Goal: Transaction & Acquisition: Purchase product/service

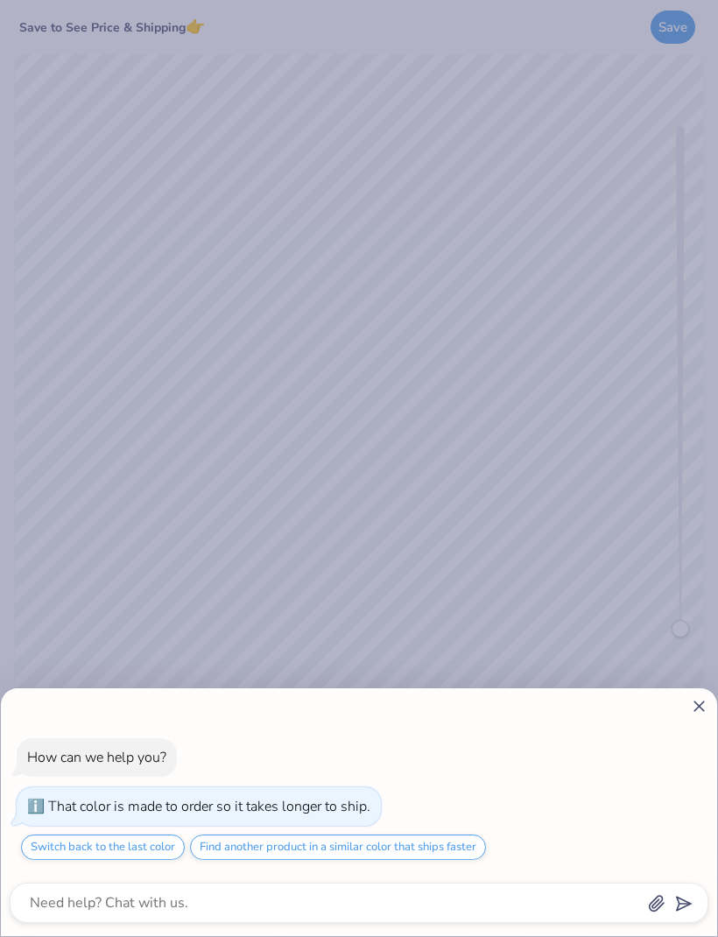
click at [663, 622] on div "How can we help you? That color is made to order so it takes longer to ship. Sw…" at bounding box center [359, 468] width 718 height 937
type textarea "x"
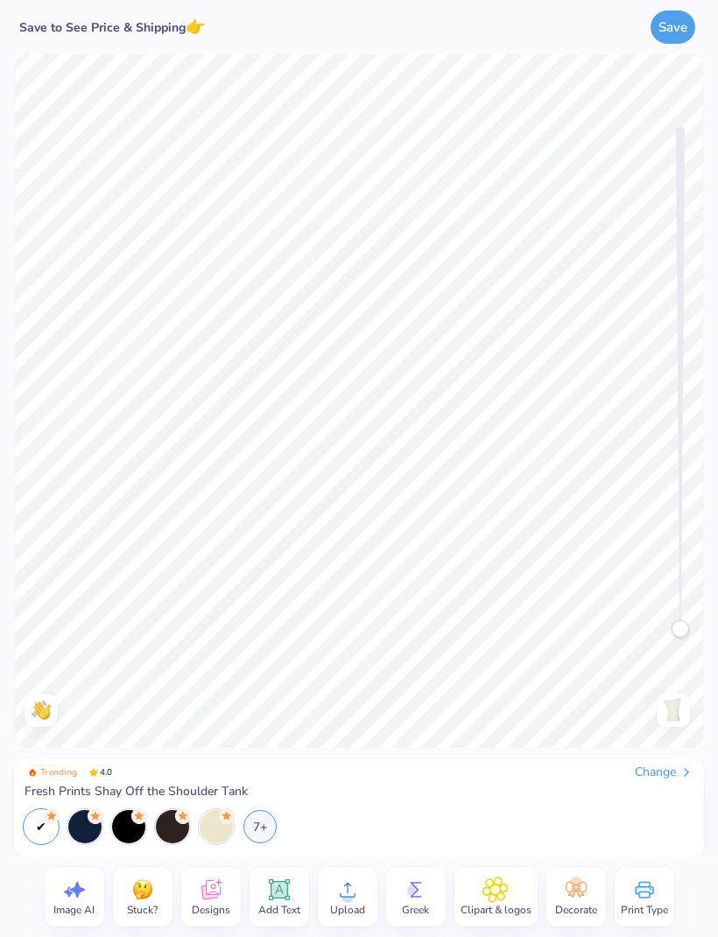
click at [214, 901] on icon at bounding box center [211, 889] width 26 height 26
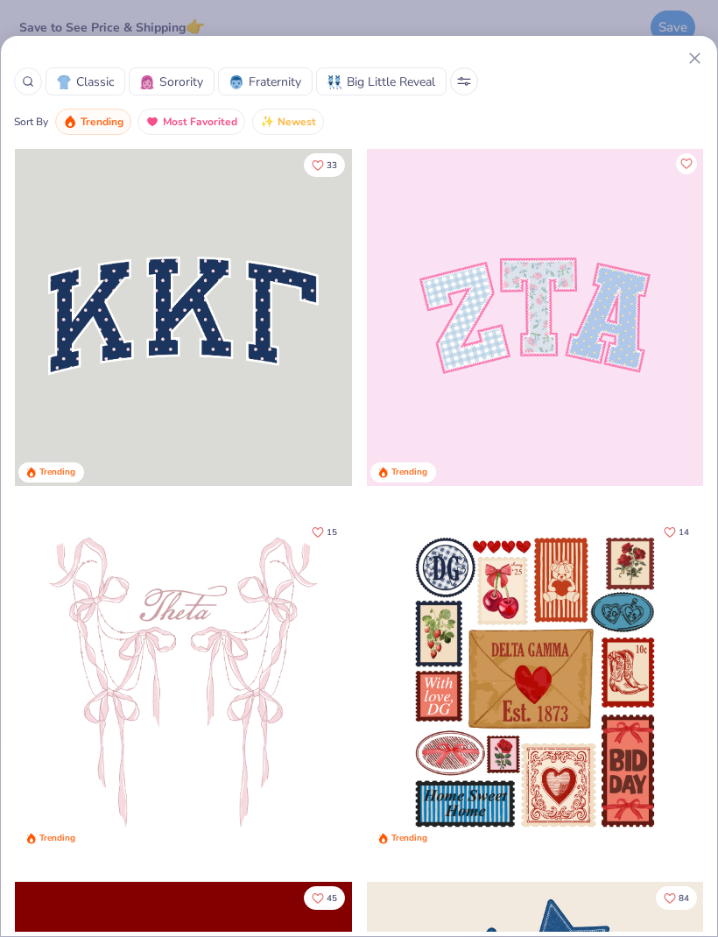
scroll to position [-1, 0]
click at [31, 85] on icon at bounding box center [28, 81] width 12 height 12
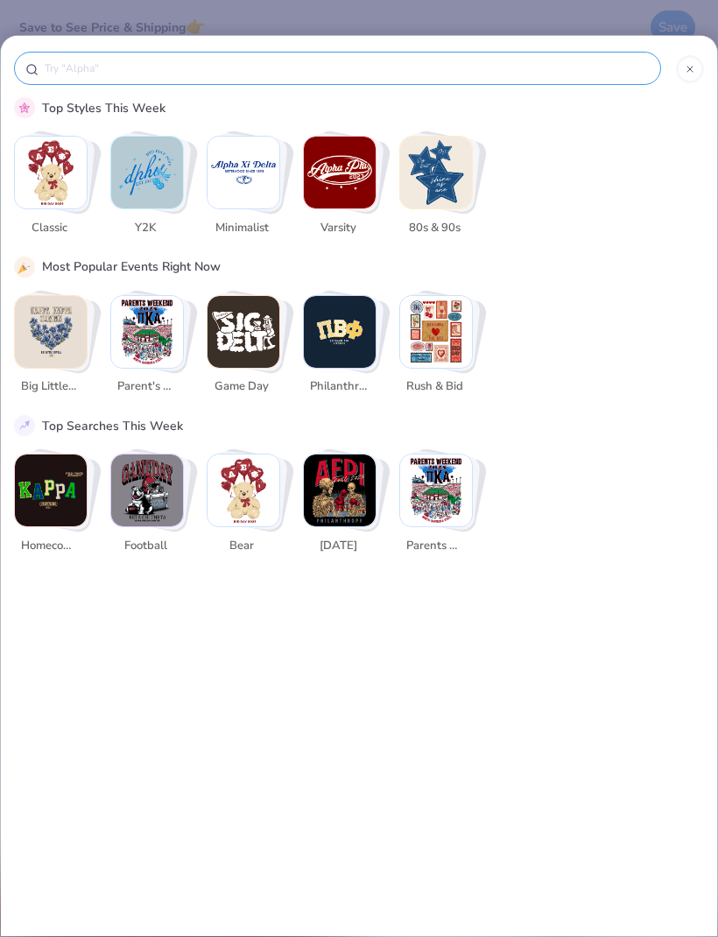
scroll to position [0, 0]
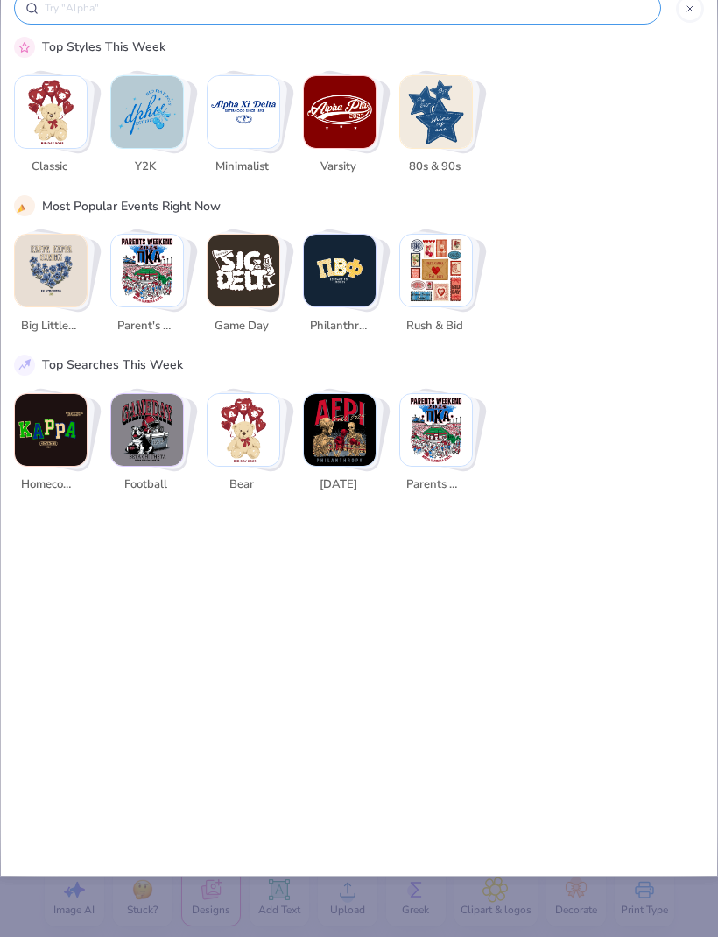
click at [693, 12] on icon at bounding box center [689, 9] width 11 height 11
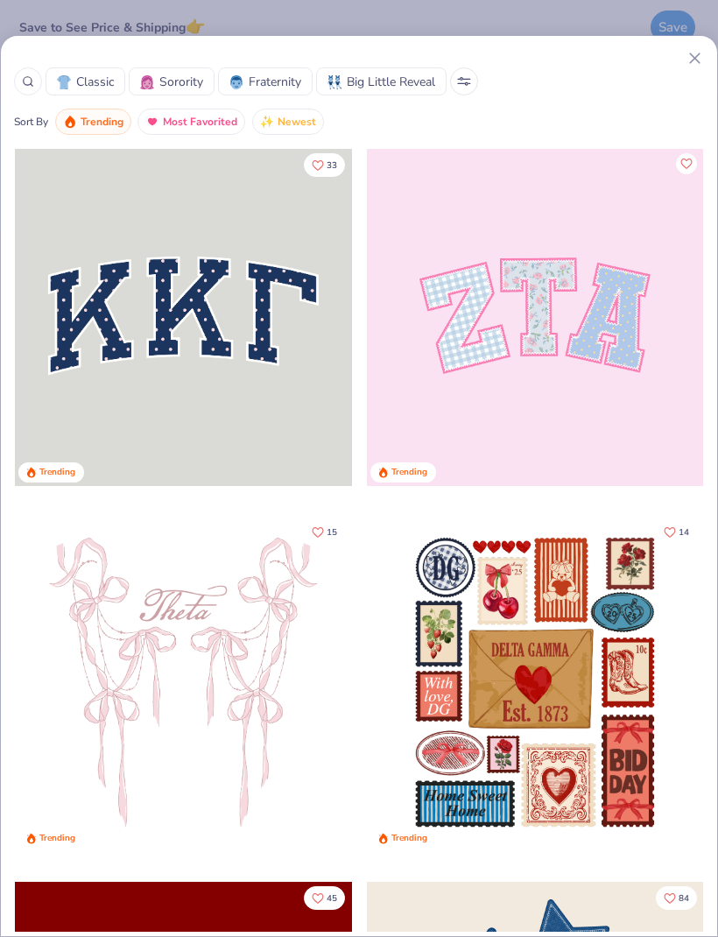
click at [685, 65] on icon at bounding box center [694, 58] width 18 height 18
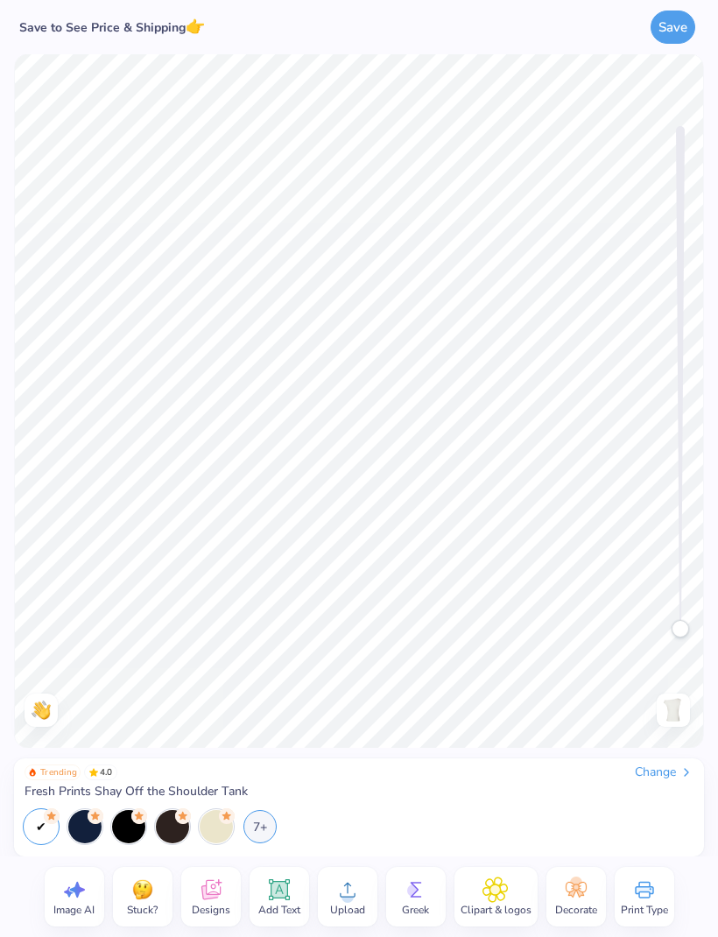
click at [488, 900] on icon at bounding box center [494, 889] width 25 height 26
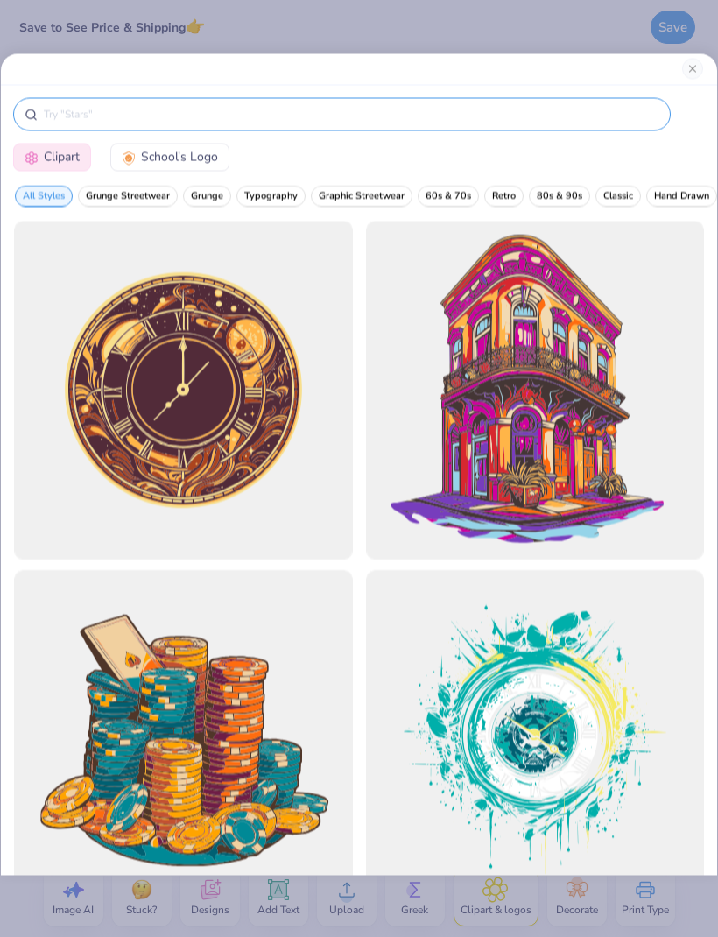
click at [496, 123] on input "text" at bounding box center [350, 114] width 617 height 18
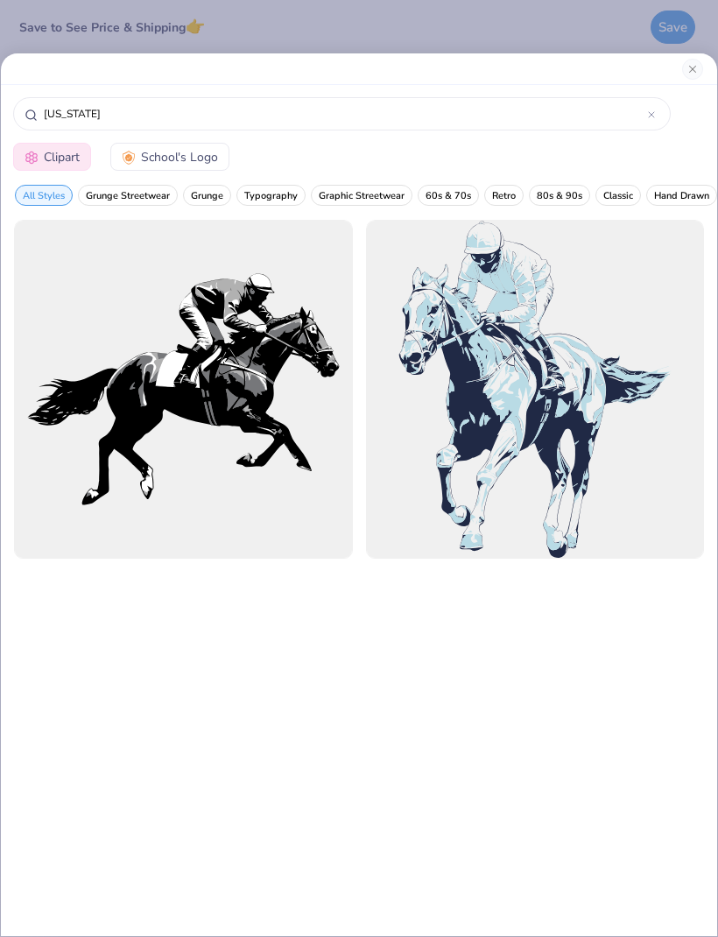
type input "Kentucky"
click at [323, 162] on div "Clipart School's Logo" at bounding box center [359, 158] width 716 height 42
click at [690, 72] on button "Close" at bounding box center [692, 69] width 21 height 21
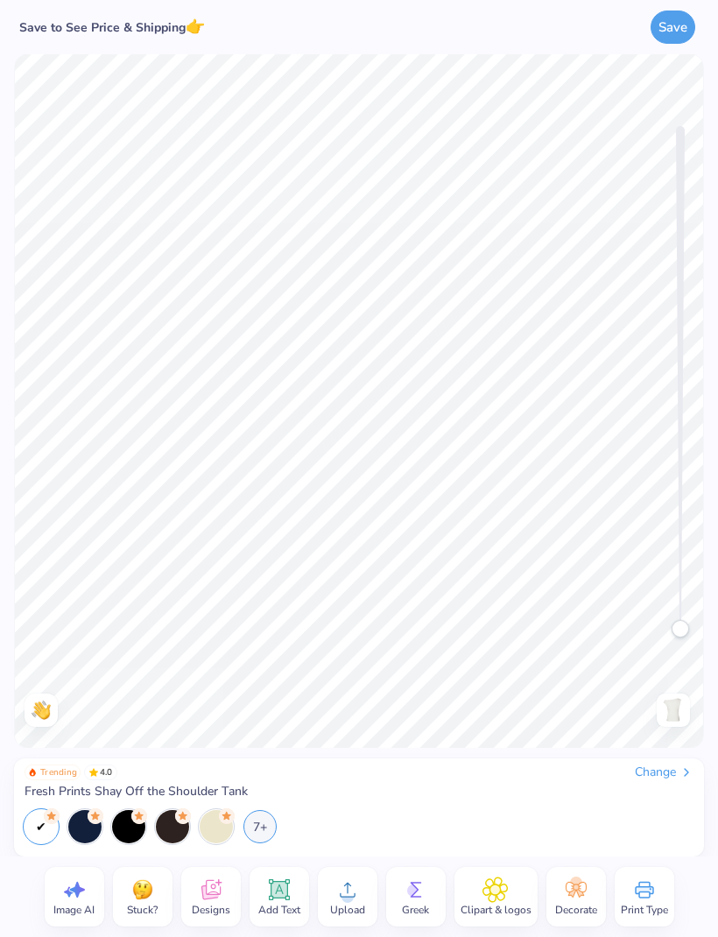
click at [146, 895] on img at bounding box center [143, 889] width 26 height 26
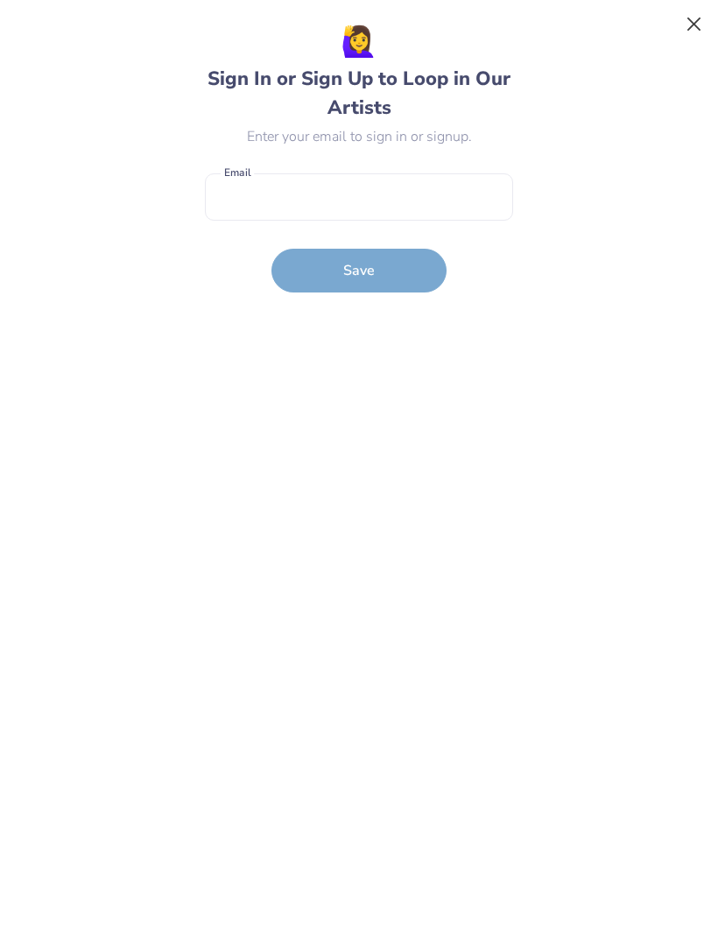
click at [689, 25] on button "Close" at bounding box center [693, 24] width 33 height 33
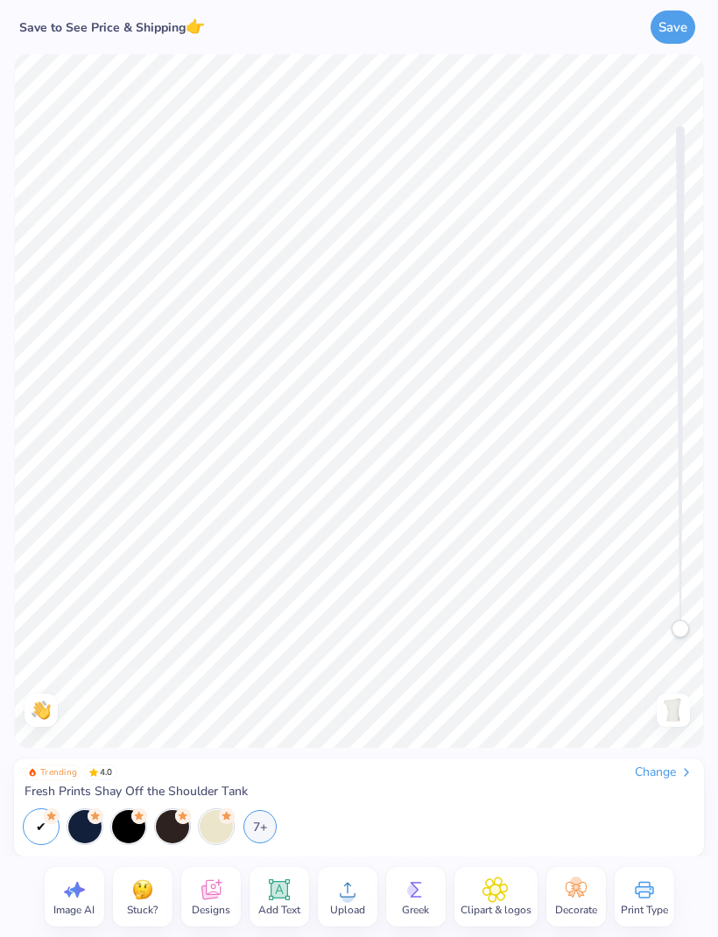
click at [74, 898] on icon at bounding box center [74, 889] width 26 height 26
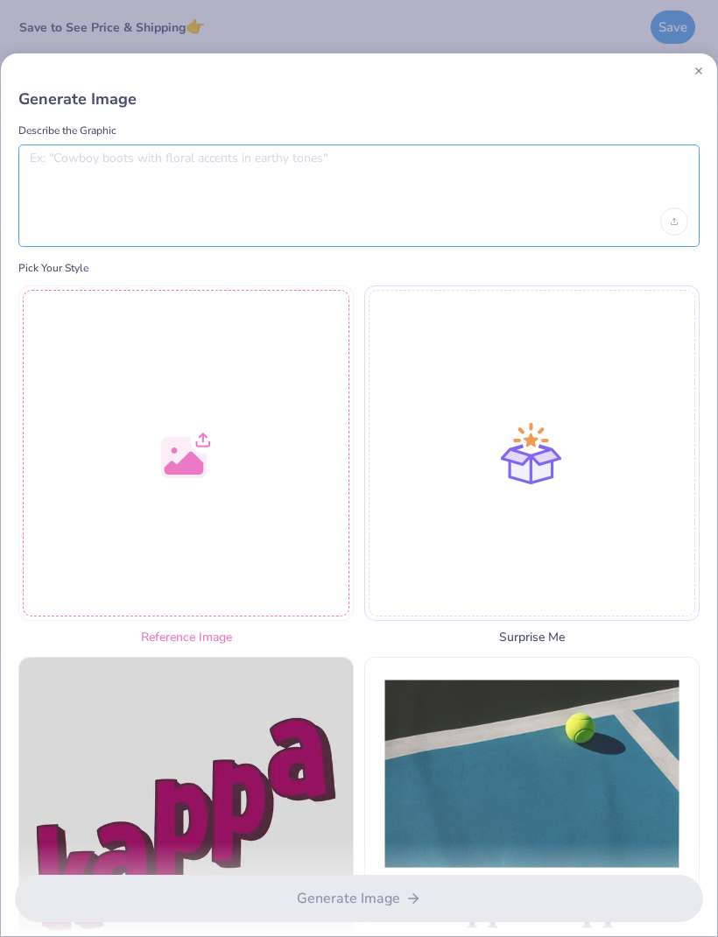
click at [587, 186] on textarea at bounding box center [359, 173] width 658 height 44
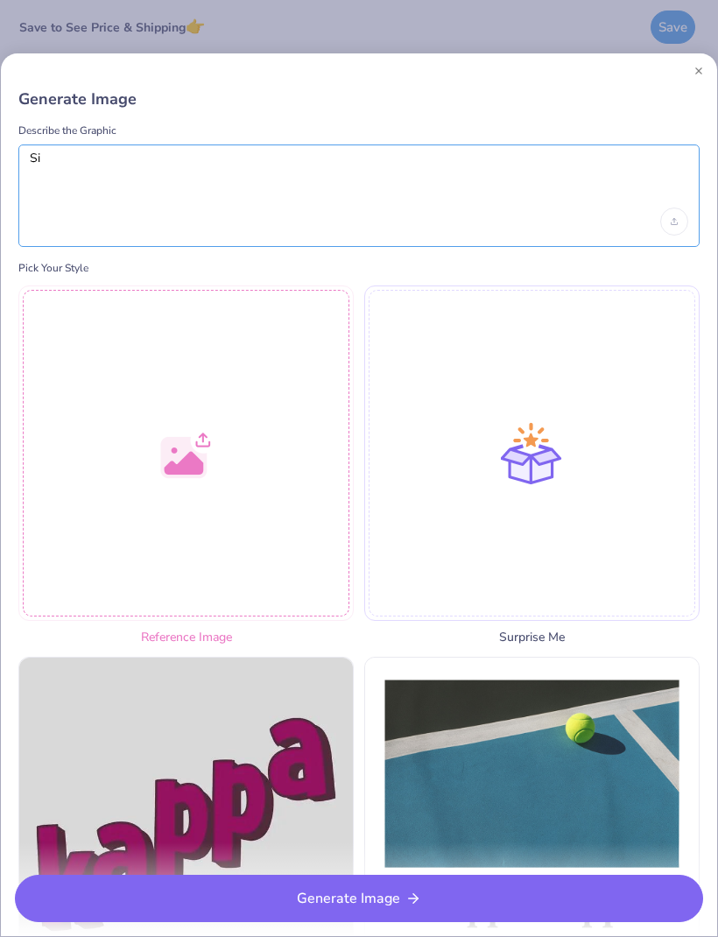
type textarea "S"
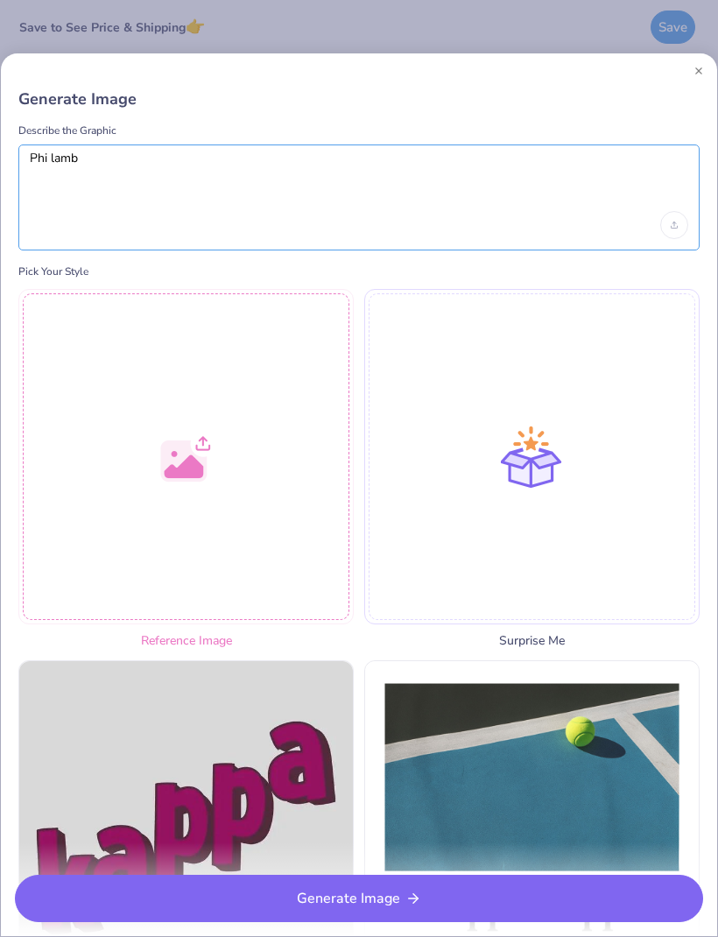
type textarea "Phi lamb"
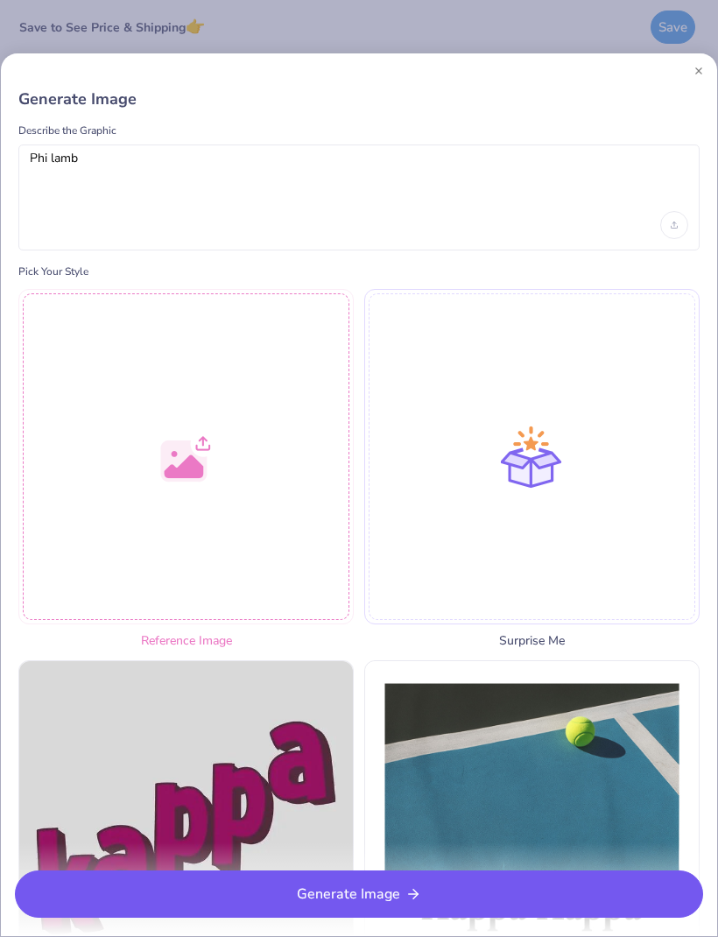
click at [439, 902] on button "Generate Image" at bounding box center [359, 893] width 688 height 47
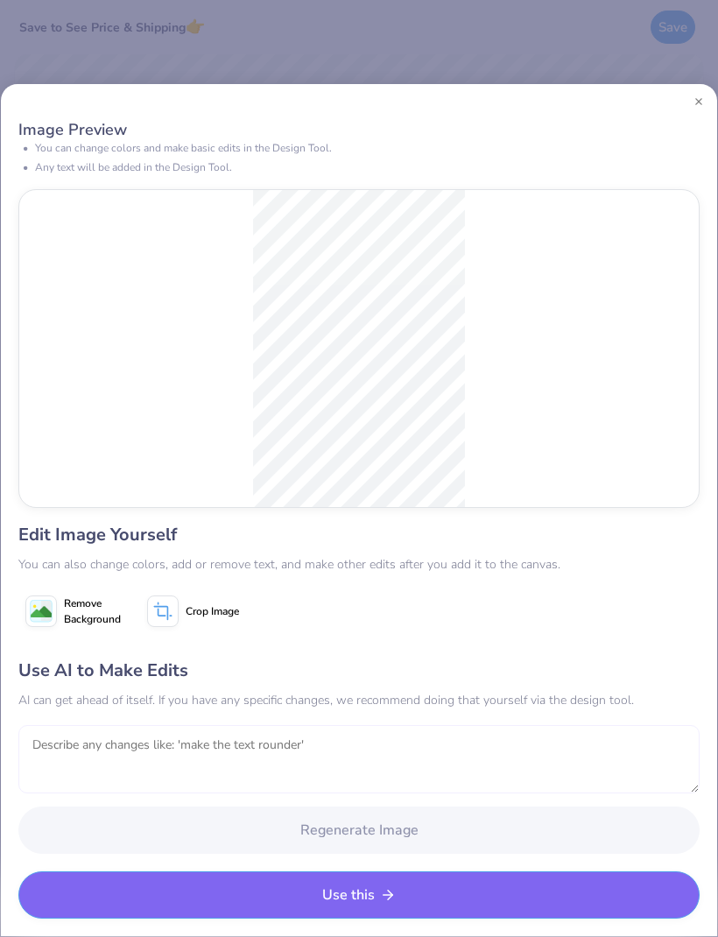
click at [545, 737] on textarea at bounding box center [358, 759] width 681 height 68
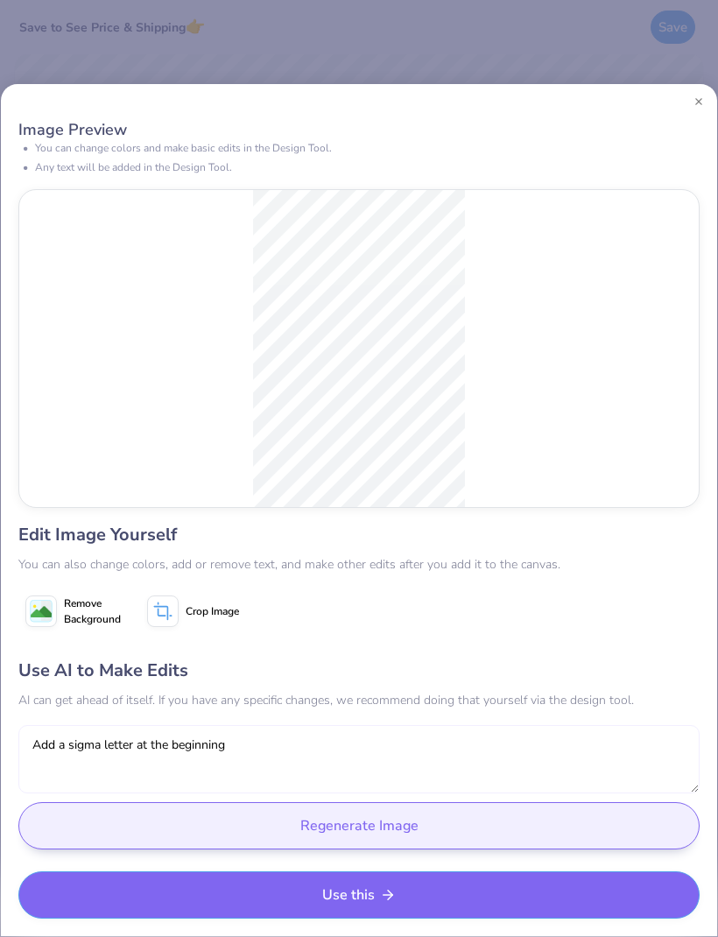
type textarea "Add a sigma letter at the beginning"
click at [350, 829] on button "Regenerate Image" at bounding box center [358, 825] width 681 height 47
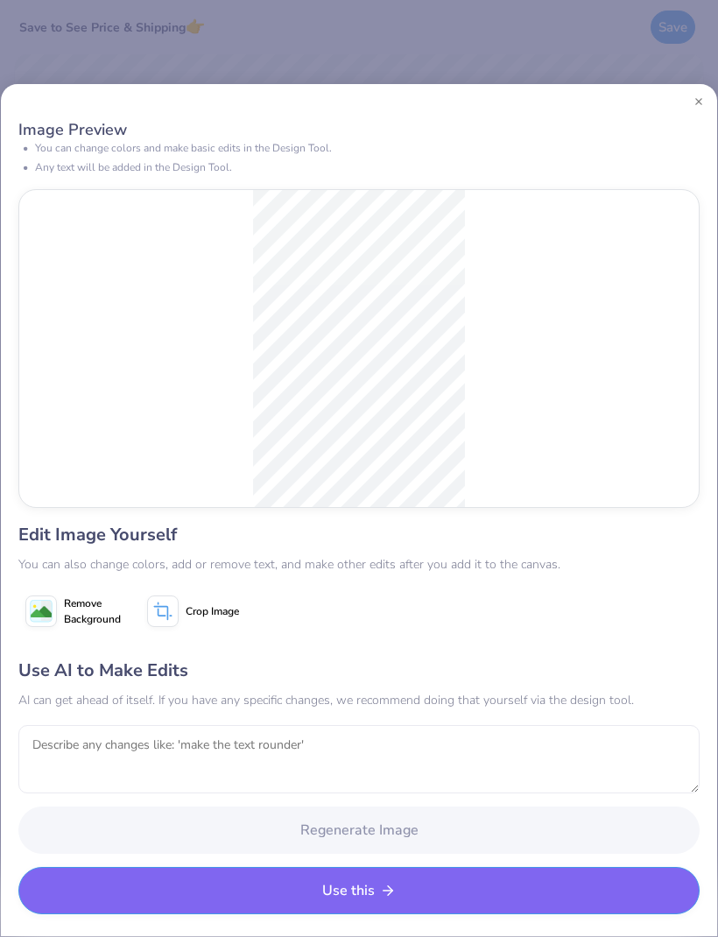
click at [501, 888] on button "Use this" at bounding box center [358, 890] width 681 height 47
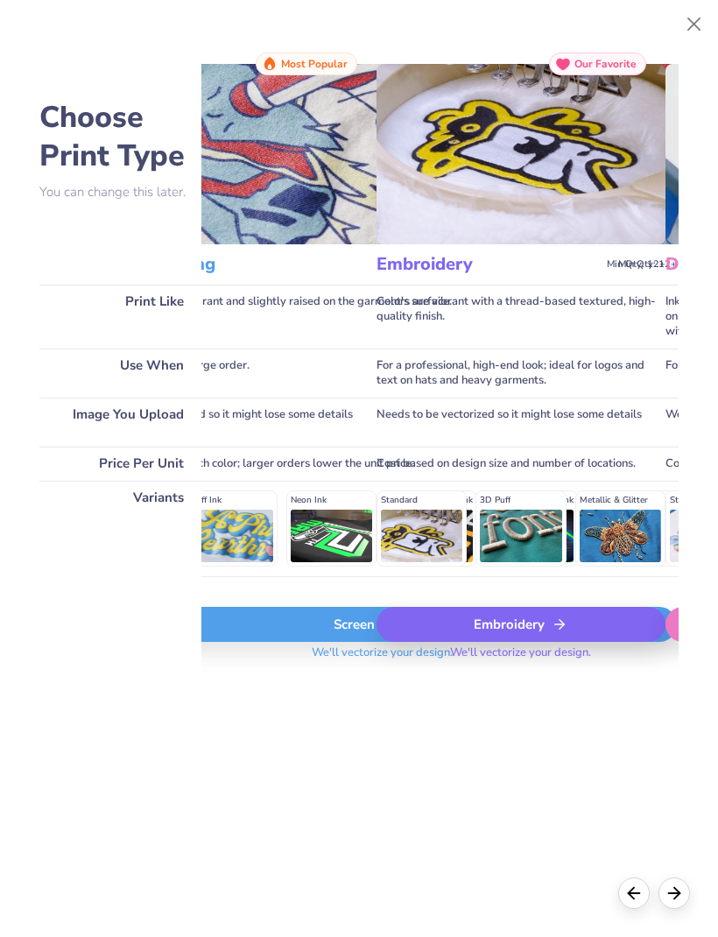
scroll to position [0, 144]
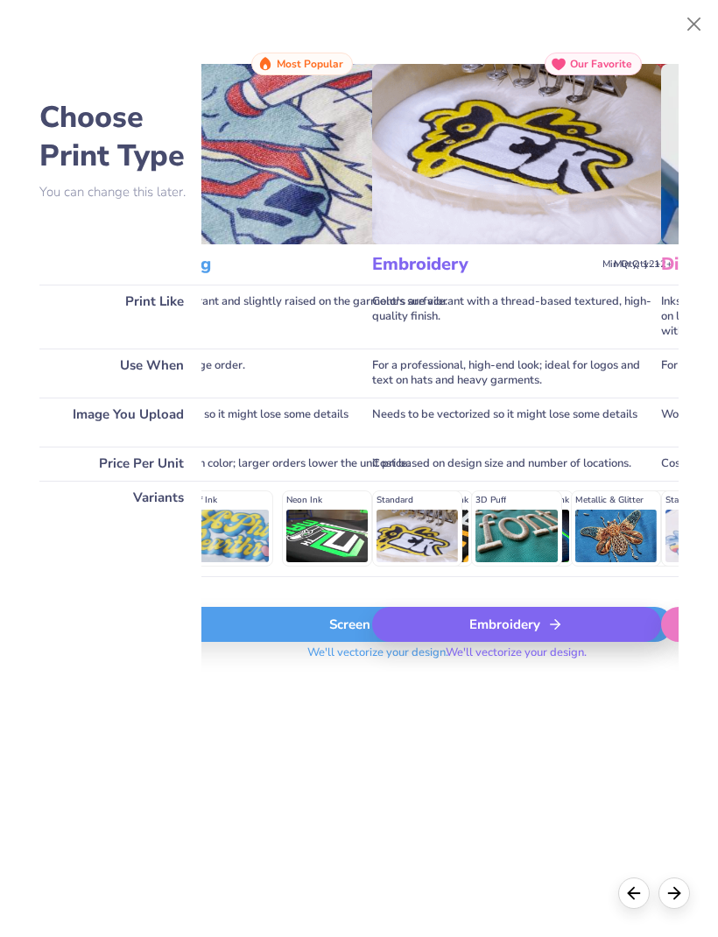
click at [579, 640] on div "Embroidery" at bounding box center [516, 624] width 289 height 35
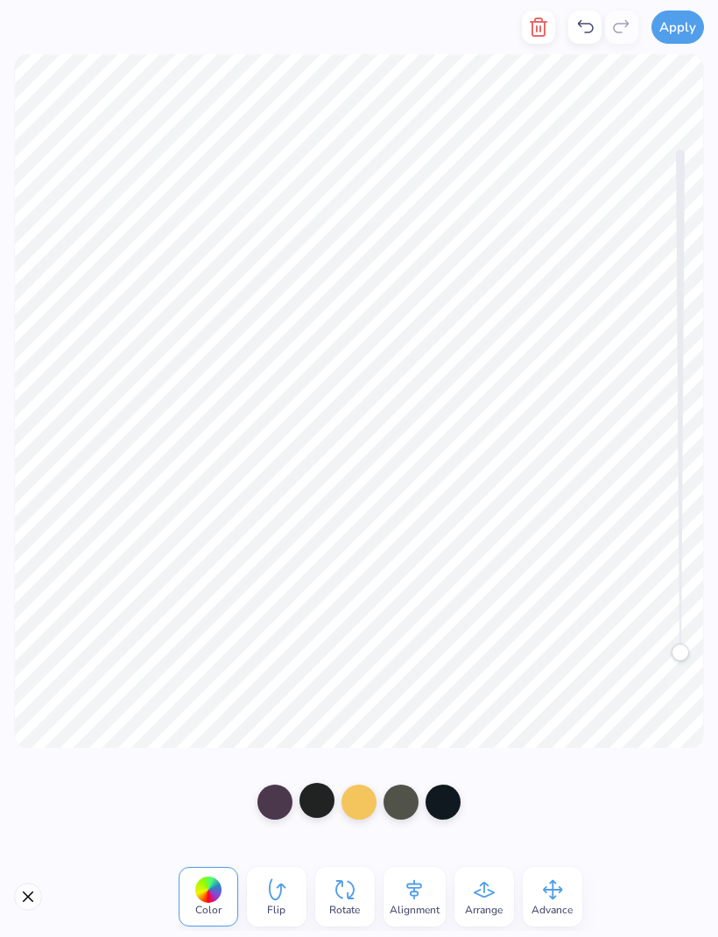
click at [319, 809] on div at bounding box center [316, 799] width 35 height 35
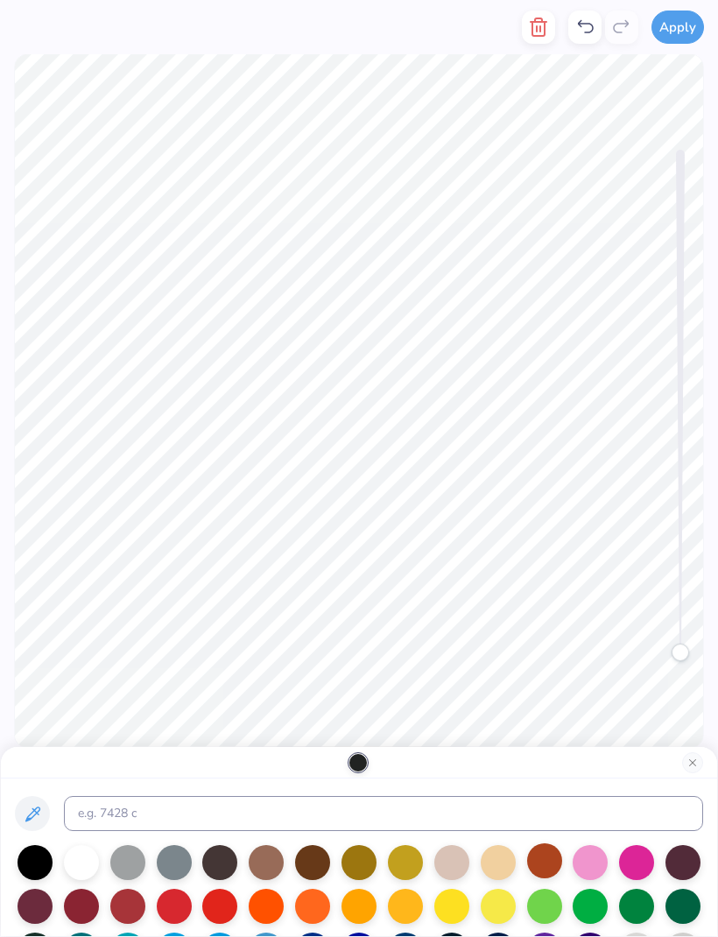
click at [547, 863] on div at bounding box center [544, 860] width 35 height 35
click at [545, 870] on div at bounding box center [544, 860] width 35 height 35
click at [695, 765] on button "Close" at bounding box center [692, 762] width 21 height 21
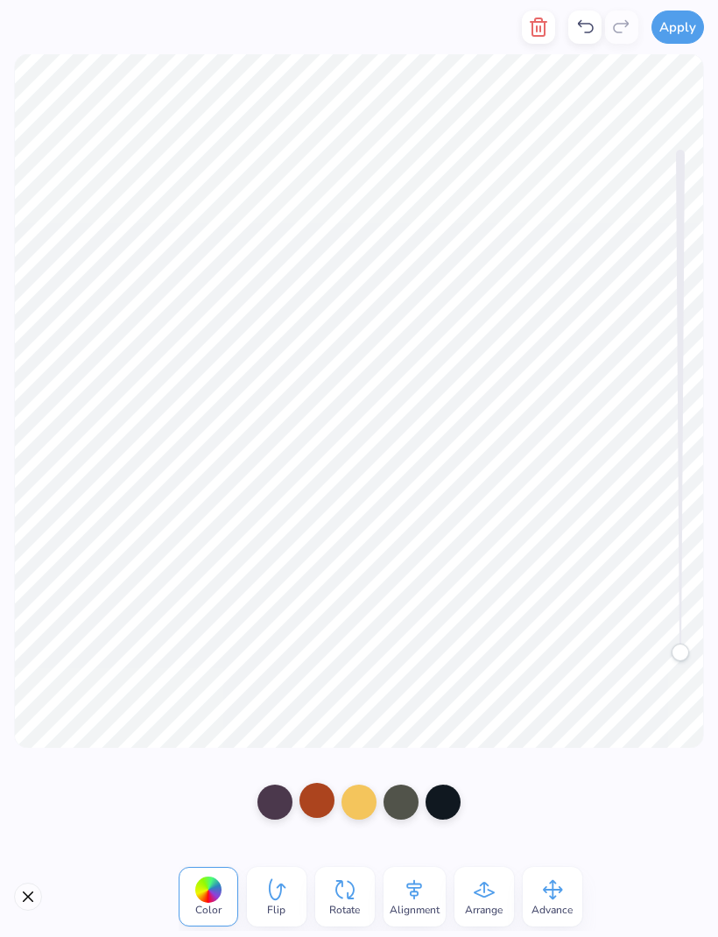
click at [325, 811] on div at bounding box center [316, 799] width 35 height 35
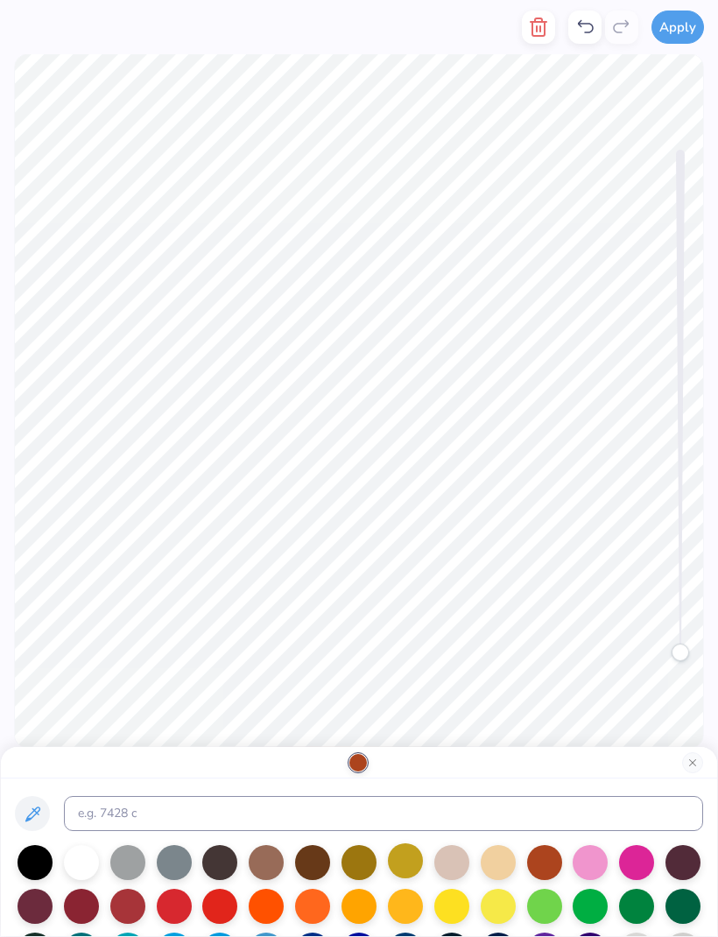
click at [411, 866] on div at bounding box center [405, 860] width 35 height 35
click at [690, 766] on button "Close" at bounding box center [692, 762] width 21 height 21
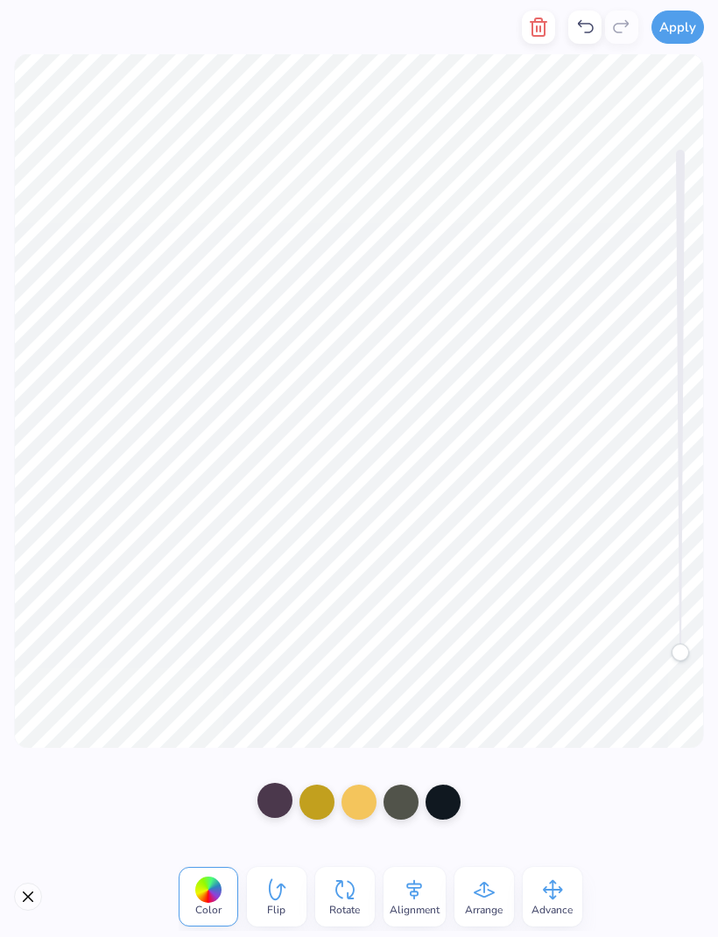
click at [277, 803] on div at bounding box center [274, 799] width 35 height 35
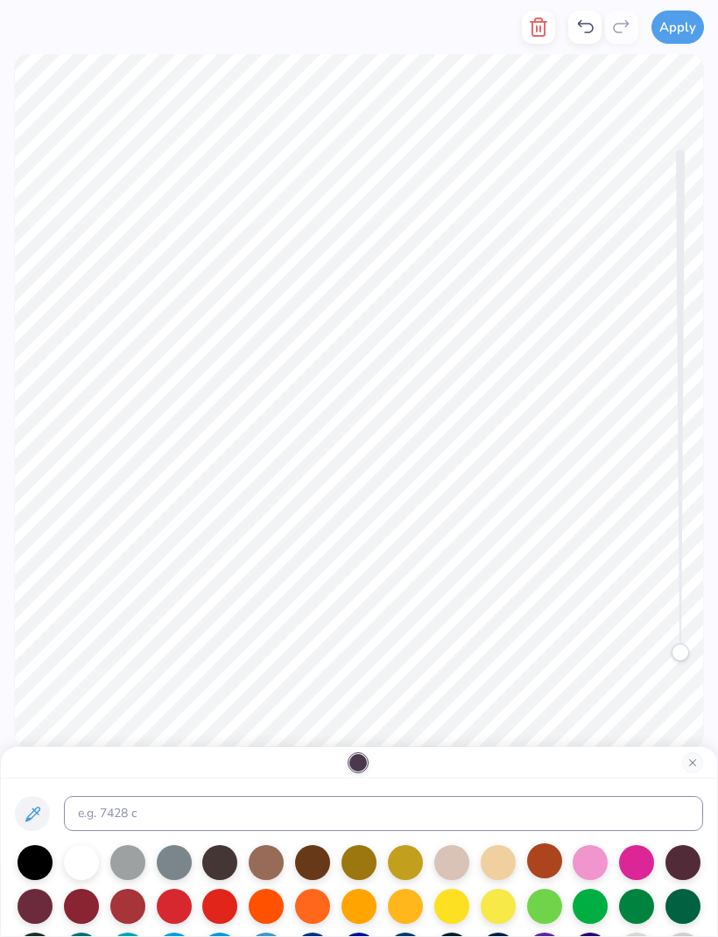
click at [537, 872] on div at bounding box center [544, 860] width 35 height 35
click at [223, 909] on div at bounding box center [219, 904] width 35 height 35
click at [174, 907] on div at bounding box center [174, 904] width 35 height 35
click at [695, 760] on button "Close" at bounding box center [692, 762] width 21 height 21
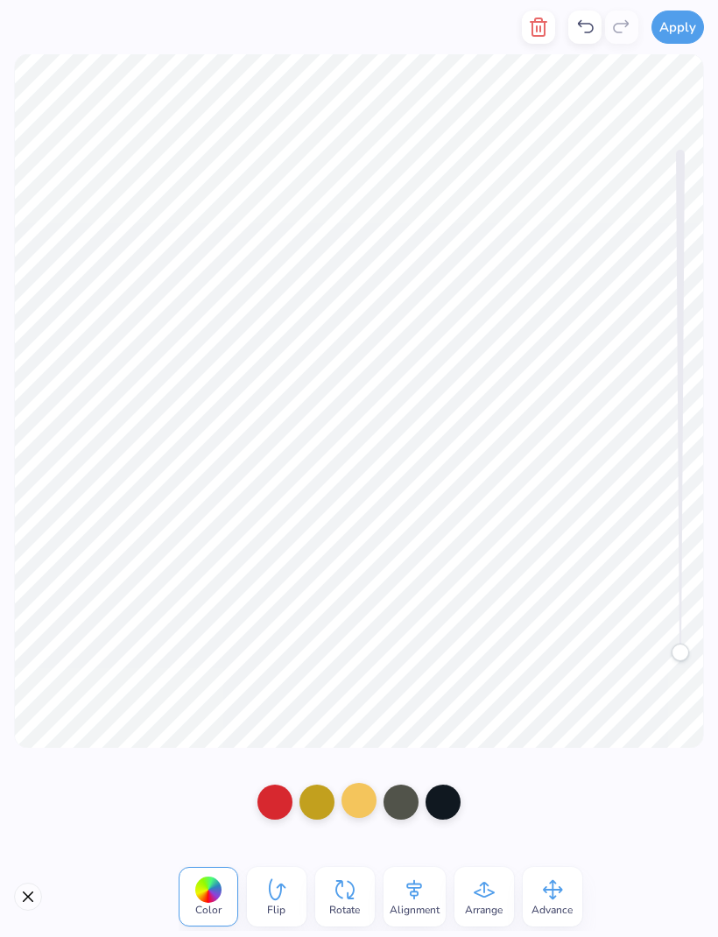
click at [360, 801] on div at bounding box center [358, 799] width 35 height 35
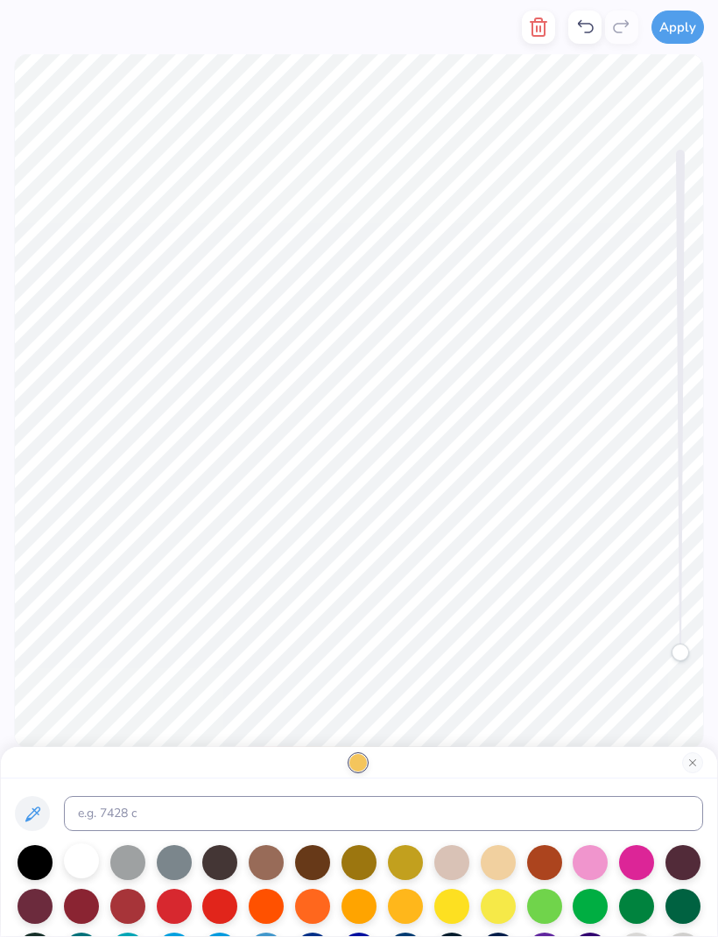
click at [88, 865] on div at bounding box center [81, 860] width 35 height 35
click at [38, 861] on div at bounding box center [35, 860] width 35 height 35
click at [88, 871] on div at bounding box center [81, 860] width 35 height 35
click at [129, 870] on div at bounding box center [127, 860] width 35 height 35
click at [80, 865] on div at bounding box center [81, 860] width 35 height 35
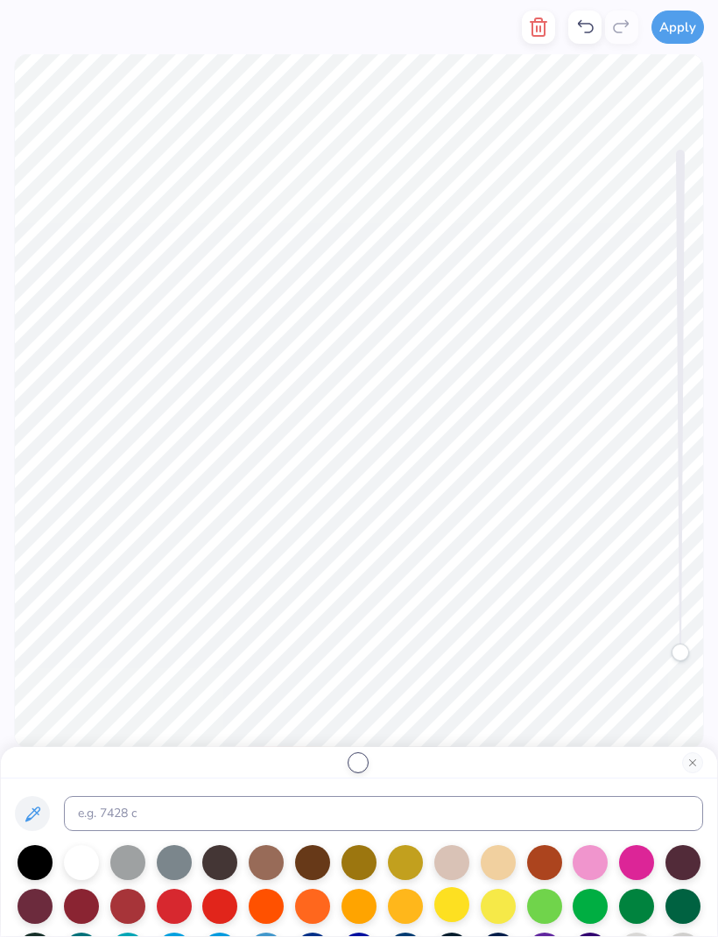
click at [441, 902] on div at bounding box center [451, 904] width 35 height 35
click at [81, 855] on div at bounding box center [81, 860] width 35 height 35
click at [681, 768] on div at bounding box center [359, 763] width 716 height 32
click at [690, 762] on button "Close" at bounding box center [692, 762] width 21 height 21
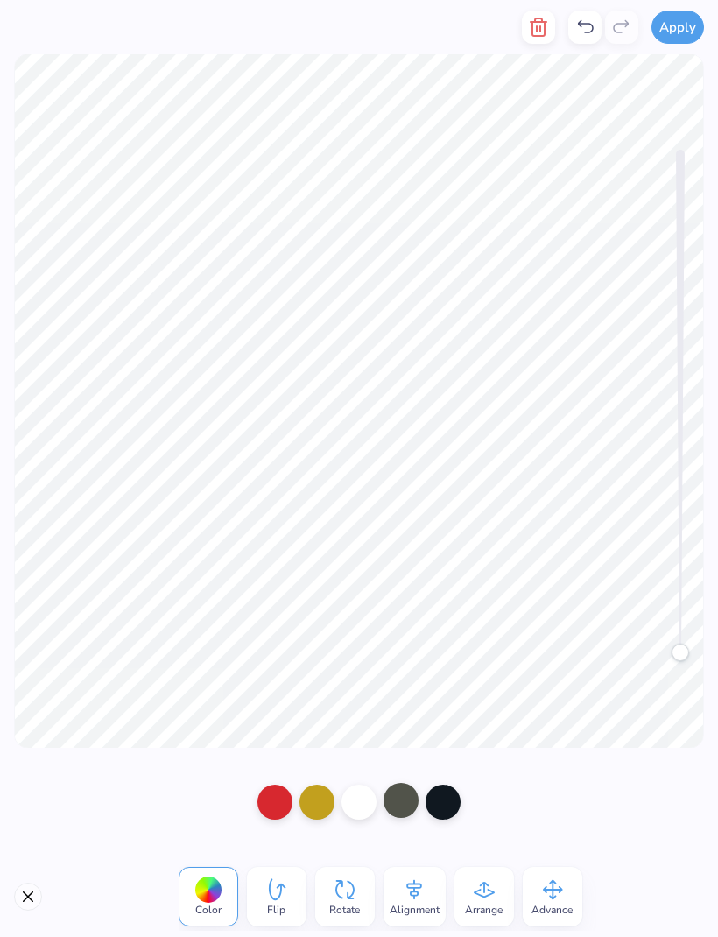
click at [399, 799] on div at bounding box center [400, 799] width 35 height 35
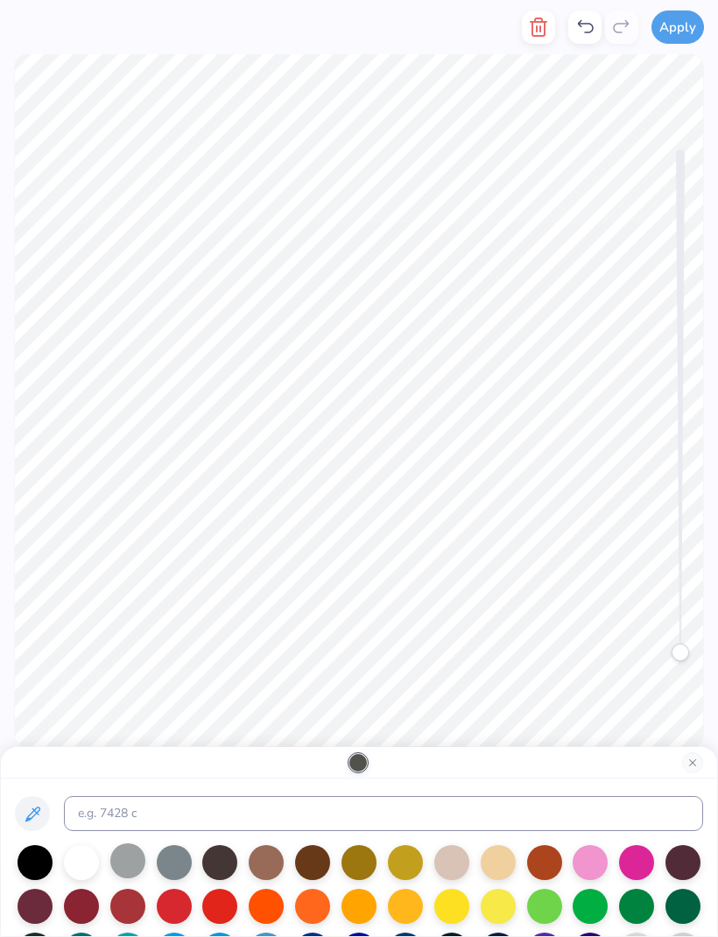
click at [120, 870] on div at bounding box center [127, 860] width 35 height 35
click at [78, 862] on div at bounding box center [81, 860] width 35 height 35
click at [40, 865] on div at bounding box center [35, 860] width 35 height 35
click at [175, 867] on div at bounding box center [174, 860] width 35 height 35
click at [124, 867] on div at bounding box center [127, 860] width 35 height 35
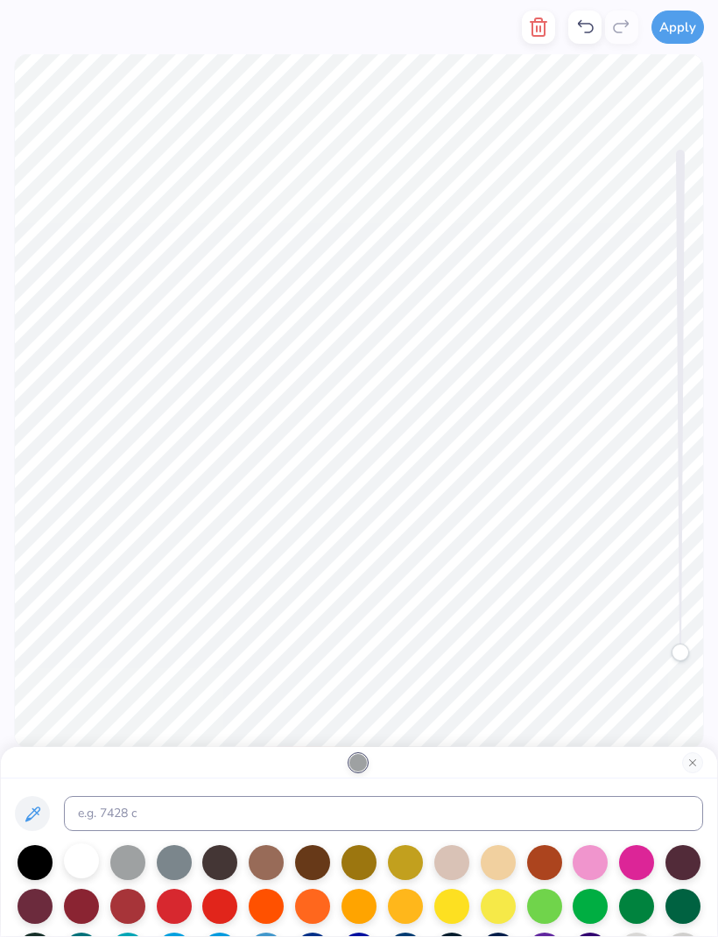
click at [76, 870] on div at bounding box center [81, 860] width 35 height 35
click at [499, 866] on div at bounding box center [498, 860] width 35 height 35
click at [449, 866] on div at bounding box center [451, 860] width 35 height 35
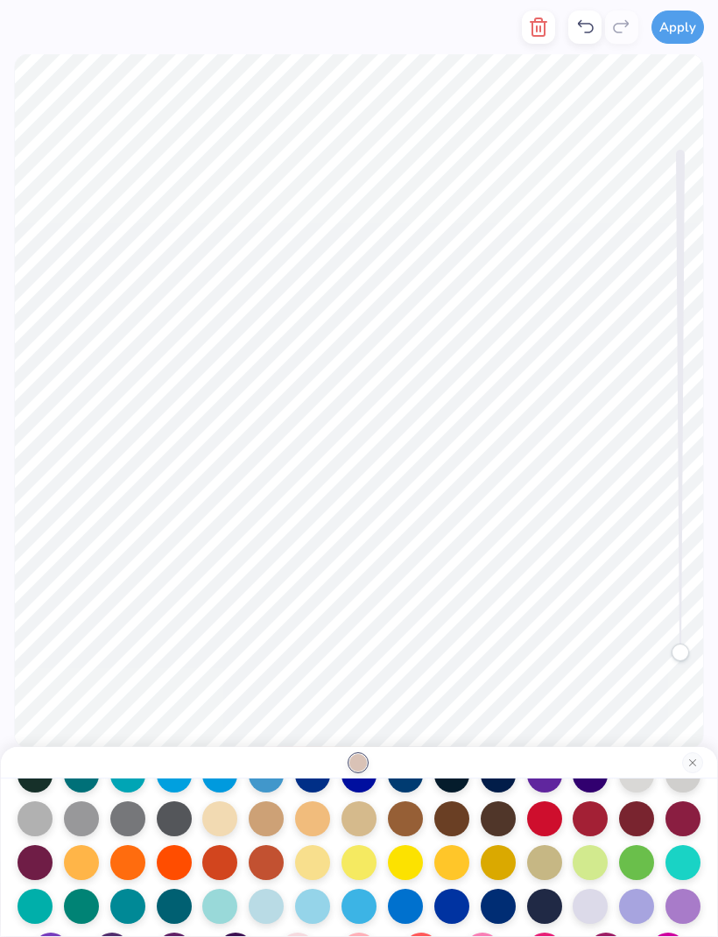
scroll to position [186, 0]
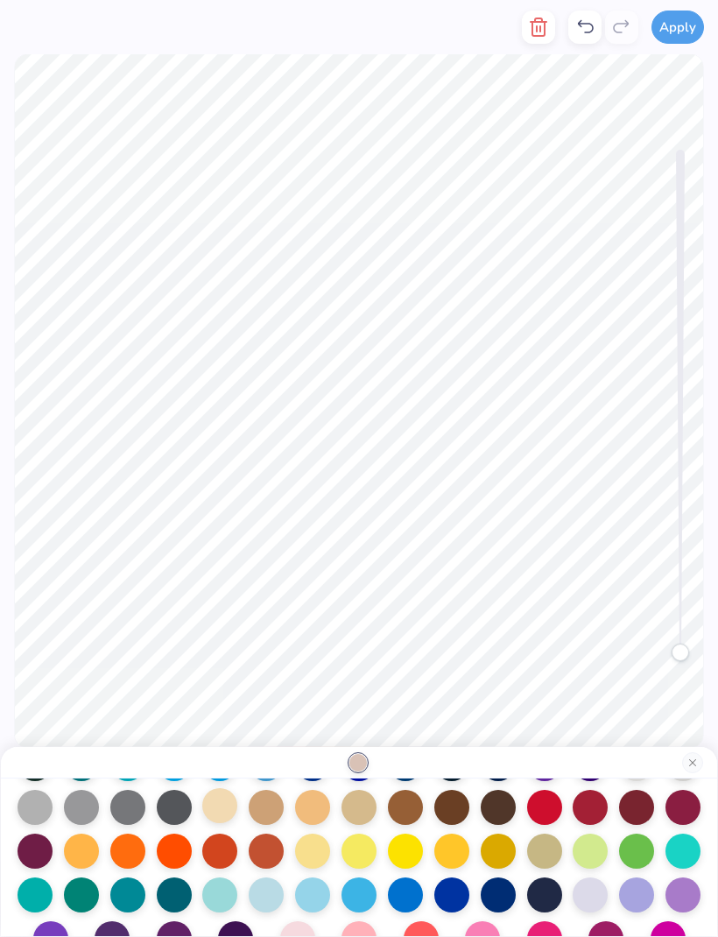
click at [215, 812] on div at bounding box center [219, 805] width 35 height 35
click at [267, 812] on div at bounding box center [266, 805] width 35 height 35
click at [316, 814] on div at bounding box center [312, 805] width 35 height 35
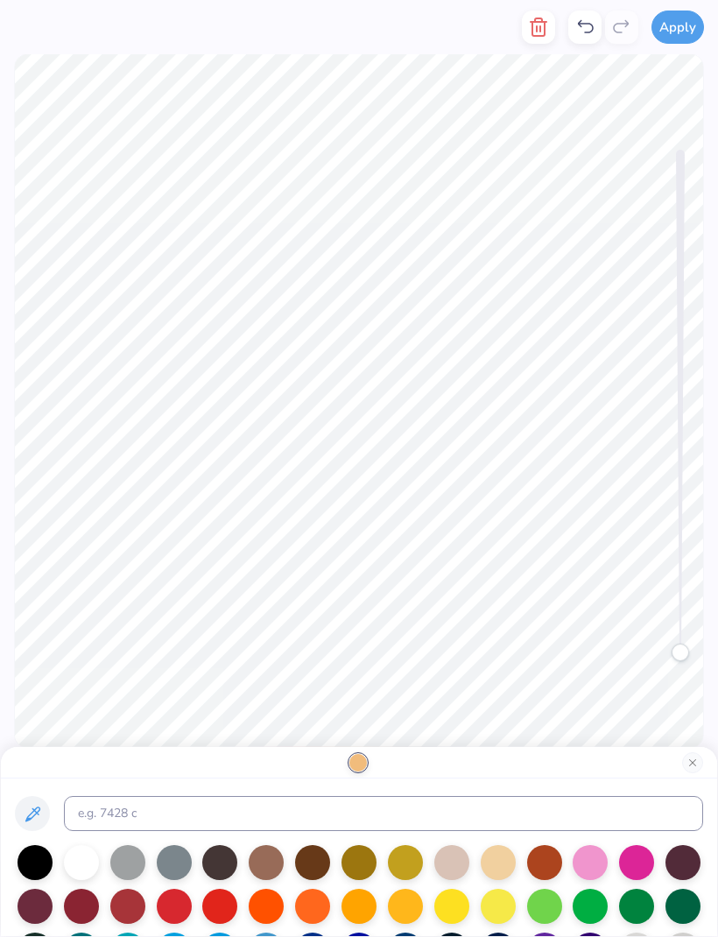
scroll to position [0, 0]
click at [496, 866] on div at bounding box center [498, 860] width 35 height 35
click at [460, 868] on div at bounding box center [451, 860] width 35 height 35
click at [495, 859] on div at bounding box center [498, 860] width 35 height 35
click at [448, 865] on div at bounding box center [451, 860] width 35 height 35
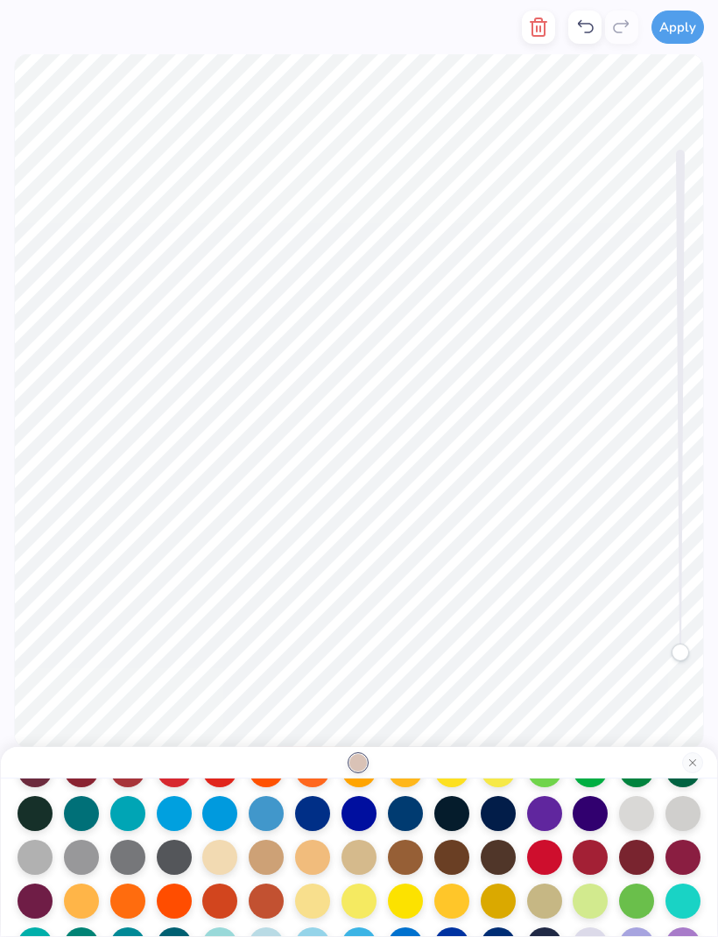
scroll to position [143, 0]
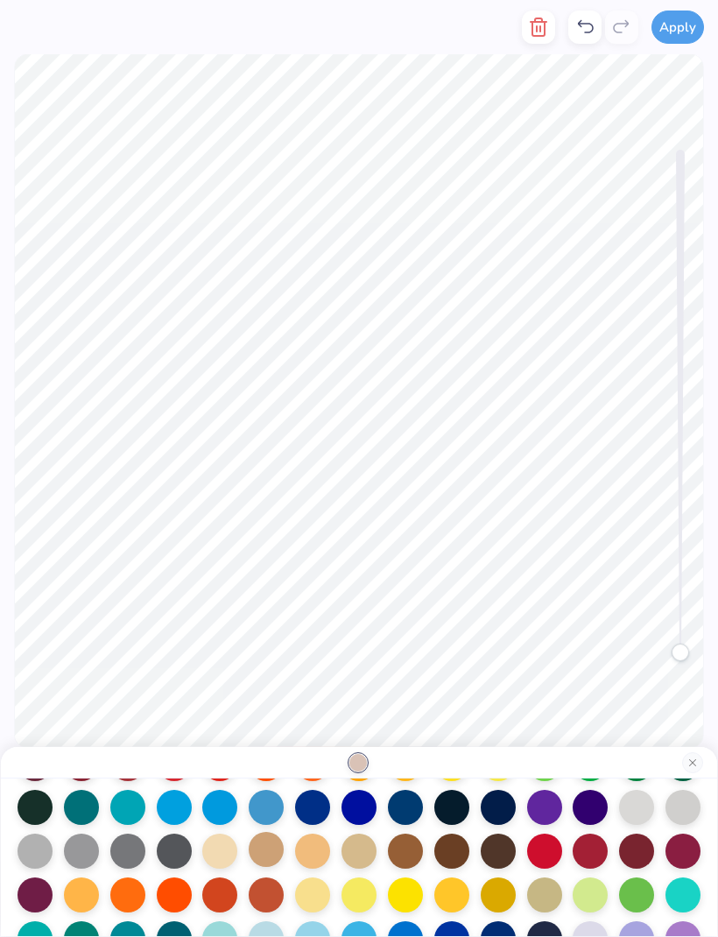
click at [268, 859] on div at bounding box center [266, 848] width 35 height 35
click at [361, 847] on div at bounding box center [358, 848] width 35 height 35
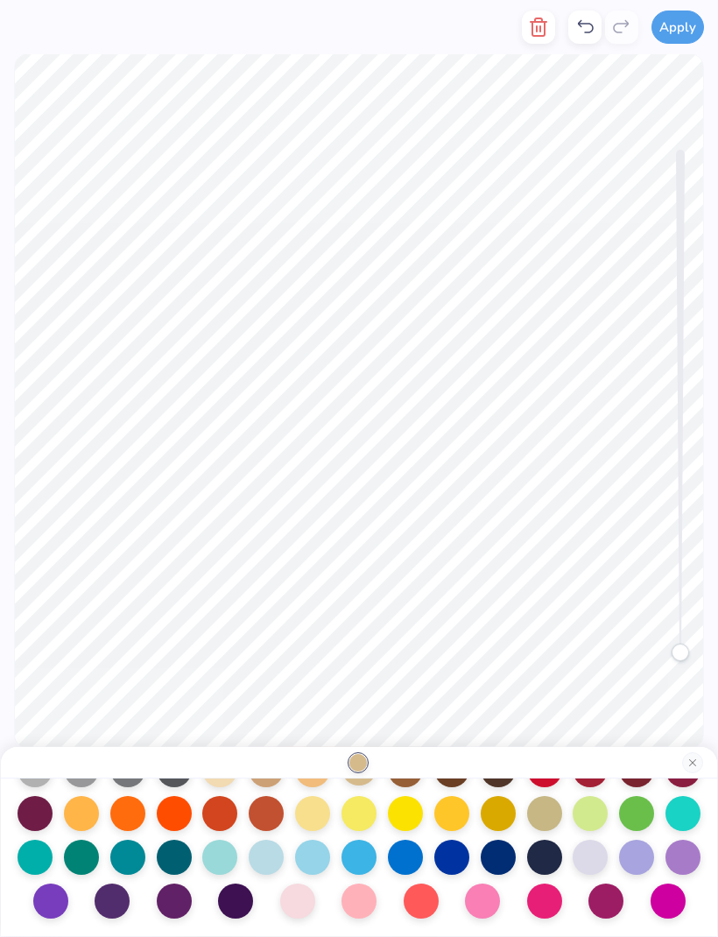
scroll to position [228, 0]
click at [361, 900] on div at bounding box center [358, 898] width 35 height 35
click at [300, 897] on div at bounding box center [297, 898] width 35 height 35
click at [267, 855] on div at bounding box center [266, 855] width 35 height 35
click at [300, 900] on div at bounding box center [297, 898] width 35 height 35
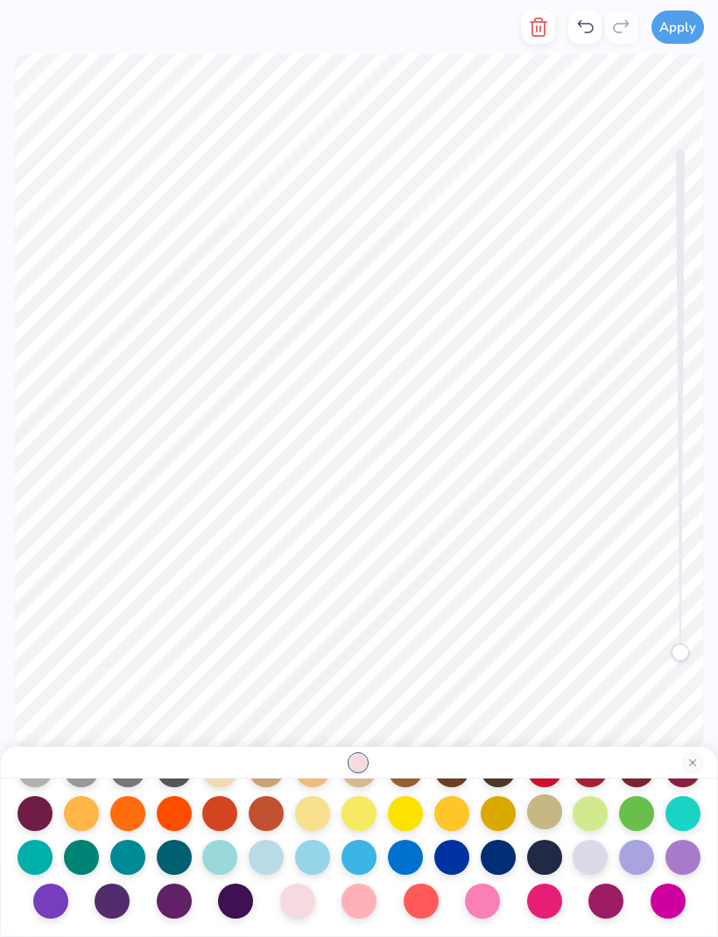
click at [547, 815] on div at bounding box center [544, 811] width 35 height 35
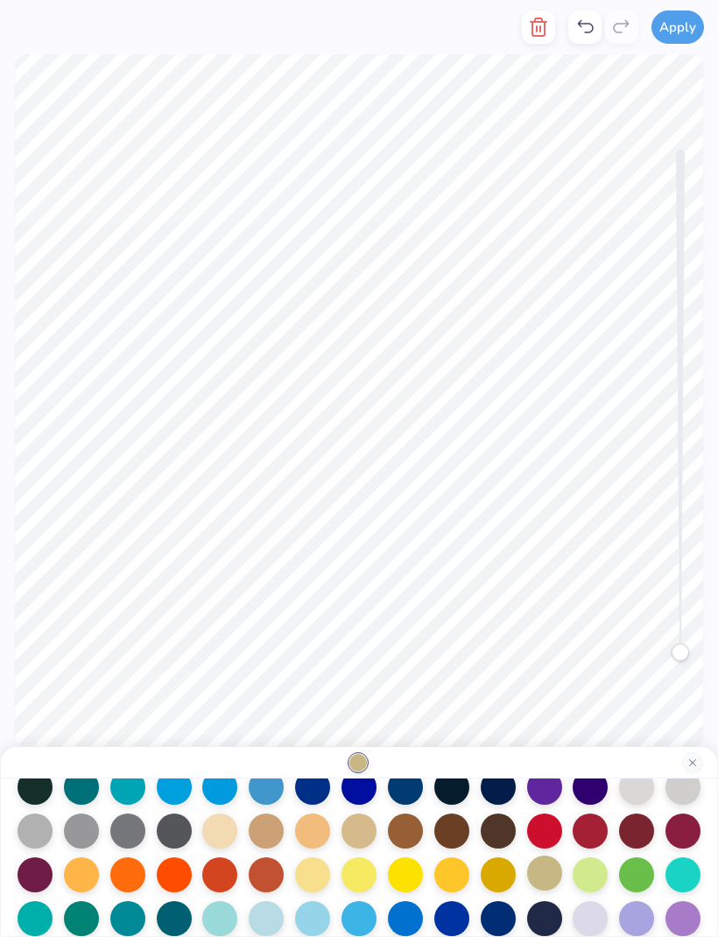
scroll to position [158, 0]
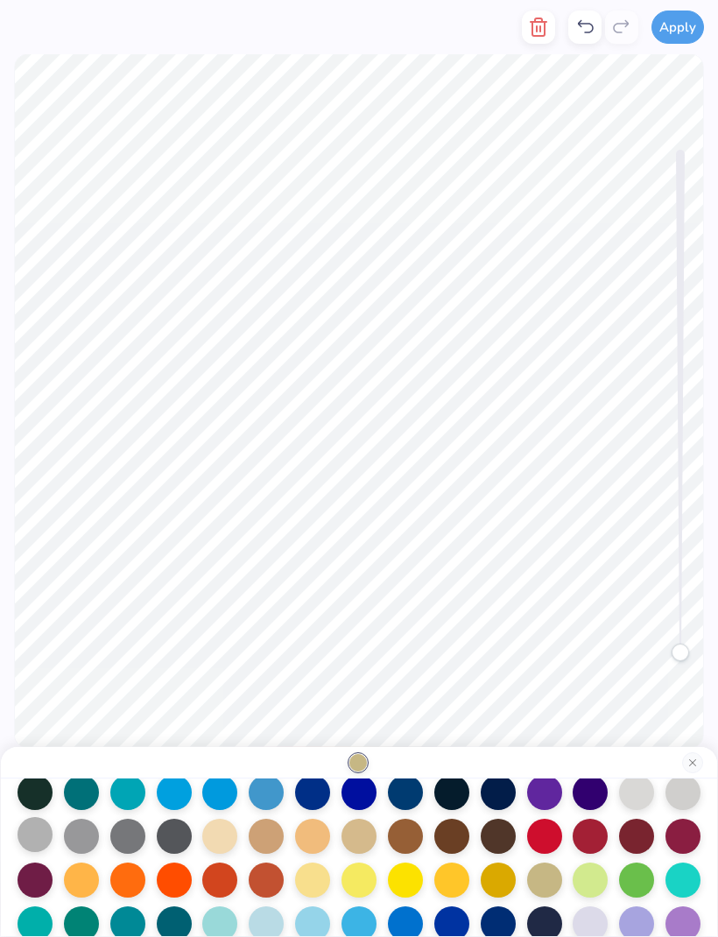
click at [37, 845] on div at bounding box center [35, 834] width 35 height 35
click at [84, 842] on div at bounding box center [81, 834] width 35 height 35
click at [34, 846] on div at bounding box center [35, 834] width 35 height 35
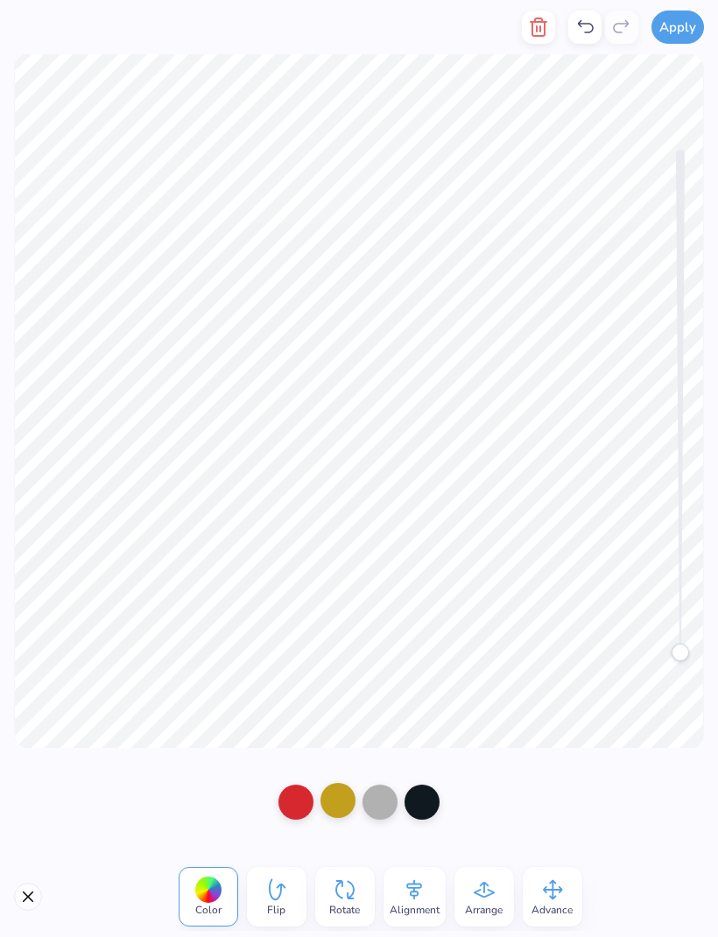
click at [337, 799] on div at bounding box center [337, 799] width 35 height 35
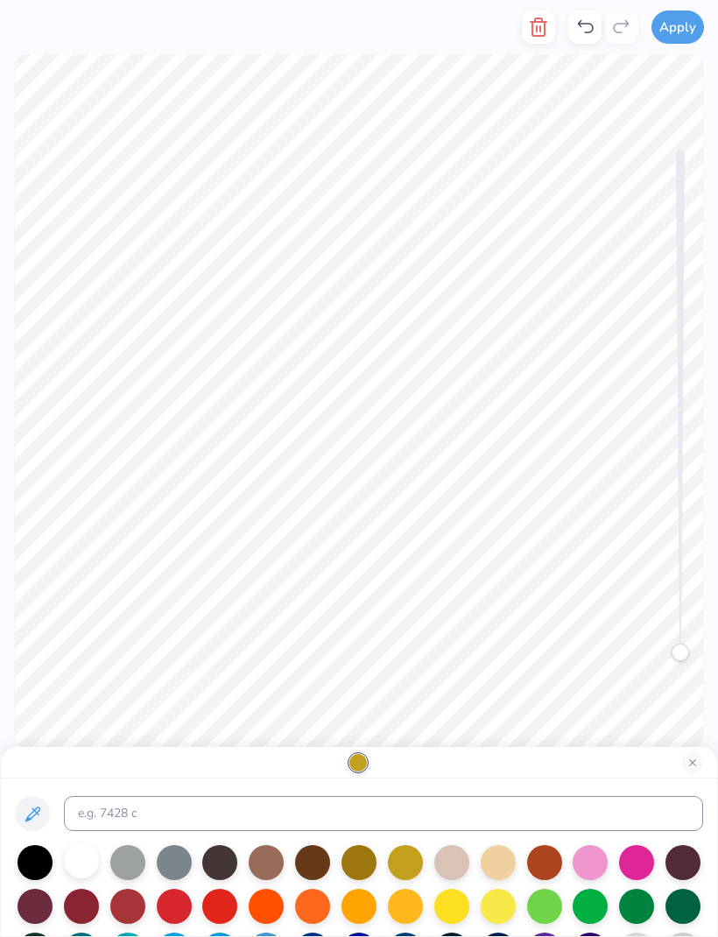
click at [77, 872] on div at bounding box center [81, 860] width 35 height 35
click at [33, 862] on div at bounding box center [35, 860] width 35 height 35
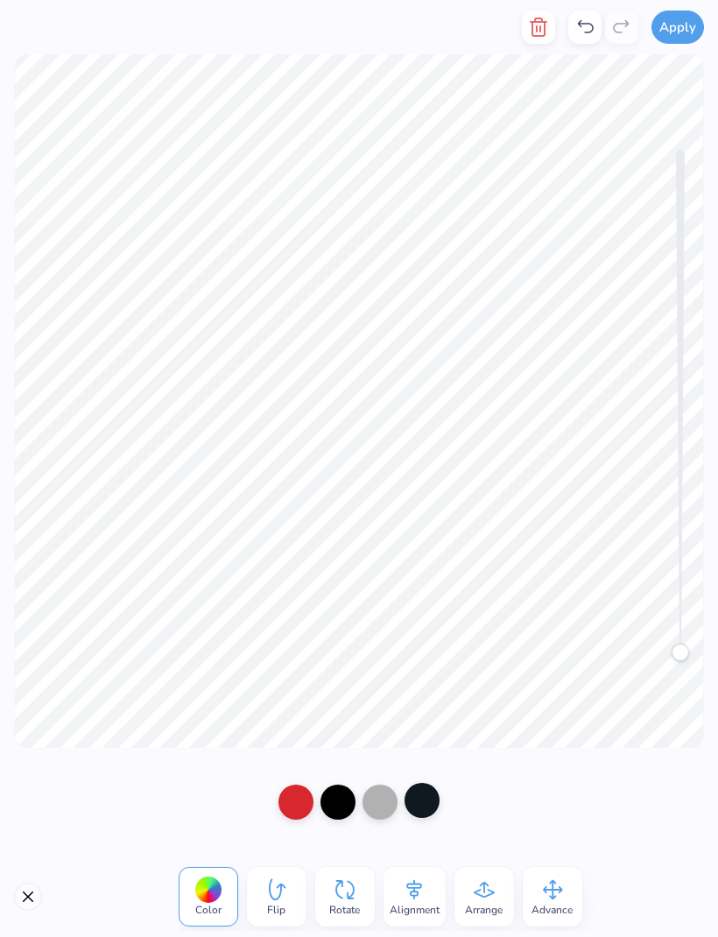
click at [431, 800] on div at bounding box center [421, 799] width 35 height 35
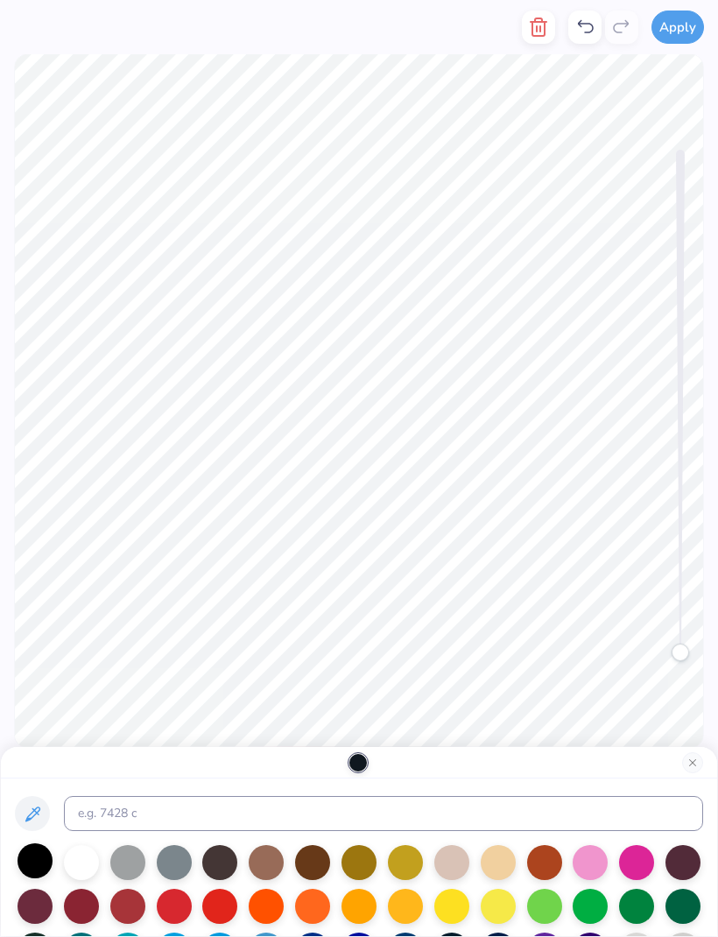
click at [39, 870] on div at bounding box center [35, 860] width 35 height 35
click at [85, 873] on div at bounding box center [81, 860] width 35 height 35
click at [135, 870] on div at bounding box center [127, 860] width 35 height 35
click at [312, 866] on div at bounding box center [312, 860] width 35 height 35
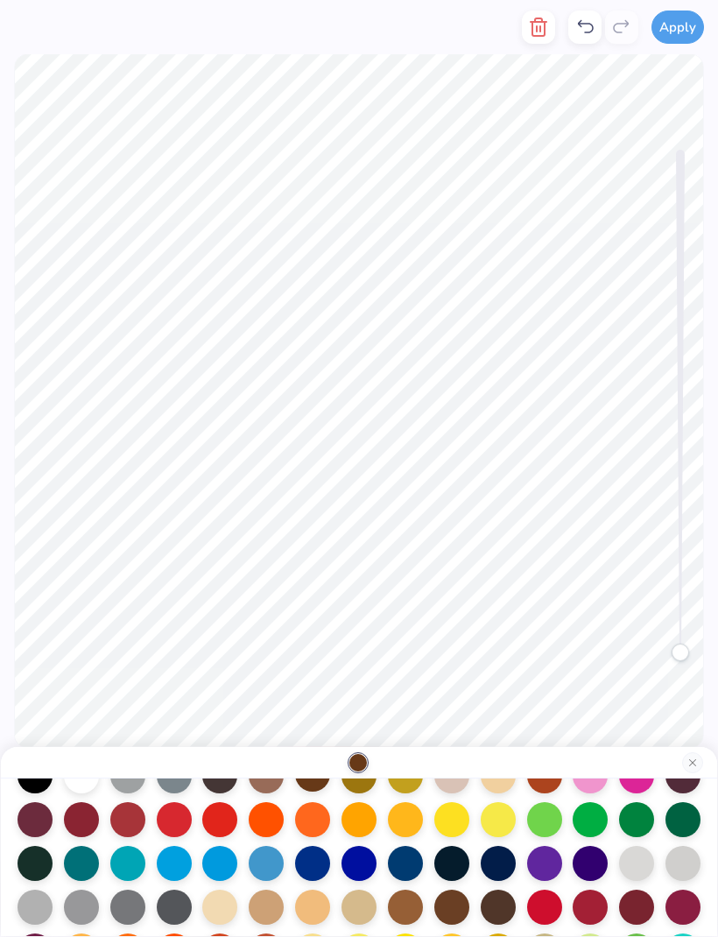
scroll to position [121, 0]
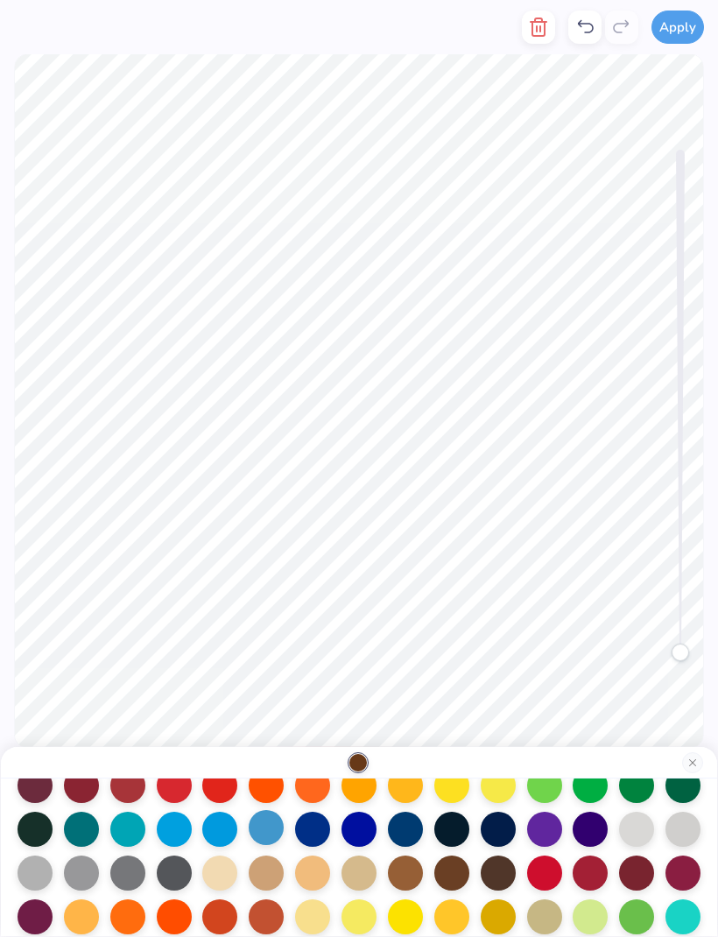
click at [268, 833] on div at bounding box center [266, 827] width 35 height 35
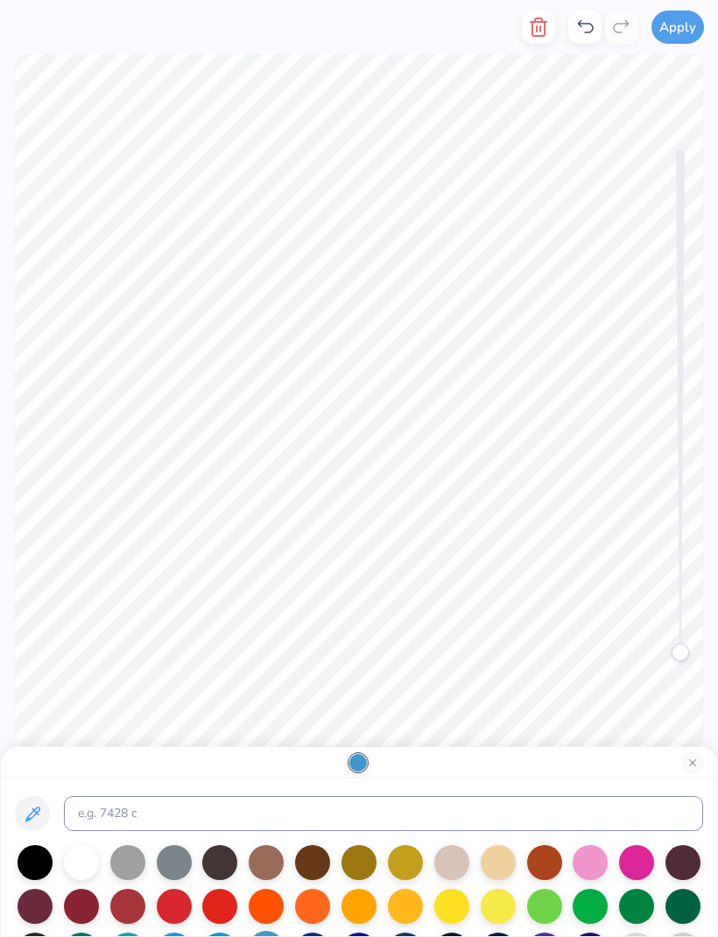
scroll to position [0, 0]
click at [84, 867] on div at bounding box center [81, 860] width 35 height 35
click at [34, 862] on div at bounding box center [35, 860] width 35 height 35
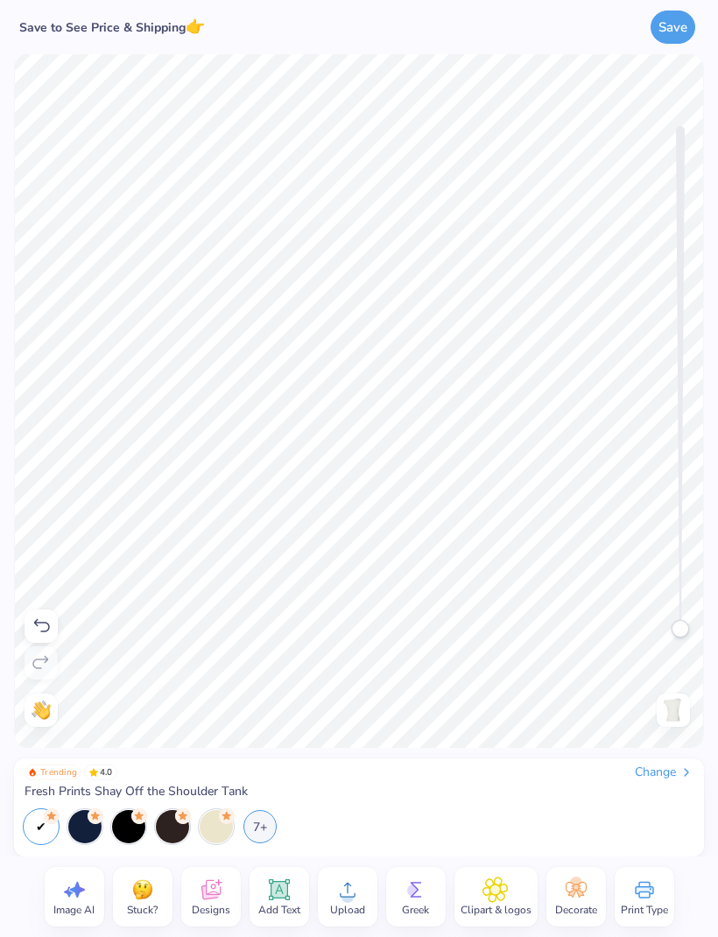
click at [674, 770] on div "Change" at bounding box center [664, 772] width 59 height 16
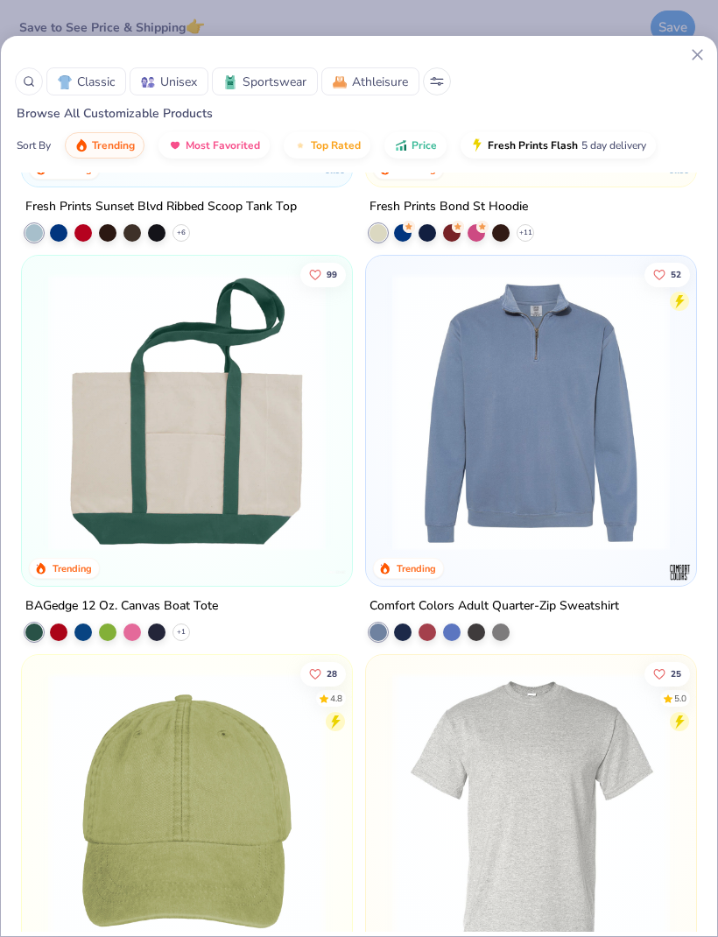
scroll to position [6778, 0]
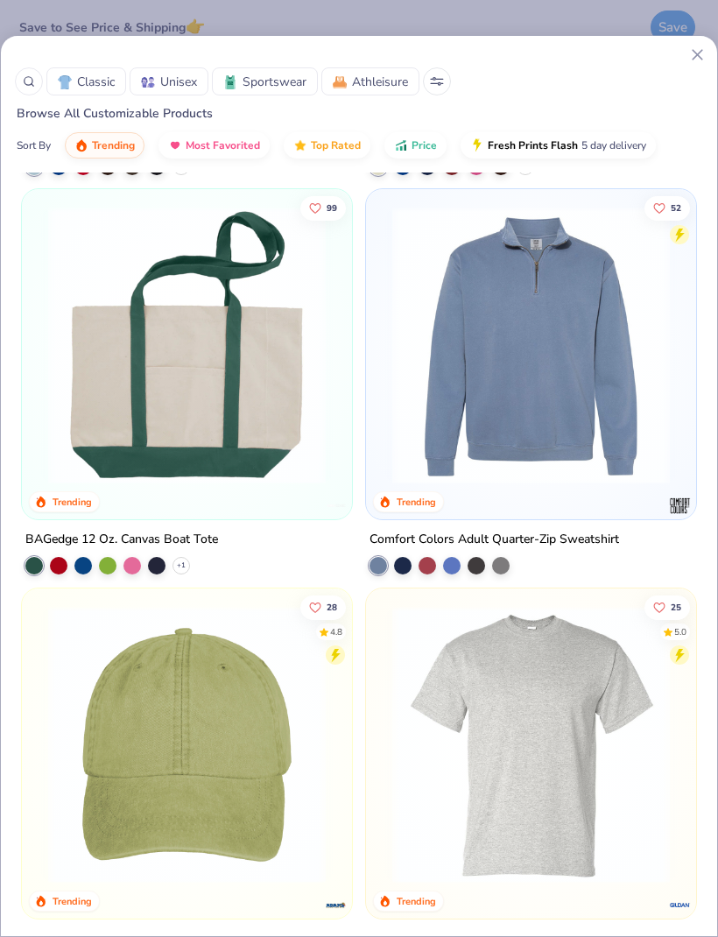
click at [705, 55] on icon at bounding box center [697, 55] width 18 height 18
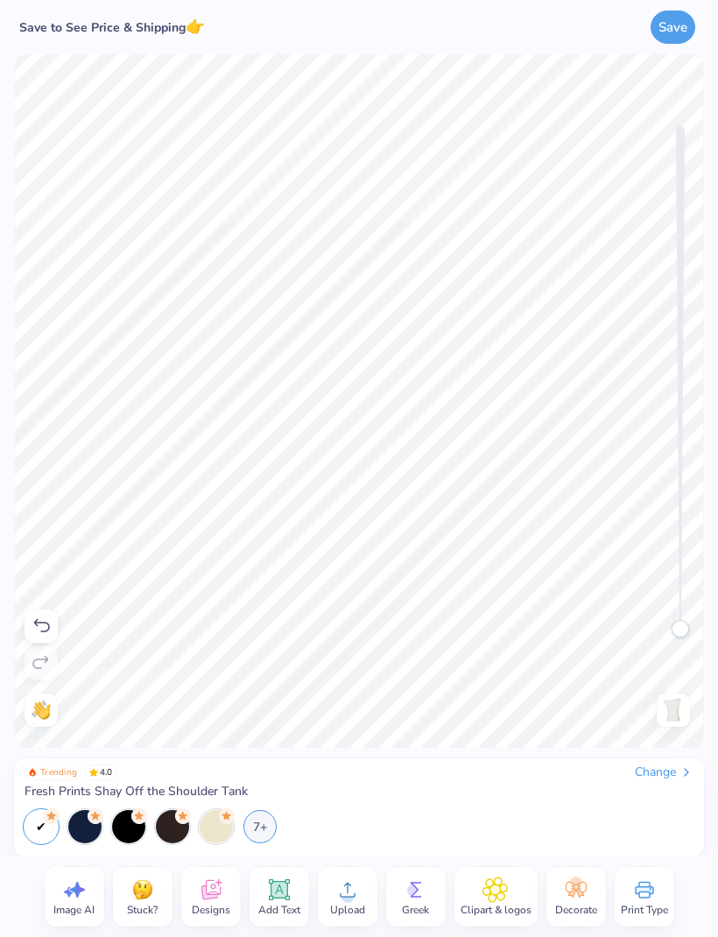
click at [576, 892] on icon at bounding box center [575, 889] width 21 height 16
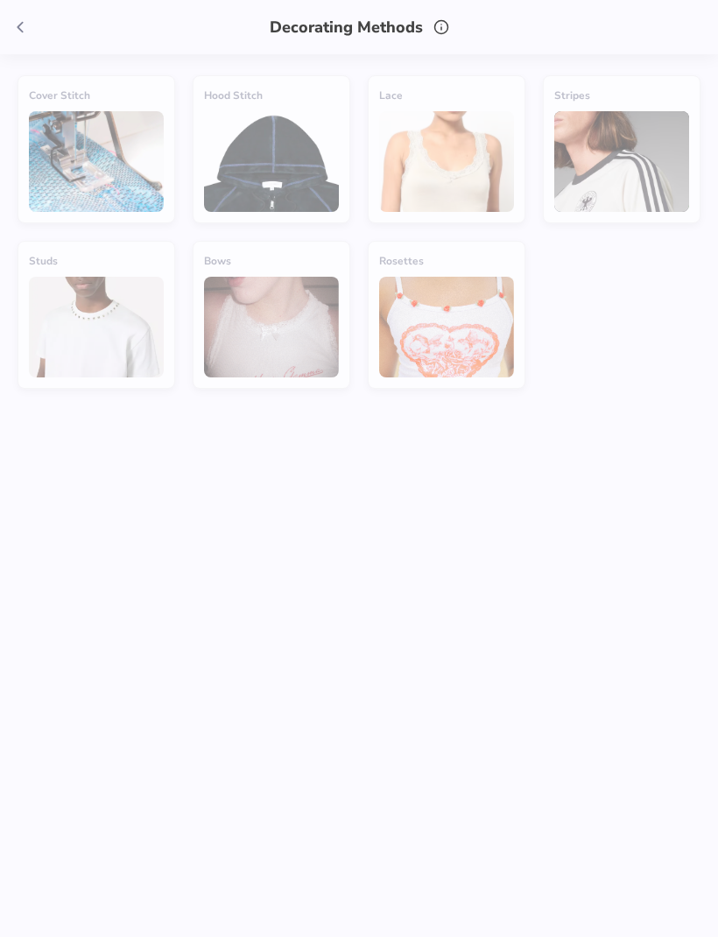
click at [95, 304] on div "Studs" at bounding box center [97, 315] width 158 height 148
click at [27, 28] on icon at bounding box center [20, 27] width 19 height 19
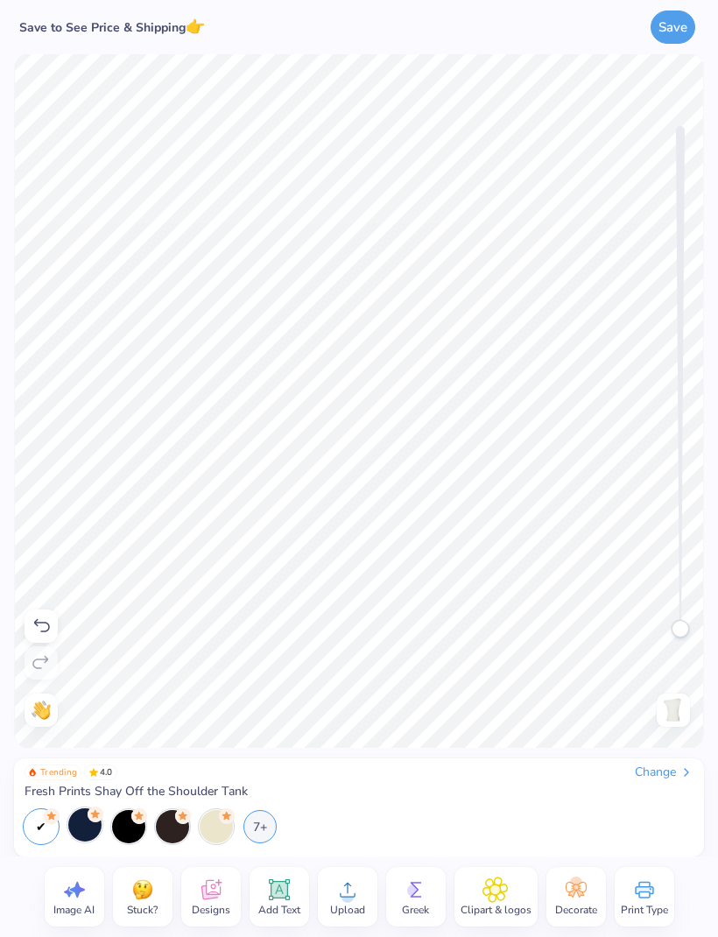
click at [86, 833] on div at bounding box center [84, 824] width 33 height 33
click at [128, 833] on div at bounding box center [128, 824] width 33 height 33
click at [171, 833] on div at bounding box center [172, 824] width 33 height 33
click at [211, 820] on div at bounding box center [216, 824] width 33 height 33
click at [88, 834] on div at bounding box center [84, 824] width 33 height 33
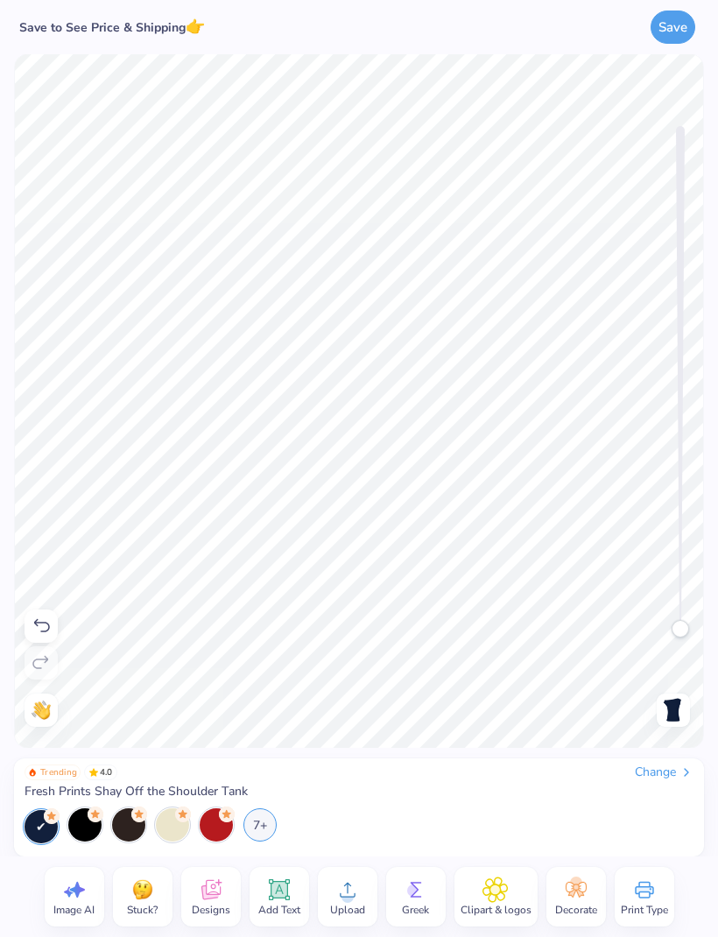
click at [262, 824] on div "7+" at bounding box center [259, 824] width 33 height 33
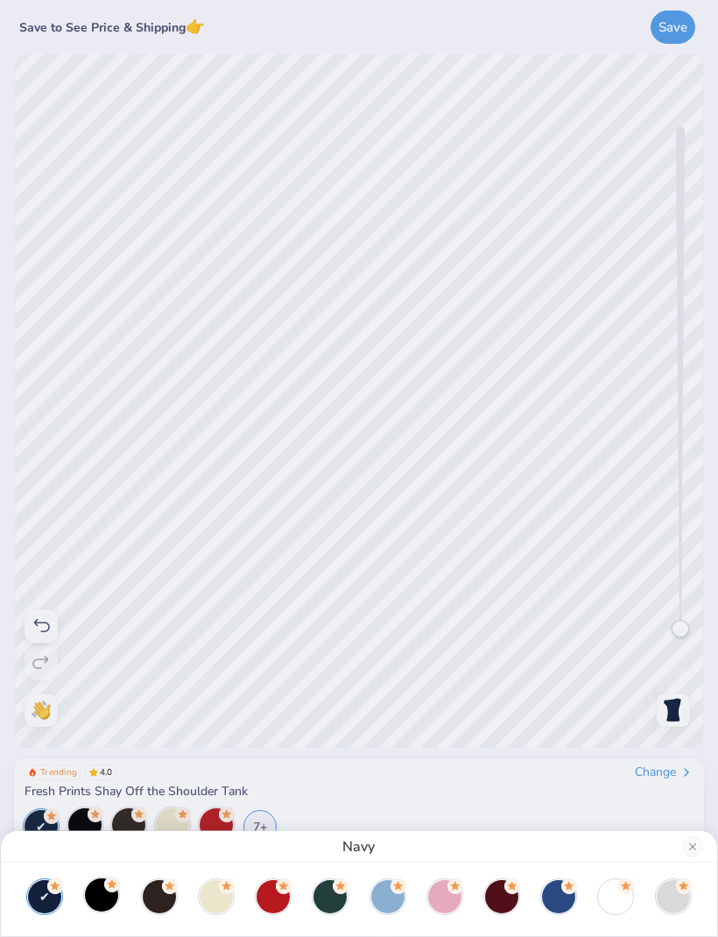
click at [102, 899] on div at bounding box center [101, 894] width 33 height 33
click at [162, 900] on div at bounding box center [159, 894] width 33 height 33
click at [228, 899] on div at bounding box center [216, 894] width 33 height 33
click at [286, 899] on div at bounding box center [272, 894] width 33 height 33
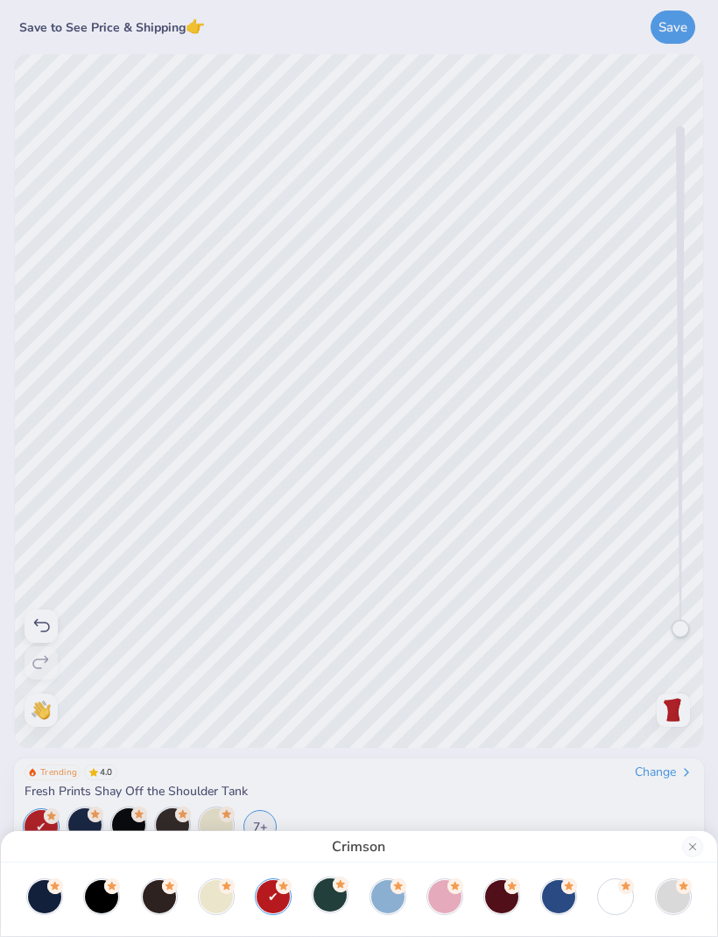
click at [340, 897] on div at bounding box center [329, 894] width 33 height 33
click at [395, 896] on div at bounding box center [387, 894] width 33 height 33
click at [448, 900] on div at bounding box center [444, 894] width 33 height 33
click at [507, 895] on div at bounding box center [501, 894] width 33 height 33
click at [565, 897] on div at bounding box center [558, 894] width 33 height 33
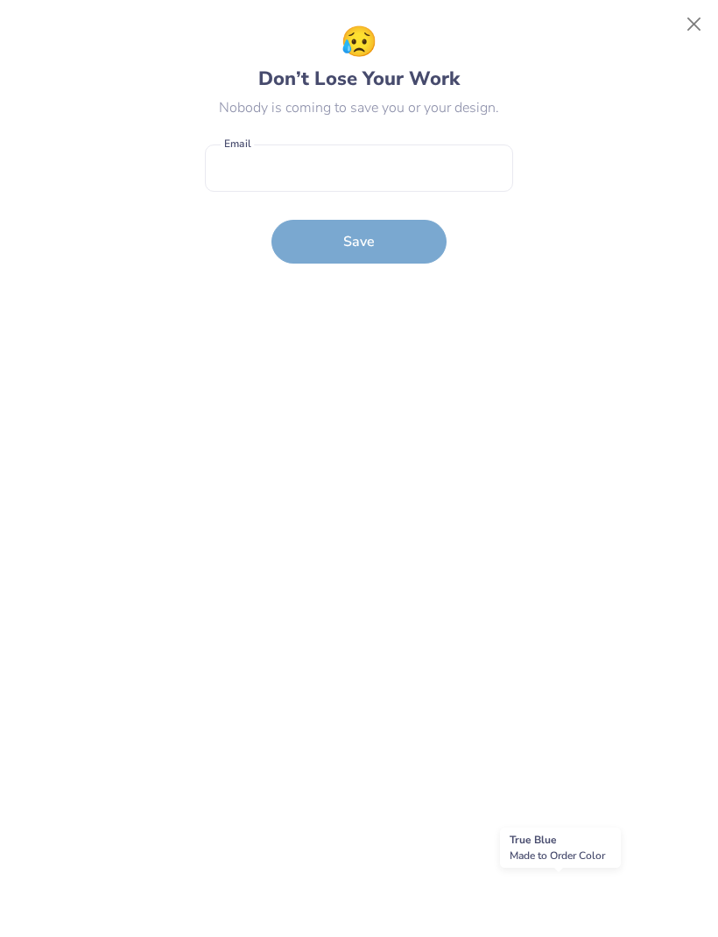
click at [614, 895] on div "😥 Don’t Lose Your Work Nobody is coming to save you or your design. Email is a …" at bounding box center [359, 468] width 678 height 897
click at [697, 30] on button "Close" at bounding box center [693, 24] width 33 height 33
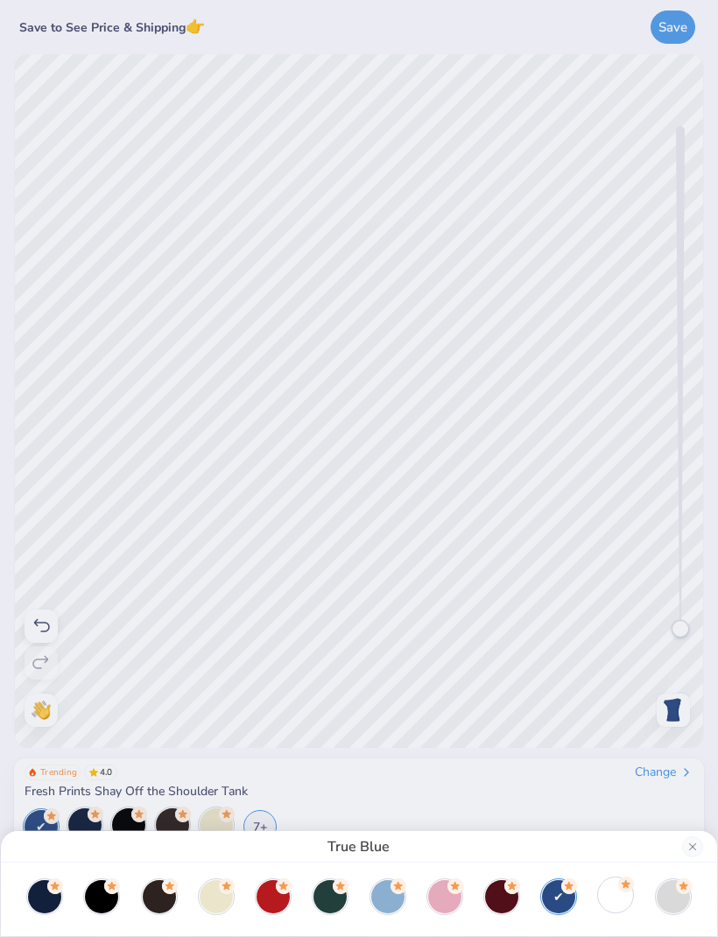
click at [608, 895] on div at bounding box center [615, 894] width 33 height 33
click at [677, 897] on div at bounding box center [672, 894] width 33 height 33
click at [48, 895] on div at bounding box center [44, 894] width 33 height 33
click at [614, 902] on div at bounding box center [615, 894] width 33 height 33
click at [631, 458] on div "White" at bounding box center [359, 468] width 718 height 937
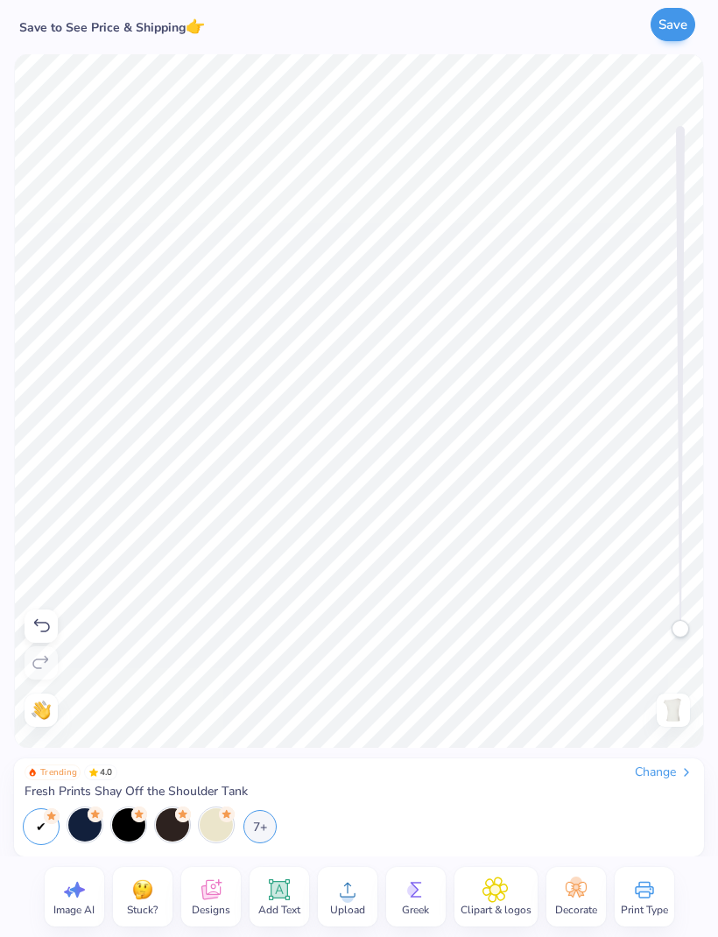
click at [678, 26] on button "Save" at bounding box center [672, 24] width 45 height 33
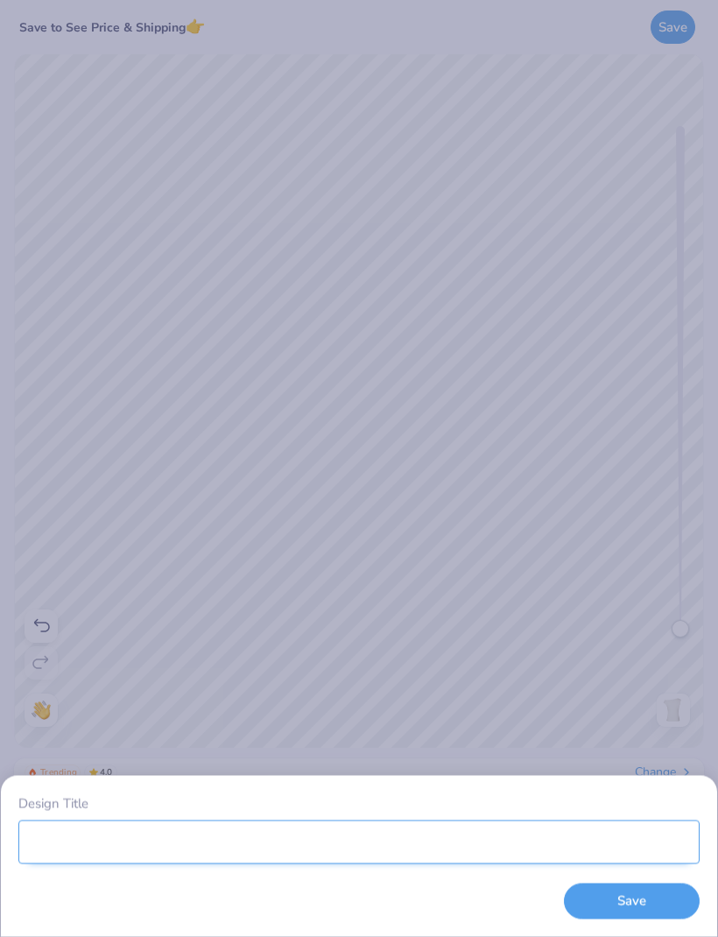
click at [467, 846] on input "Design Title" at bounding box center [358, 841] width 681 height 44
type input "Phi lamb"
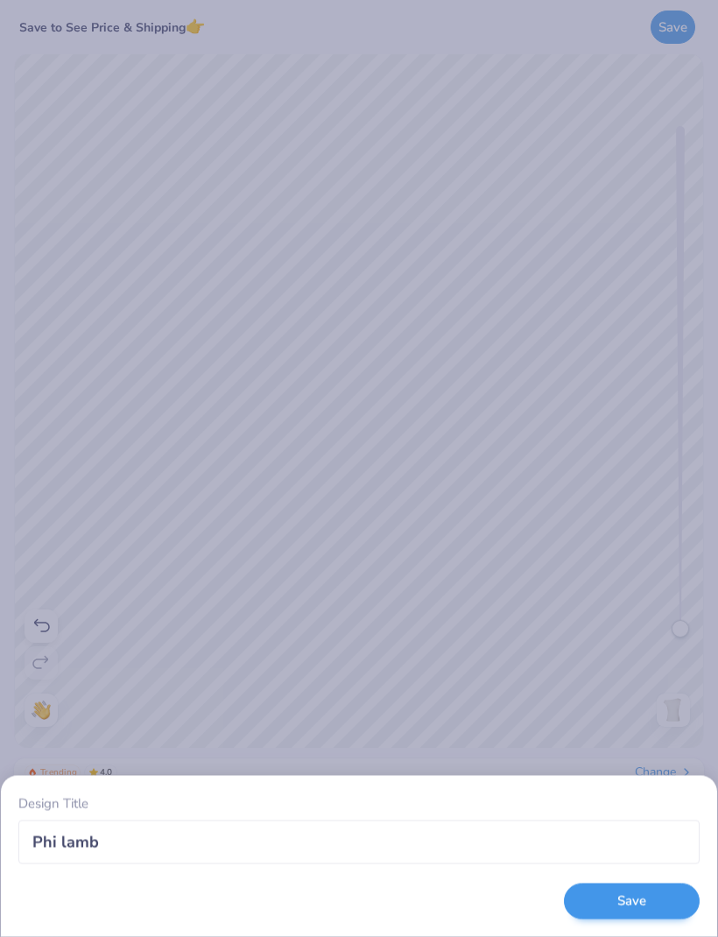
click at [640, 892] on button "Save" at bounding box center [632, 901] width 136 height 36
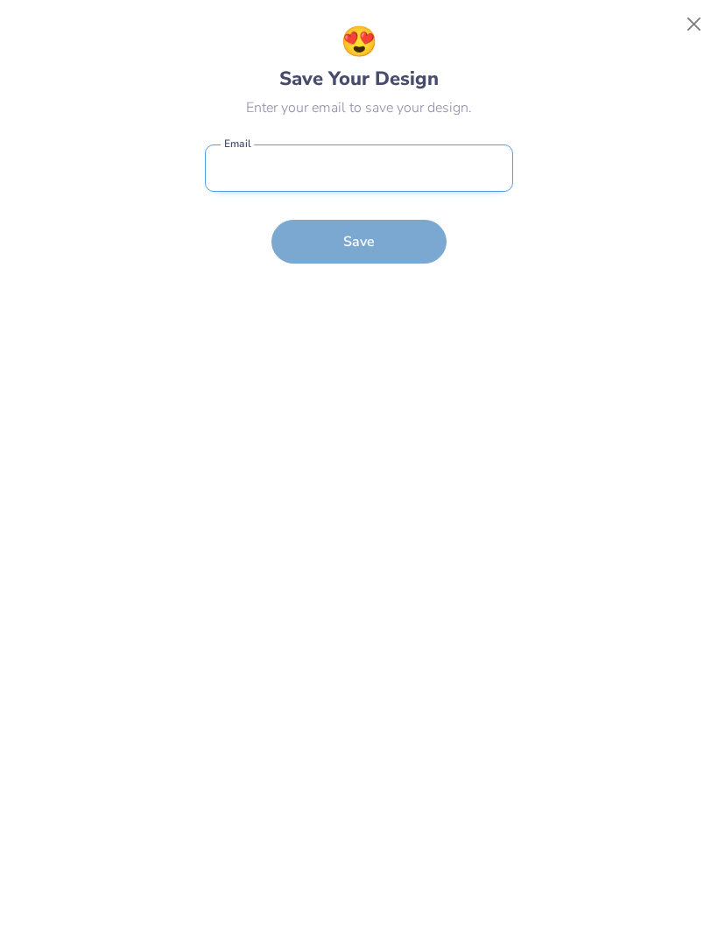
click at [406, 169] on input "email" at bounding box center [359, 168] width 308 height 48
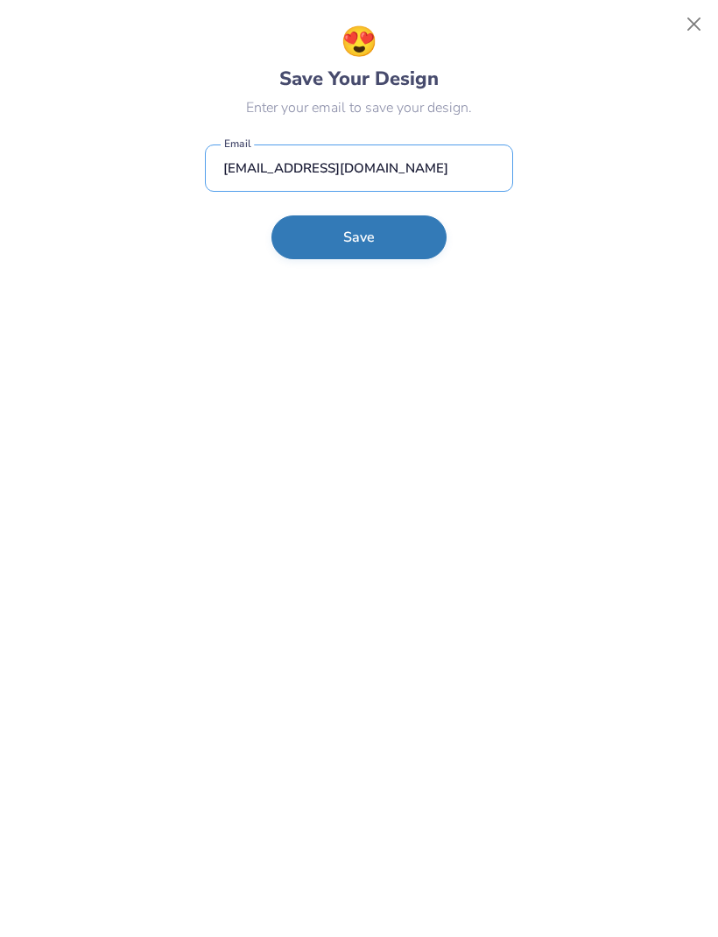
type input "haleygracedc22@icloud.com"
click at [351, 242] on button "Save" at bounding box center [358, 237] width 175 height 44
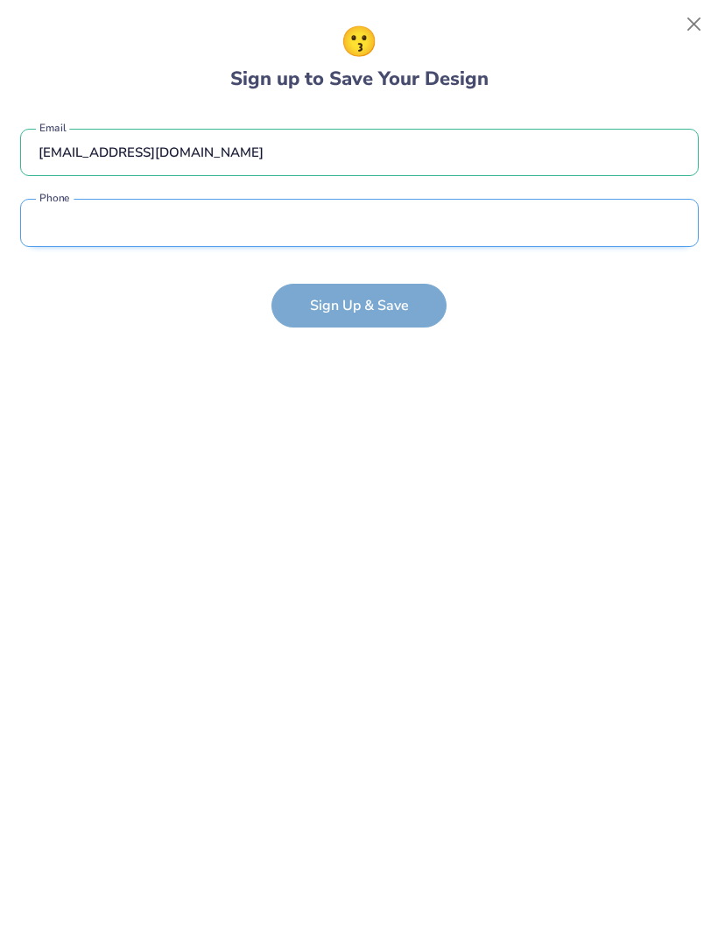
click at [472, 219] on input "tel" at bounding box center [359, 223] width 678 height 48
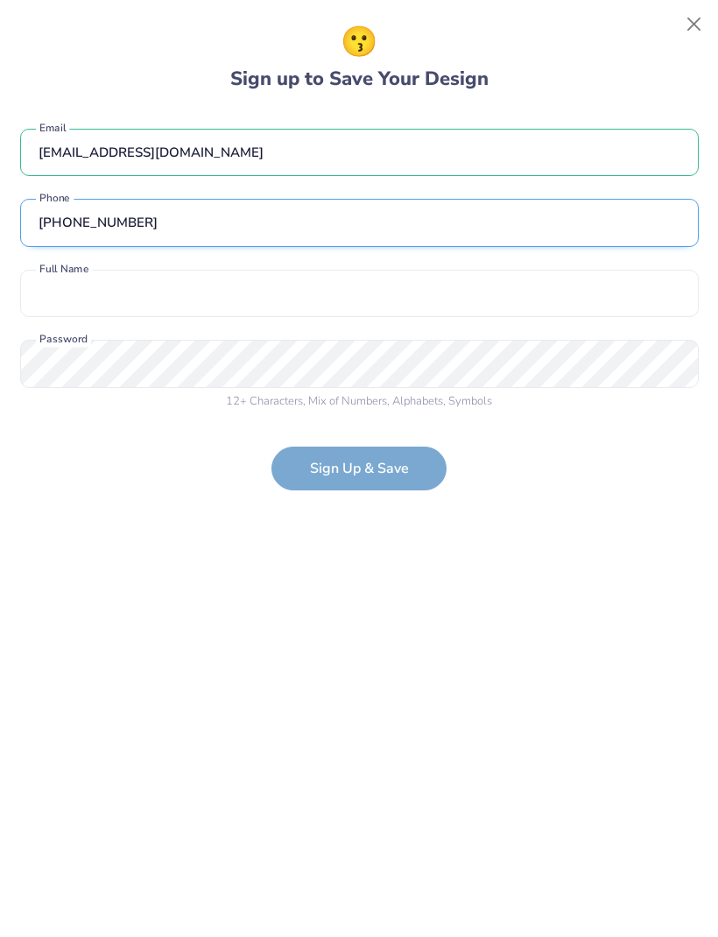
type input "(270) 570-2534"
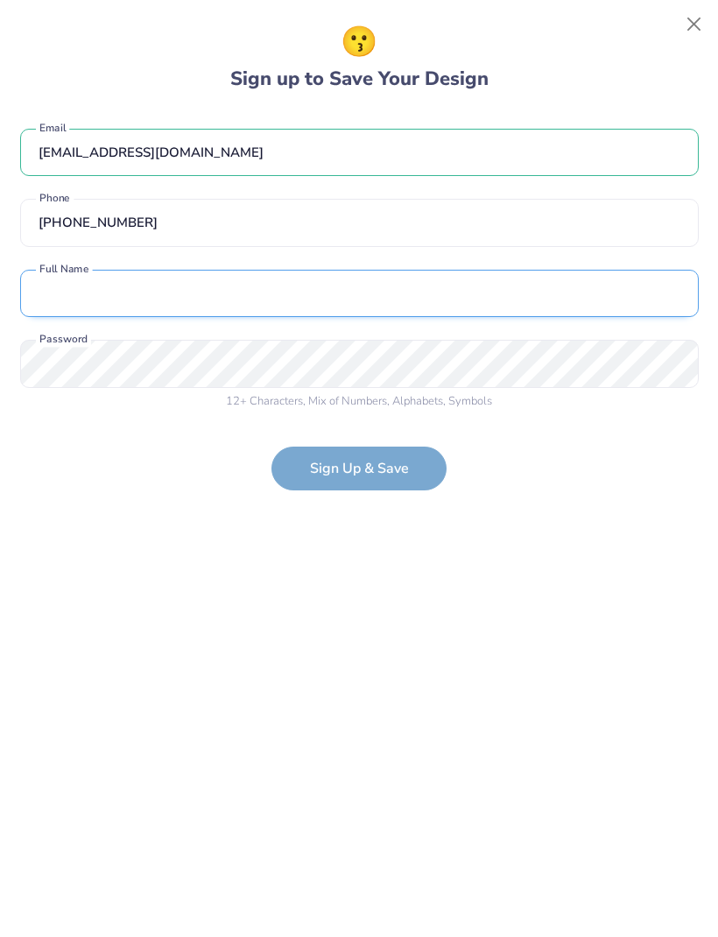
click at [340, 279] on input "text" at bounding box center [359, 294] width 678 height 48
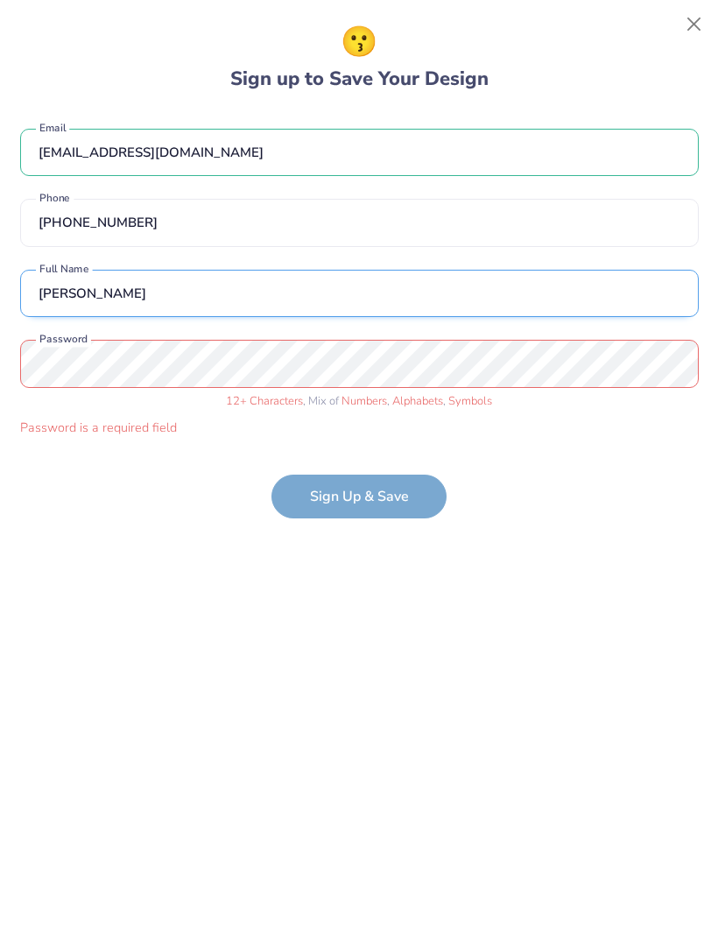
type input "Haley Rowland"
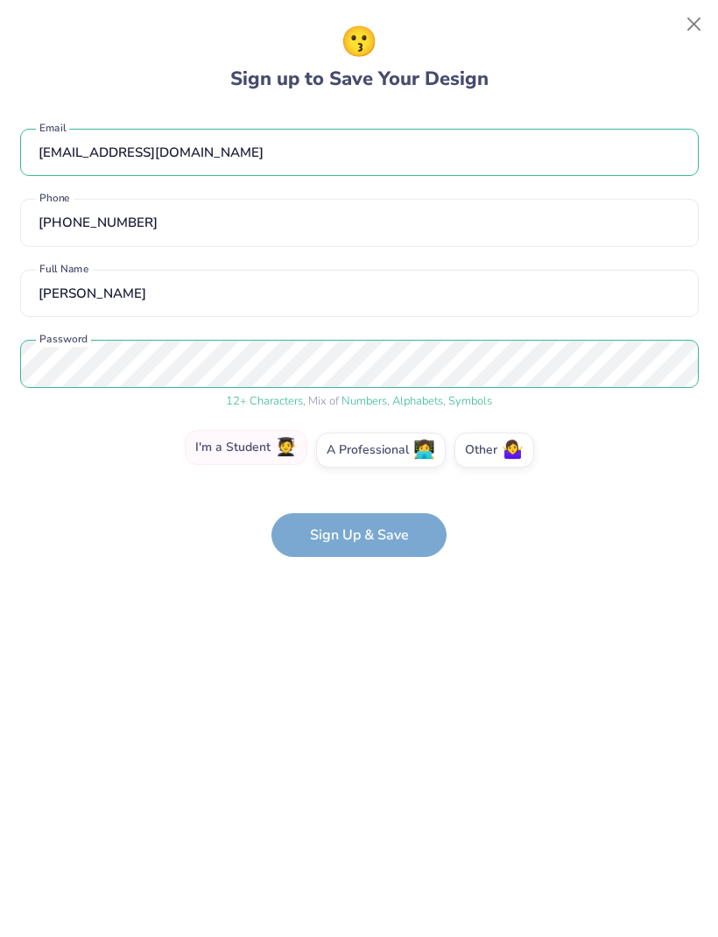
click at [273, 444] on label "I'm a Student 🧑‍🎓" at bounding box center [246, 447] width 123 height 35
click at [354, 449] on input "I'm a Student 🧑‍🎓" at bounding box center [359, 454] width 11 height 11
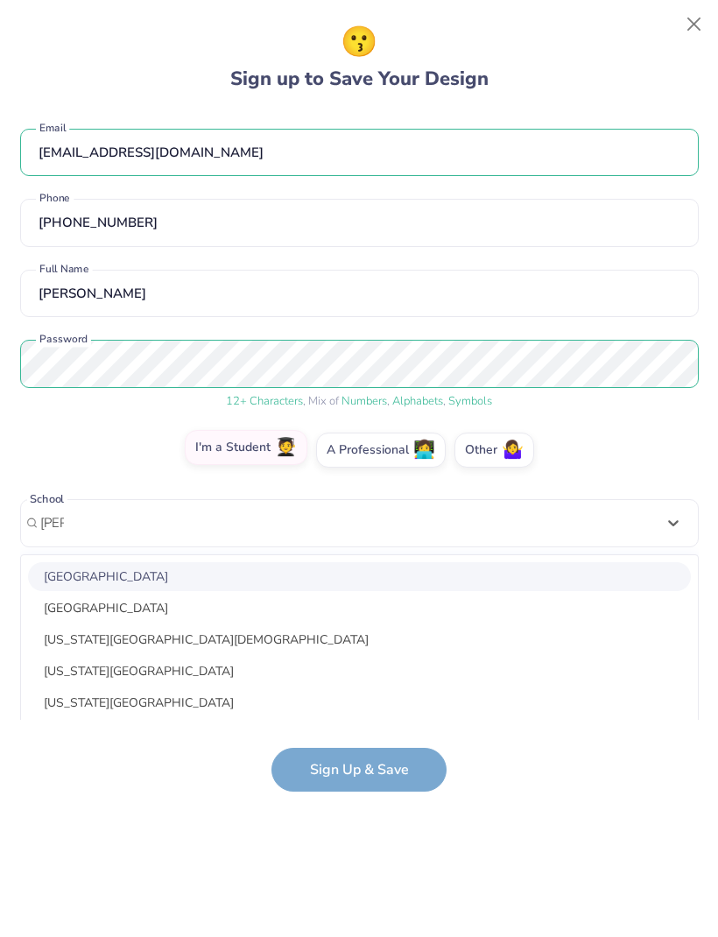
scroll to position [98, 0]
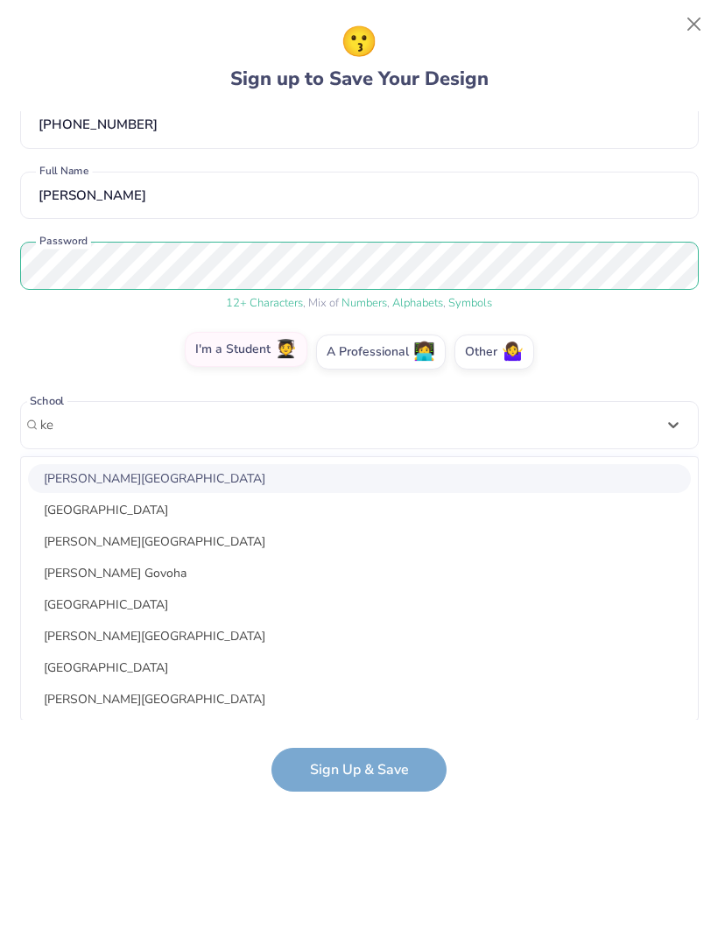
type input "k"
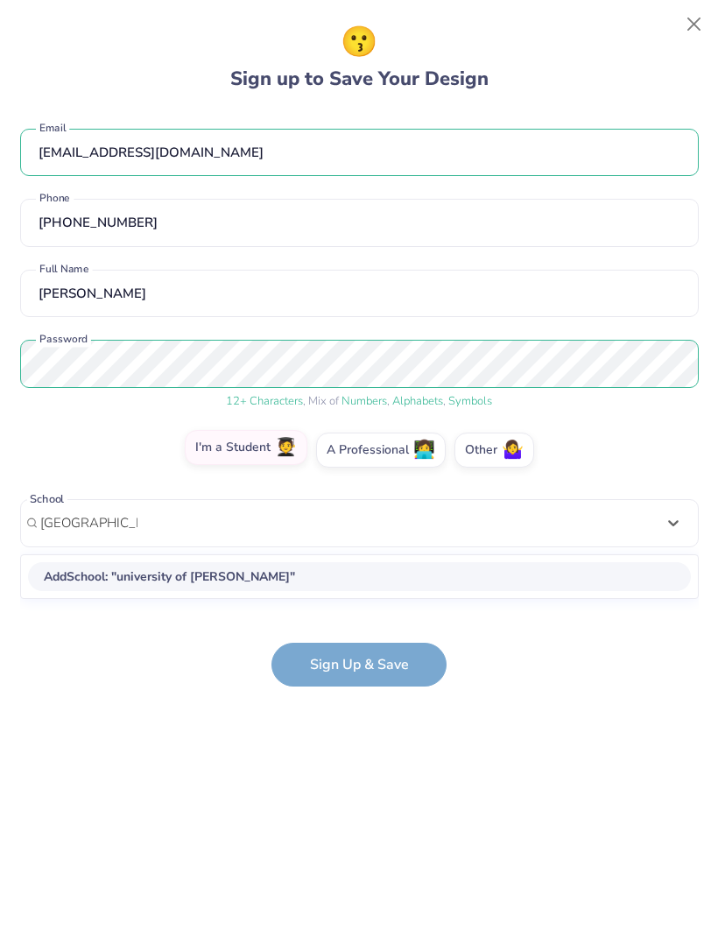
type input "university of kent"
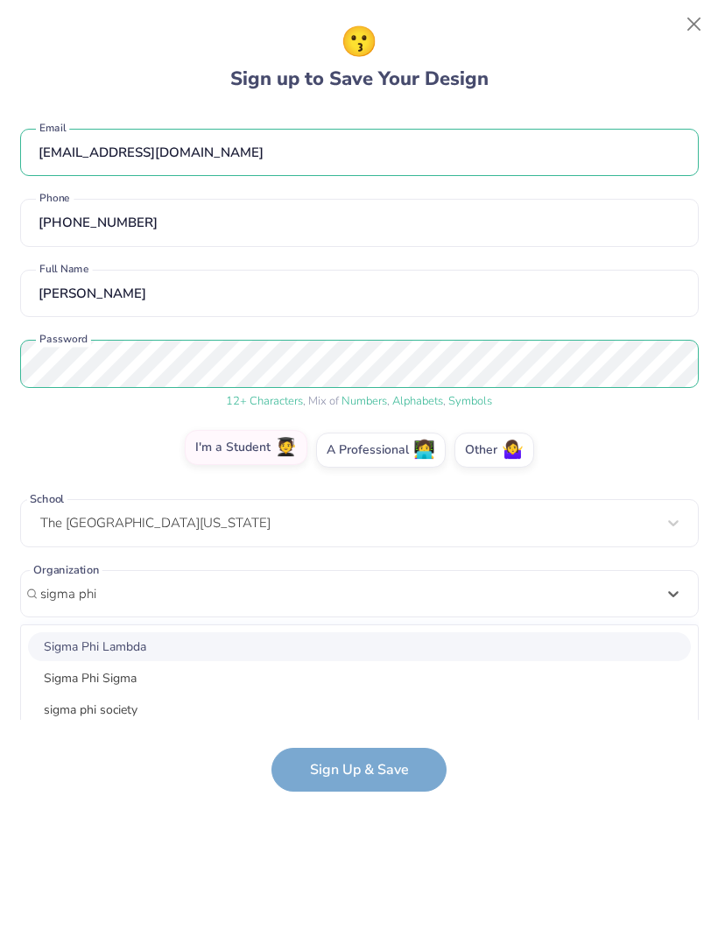
scroll to position [169, 0]
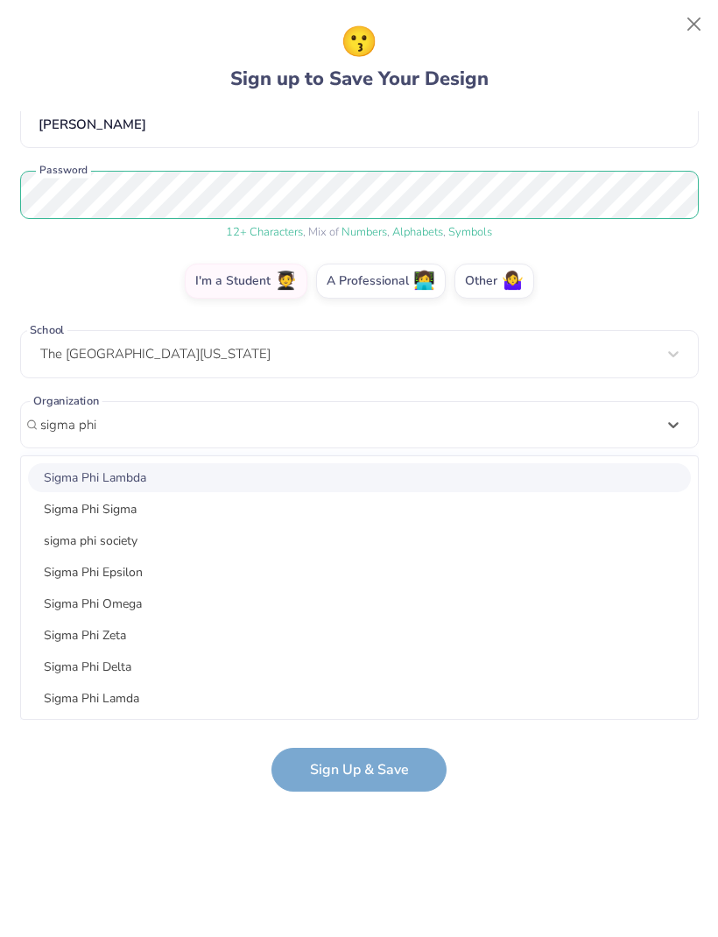
click at [209, 478] on div "Sigma Phi Lambda" at bounding box center [359, 477] width 663 height 29
type input "sigma phi"
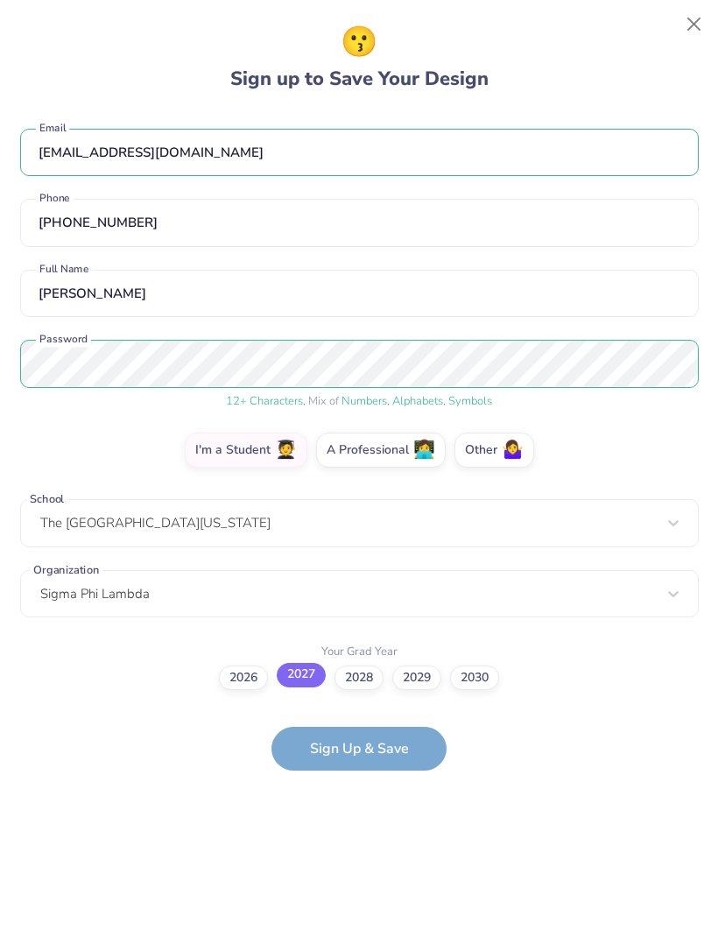
click at [305, 679] on label "2027" at bounding box center [301, 675] width 49 height 25
click at [354, 679] on input "2027" at bounding box center [359, 676] width 11 height 11
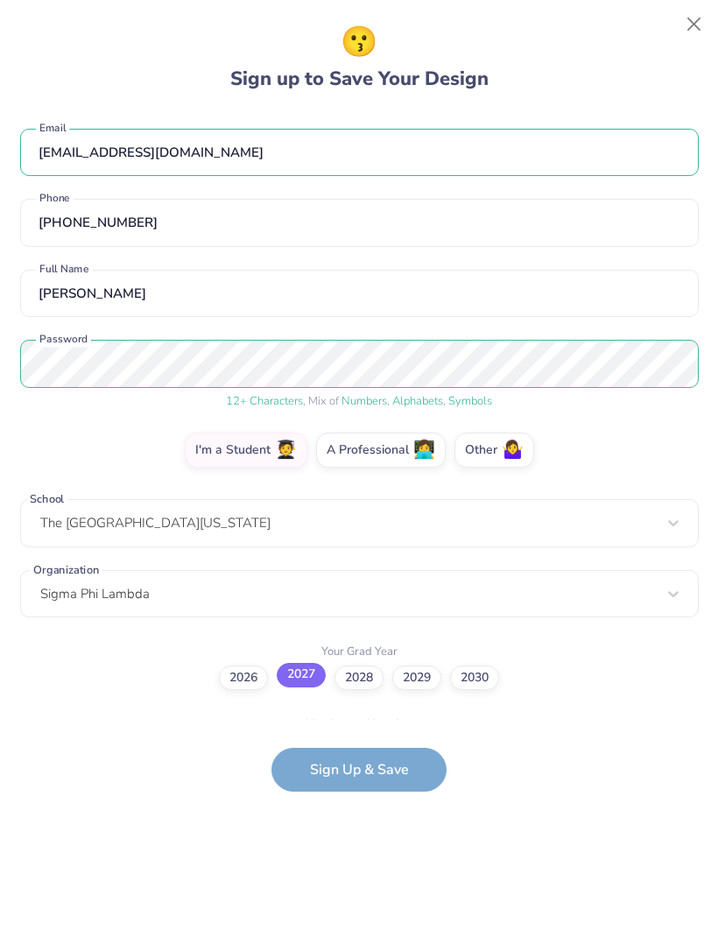
scroll to position [47, 0]
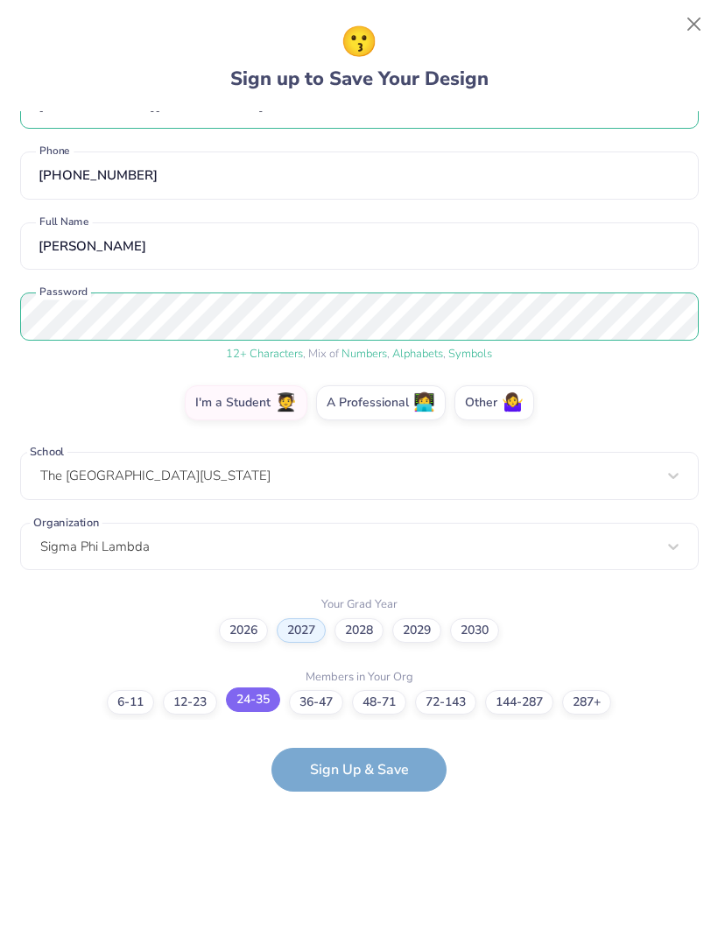
click at [251, 705] on label "24-35" at bounding box center [253, 699] width 54 height 25
click at [354, 744] on input "24-35" at bounding box center [359, 749] width 11 height 11
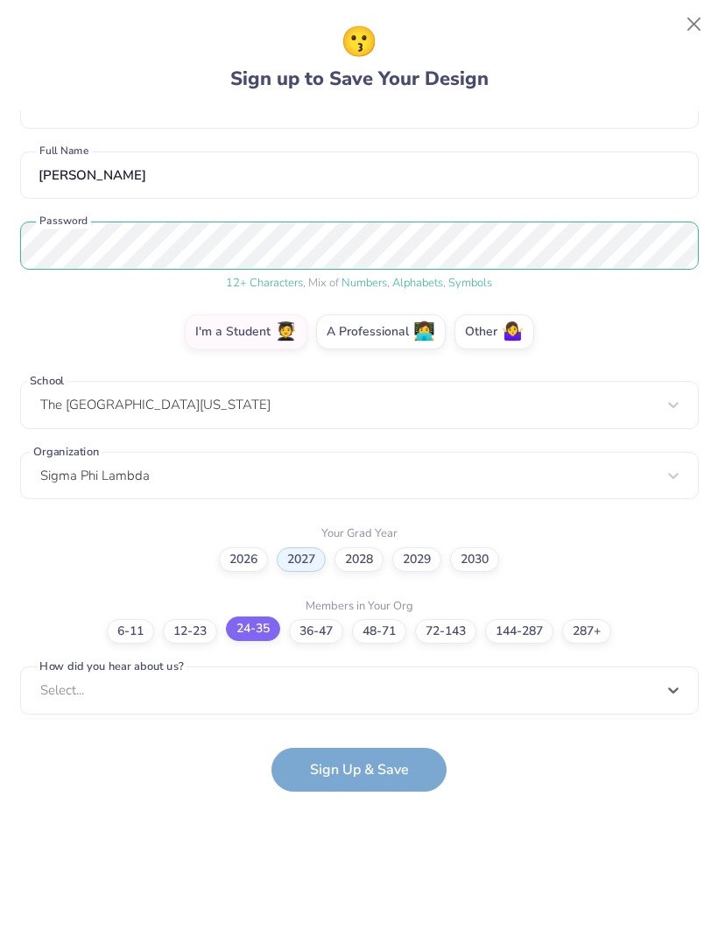
scroll to position [381, 0]
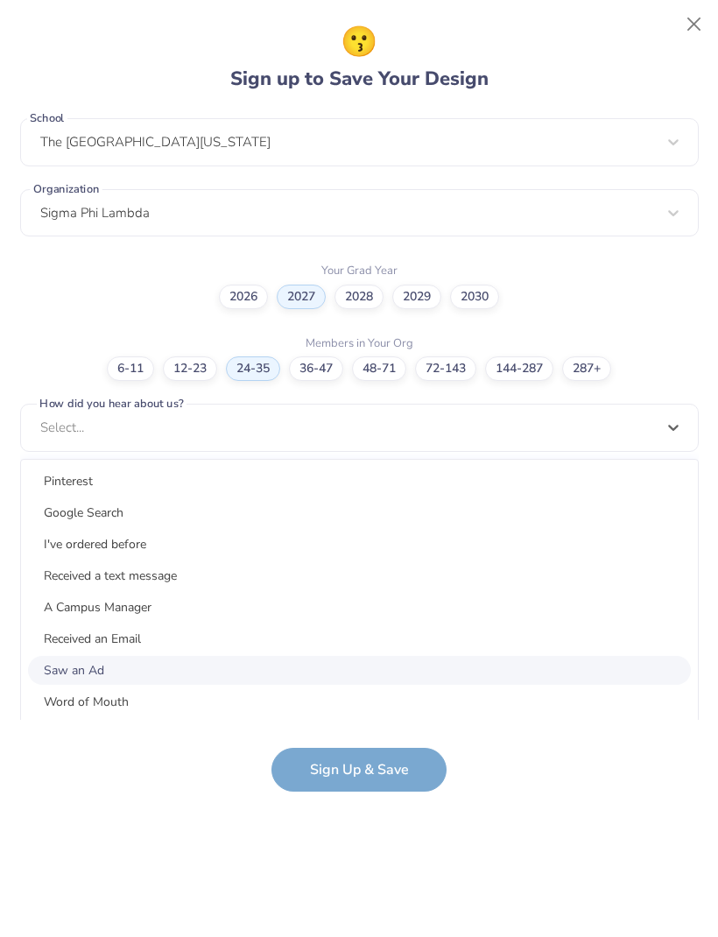
click at [260, 670] on div "Saw an Ad" at bounding box center [359, 670] width 663 height 29
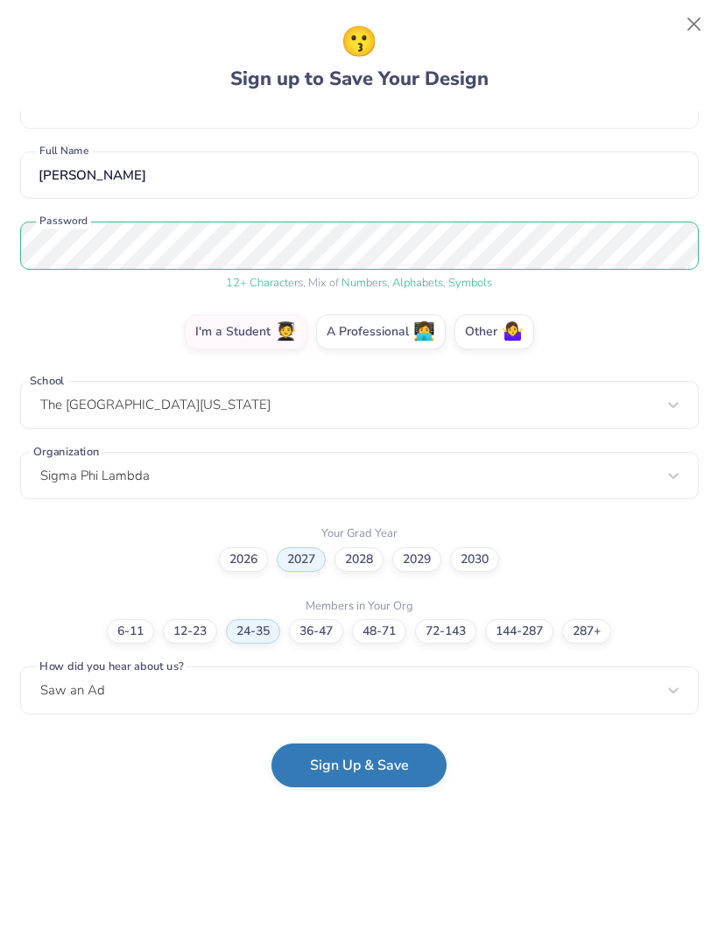
click at [381, 770] on button "Sign Up & Save" at bounding box center [358, 765] width 175 height 44
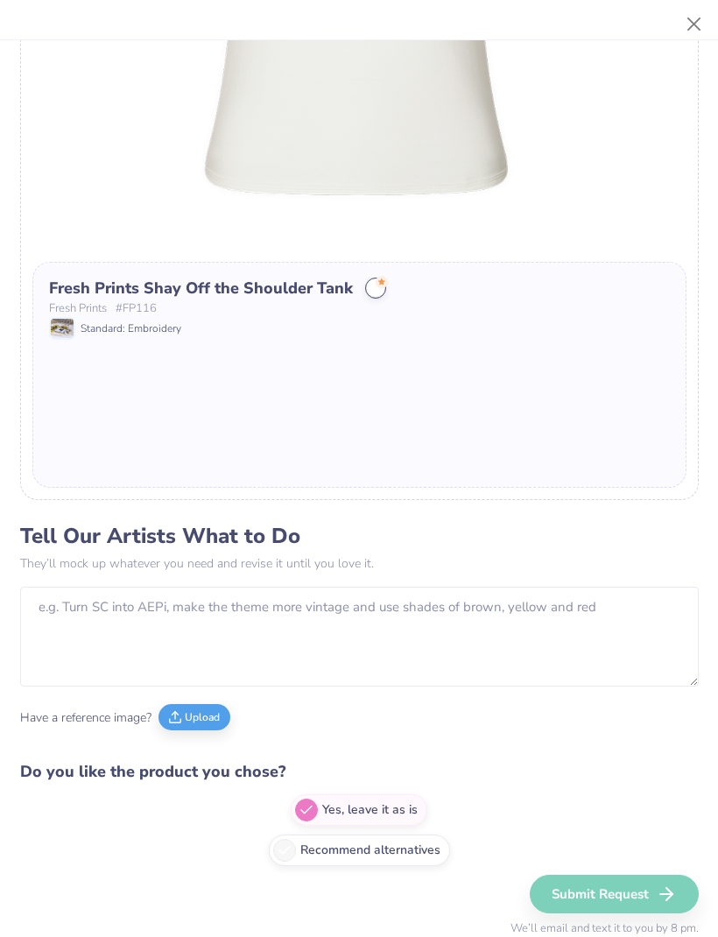
scroll to position [465, 0]
click at [632, 888] on div "Submit Request We’ll email and text it to you by 8 pm." at bounding box center [604, 905] width 188 height 63
click at [580, 890] on div "Submit Request We’ll email and text it to you by 8 pm." at bounding box center [604, 905] width 188 height 63
click at [602, 897] on div "Submit Request We’ll email and text it to you by 8 pm." at bounding box center [604, 905] width 188 height 63
click at [601, 897] on div "Submit Request We’ll email and text it to you by 8 pm." at bounding box center [604, 905] width 188 height 63
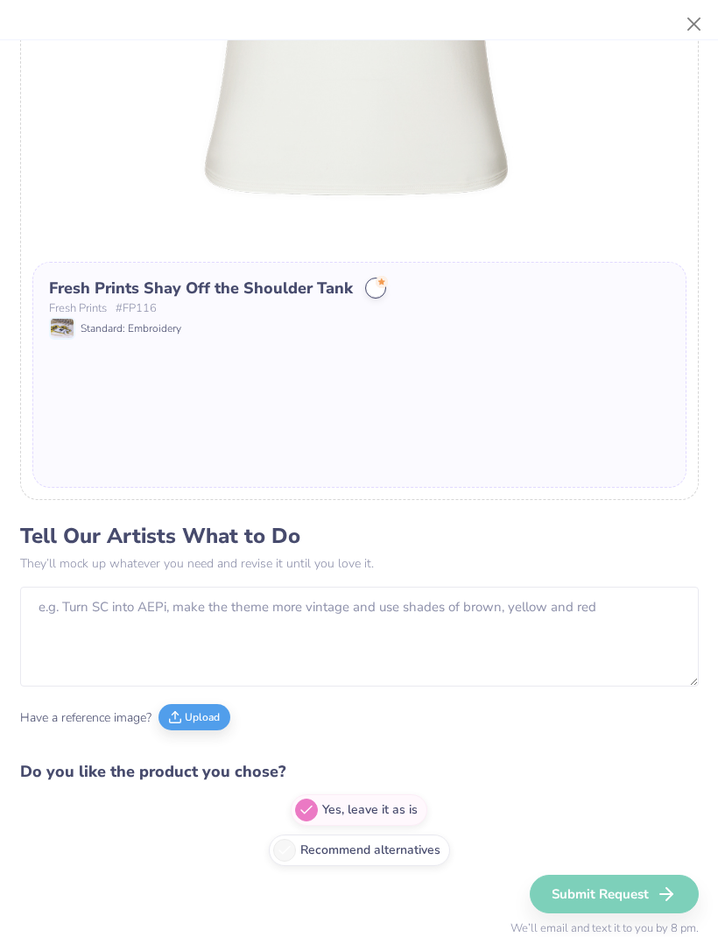
click at [638, 893] on div "Submit Request We’ll email and text it to you by 8 pm." at bounding box center [604, 905] width 188 height 63
click at [645, 891] on div "Submit Request We’ll email and text it to you by 8 pm." at bounding box center [604, 905] width 188 height 63
click at [645, 890] on div "Submit Request We’ll email and text it to you by 8 pm." at bounding box center [604, 905] width 188 height 63
click at [647, 890] on div "Submit Request We’ll email and text it to you by 8 pm." at bounding box center [604, 905] width 188 height 63
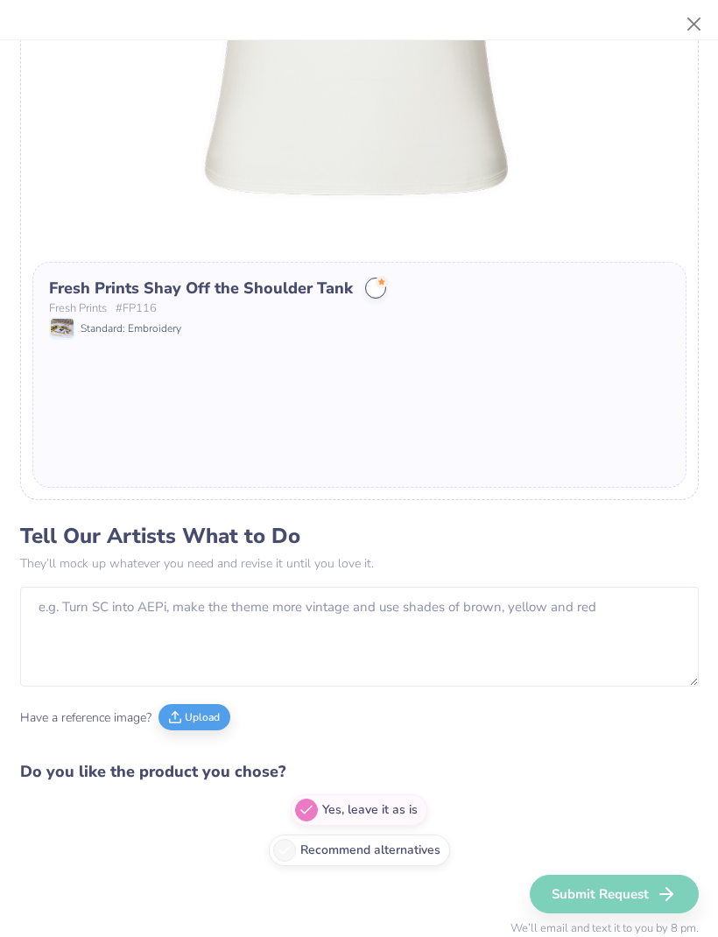
click at [646, 890] on div "Submit Request We’ll email and text it to you by 8 pm." at bounding box center [604, 905] width 188 height 63
click at [647, 890] on div "Submit Request We’ll email and text it to you by 8 pm." at bounding box center [604, 905] width 188 height 63
click at [646, 889] on div "Submit Request We’ll email and text it to you by 8 pm." at bounding box center [604, 905] width 188 height 63
click at [644, 888] on div "Submit Request We’ll email and text it to you by 8 pm." at bounding box center [604, 905] width 188 height 63
click at [398, 853] on label "Recommend alternatives" at bounding box center [359, 847] width 181 height 32
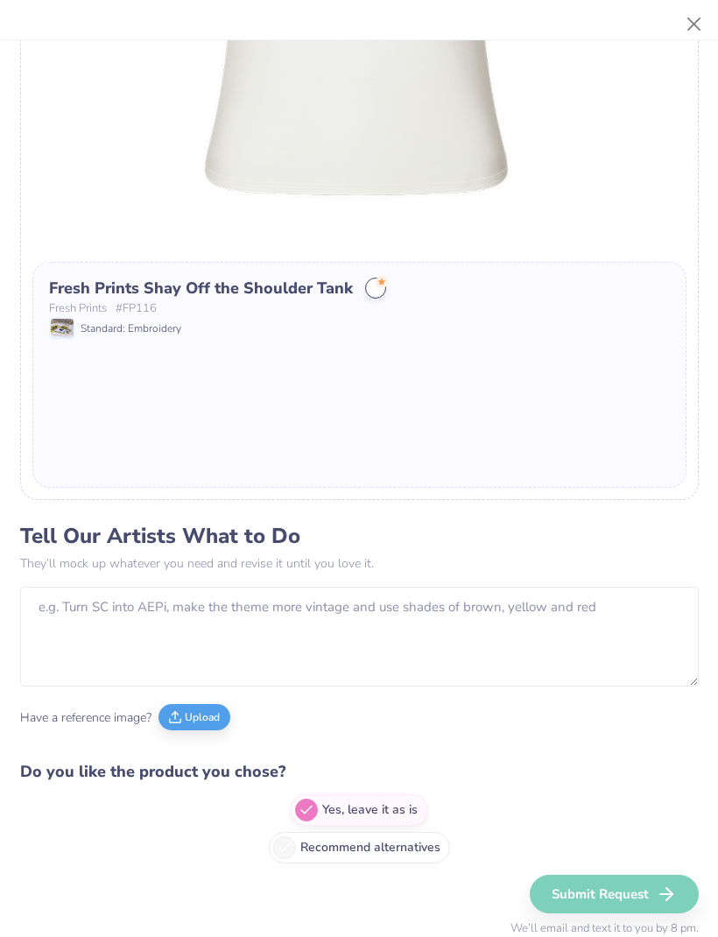
click at [365, 805] on input "Recommend alternatives" at bounding box center [359, 799] width 11 height 11
radio input "true"
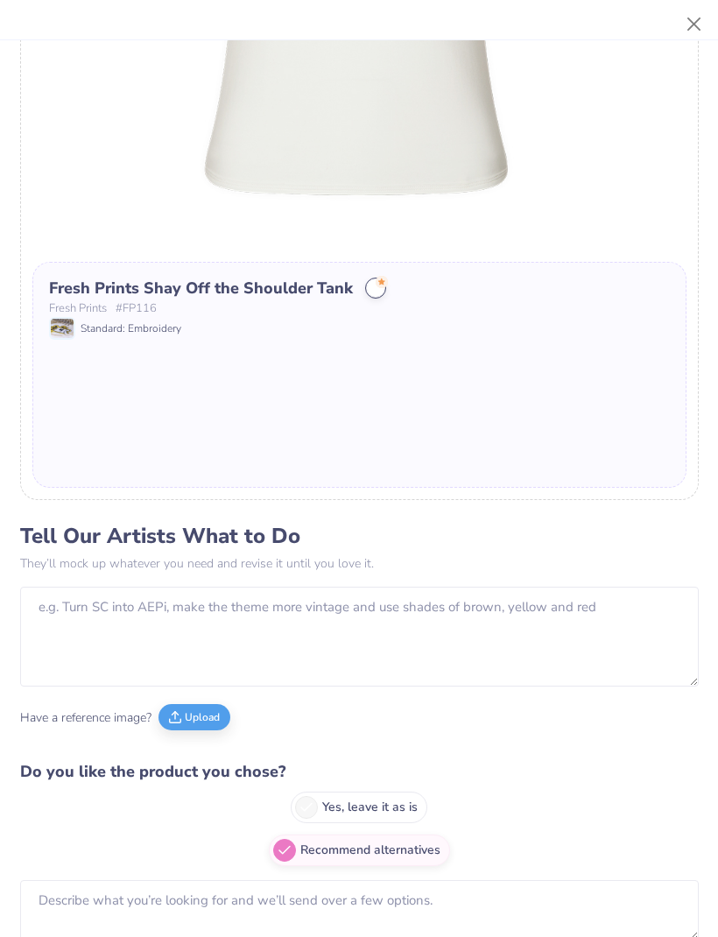
click at [384, 811] on label "Yes, leave it as is" at bounding box center [359, 807] width 137 height 32
click at [365, 805] on input "Yes, leave it as is" at bounding box center [359, 799] width 11 height 11
radio input "true"
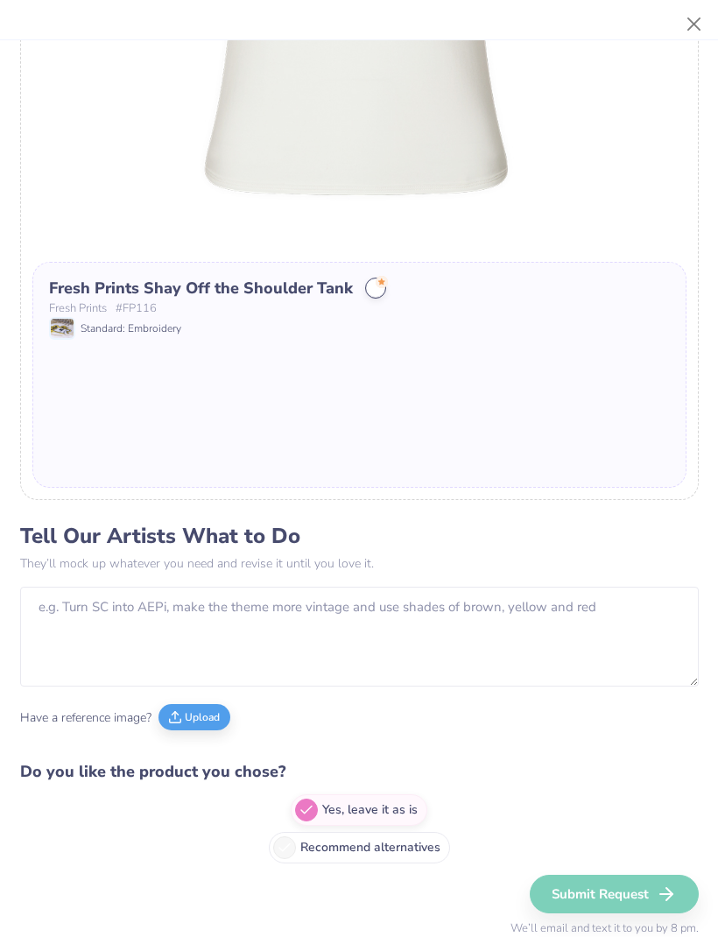
click at [395, 846] on label "Recommend alternatives" at bounding box center [359, 847] width 181 height 32
click at [365, 805] on input "Recommend alternatives" at bounding box center [359, 799] width 11 height 11
radio input "true"
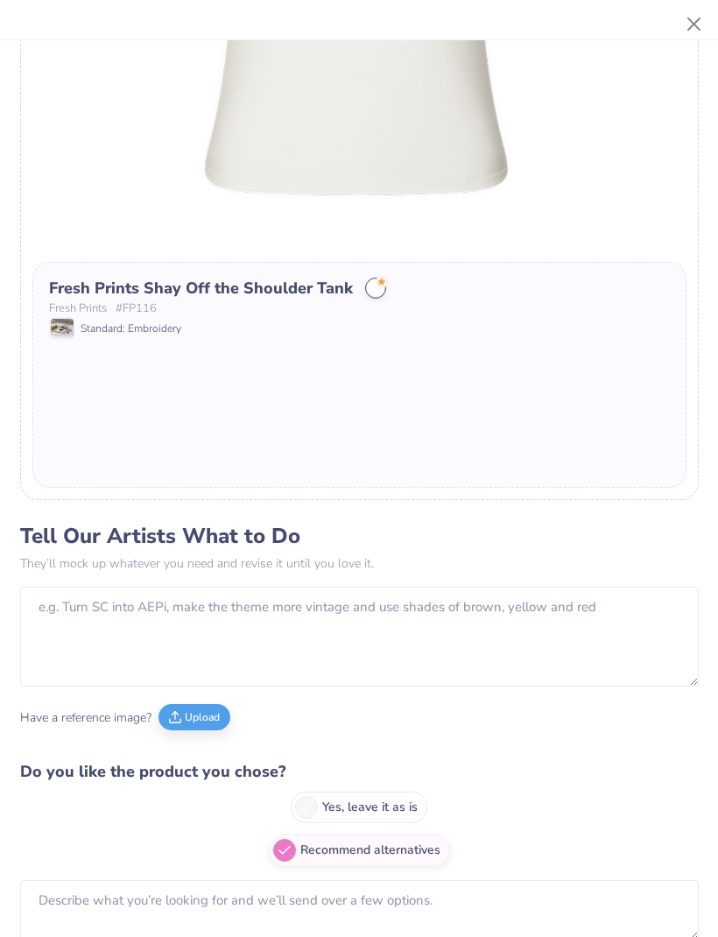
click at [396, 820] on label "Yes, leave it as is" at bounding box center [359, 807] width 137 height 32
click at [365, 805] on input "Yes, leave it as is" at bounding box center [359, 799] width 11 height 11
radio input "true"
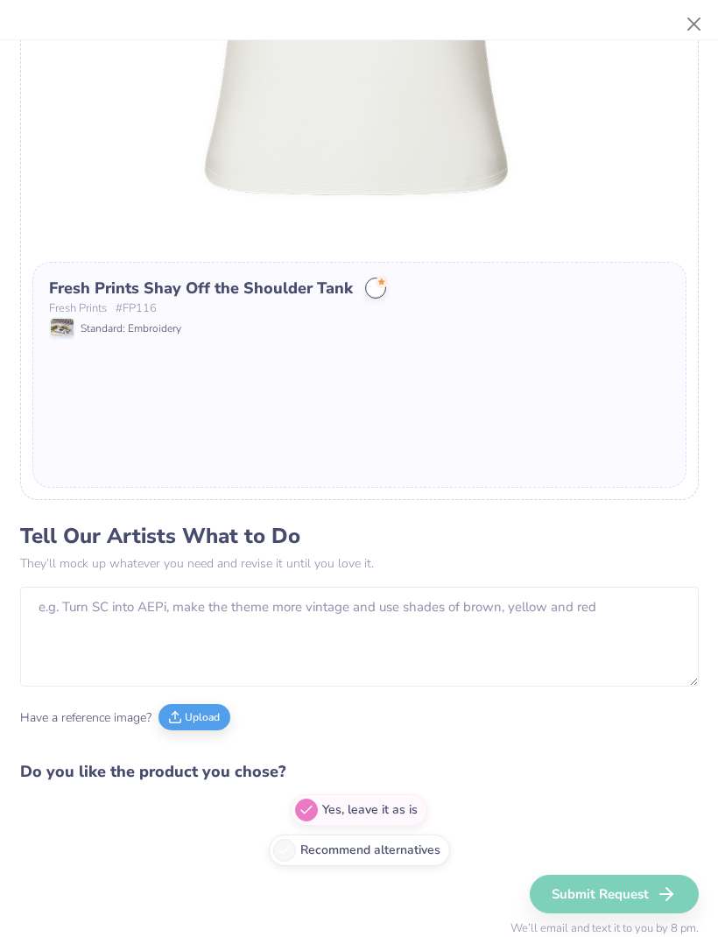
click at [640, 891] on div "Submit Request We’ll email and text it to you by 8 pm." at bounding box center [604, 905] width 188 height 63
click at [661, 894] on div "Submit Request We’ll email and text it to you by 8 pm." at bounding box center [604, 905] width 188 height 63
click at [644, 887] on div "Submit Request We’ll email and text it to you by 8 pm." at bounding box center [604, 905] width 188 height 63
click at [661, 892] on div "Submit Request We’ll email and text it to you by 8 pm." at bounding box center [604, 905] width 188 height 63
click at [660, 891] on div "Submit Request We’ll email and text it to you by 8 pm." at bounding box center [604, 905] width 188 height 63
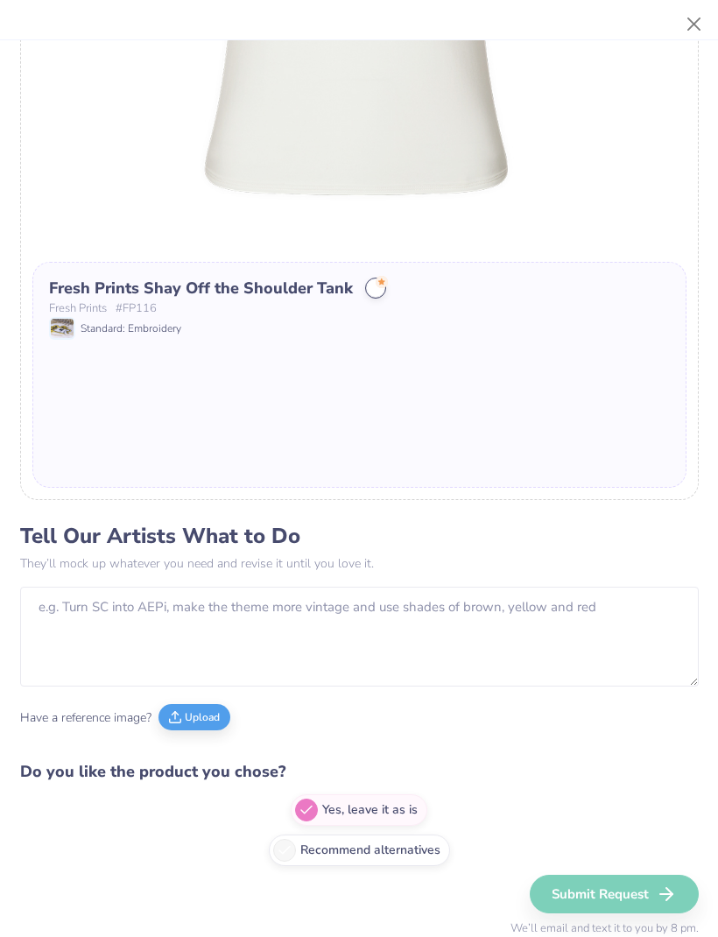
click at [655, 878] on div "Submit Request We’ll email and text it to you by 8 pm." at bounding box center [604, 905] width 188 height 63
click at [654, 878] on div "Submit Request We’ll email and text it to you by 8 pm." at bounding box center [604, 905] width 188 height 63
click at [644, 881] on div "Submit Request We’ll email and text it to you by 8 pm." at bounding box center [604, 905] width 188 height 63
click at [643, 881] on div "Submit Request We’ll email and text it to you by 8 pm." at bounding box center [604, 905] width 188 height 63
click at [636, 882] on div "Submit Request We’ll email and text it to you by 8 pm." at bounding box center [604, 905] width 188 height 63
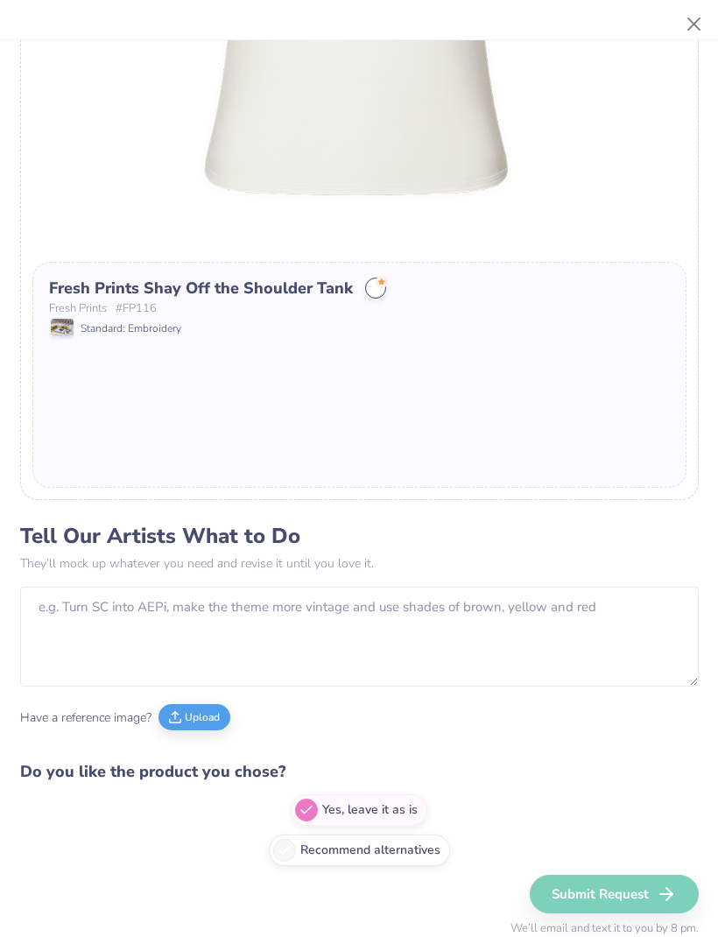
click at [635, 881] on div "Submit Request We’ll email and text it to you by 8 pm." at bounding box center [604, 905] width 188 height 63
click at [632, 881] on div "Submit Request We’ll email and text it to you by 8 pm." at bounding box center [604, 905] width 188 height 63
click at [584, 896] on div "Submit Request We’ll email and text it to you by 8 pm." at bounding box center [604, 905] width 188 height 63
click at [585, 888] on div "Submit Request We’ll email and text it to you by 8 pm." at bounding box center [604, 905] width 188 height 63
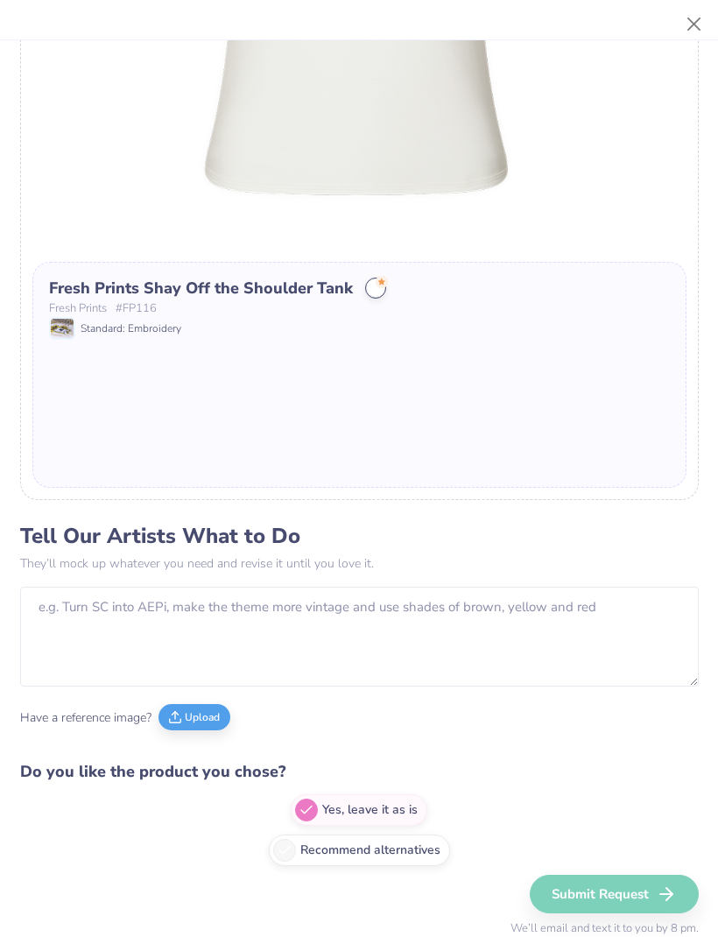
click at [651, 890] on div "Submit Request We’ll email and text it to you by 8 pm." at bounding box center [604, 905] width 188 height 63
click at [603, 895] on div "Submit Request We’ll email and text it to you by 8 pm." at bounding box center [604, 905] width 188 height 63
click at [597, 889] on div "Submit Request We’ll email and text it to you by 8 pm." at bounding box center [604, 905] width 188 height 63
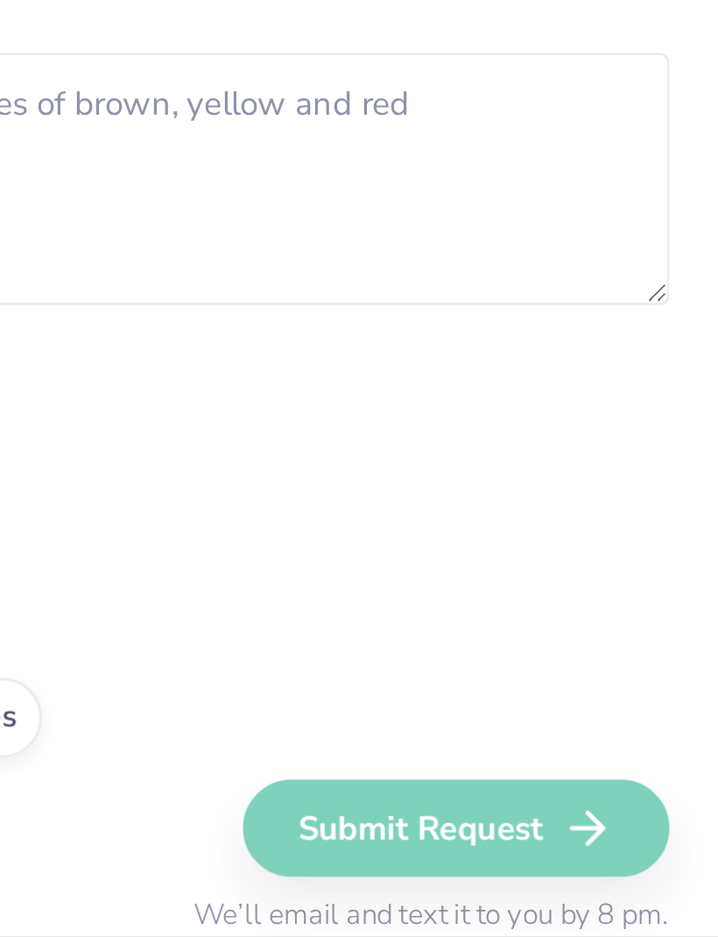
click at [510, 874] on div "Submit Request We’ll email and text it to you by 8 pm." at bounding box center [604, 905] width 188 height 63
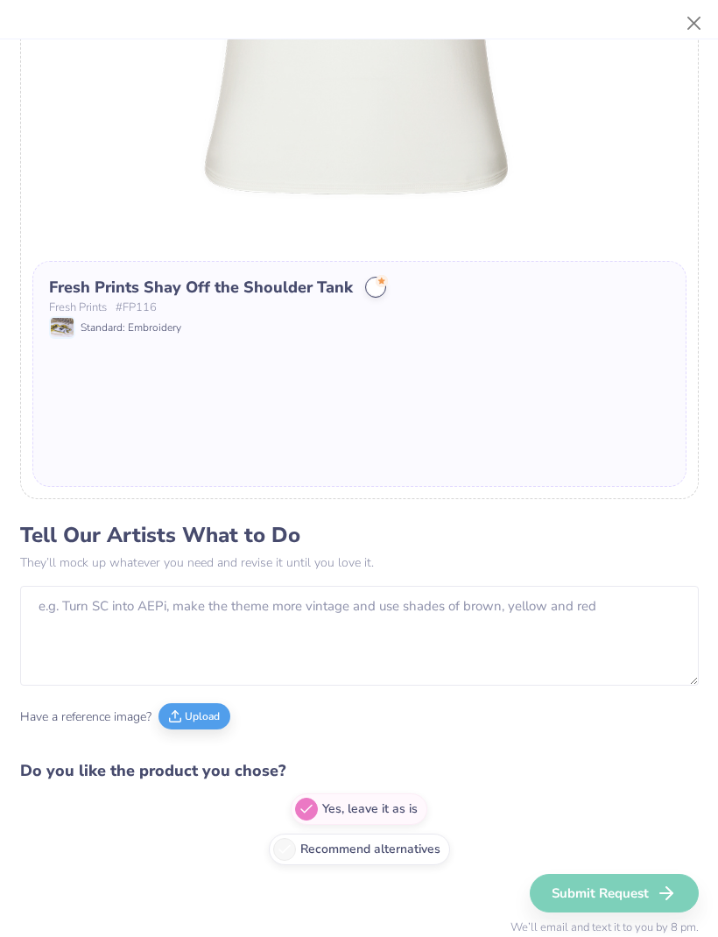
click at [616, 886] on div "Submit Request We’ll email and text it to you by 8 pm." at bounding box center [604, 905] width 188 height 63
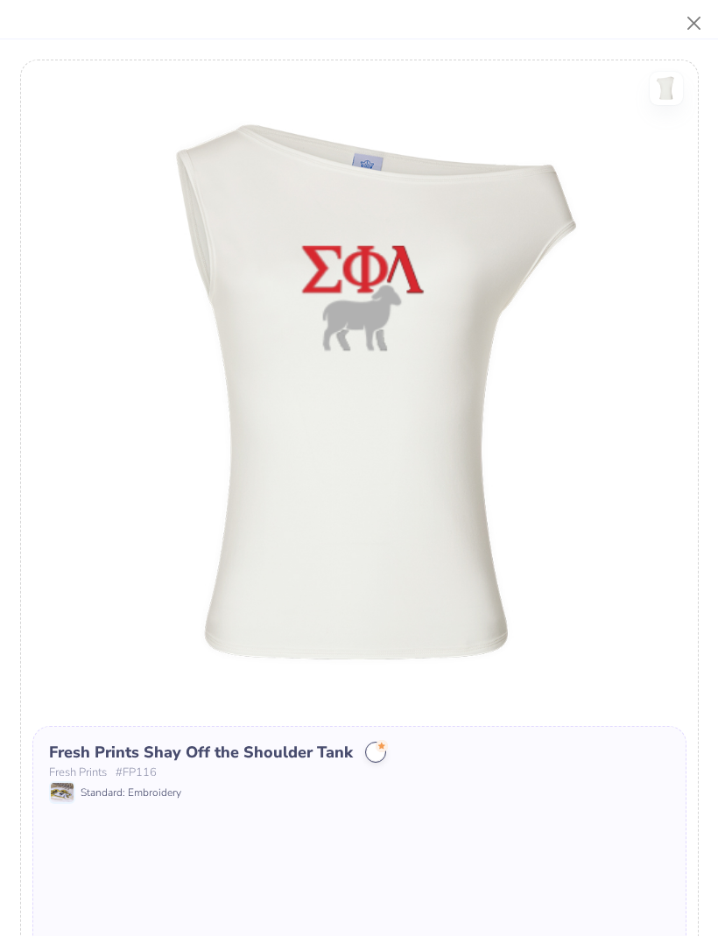
scroll to position [0, 0]
click at [691, 26] on button "Close" at bounding box center [693, 24] width 33 height 33
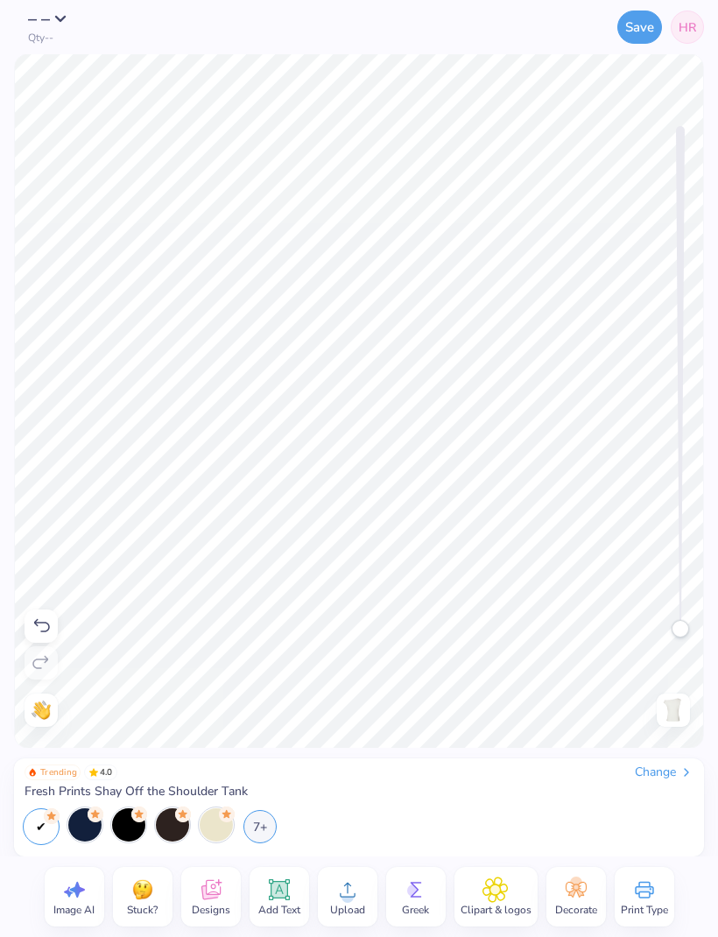
click at [691, 38] on link "HR" at bounding box center [686, 27] width 33 height 33
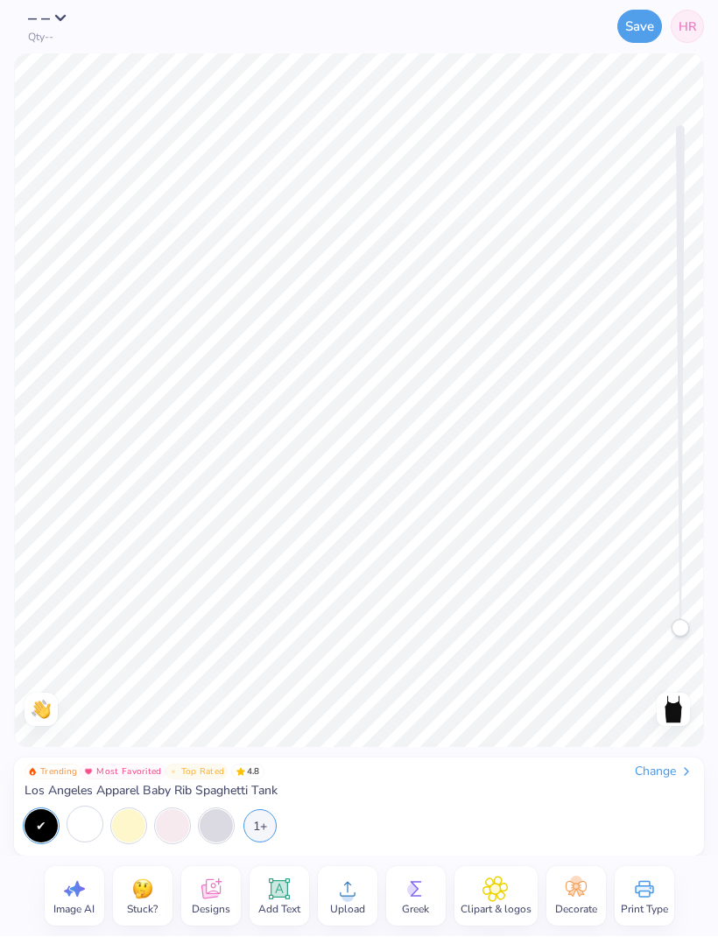
click at [93, 822] on div at bounding box center [84, 824] width 33 height 33
click at [71, 899] on icon at bounding box center [74, 889] width 26 height 26
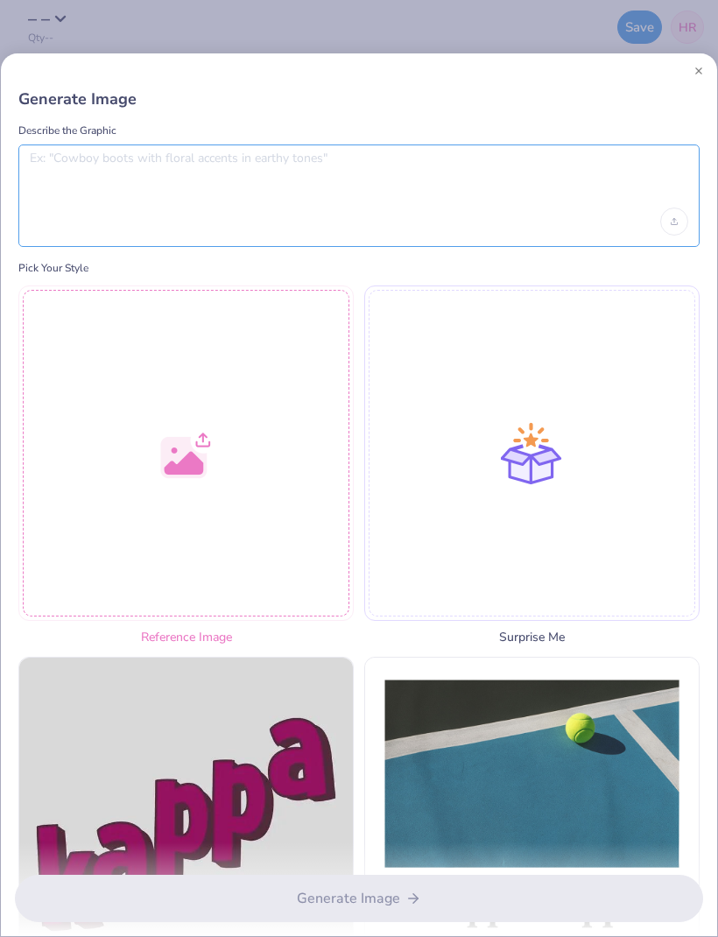
click at [501, 172] on textarea at bounding box center [359, 173] width 658 height 44
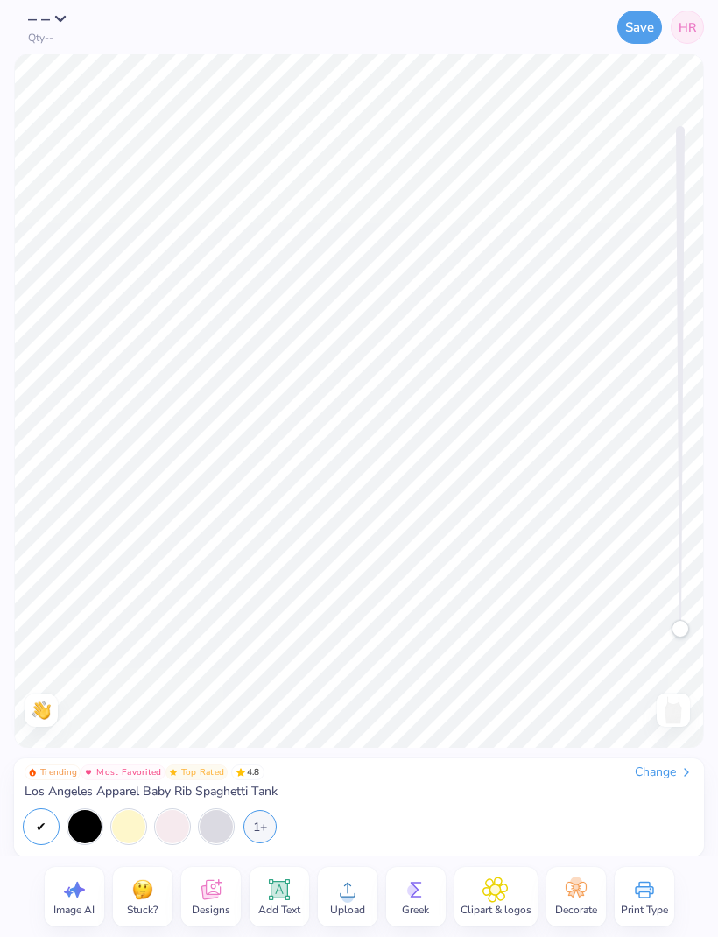
click at [81, 898] on icon at bounding box center [74, 889] width 26 height 26
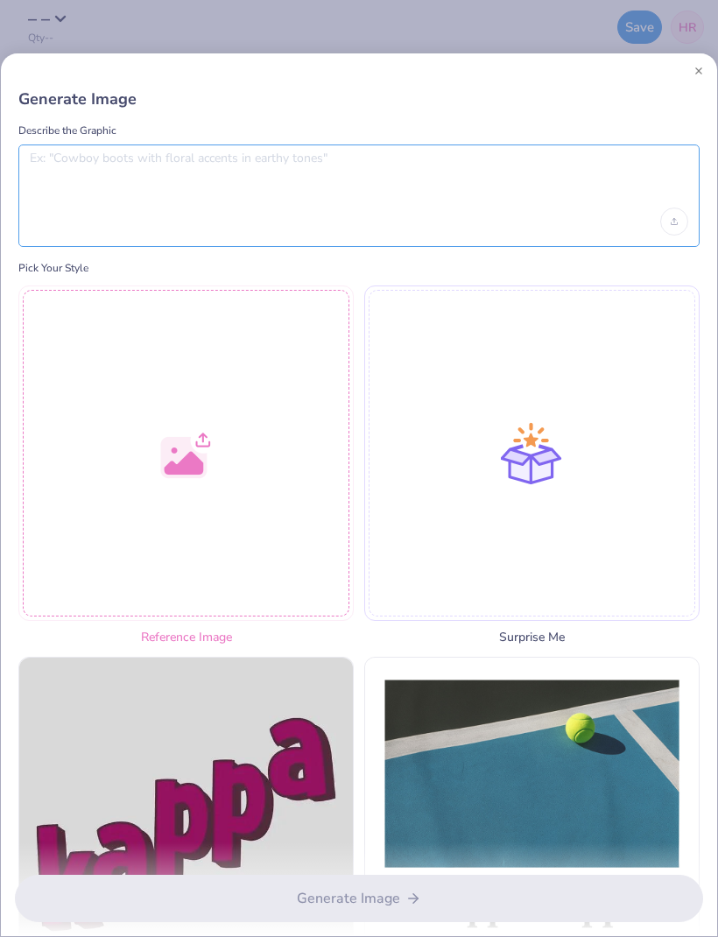
click at [426, 183] on textarea at bounding box center [359, 173] width 658 height 44
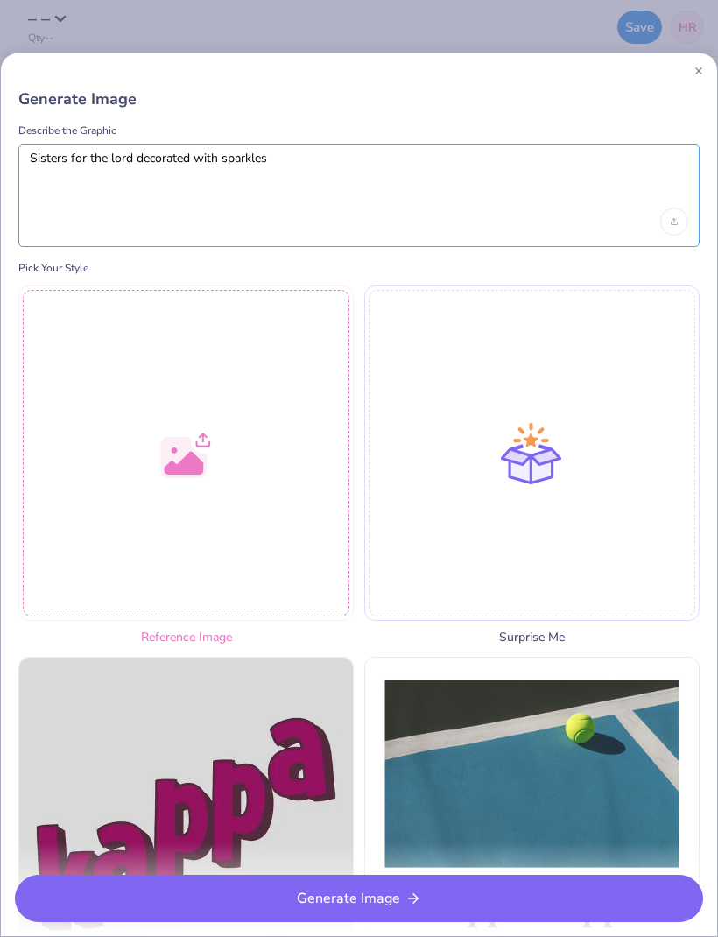
click at [354, 191] on textarea "Sisters for the lord decorated with sparkles" at bounding box center [359, 173] width 658 height 44
click at [334, 183] on textarea "Sisters for the lord decorated with sparkles" at bounding box center [359, 173] width 658 height 44
type textarea "Sisters for the lord decorated with sparkles"
click at [354, 74] on div at bounding box center [359, 70] width 716 height 35
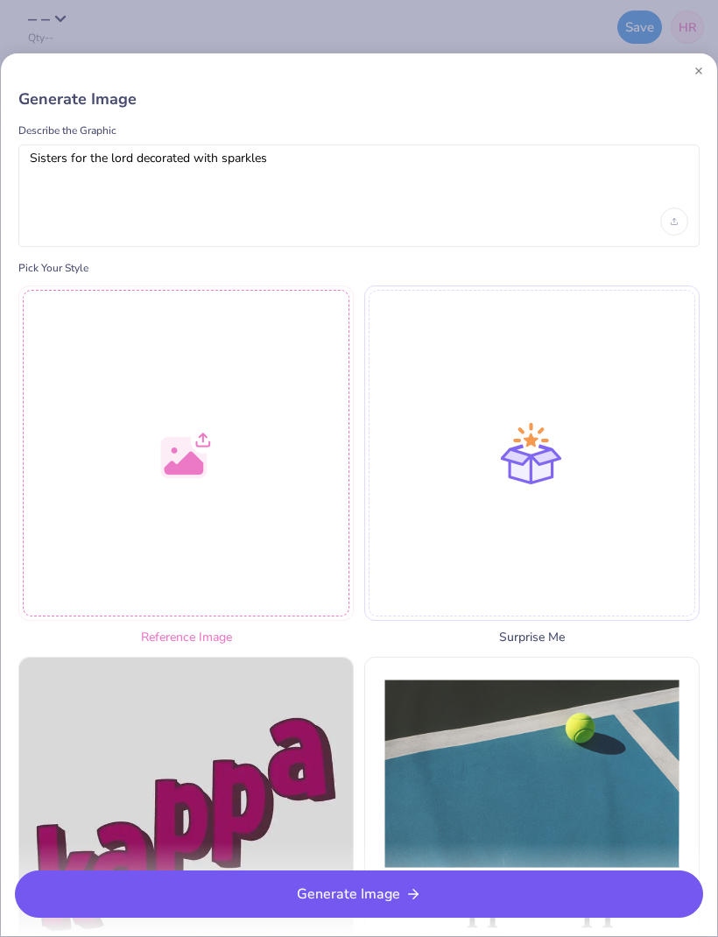
click at [576, 889] on button "Generate Image" at bounding box center [359, 893] width 688 height 47
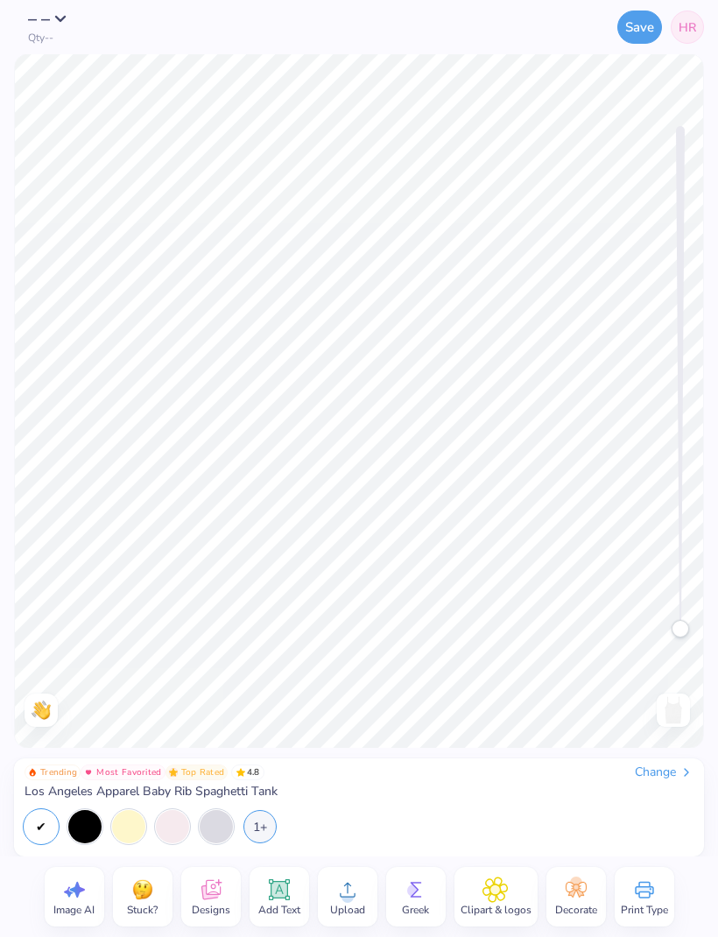
click at [80, 901] on icon at bounding box center [74, 889] width 26 height 26
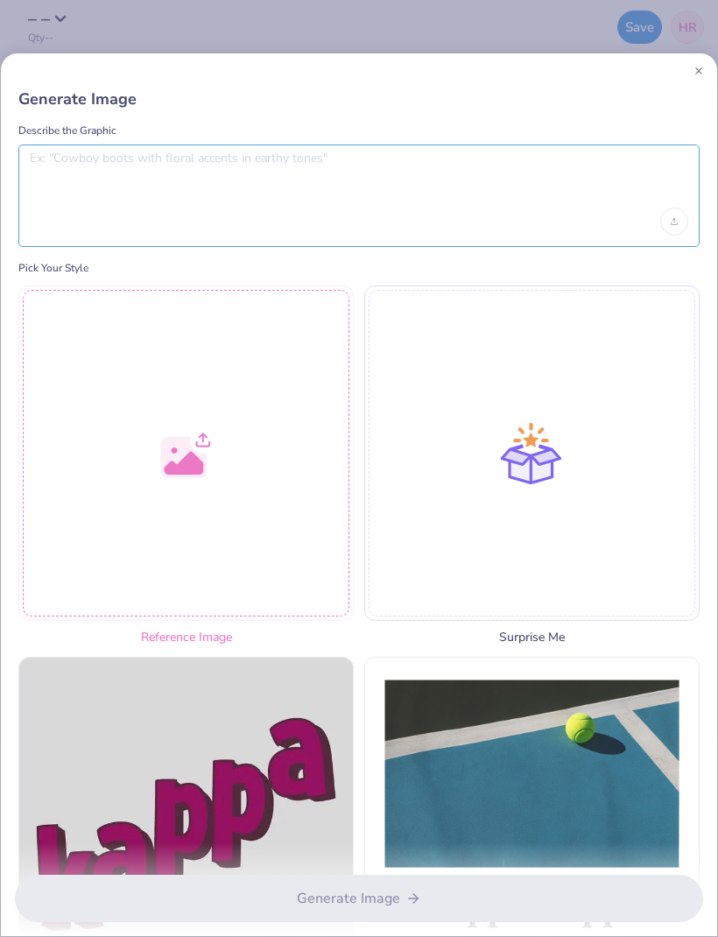
click at [600, 177] on textarea at bounding box center [359, 173] width 658 height 44
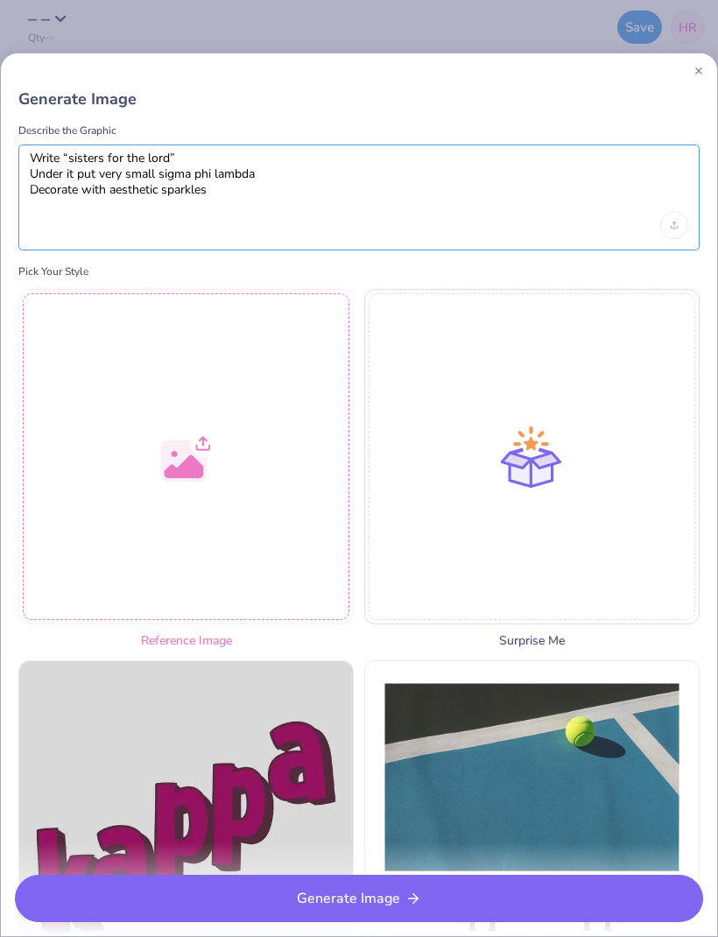
click at [304, 191] on textarea "Write “sisters for the lord” Under it put very small sigma phi lambda Decorate …" at bounding box center [359, 174] width 658 height 47
type textarea "Write “sisters for the lord” Under it put very small sigma phi lambda Decorate …"
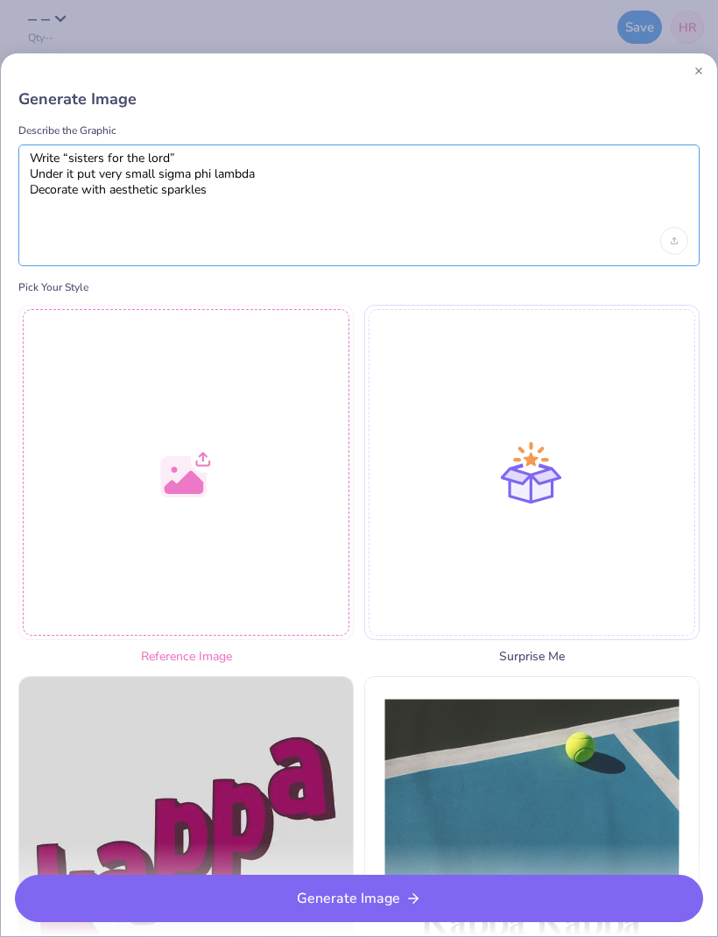
click at [291, 197] on textarea "Write “sisters for the lord” Under it put very small sigma phi lambda Decorate …" at bounding box center [359, 182] width 658 height 63
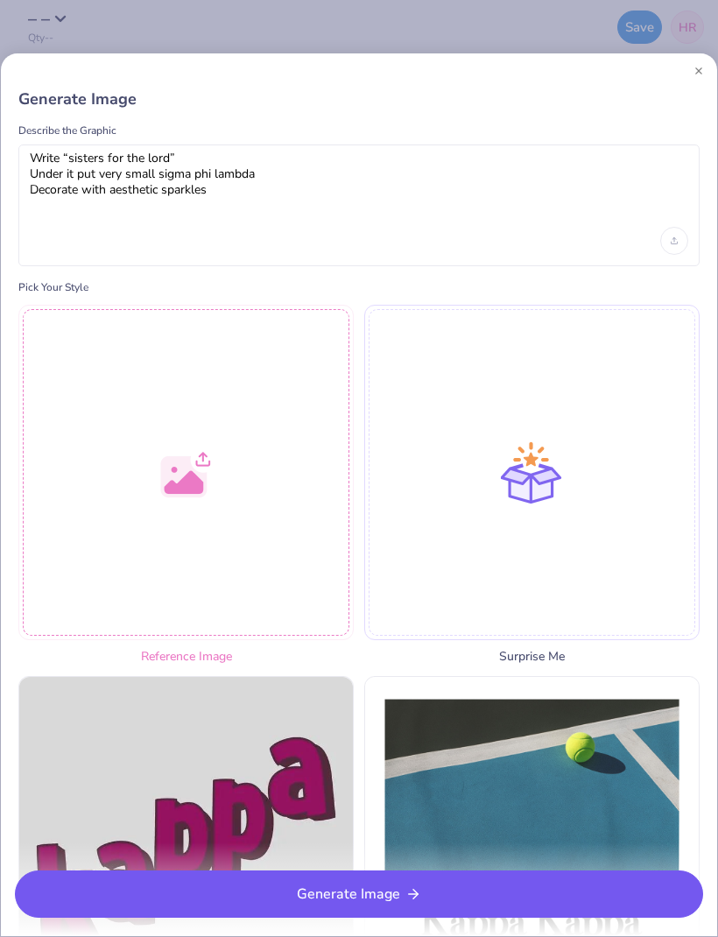
click at [577, 888] on button "Generate Image" at bounding box center [359, 893] width 688 height 47
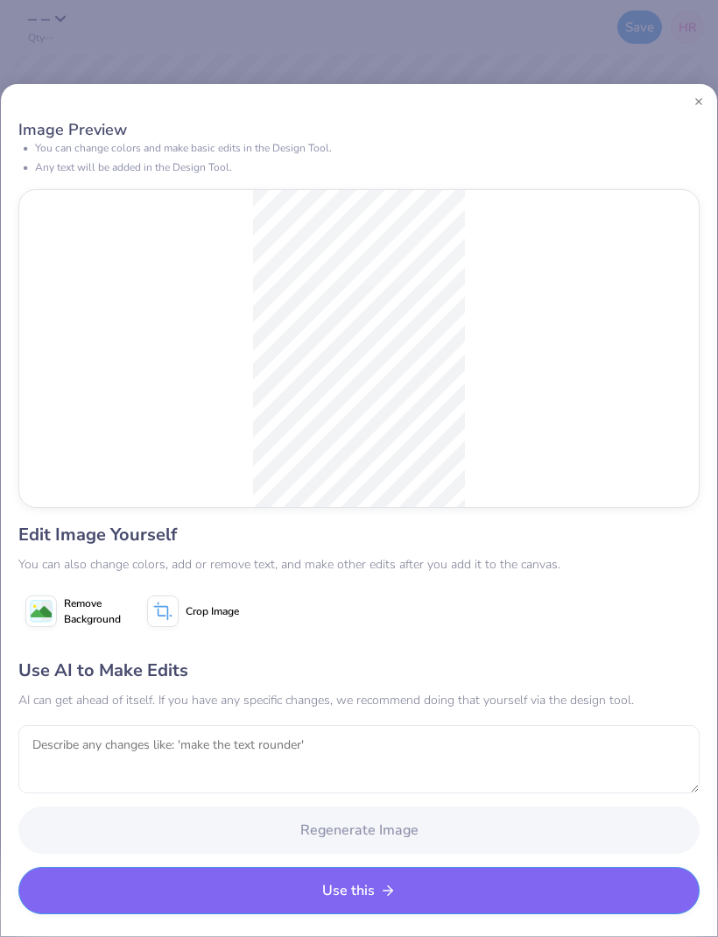
click at [483, 899] on button "Use this" at bounding box center [358, 890] width 681 height 47
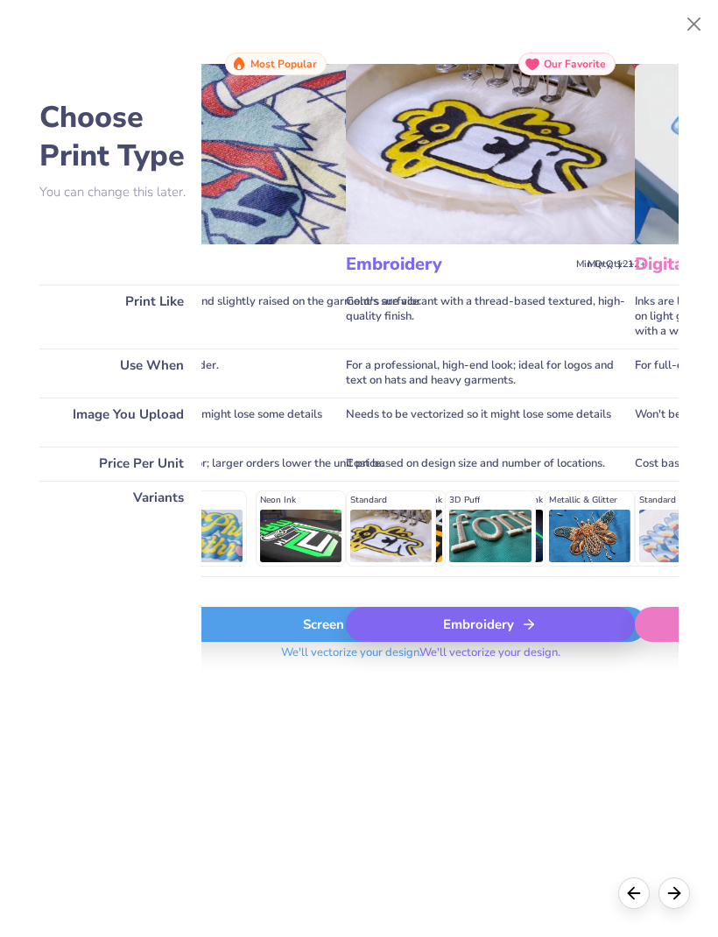
scroll to position [0, 168]
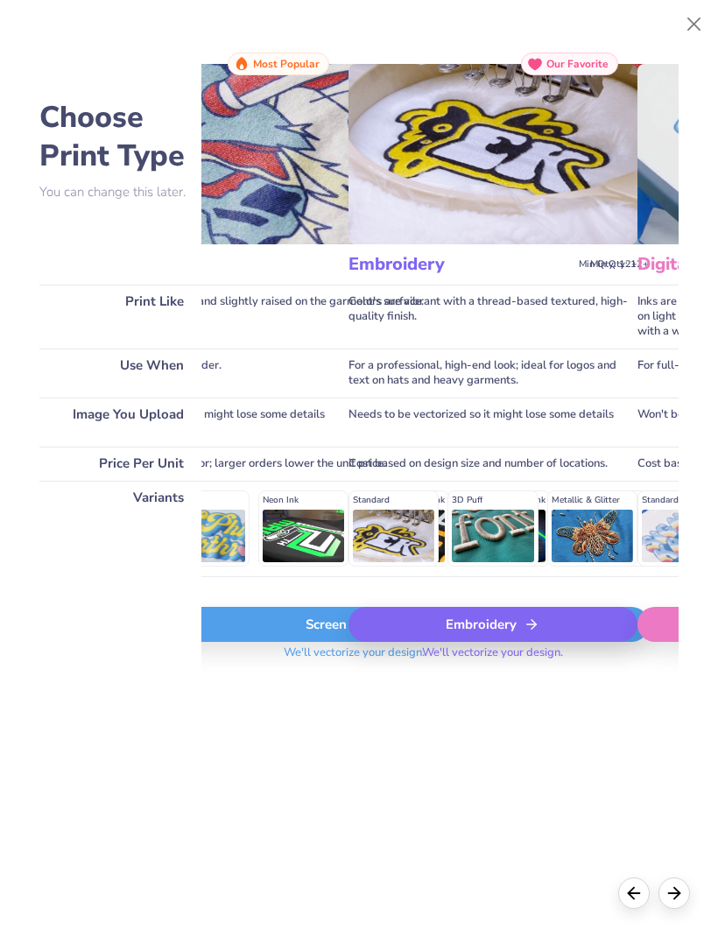
click at [525, 632] on icon at bounding box center [531, 624] width 16 height 16
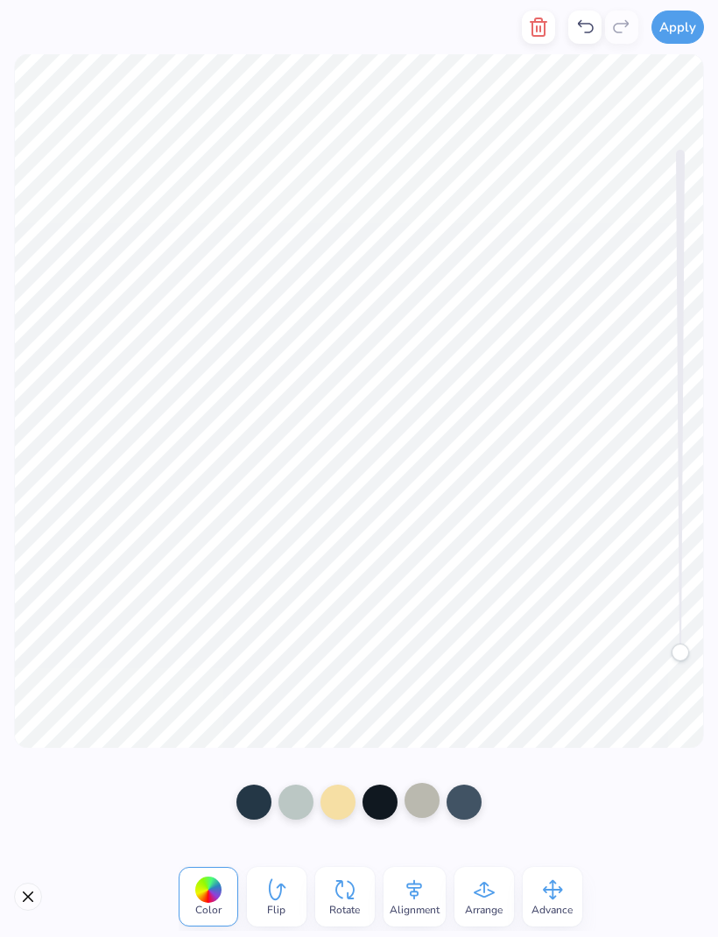
click at [426, 798] on div at bounding box center [421, 799] width 35 height 35
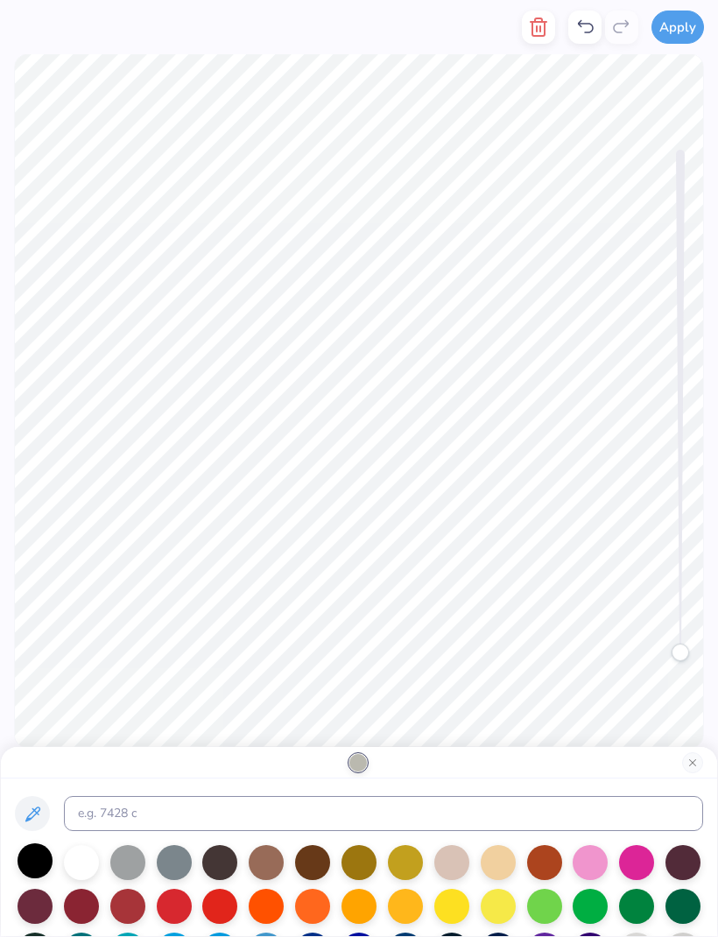
click at [41, 867] on div at bounding box center [35, 860] width 35 height 35
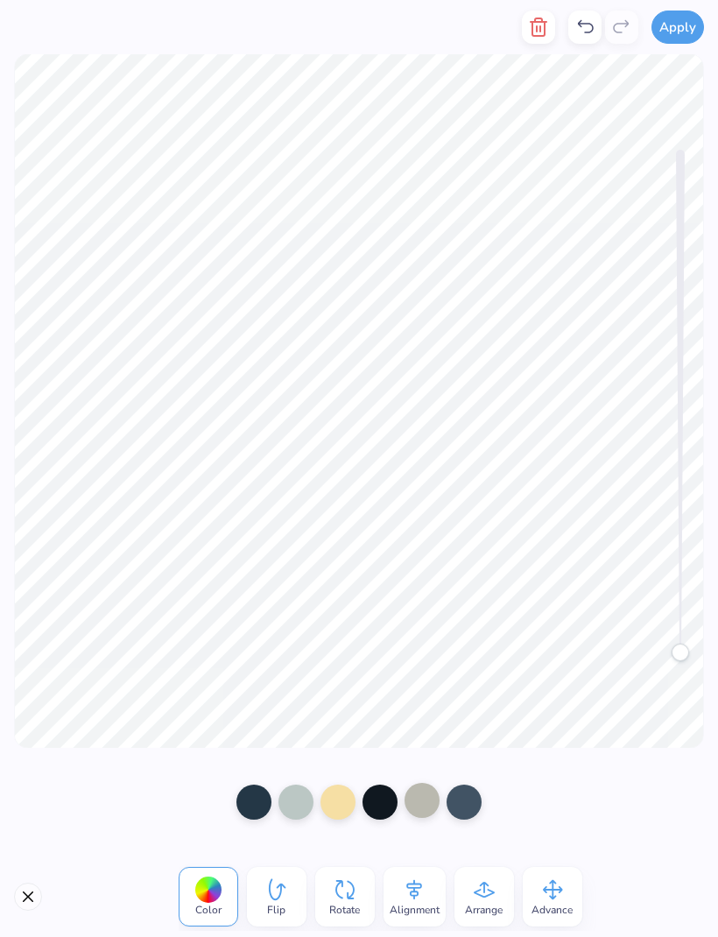
click at [425, 802] on div at bounding box center [421, 799] width 35 height 35
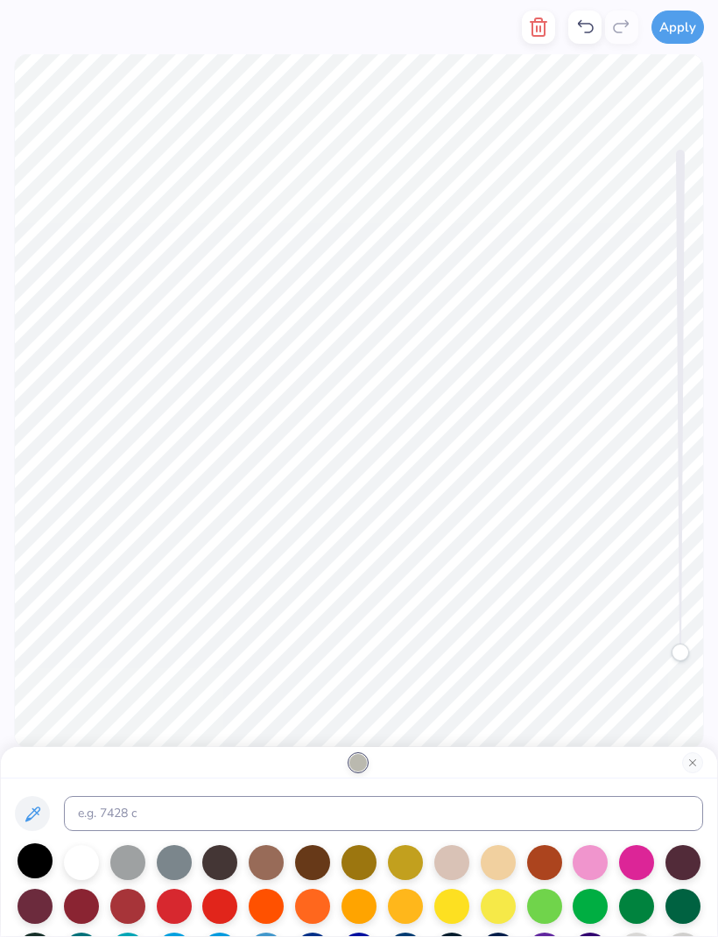
click at [31, 870] on div at bounding box center [35, 860] width 35 height 35
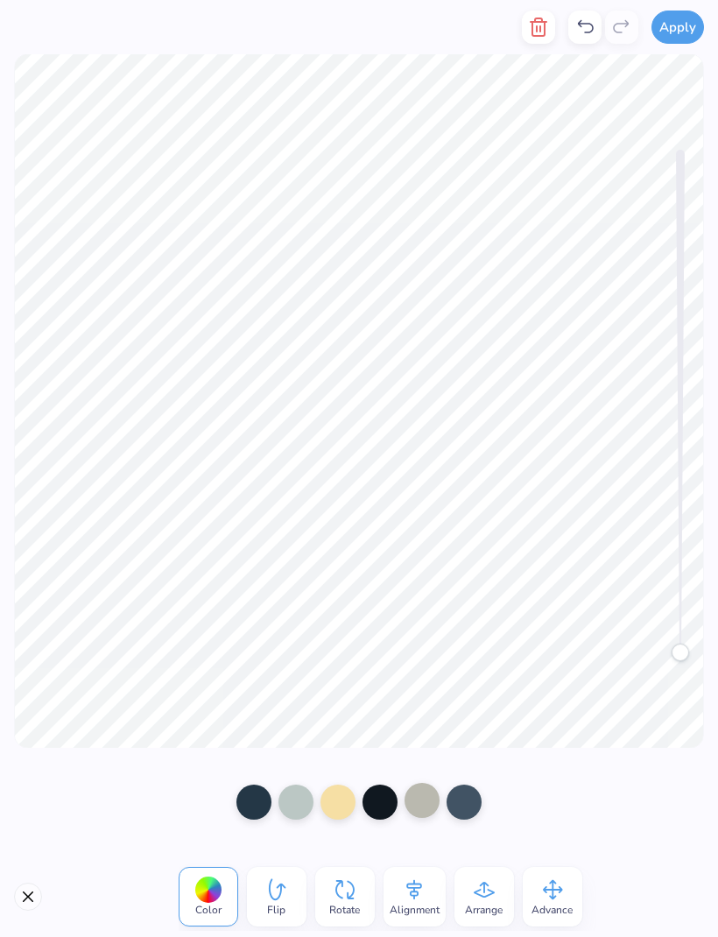
click at [417, 803] on div at bounding box center [421, 799] width 35 height 35
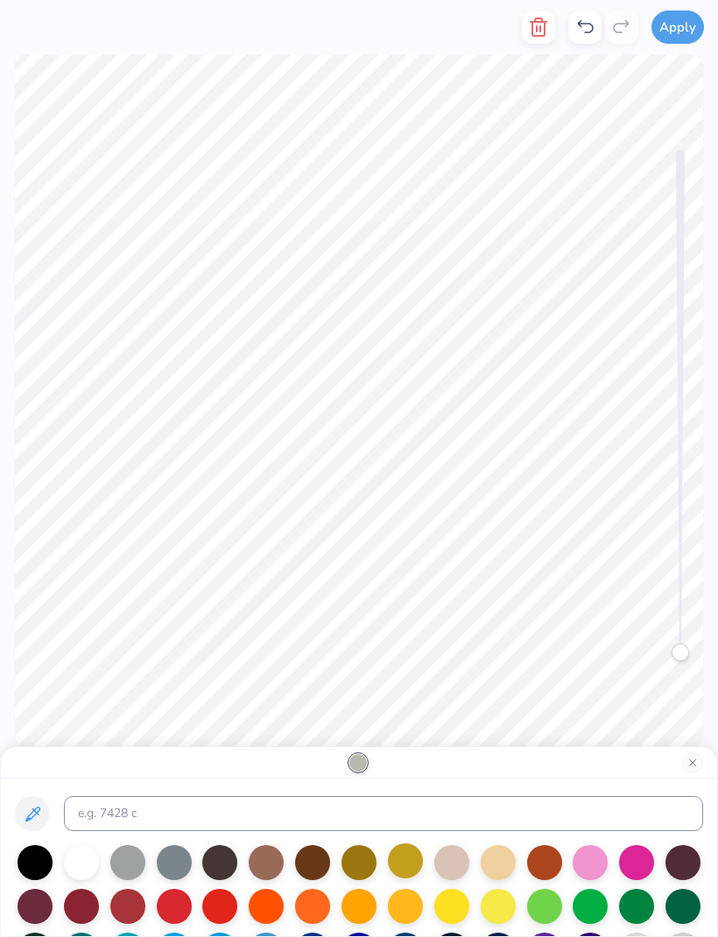
click at [403, 863] on div at bounding box center [405, 860] width 35 height 35
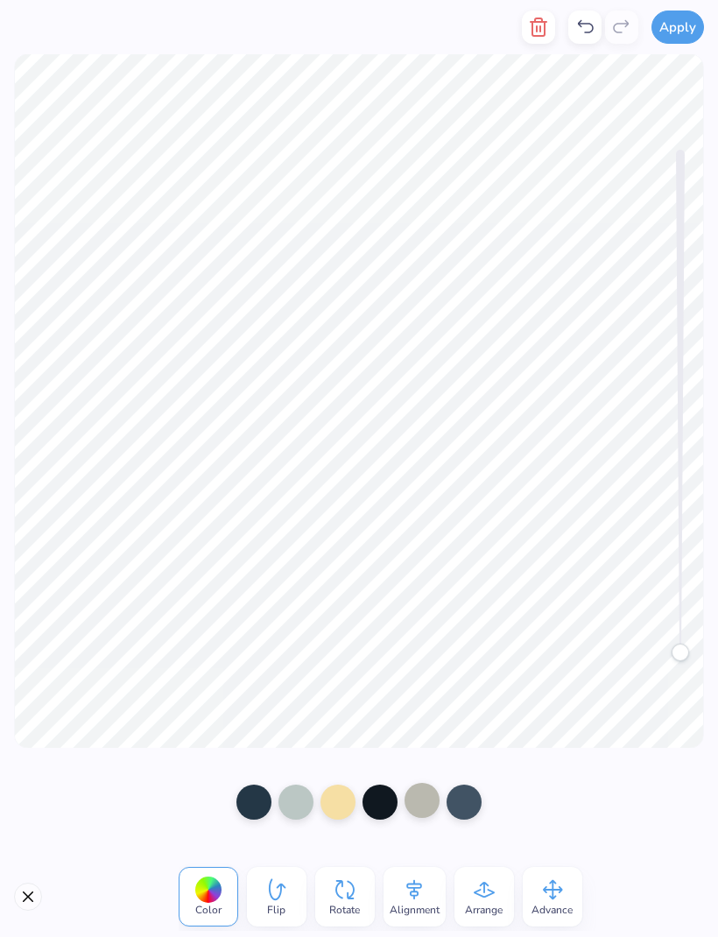
click at [417, 803] on div at bounding box center [421, 799] width 35 height 35
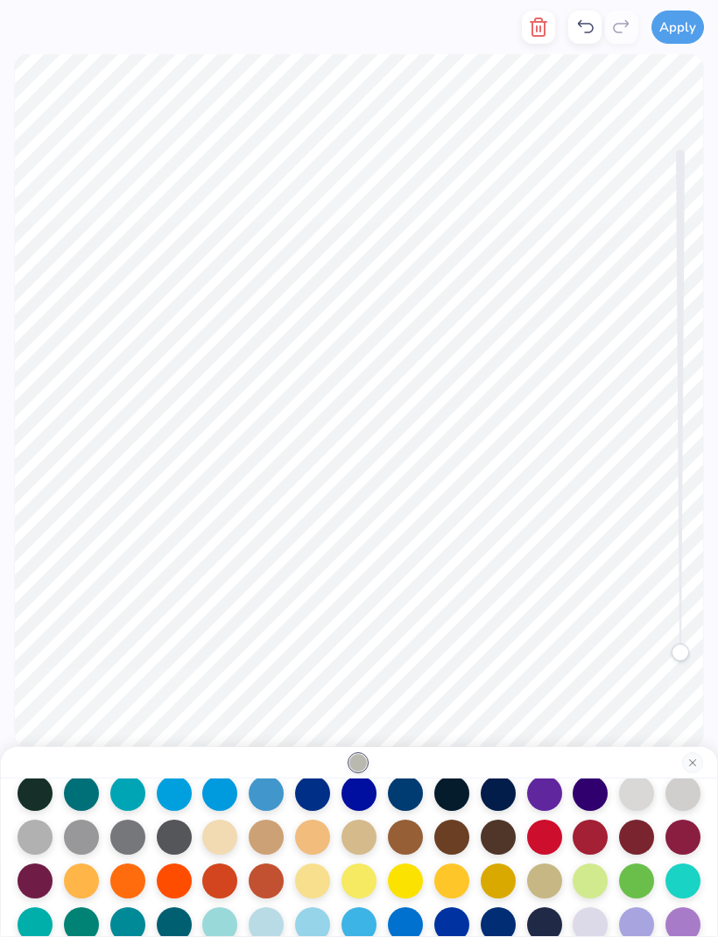
scroll to position [221, 0]
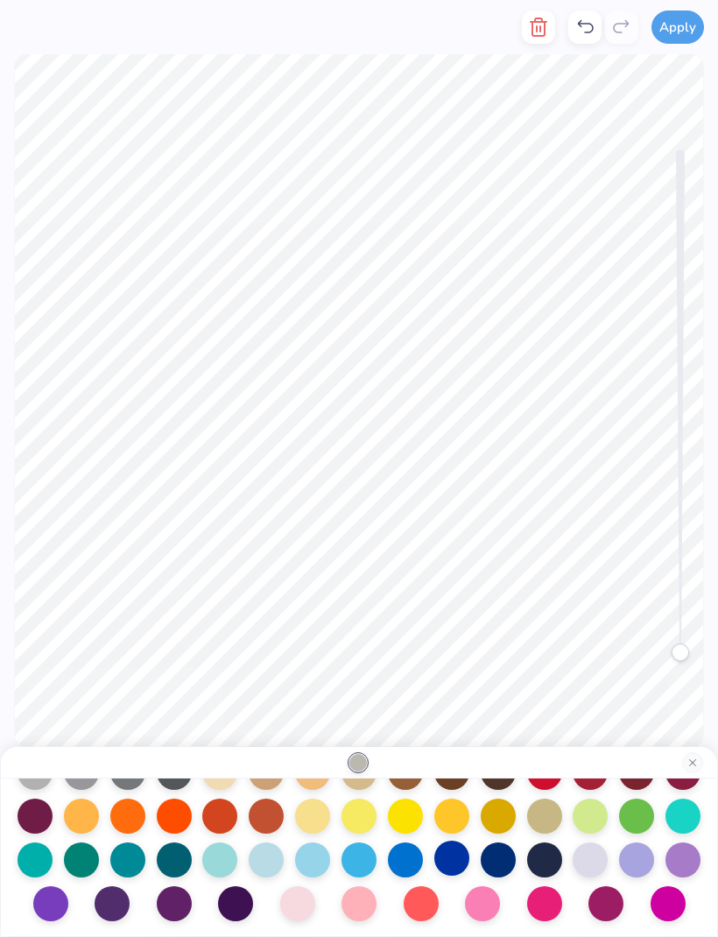
click at [452, 863] on div at bounding box center [451, 857] width 35 height 35
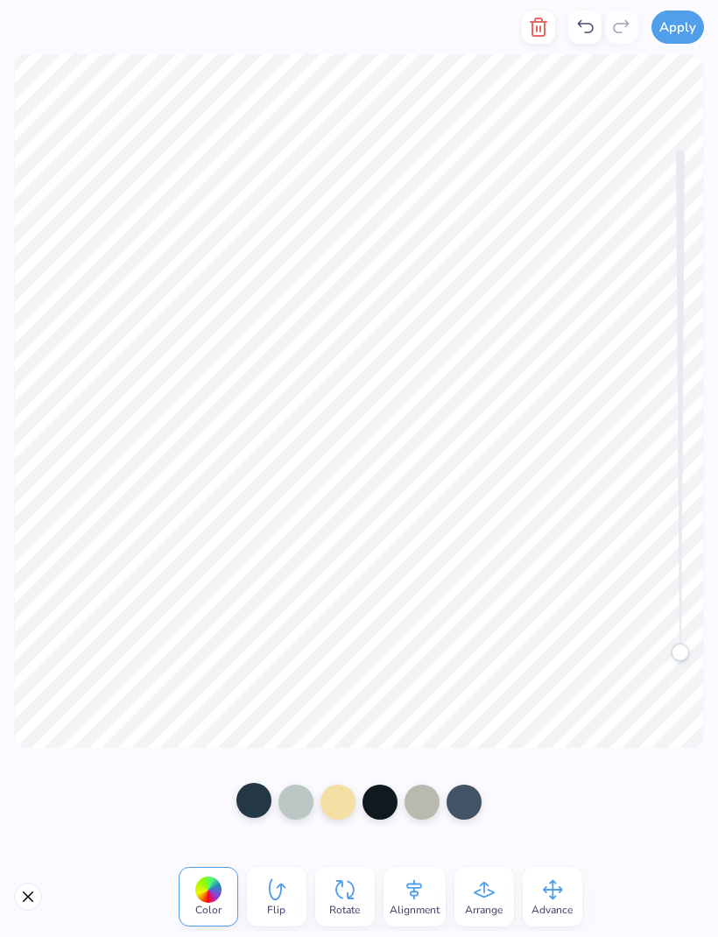
click at [243, 805] on div at bounding box center [253, 799] width 35 height 35
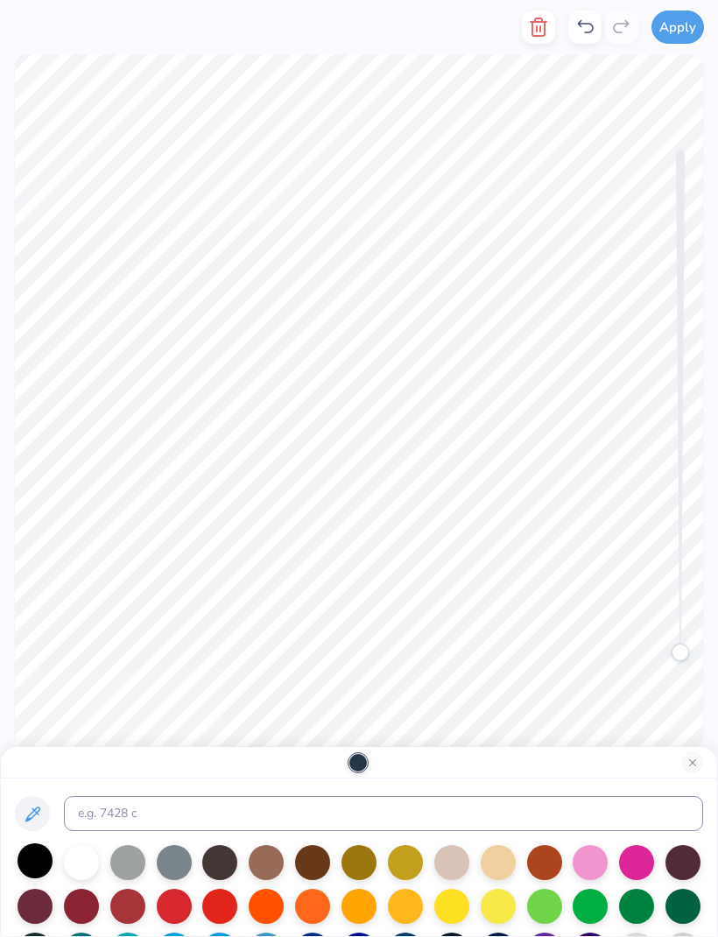
click at [27, 868] on div at bounding box center [35, 860] width 35 height 35
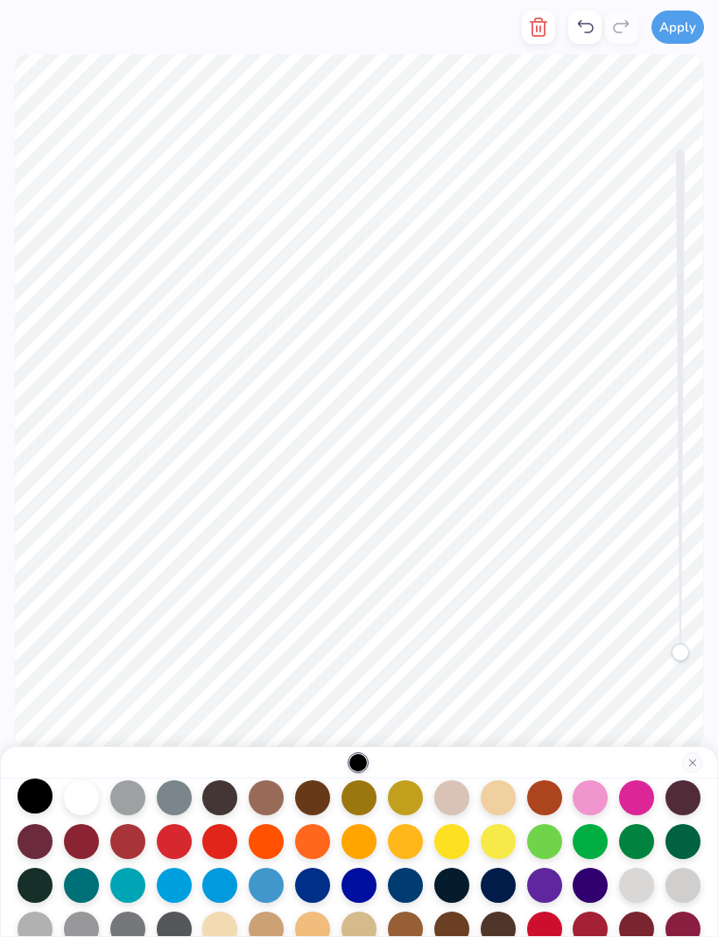
scroll to position [66, 0]
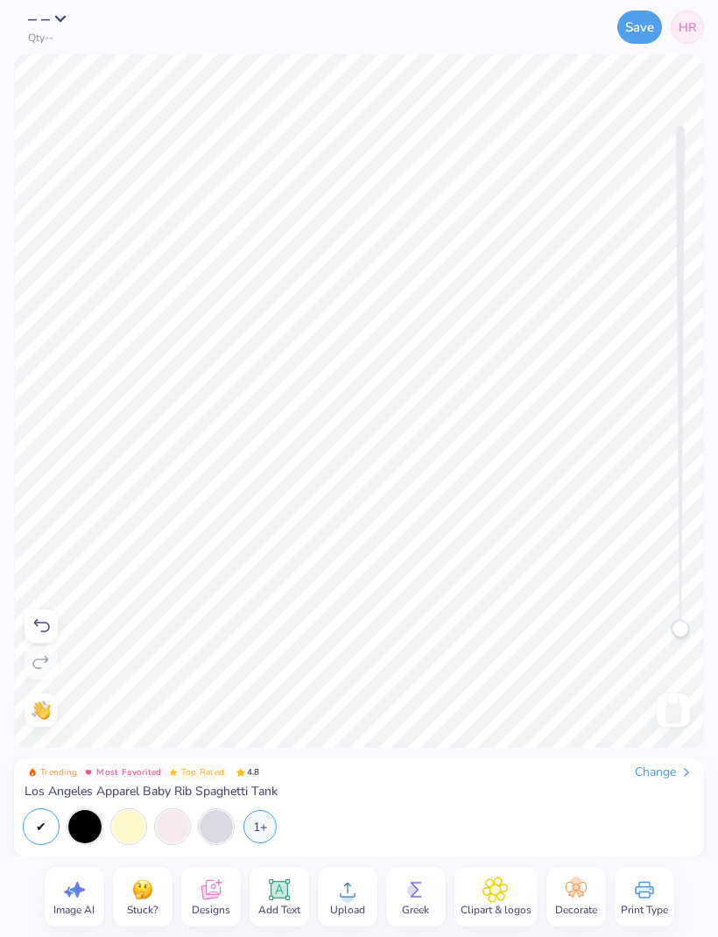
click at [35, 625] on icon at bounding box center [41, 625] width 21 height 21
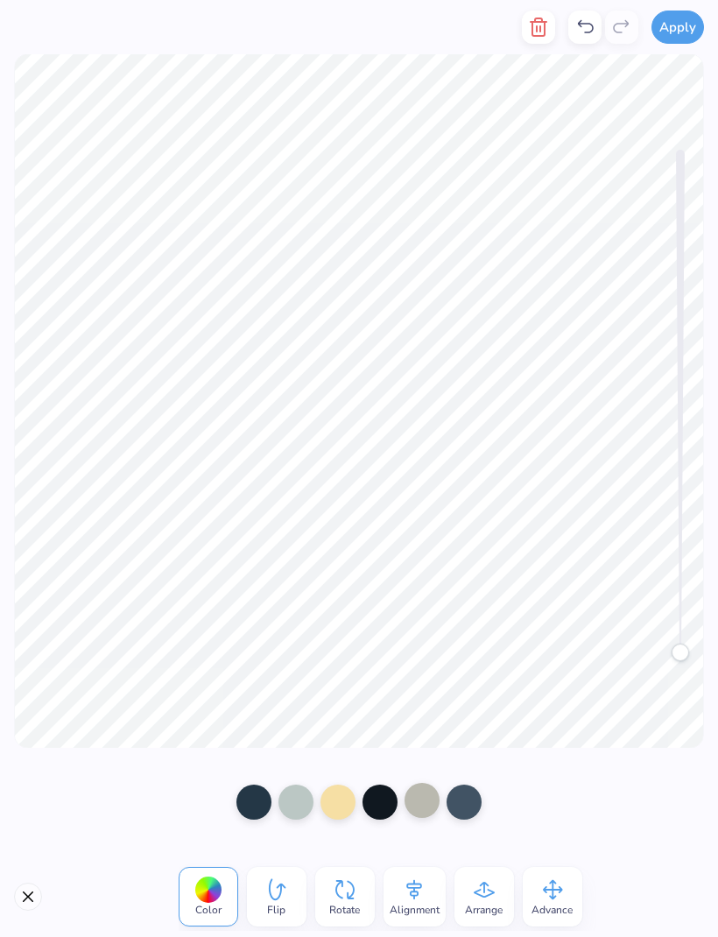
click at [419, 793] on div at bounding box center [421, 799] width 35 height 35
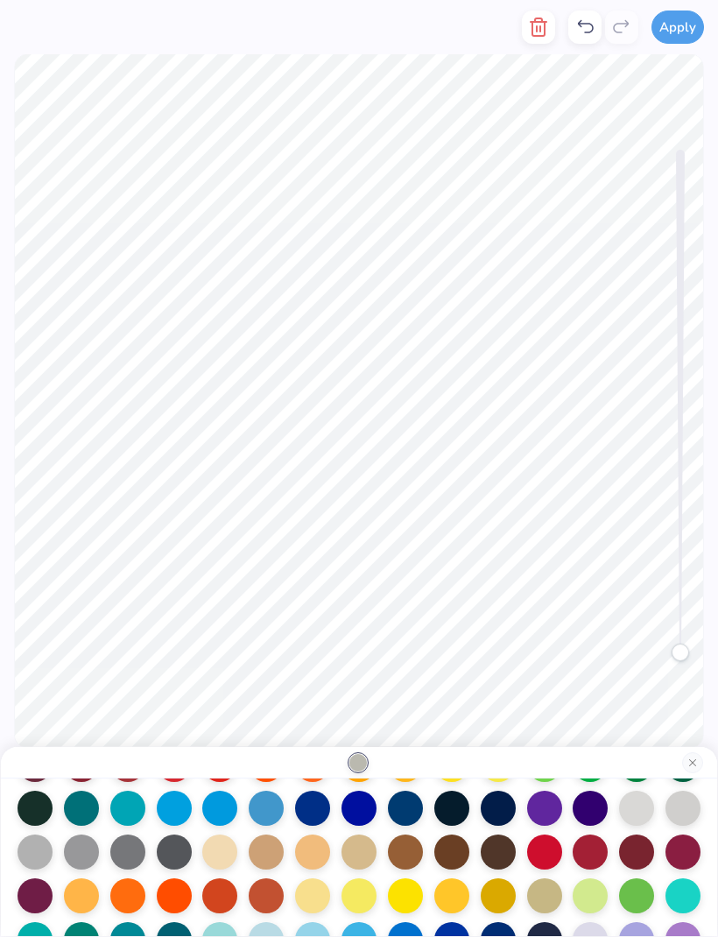
scroll to position [139, 0]
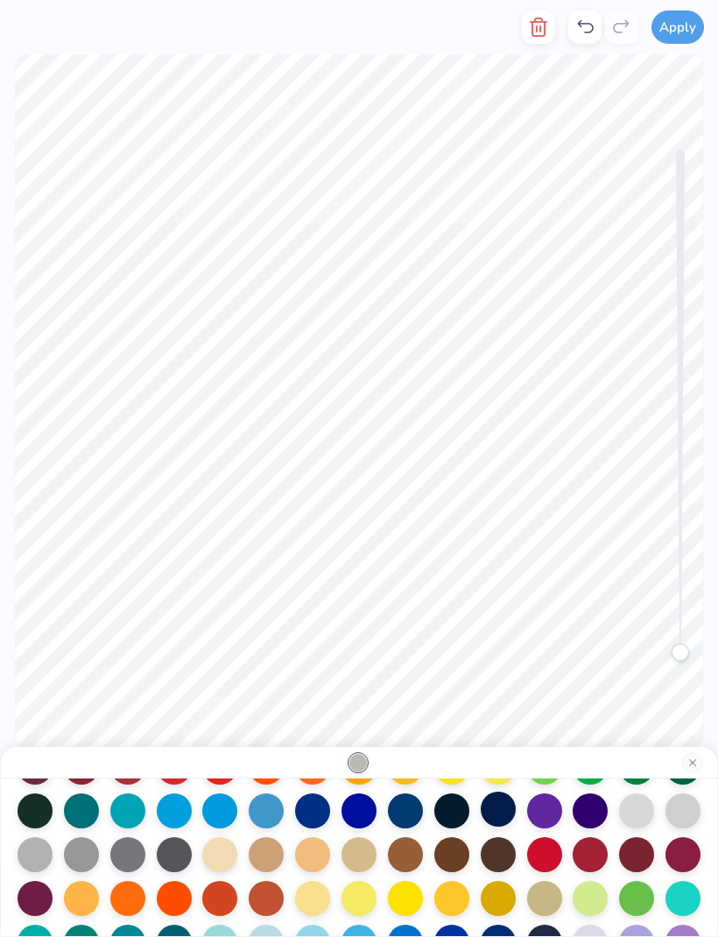
click at [489, 820] on div at bounding box center [498, 808] width 35 height 35
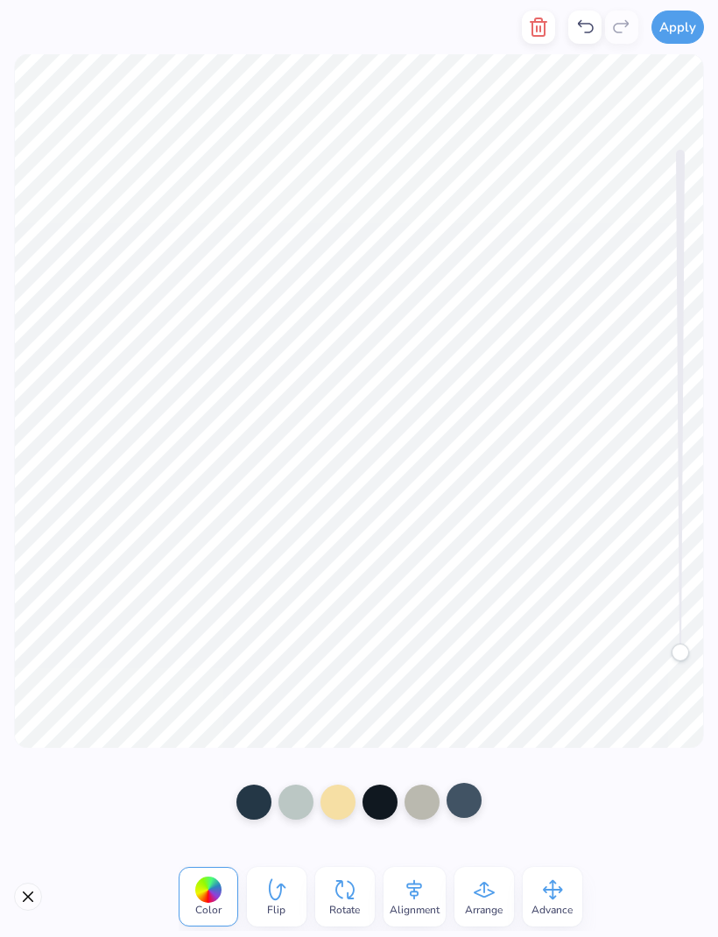
click at [464, 802] on div at bounding box center [463, 799] width 35 height 35
click at [422, 796] on div at bounding box center [421, 799] width 35 height 35
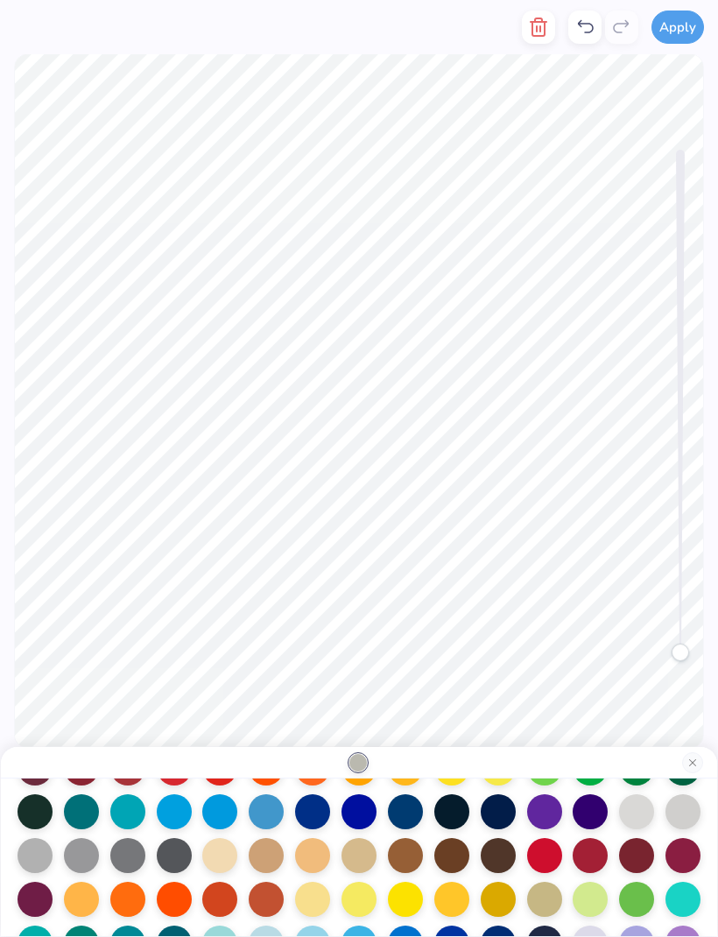
scroll to position [138, 0]
click at [494, 814] on div at bounding box center [498, 809] width 35 height 35
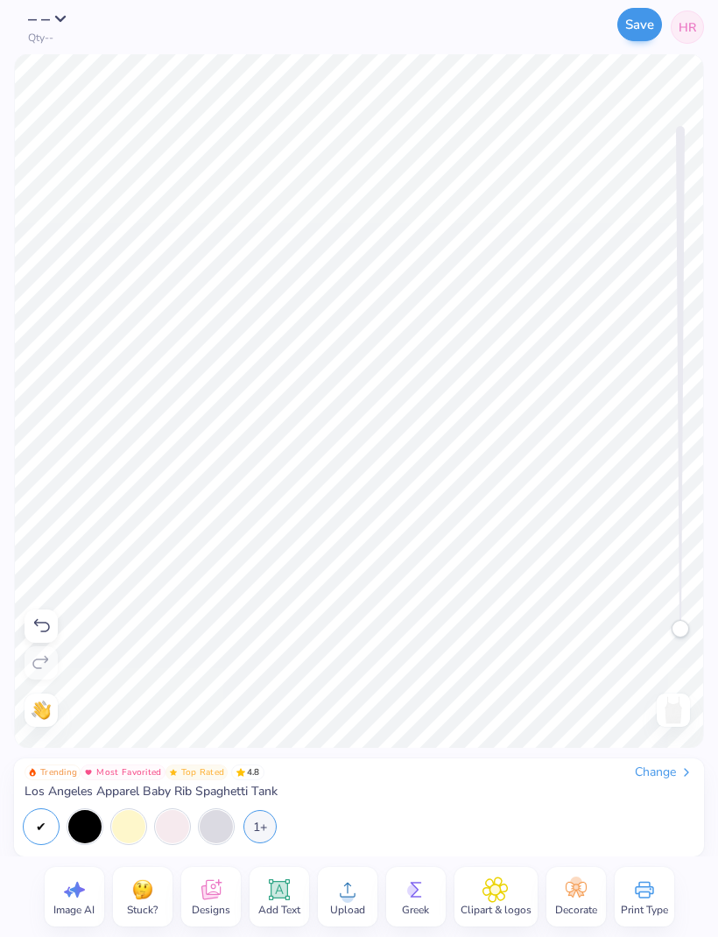
click at [636, 33] on button "Save" at bounding box center [639, 24] width 45 height 33
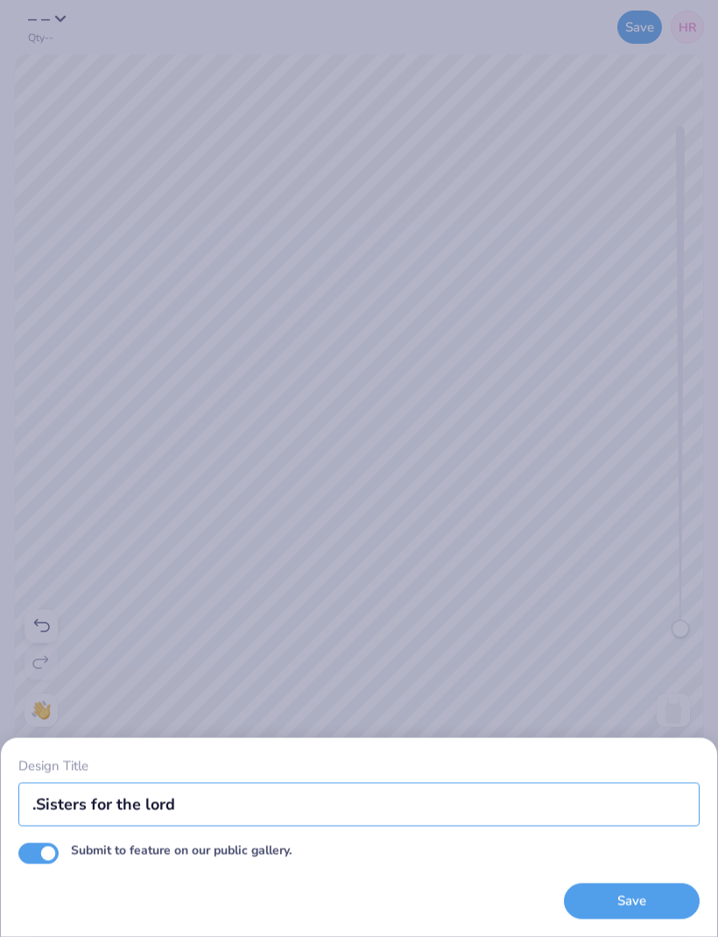
type input ".Sisters for the lord"
click at [640, 643] on div "Design Title .Sisters for the lord Submit to feature on our public gallery. Save" at bounding box center [359, 468] width 718 height 937
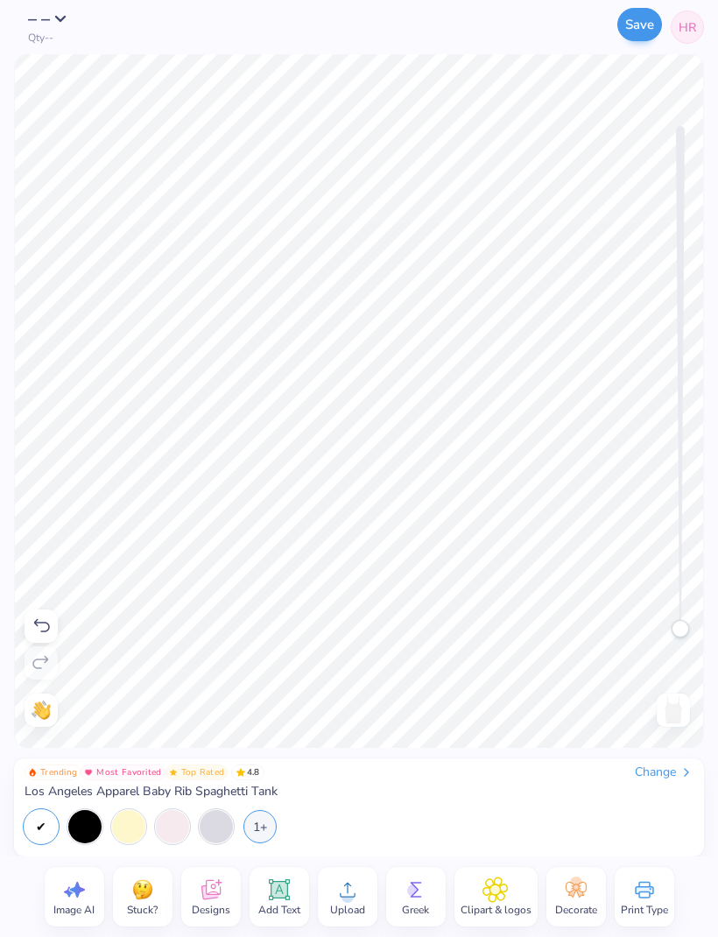
click at [638, 26] on button "Save" at bounding box center [639, 24] width 45 height 33
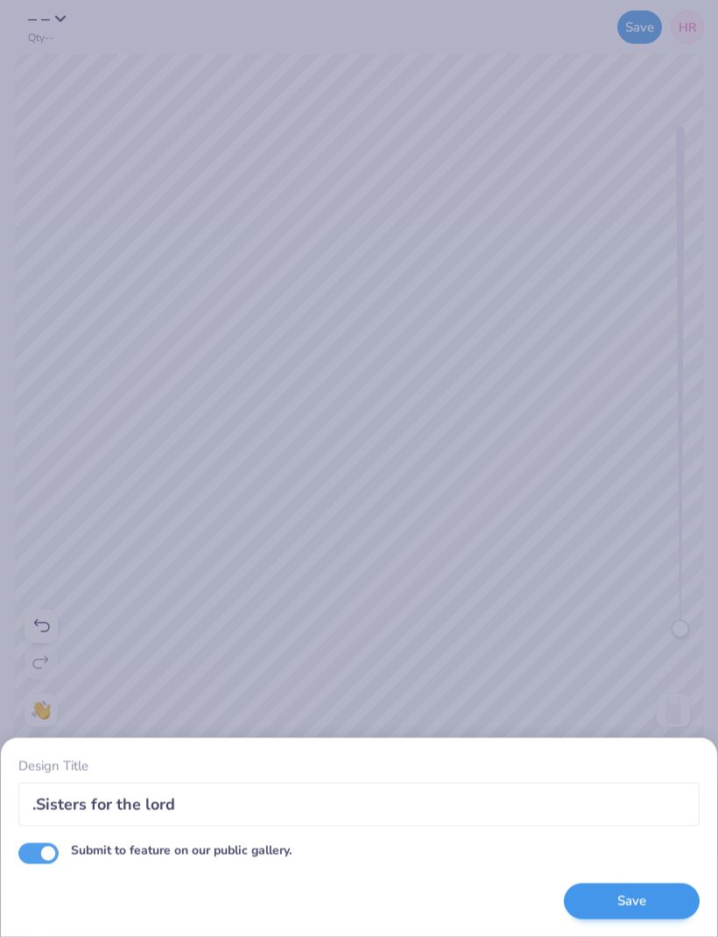
click at [656, 898] on button "Save" at bounding box center [632, 901] width 136 height 36
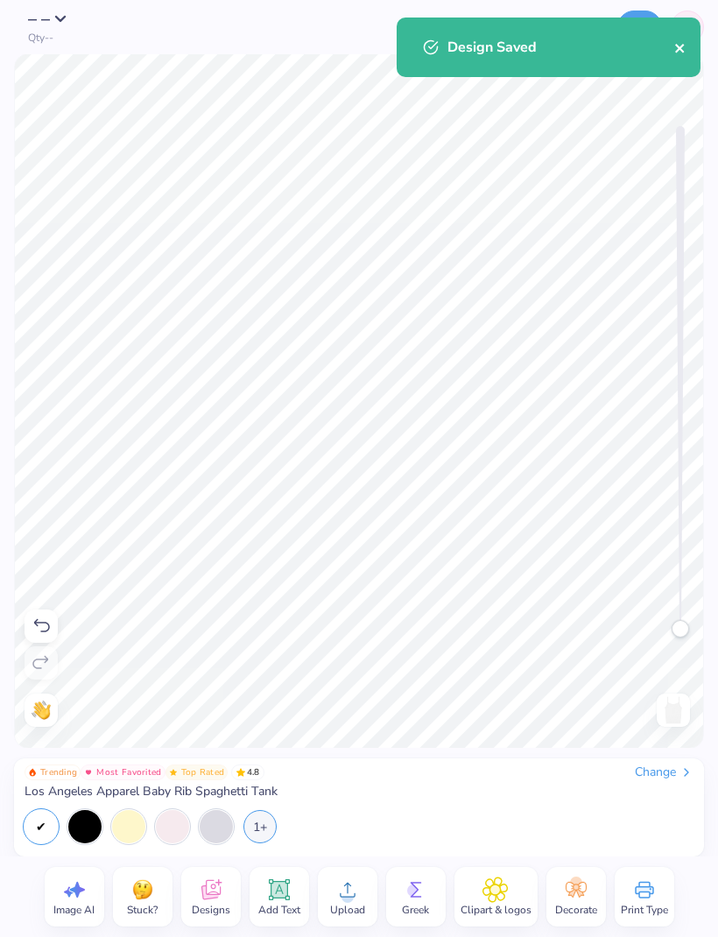
click at [680, 50] on icon "close" at bounding box center [679, 48] width 9 height 9
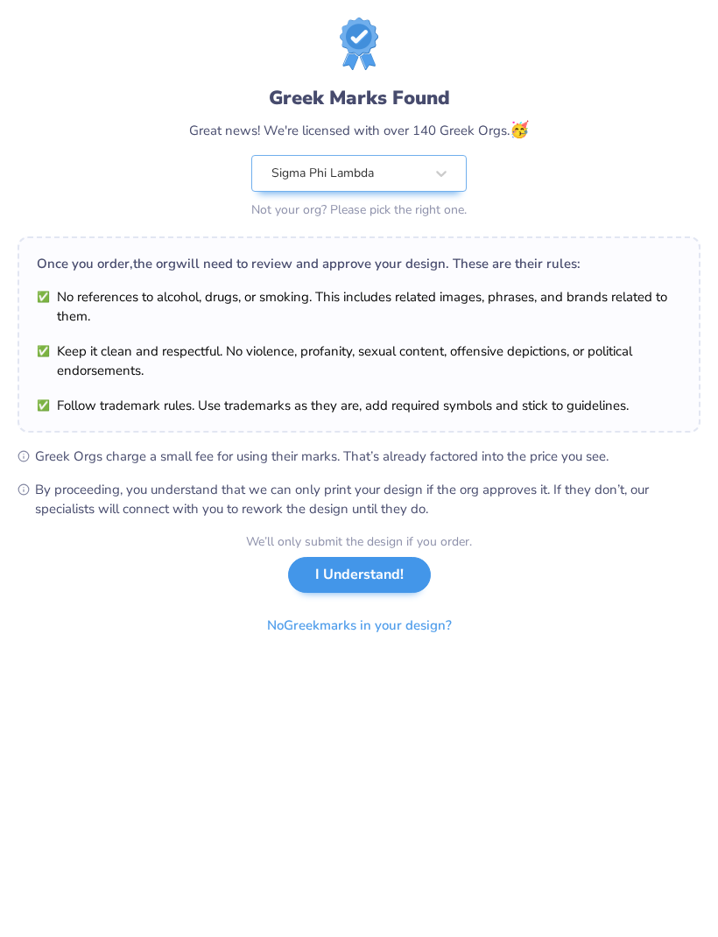
click at [378, 576] on button "I Understand!" at bounding box center [359, 575] width 143 height 36
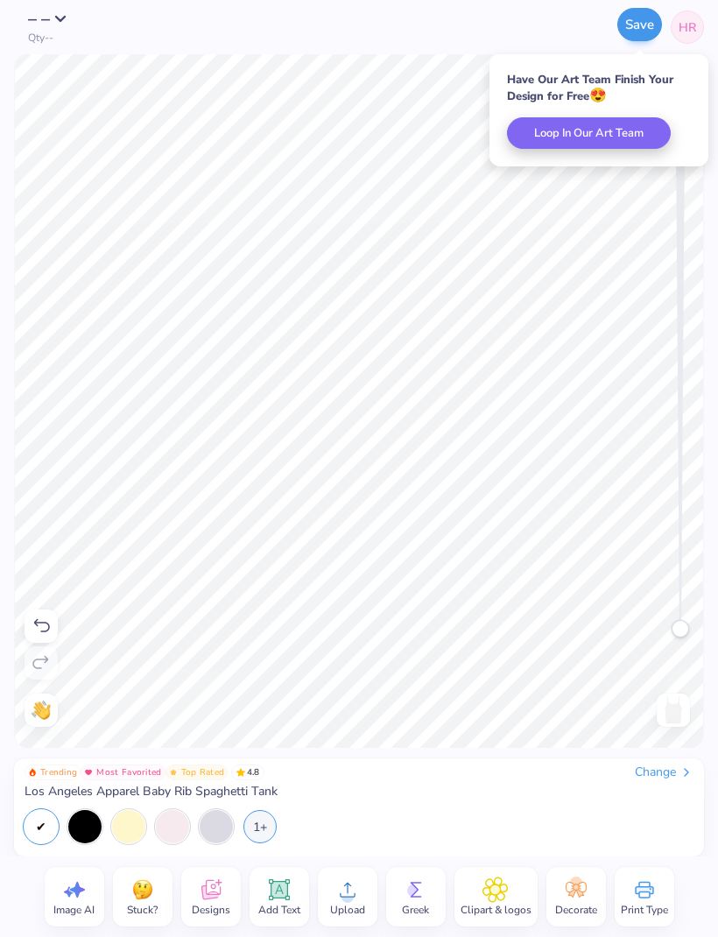
click at [662, 26] on button "Save" at bounding box center [639, 24] width 45 height 33
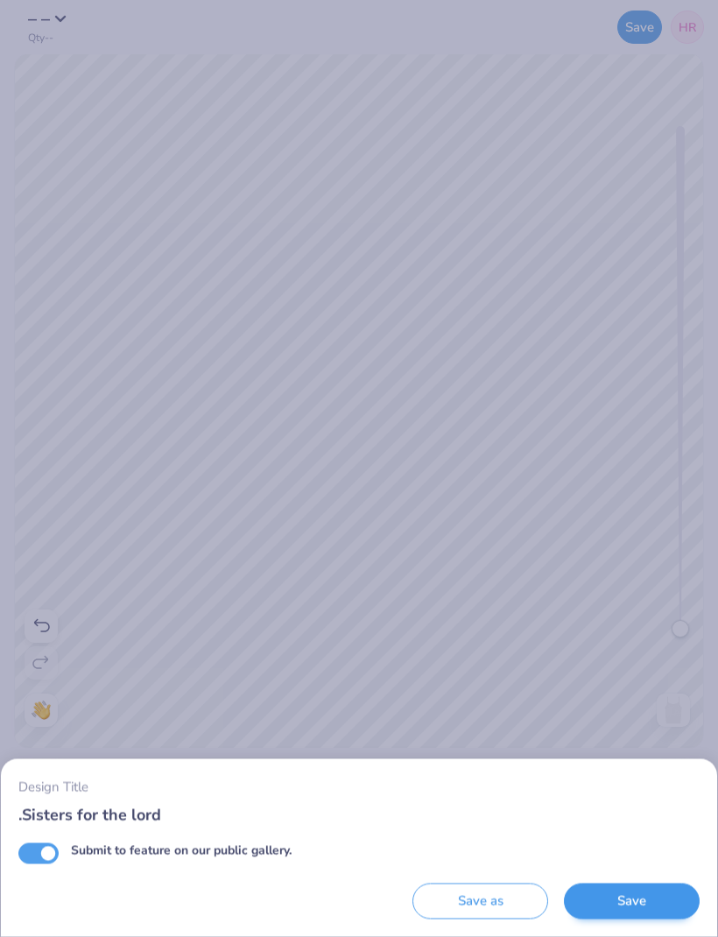
click at [614, 901] on button "Save" at bounding box center [632, 901] width 136 height 36
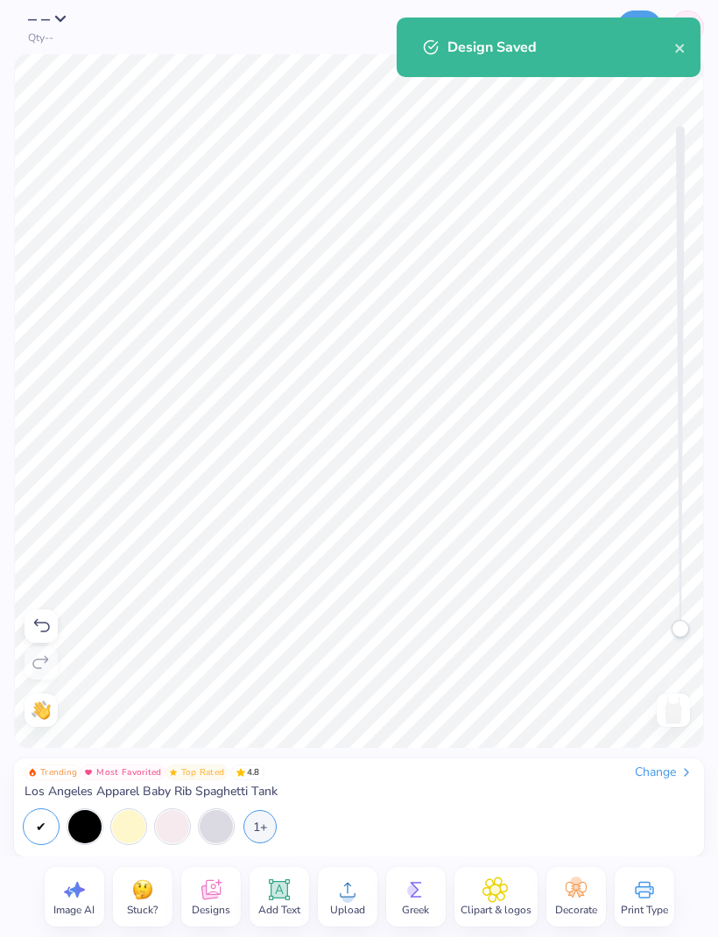
click at [689, 13] on link "HR" at bounding box center [686, 27] width 33 height 33
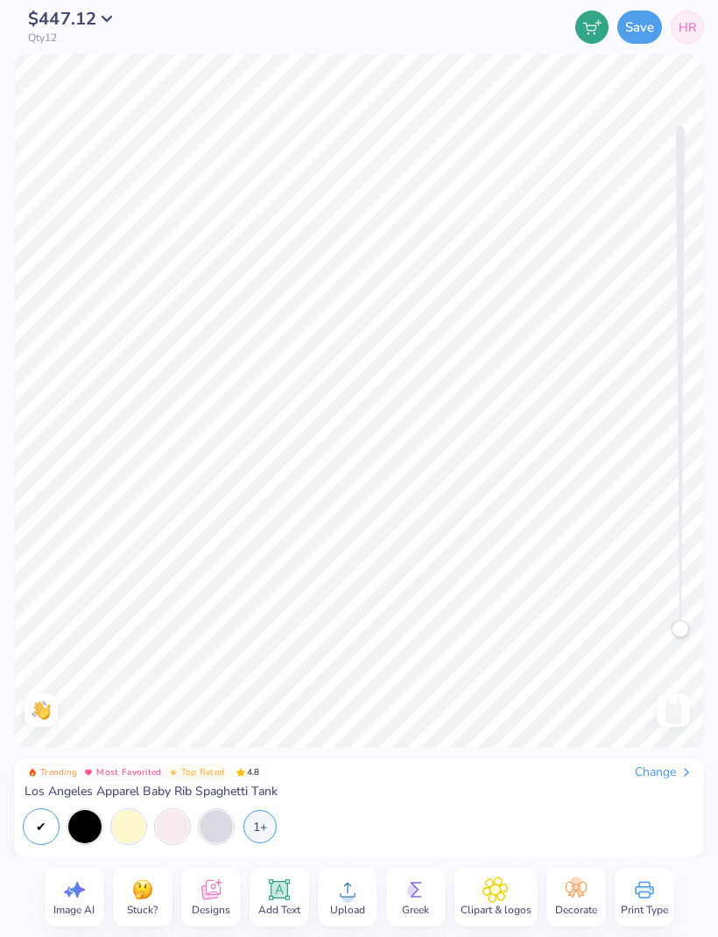
click at [689, 27] on span "HR" at bounding box center [687, 27] width 18 height 18
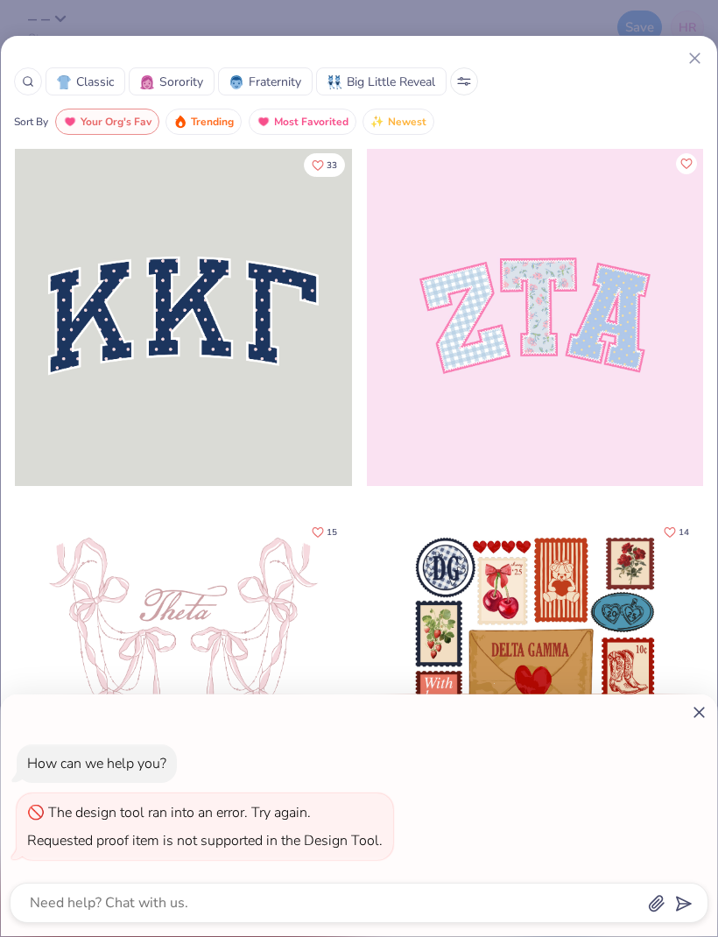
click at [688, 66] on div "How can we help you? The design tool ran into an error. Try again. Requested pr…" at bounding box center [359, 468] width 718 height 937
type textarea "x"
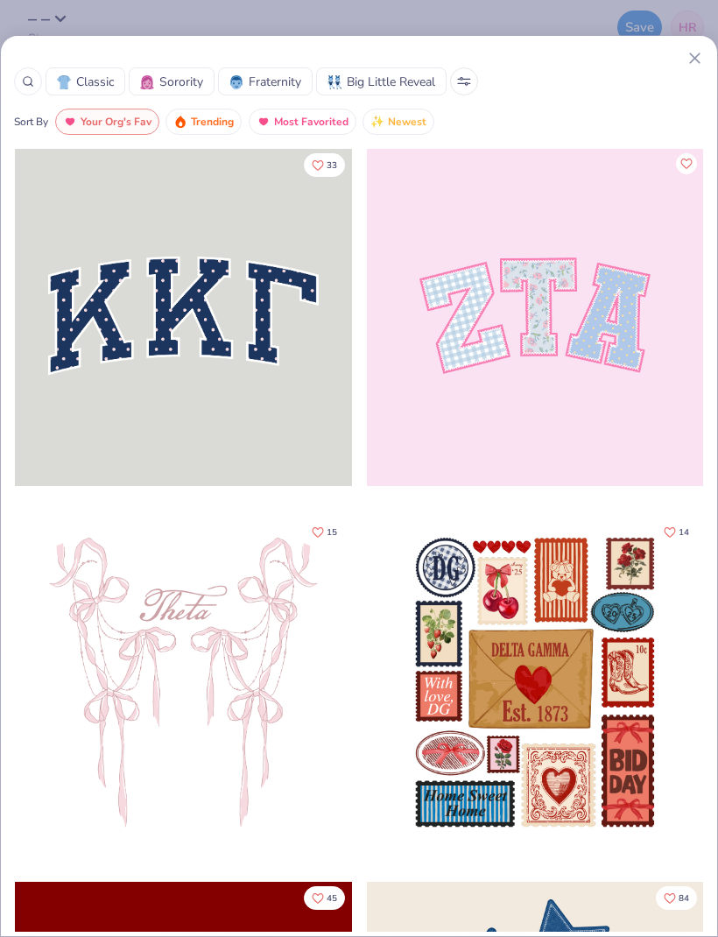
click at [692, 61] on line at bounding box center [695, 58] width 10 height 10
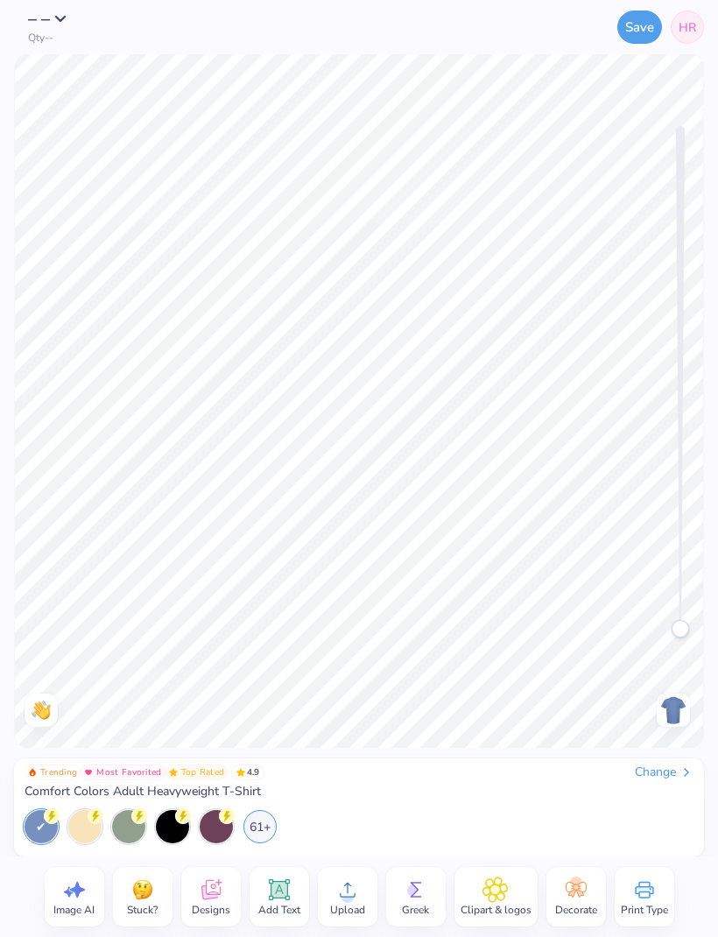
click at [678, 22] on span "HR" at bounding box center [687, 27] width 18 height 18
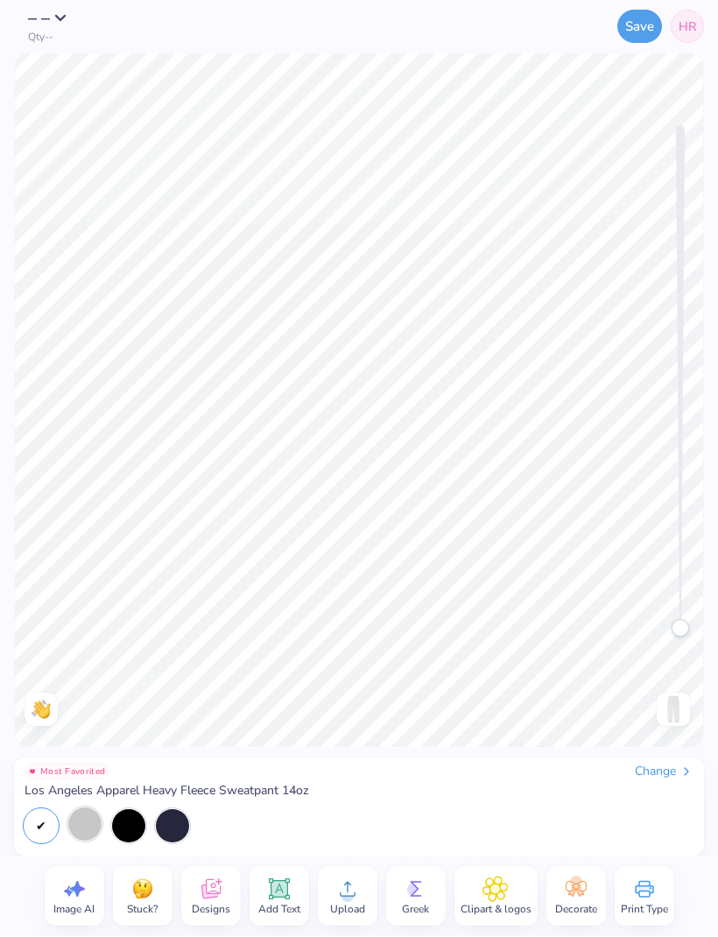
click at [79, 828] on div at bounding box center [84, 824] width 33 height 33
click at [85, 824] on div at bounding box center [84, 824] width 33 height 33
click at [125, 836] on div at bounding box center [128, 824] width 33 height 33
click at [172, 835] on div at bounding box center [172, 824] width 33 height 33
click at [77, 822] on div at bounding box center [84, 824] width 33 height 33
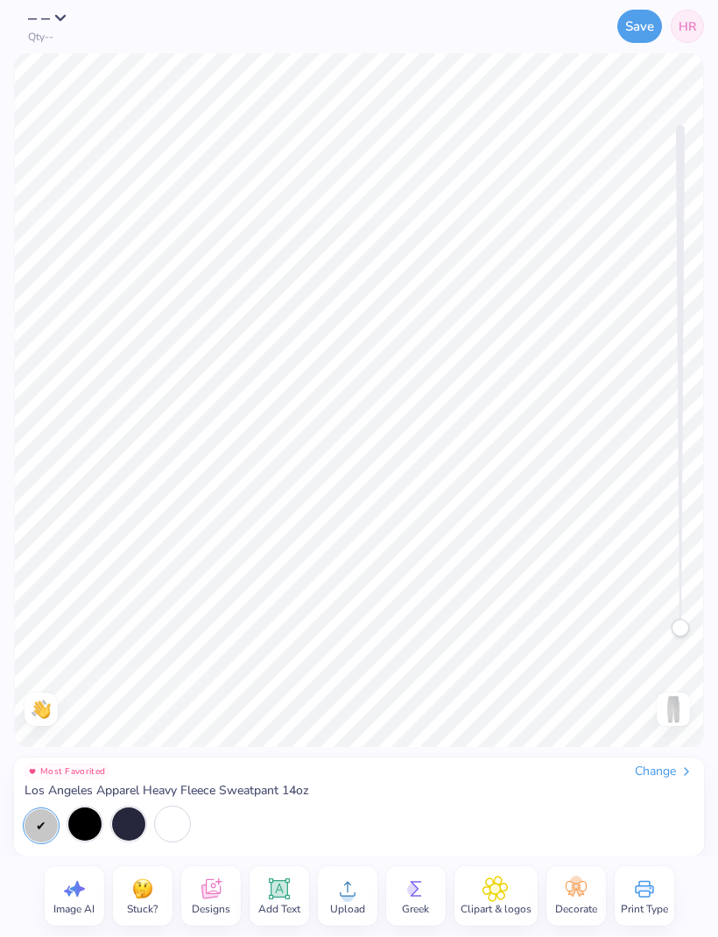
click at [174, 828] on div at bounding box center [172, 824] width 33 height 33
click at [663, 769] on div "Change" at bounding box center [664, 772] width 59 height 16
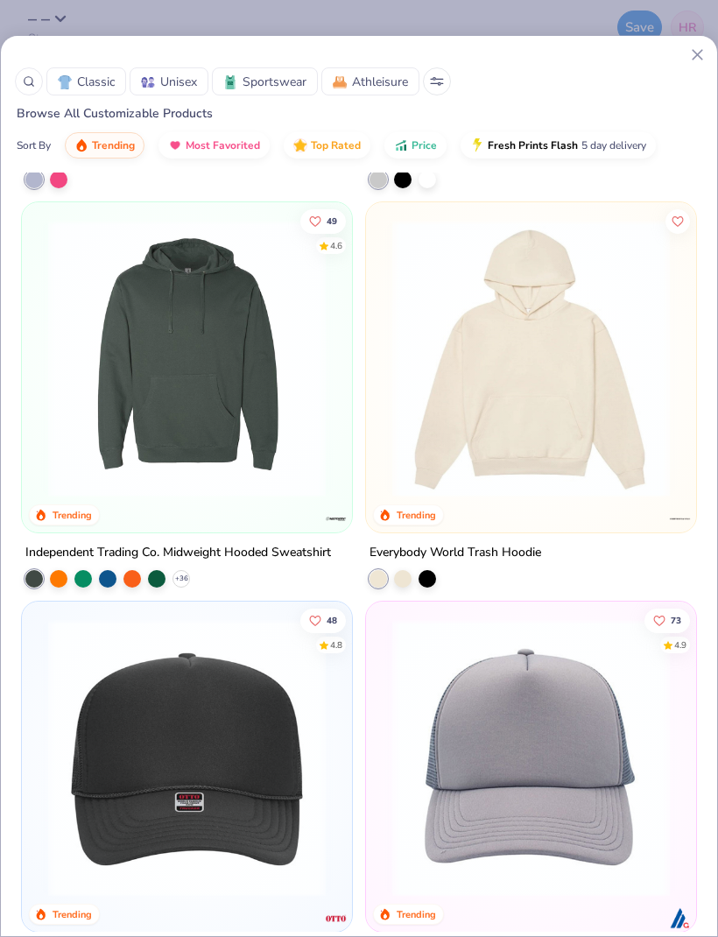
scroll to position [9153, 0]
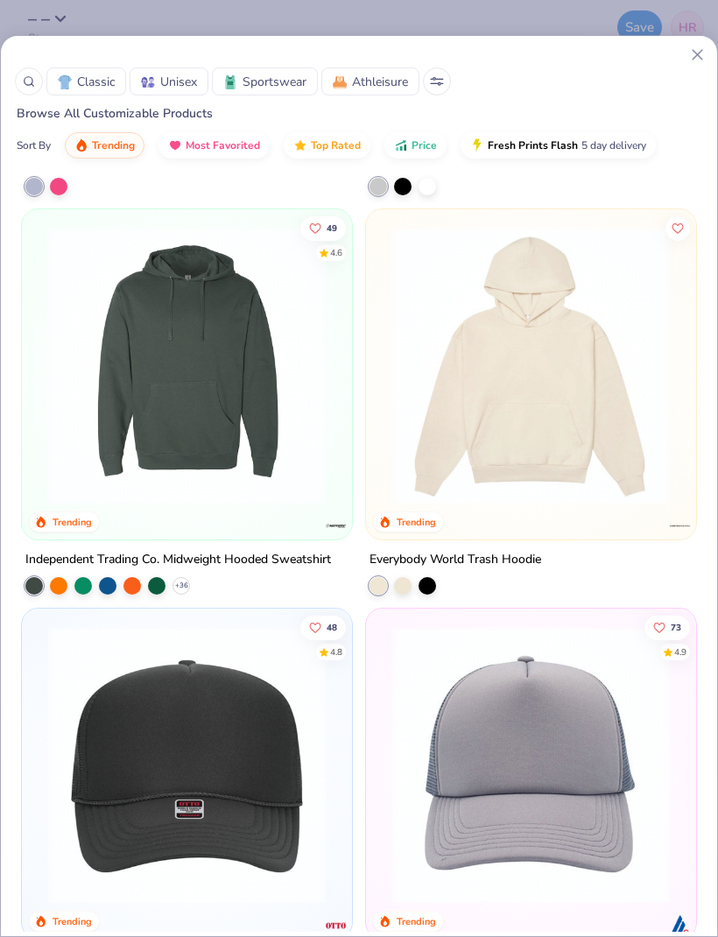
click at [537, 443] on img at bounding box center [530, 365] width 295 height 277
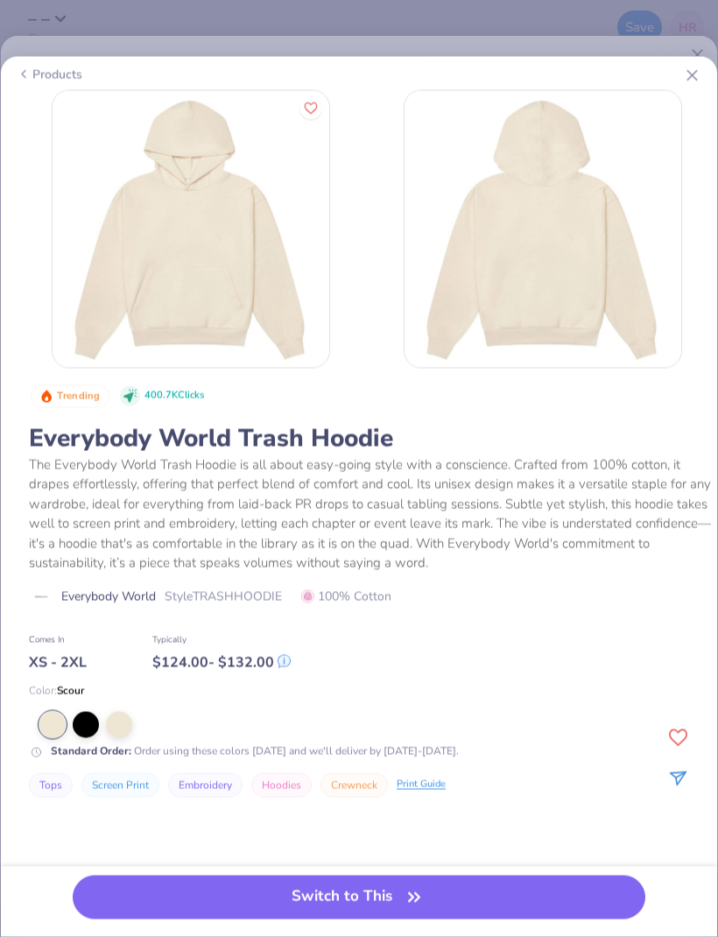
click at [690, 79] on line at bounding box center [692, 75] width 10 height 10
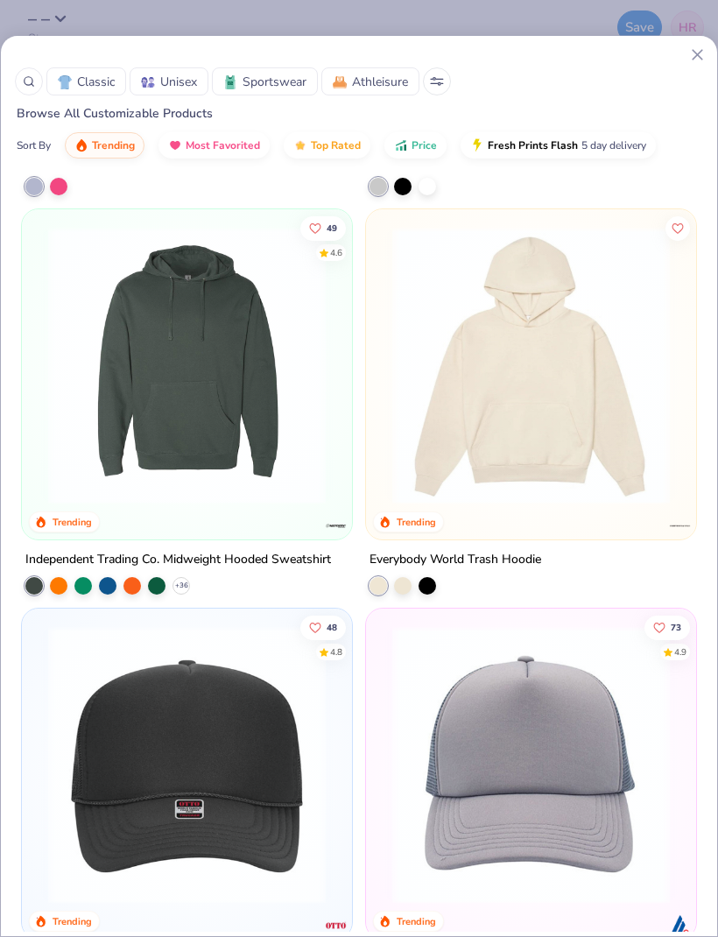
click at [691, 60] on icon at bounding box center [697, 55] width 18 height 18
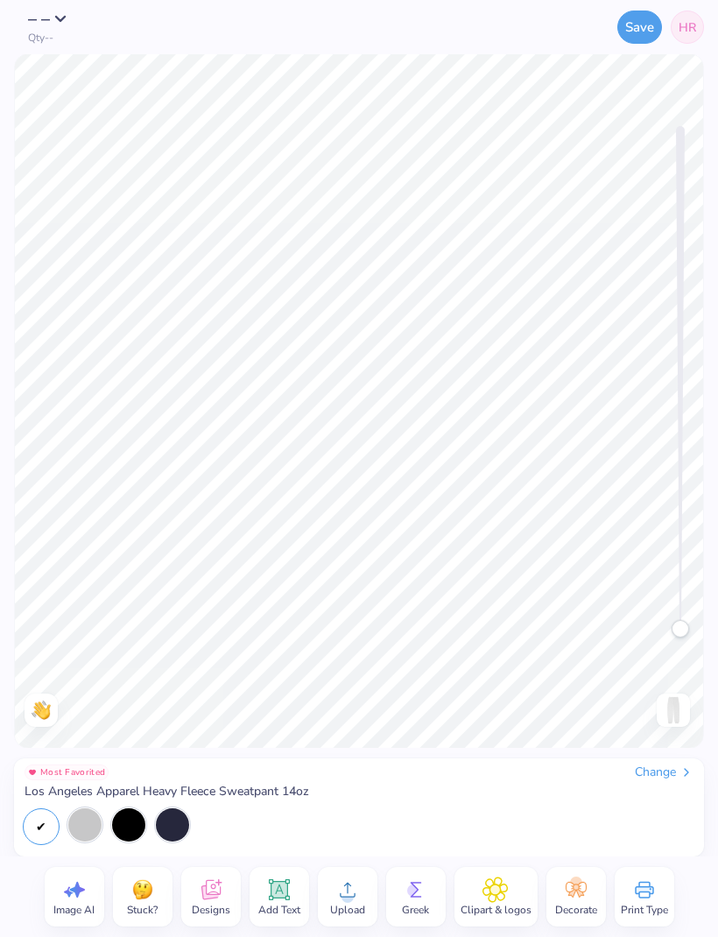
click at [670, 774] on div "Change" at bounding box center [664, 772] width 59 height 16
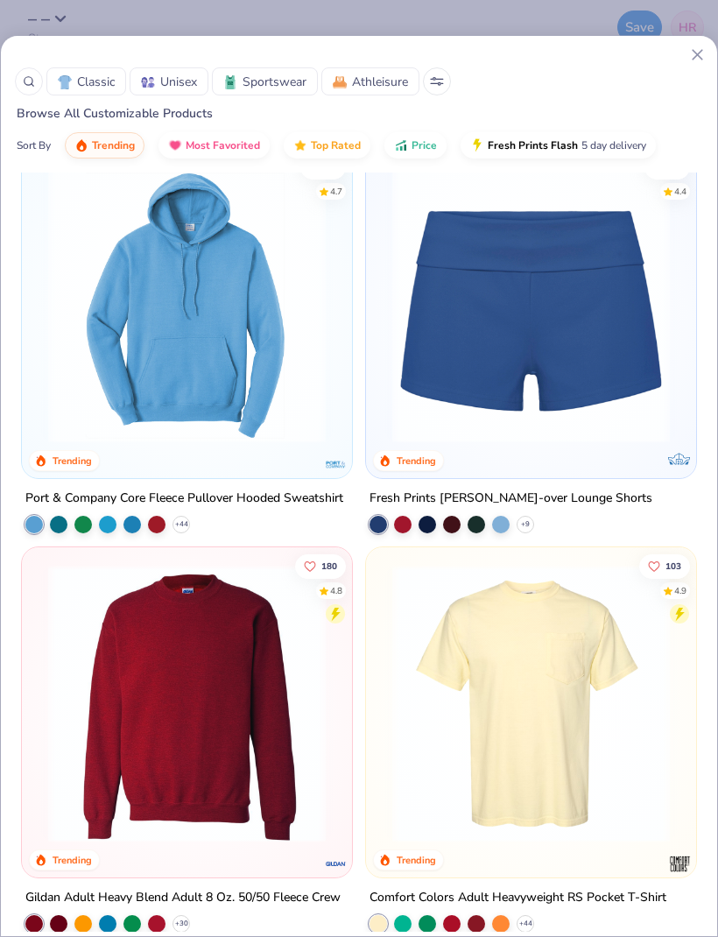
scroll to position [2428, 0]
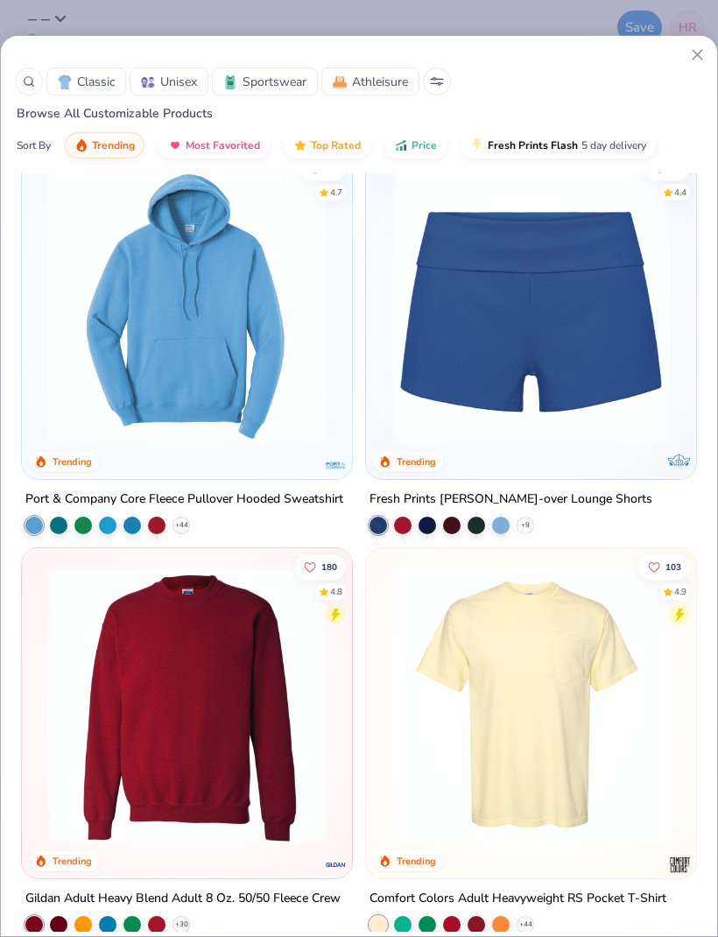
click at [259, 323] on img at bounding box center [186, 304] width 295 height 277
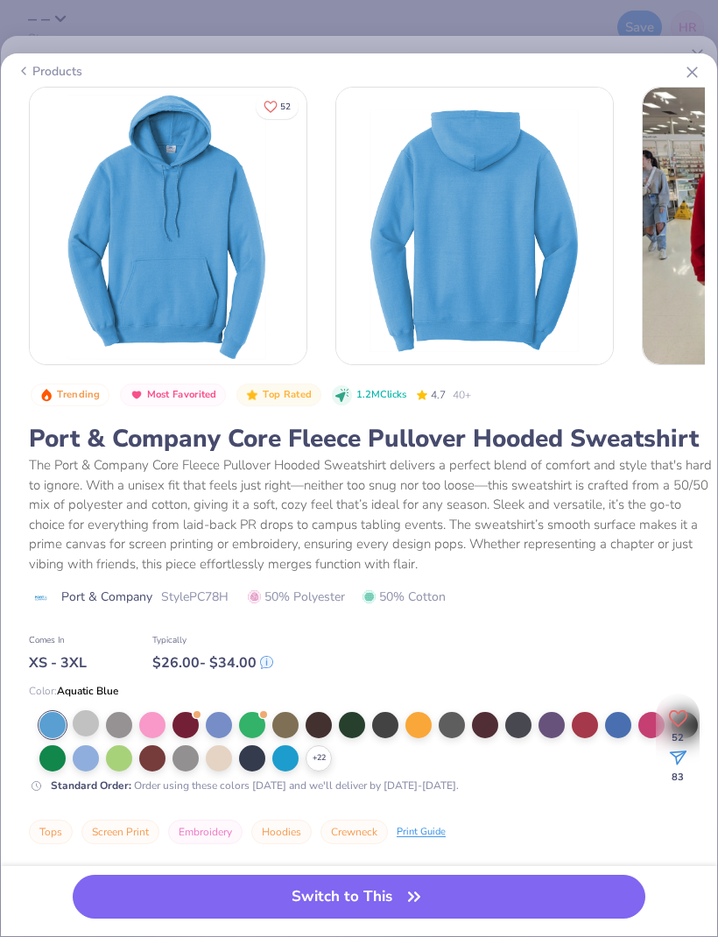
click at [82, 729] on div at bounding box center [86, 723] width 26 height 26
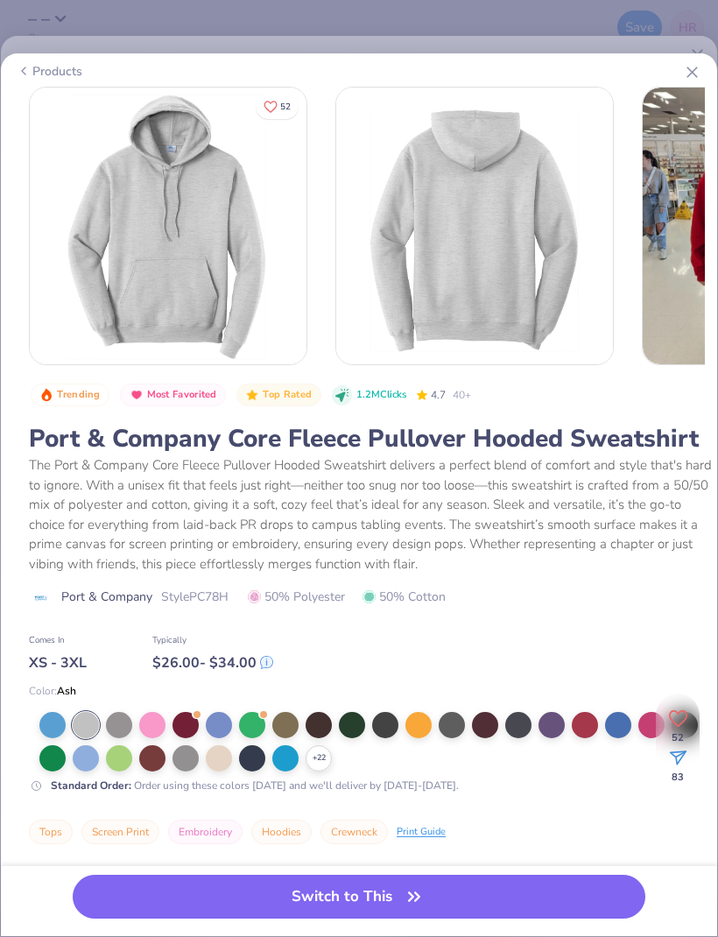
click at [687, 74] on icon at bounding box center [692, 72] width 18 height 18
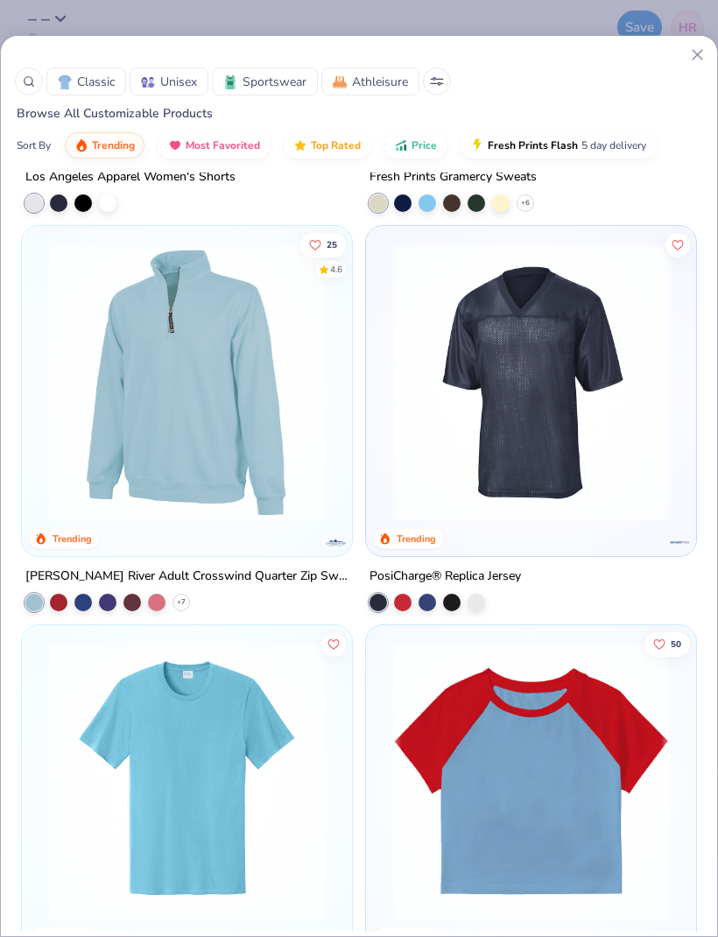
scroll to position [10332, 0]
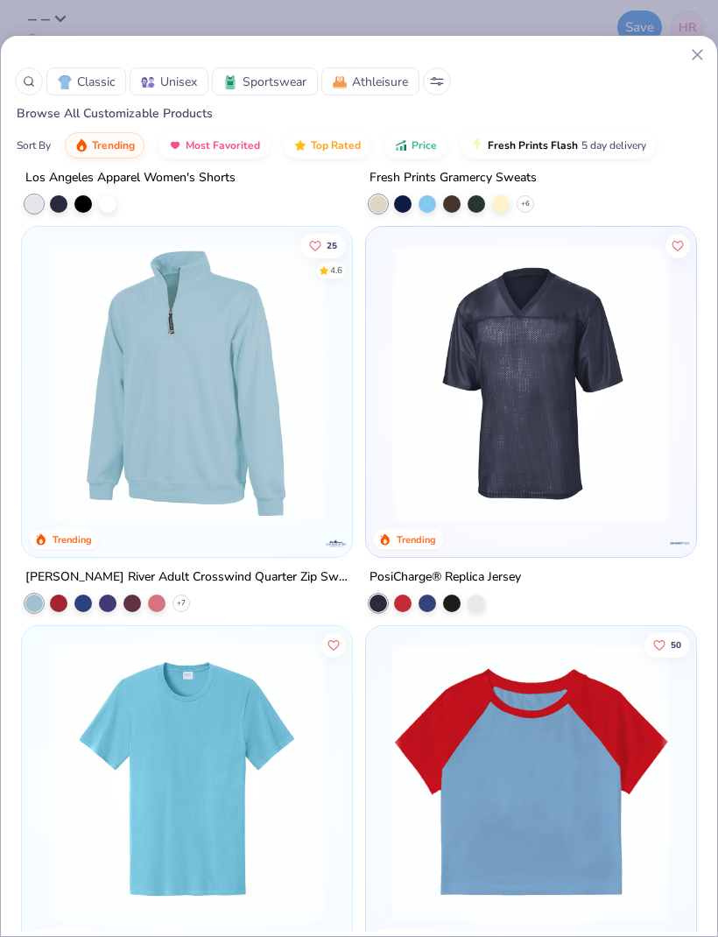
click at [277, 456] on img at bounding box center [186, 382] width 295 height 277
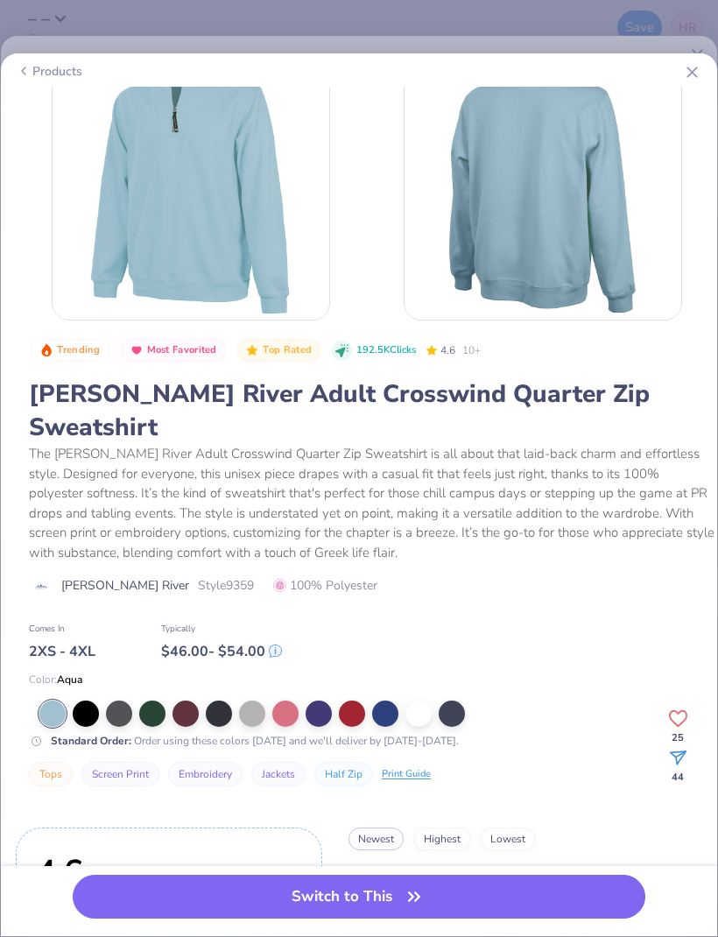
scroll to position [43, 0]
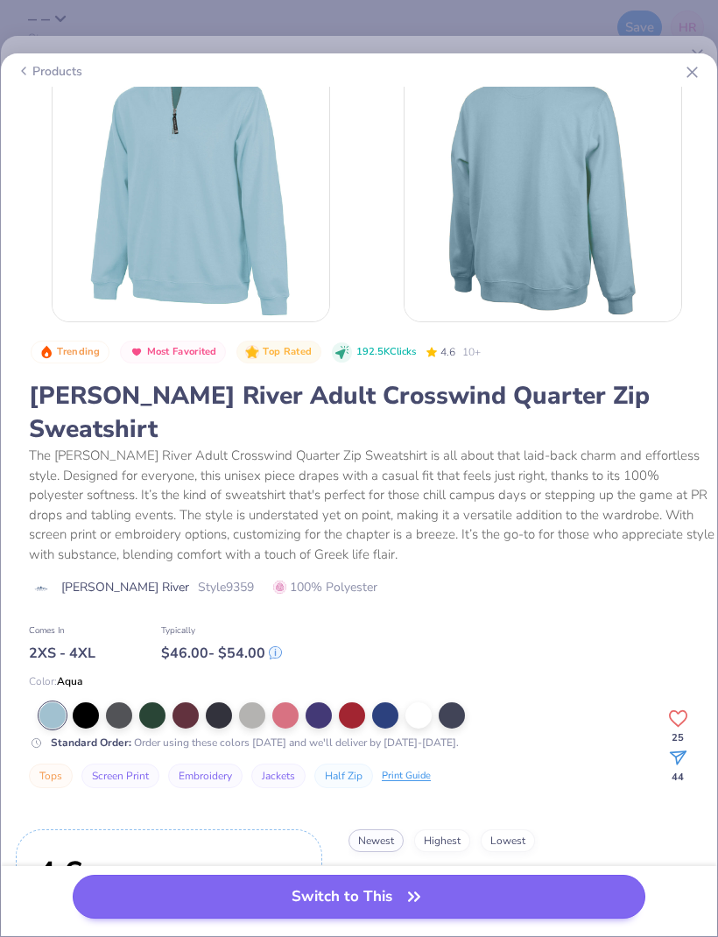
click at [478, 902] on button "Switch to This" at bounding box center [359, 896] width 572 height 44
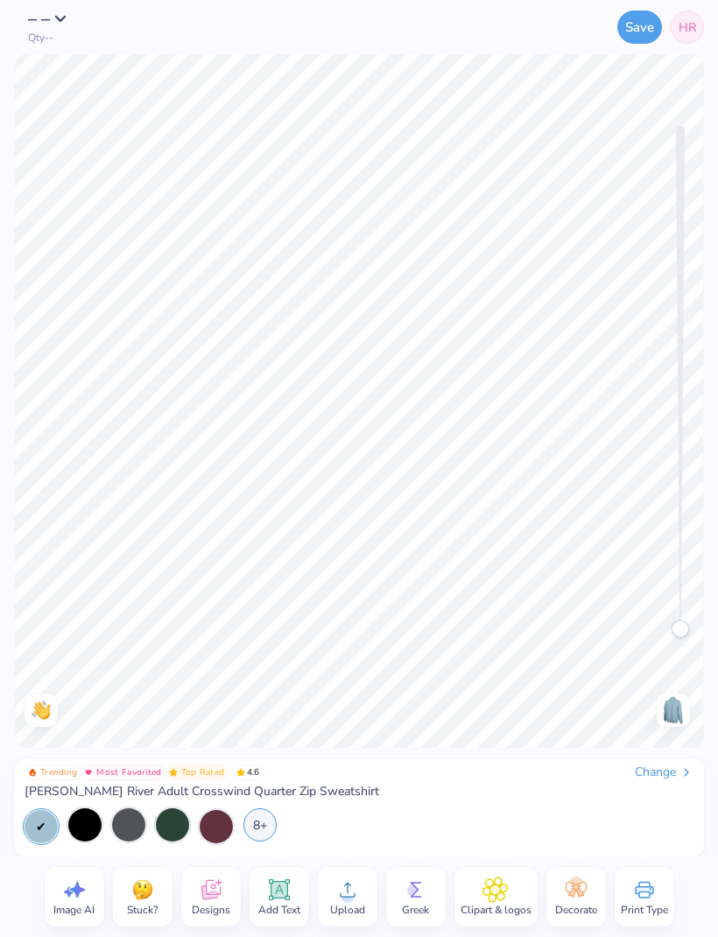
click at [270, 828] on div "8+" at bounding box center [259, 824] width 33 height 33
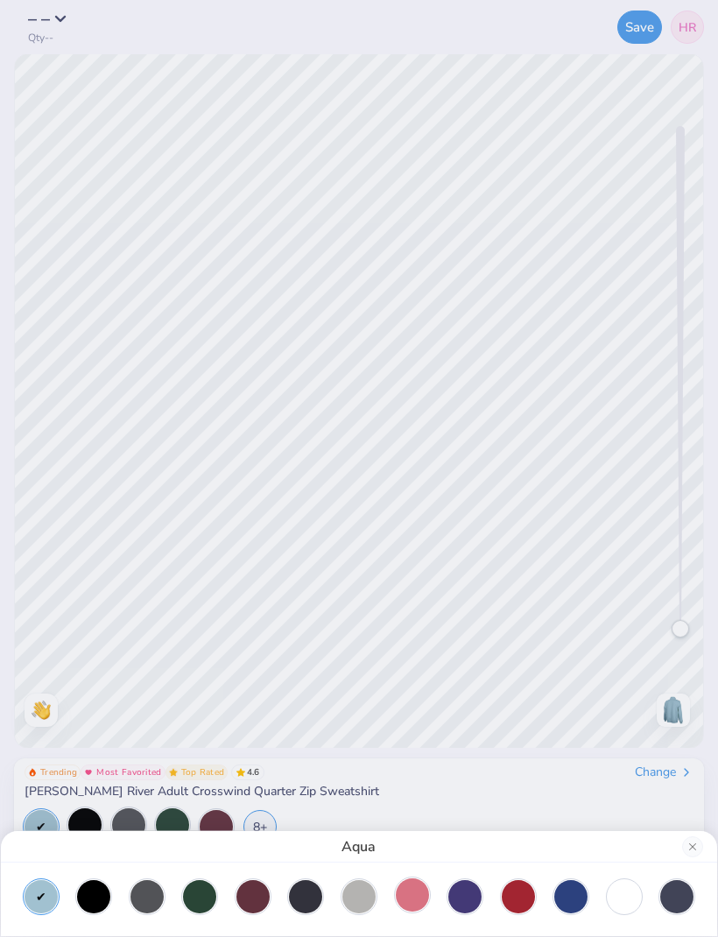
click at [418, 899] on div at bounding box center [412, 894] width 33 height 33
click at [31, 900] on div at bounding box center [41, 894] width 33 height 33
click at [622, 895] on div at bounding box center [623, 894] width 33 height 33
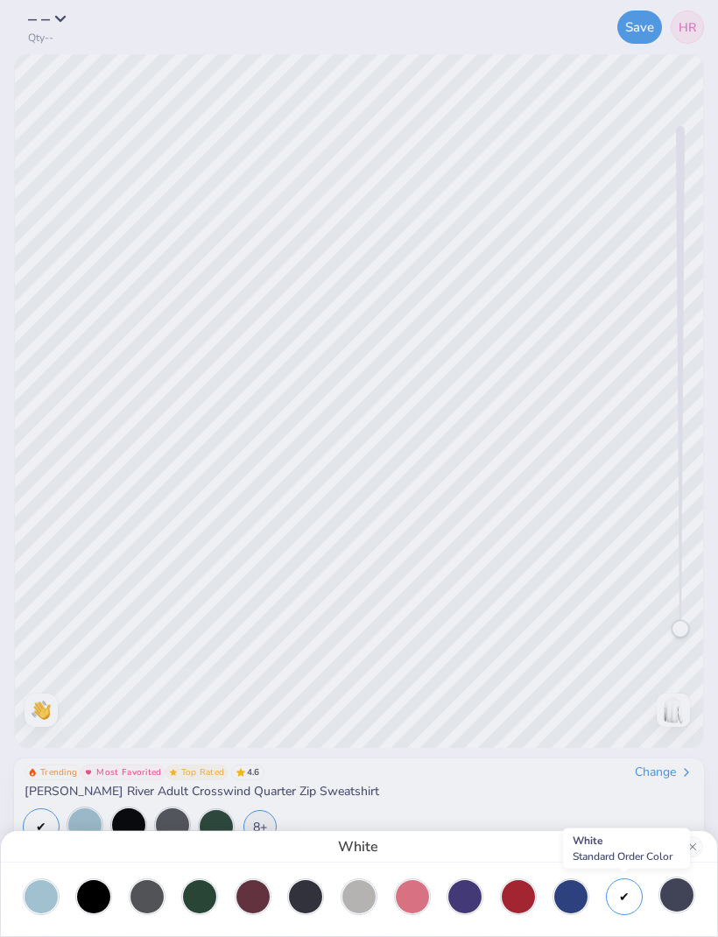
click at [682, 898] on div at bounding box center [676, 894] width 33 height 33
click at [628, 900] on div at bounding box center [623, 894] width 33 height 33
click at [670, 897] on div at bounding box center [676, 894] width 33 height 33
click at [418, 901] on div at bounding box center [412, 894] width 33 height 33
click at [356, 895] on div at bounding box center [358, 894] width 33 height 33
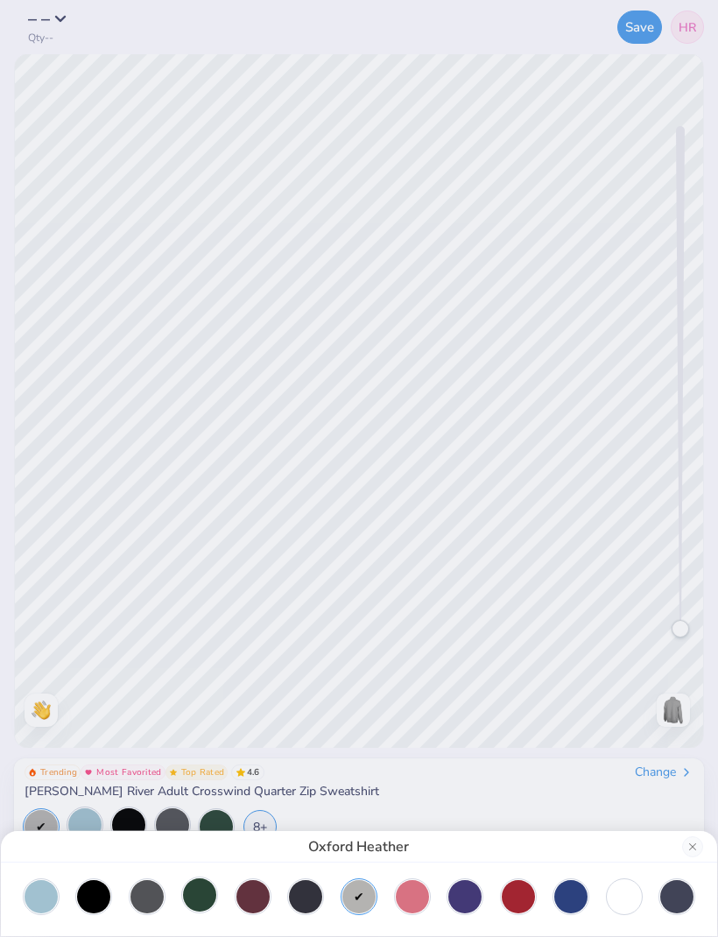
click at [201, 899] on div at bounding box center [199, 894] width 33 height 33
click at [397, 900] on div at bounding box center [412, 894] width 33 height 33
click at [42, 888] on div at bounding box center [41, 894] width 33 height 33
click at [419, 832] on div "Aqua" at bounding box center [359, 847] width 716 height 32
click at [442, 804] on div "Aqua" at bounding box center [359, 468] width 718 height 937
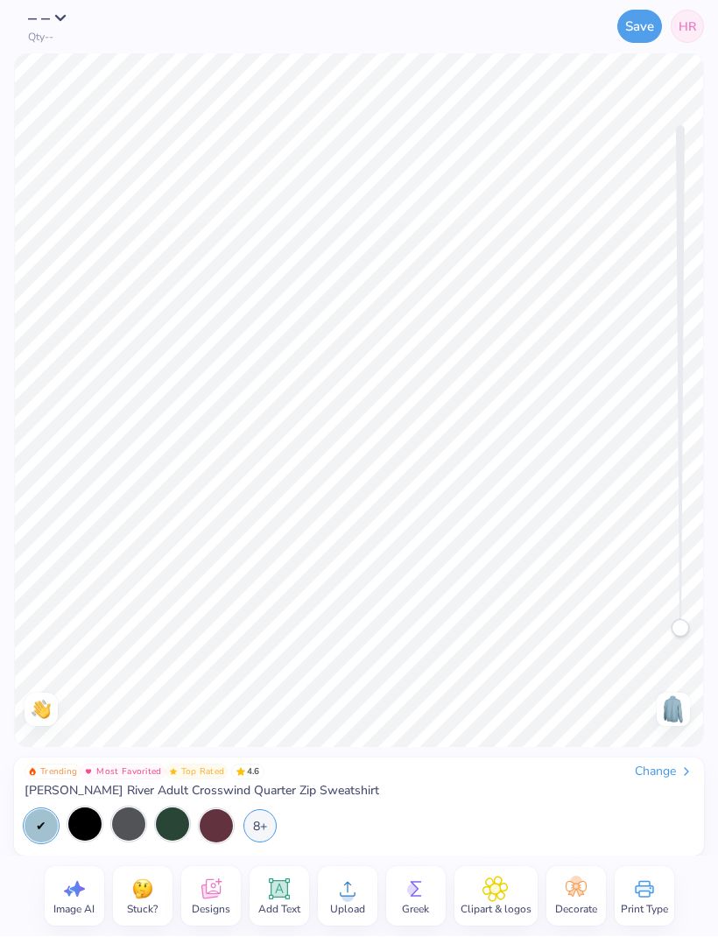
click at [75, 898] on icon at bounding box center [74, 889] width 26 height 26
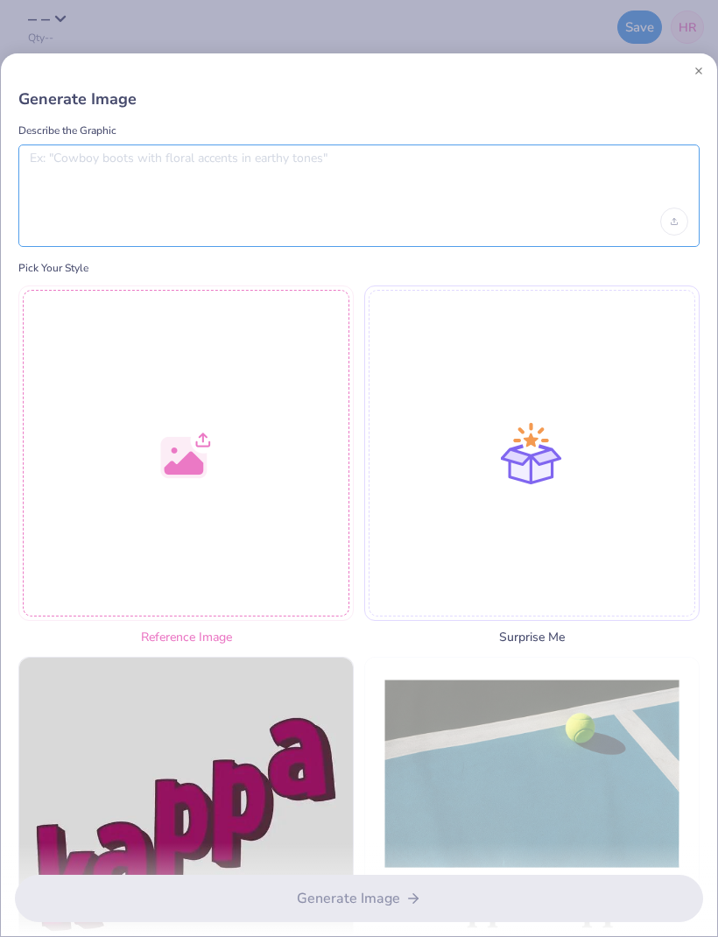
click at [516, 185] on textarea at bounding box center [359, 173] width 658 height 44
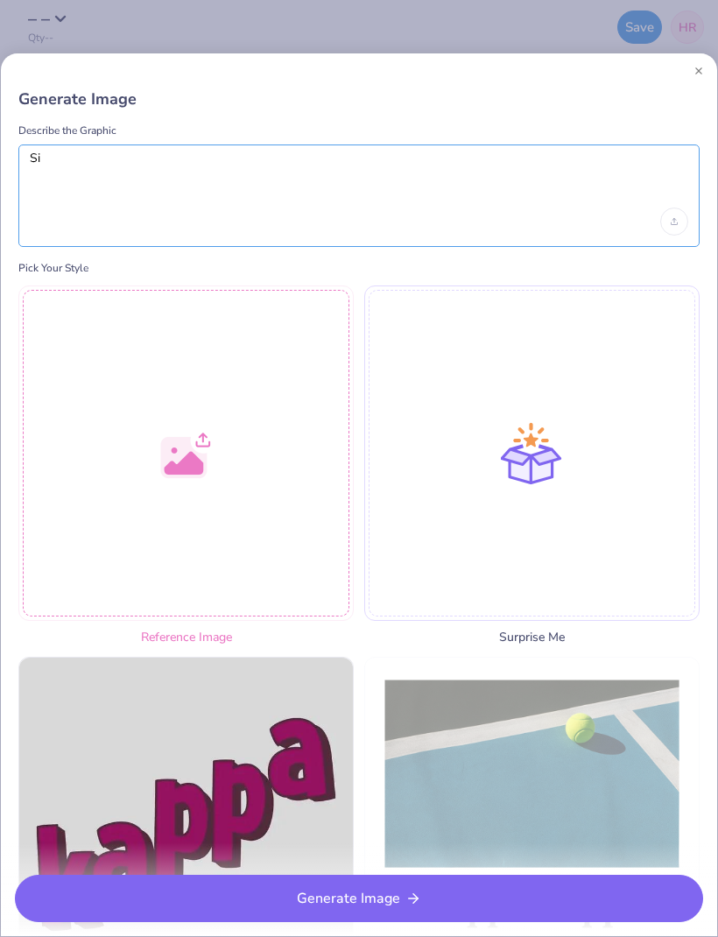
type textarea "S"
type textarea "“Sigma phi lambda” written in all lowercase Small cute sheep under it"
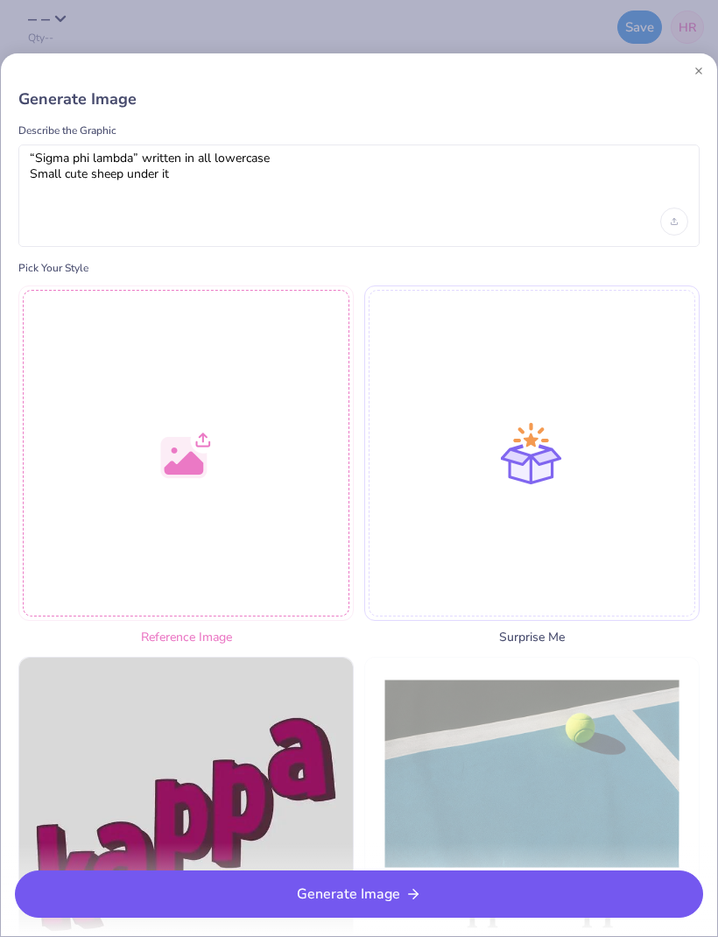
click at [600, 890] on button "Generate Image" at bounding box center [359, 893] width 688 height 47
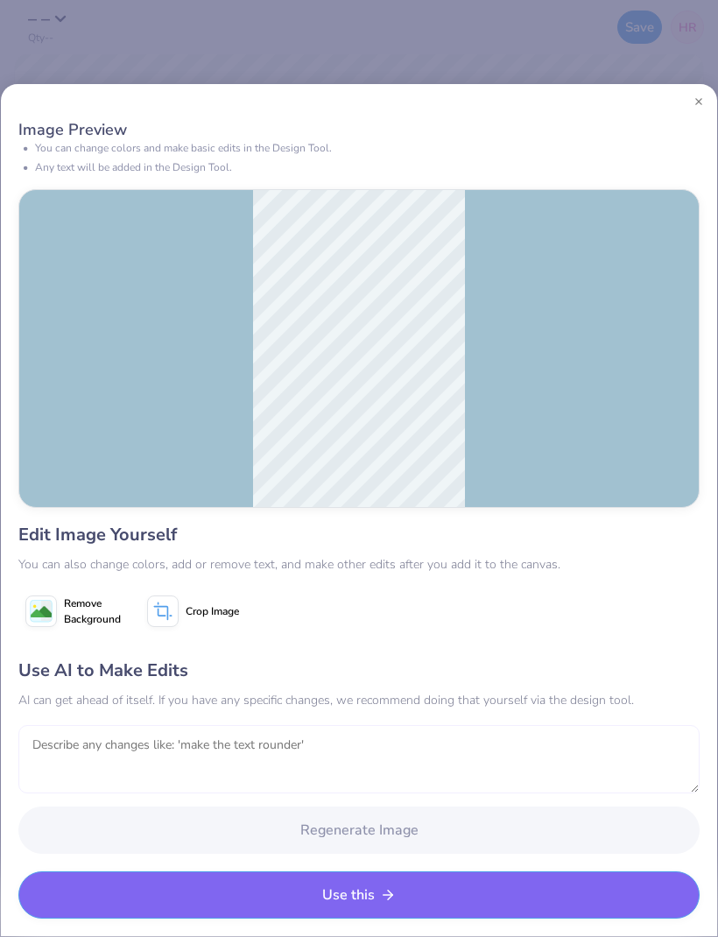
click at [453, 729] on textarea at bounding box center [358, 759] width 681 height 68
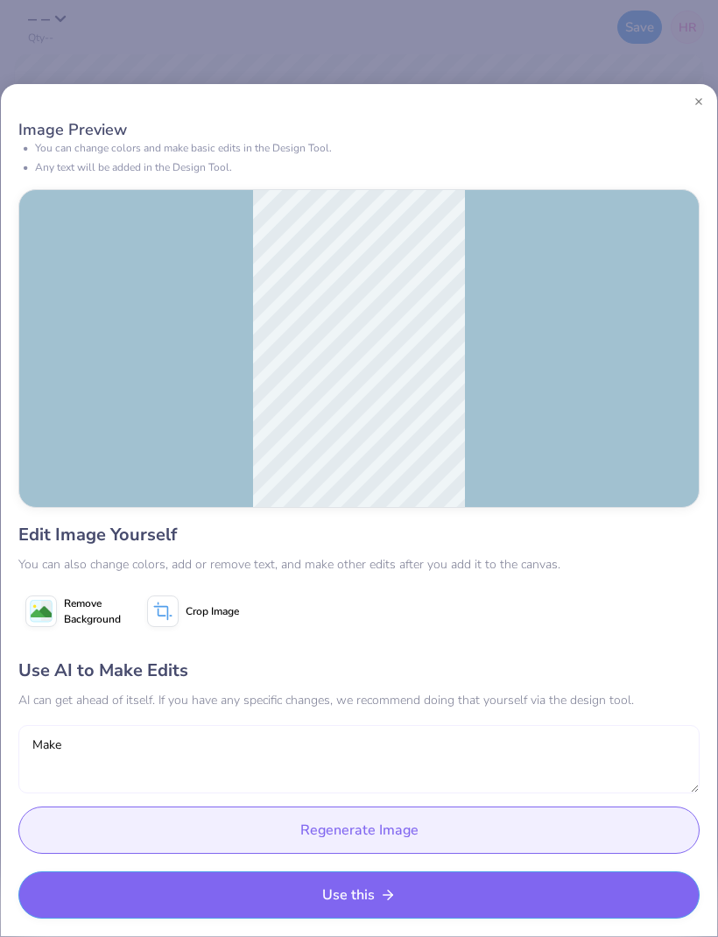
type textarea "Make"
click at [609, 579] on div "Edit Image Yourself You can also change colors, add or remove text, and make ot…" at bounding box center [358, 720] width 681 height 396
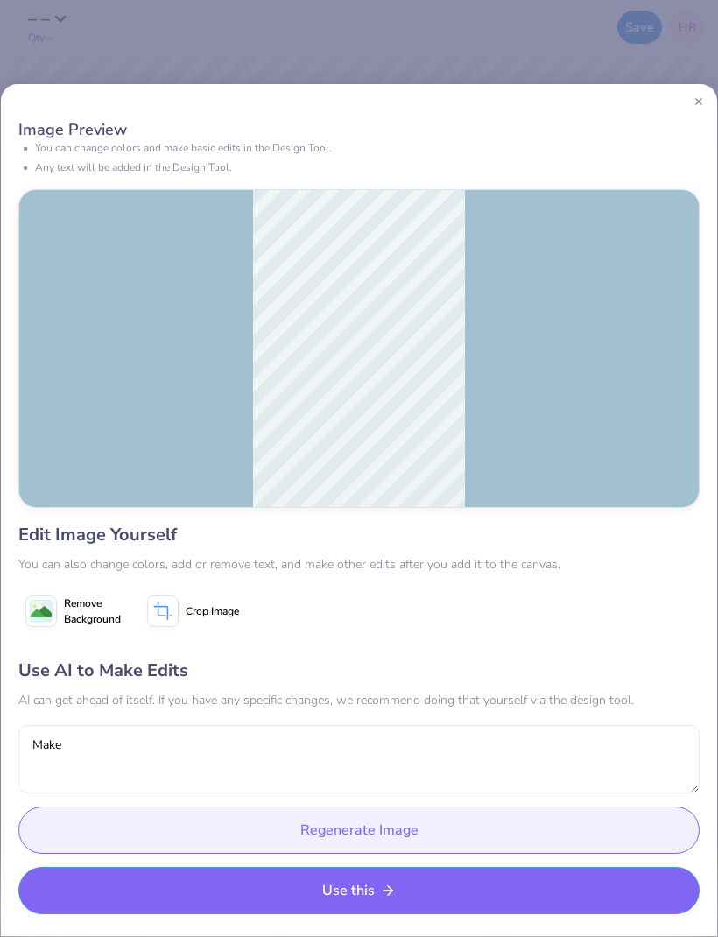
click at [527, 891] on button "Use this" at bounding box center [358, 890] width 681 height 47
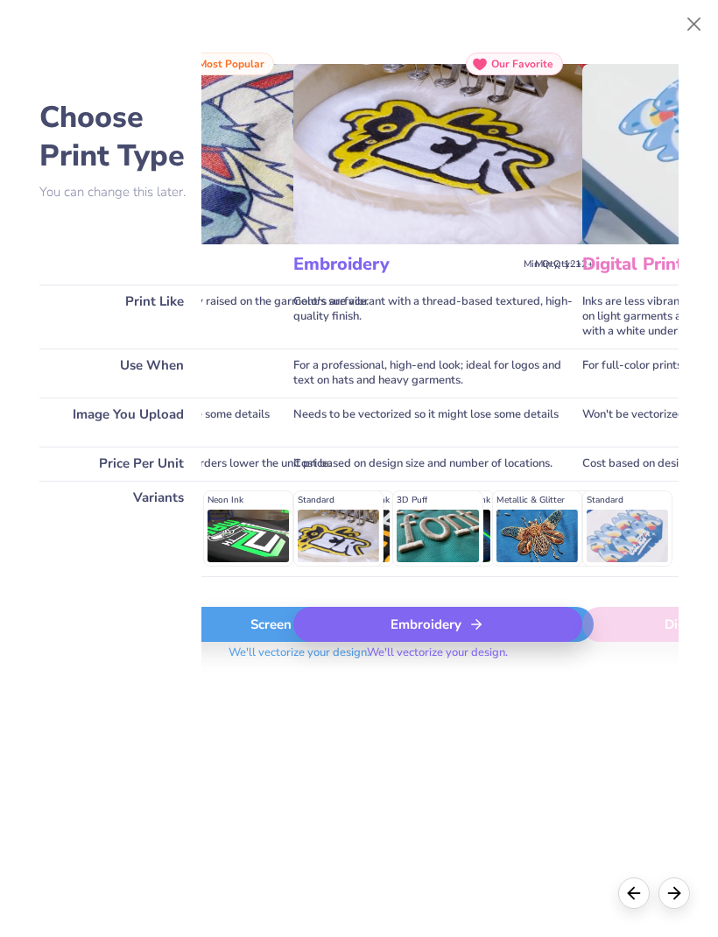
scroll to position [0, 224]
click at [479, 632] on icon at bounding box center [475, 624] width 16 height 16
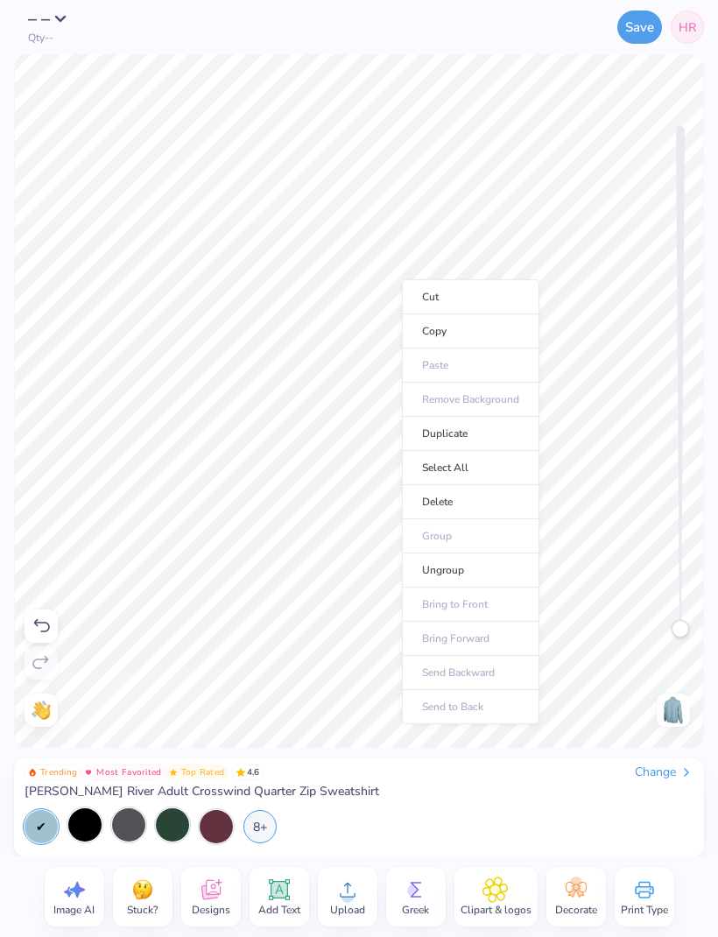
click at [644, 895] on icon at bounding box center [644, 889] width 26 height 26
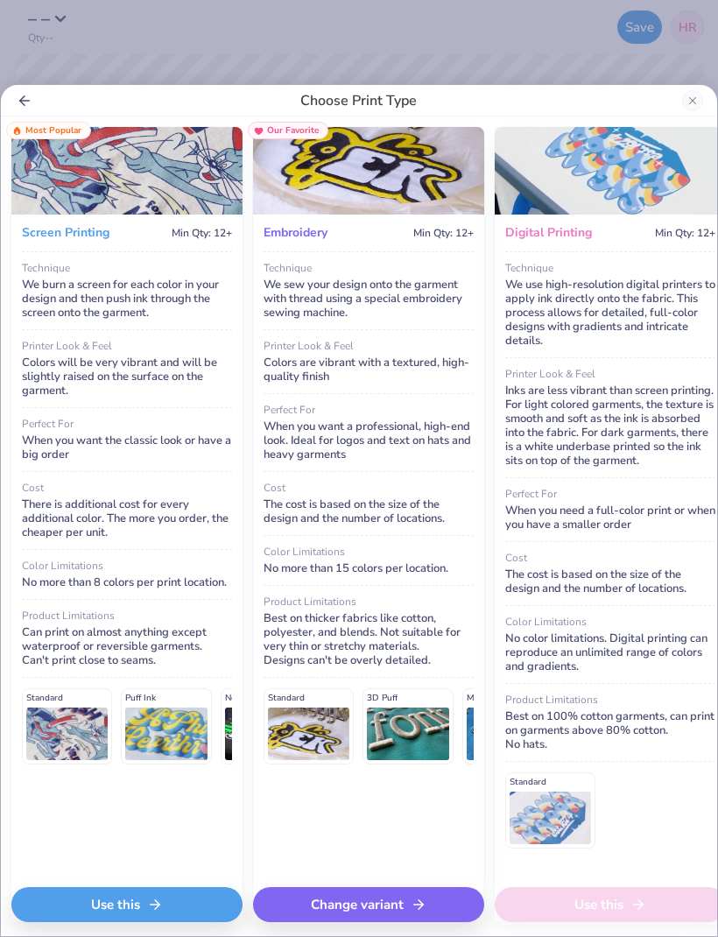
scroll to position [0, 0]
click at [162, 909] on icon at bounding box center [155, 904] width 16 height 16
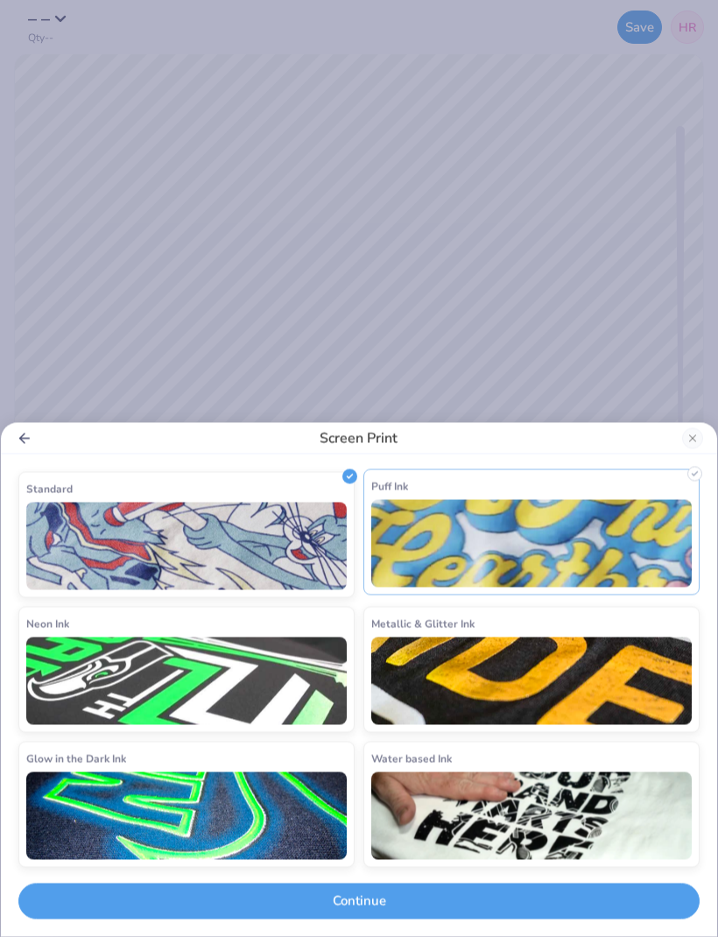
click at [594, 567] on img at bounding box center [531, 544] width 320 height 88
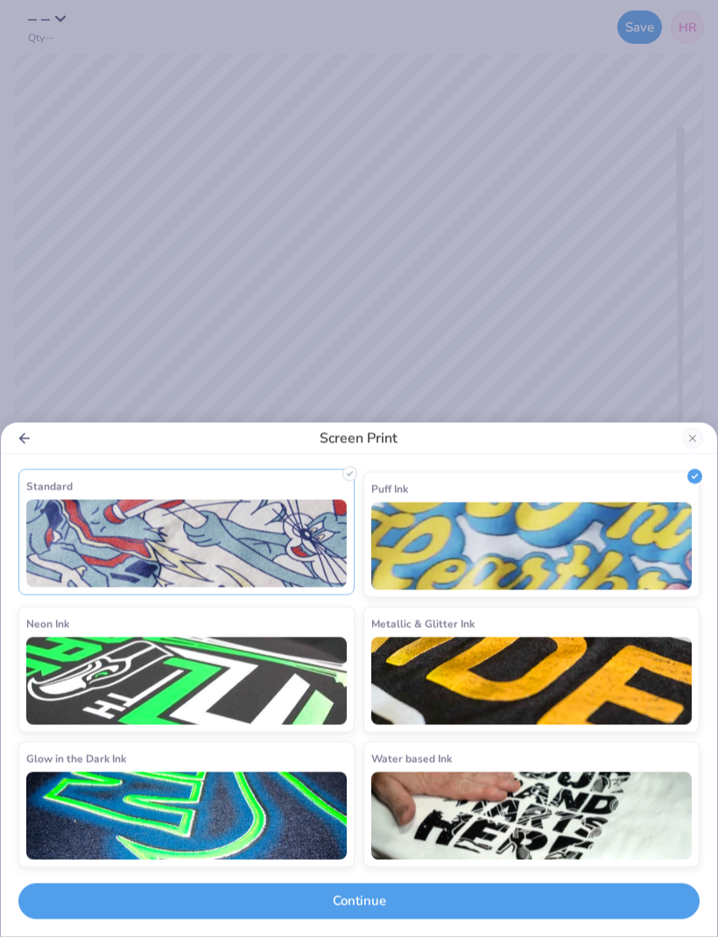
click at [302, 553] on img at bounding box center [186, 544] width 320 height 88
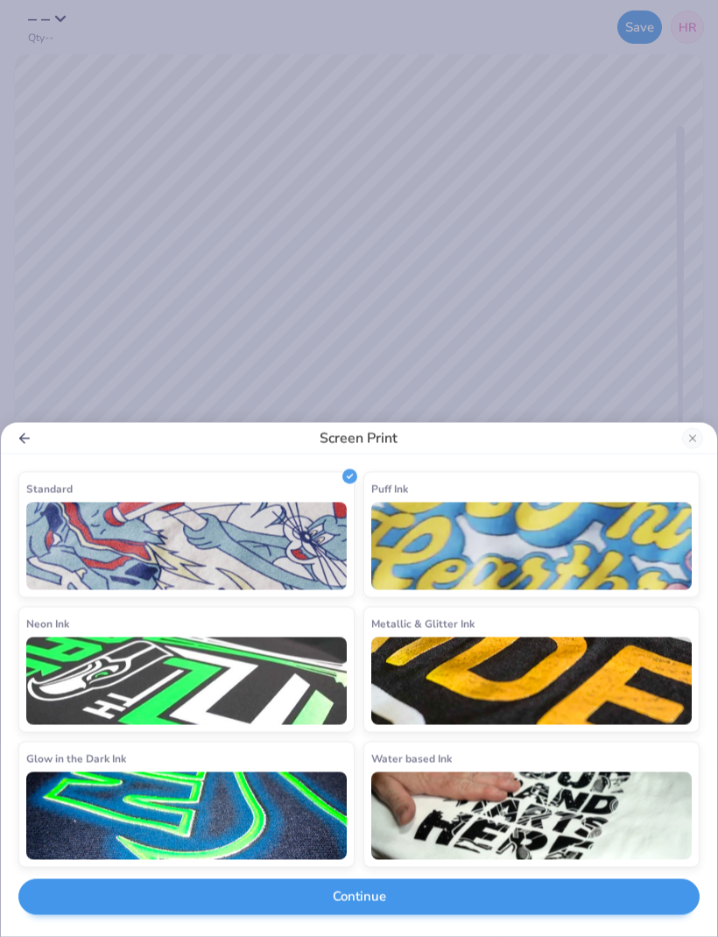
click at [429, 903] on button "Continue" at bounding box center [358, 897] width 681 height 36
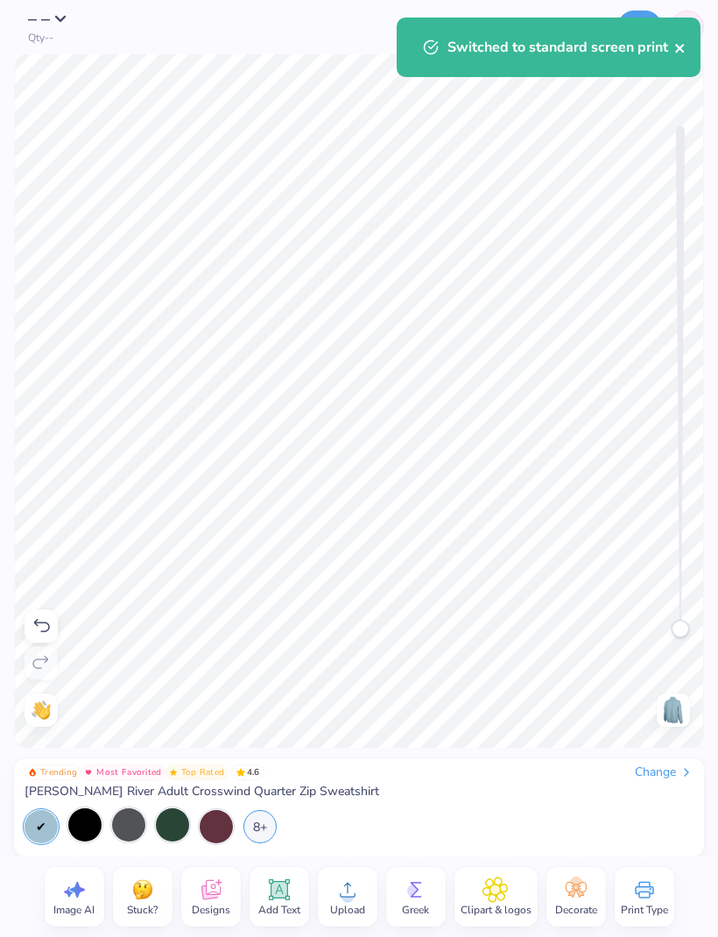
click at [674, 54] on icon "close" at bounding box center [680, 48] width 12 height 14
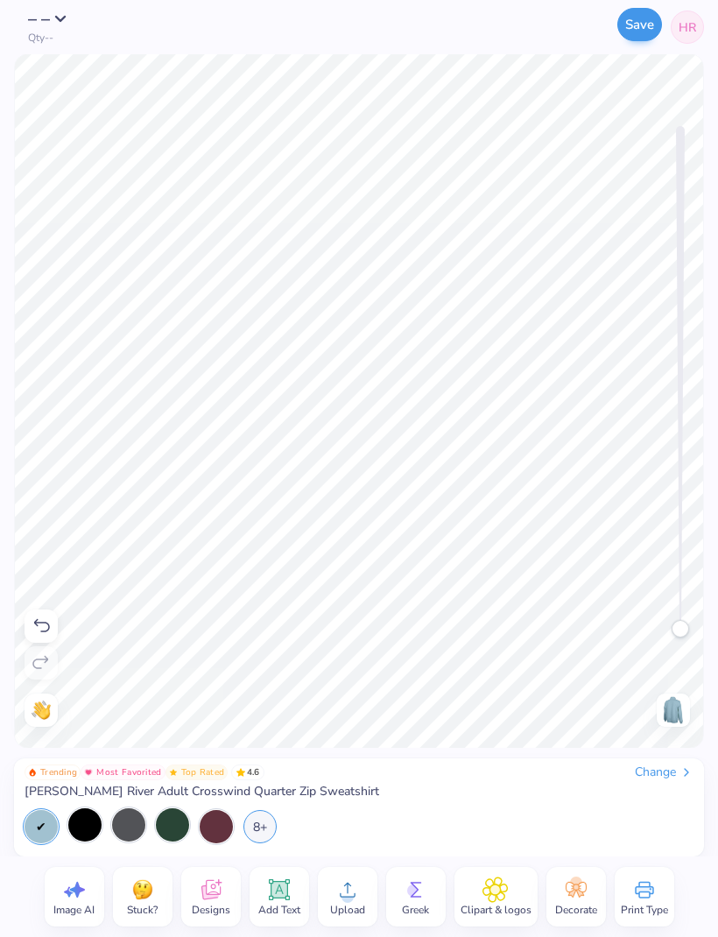
click at [633, 32] on button "Save" at bounding box center [639, 24] width 45 height 33
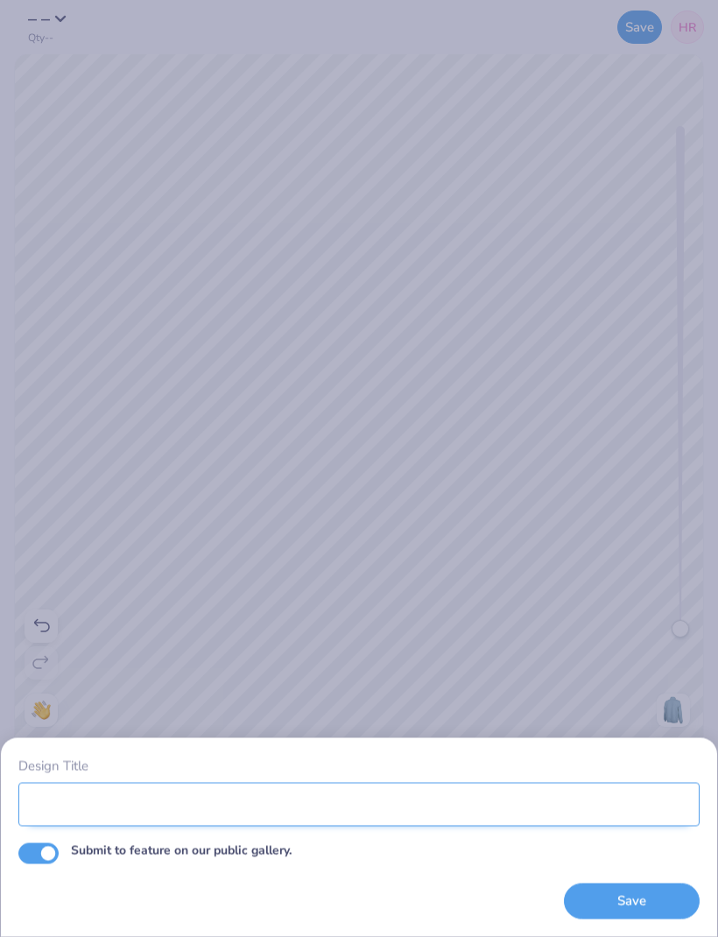
click at [593, 811] on input "Design Title" at bounding box center [358, 804] width 681 height 44
type input "Lamb"
click at [613, 904] on button "Save" at bounding box center [632, 901] width 136 height 36
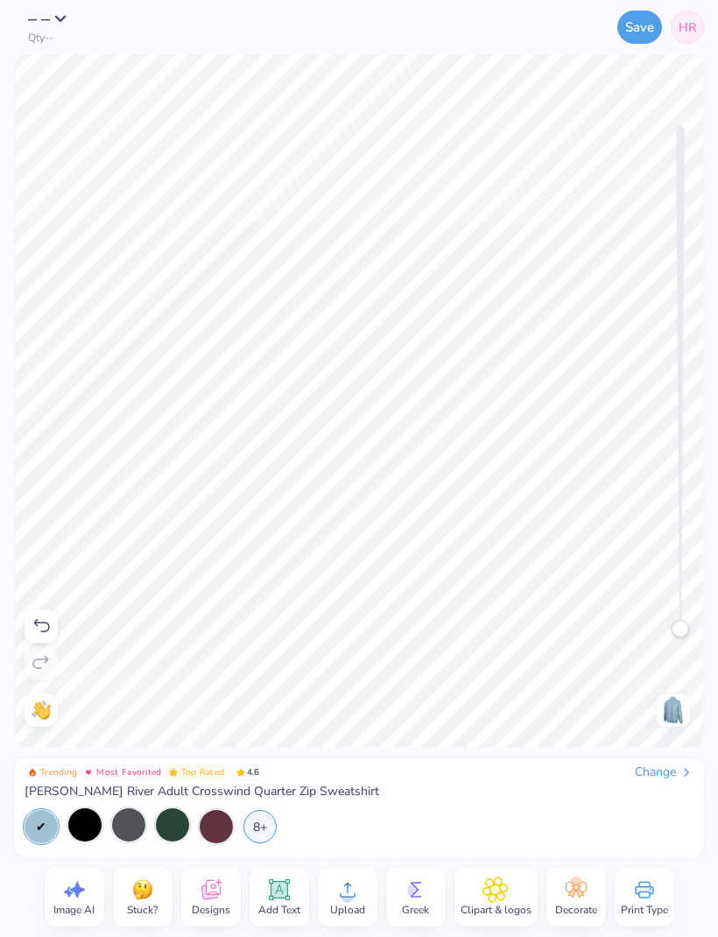
click at [693, 29] on span "HR" at bounding box center [687, 27] width 18 height 18
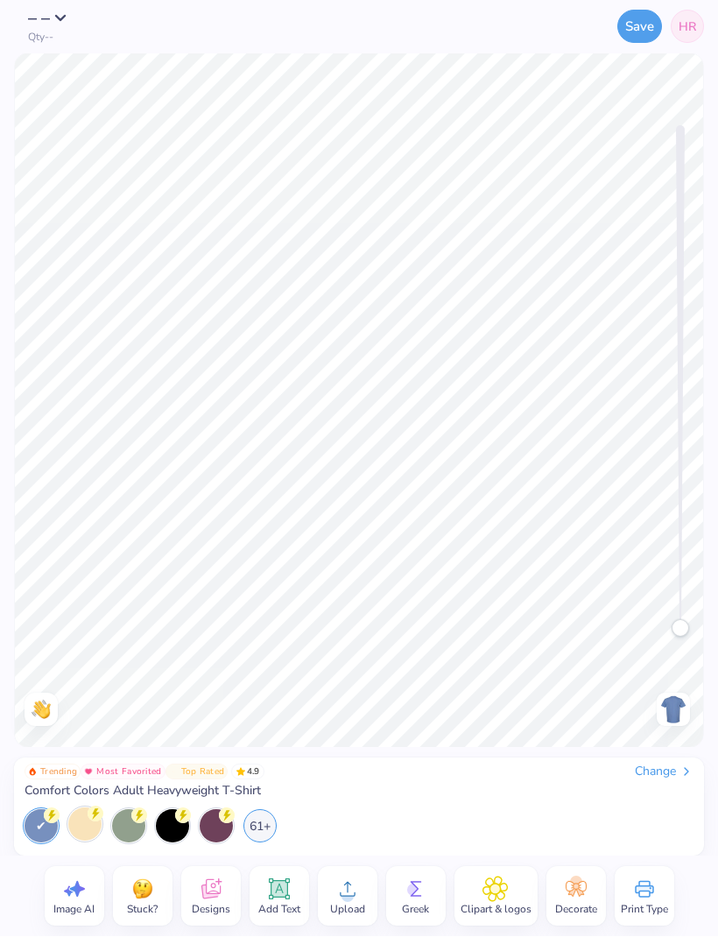
click at [74, 835] on div at bounding box center [84, 824] width 33 height 33
click at [144, 832] on div at bounding box center [128, 824] width 33 height 33
click at [260, 831] on div "61+" at bounding box center [259, 824] width 33 height 33
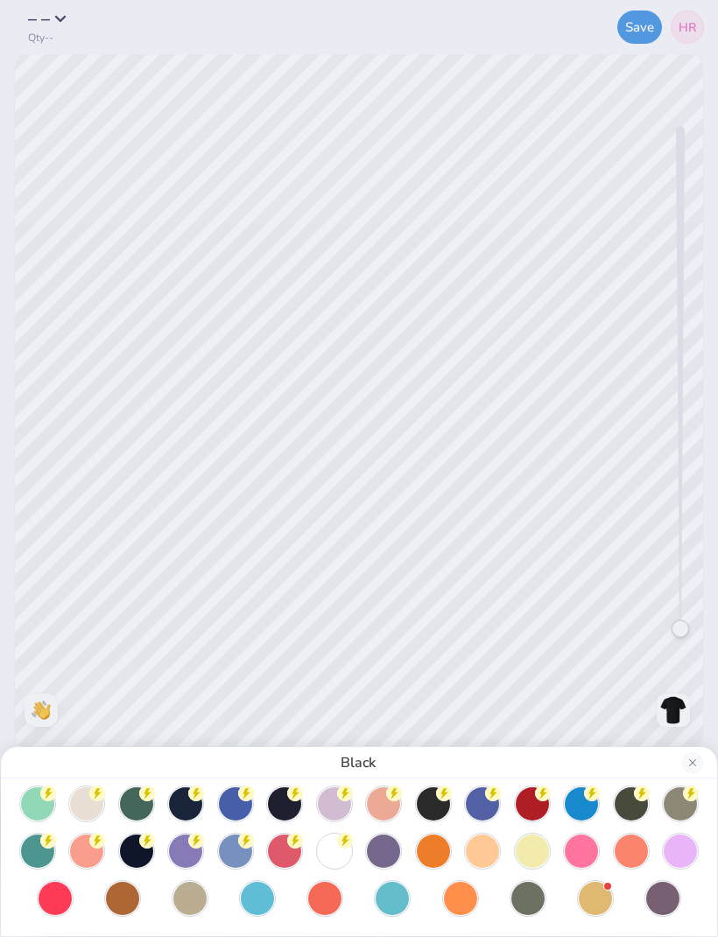
scroll to position [104, 0]
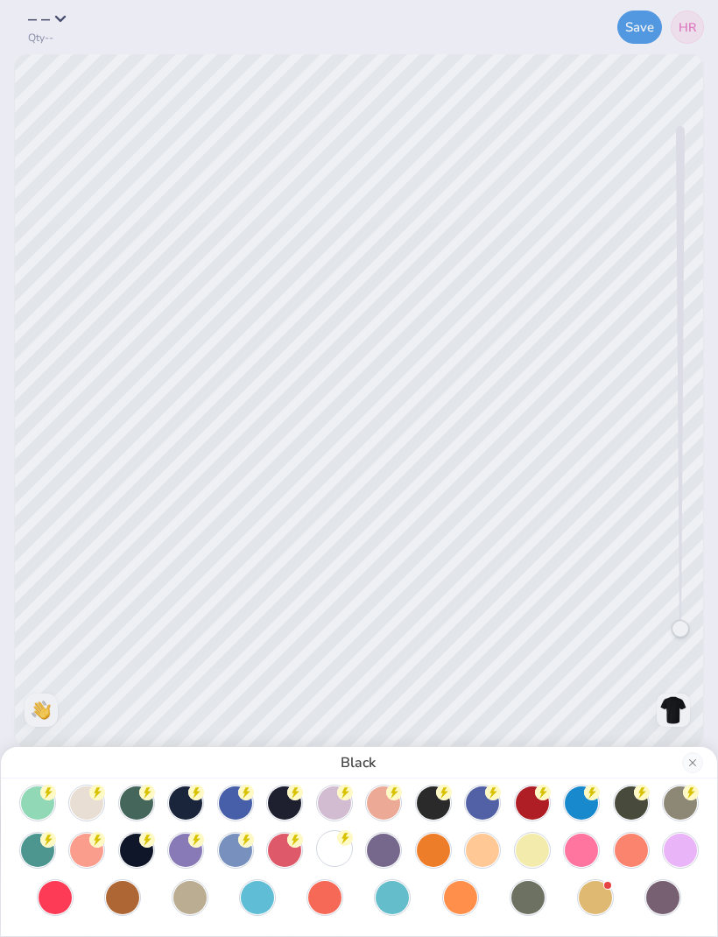
click at [333, 853] on div at bounding box center [334, 847] width 33 height 33
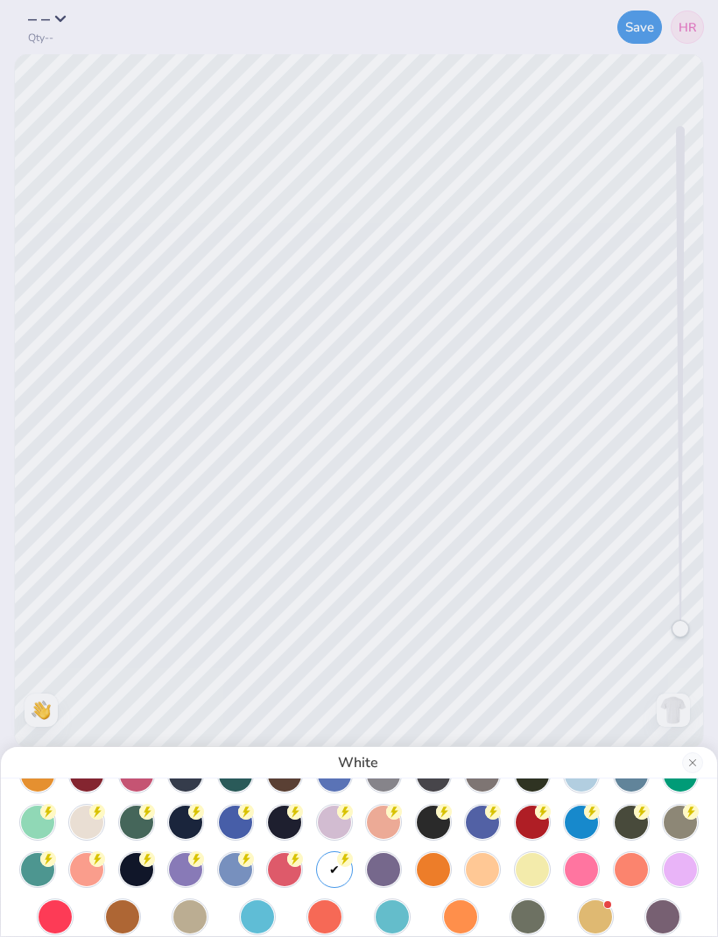
scroll to position [67, 0]
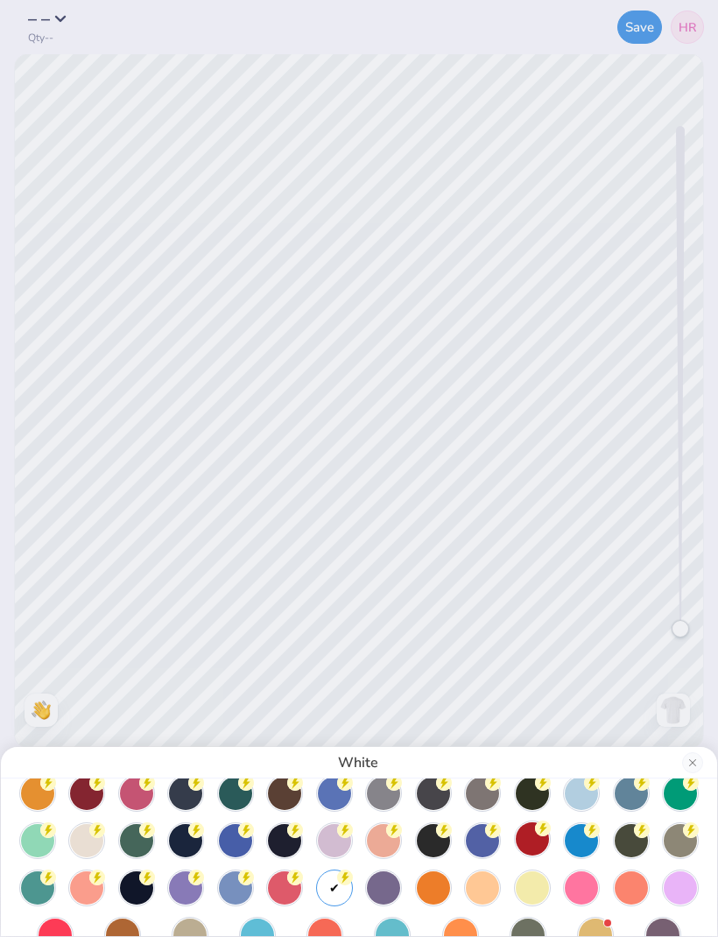
click at [534, 840] on div at bounding box center [532, 838] width 33 height 33
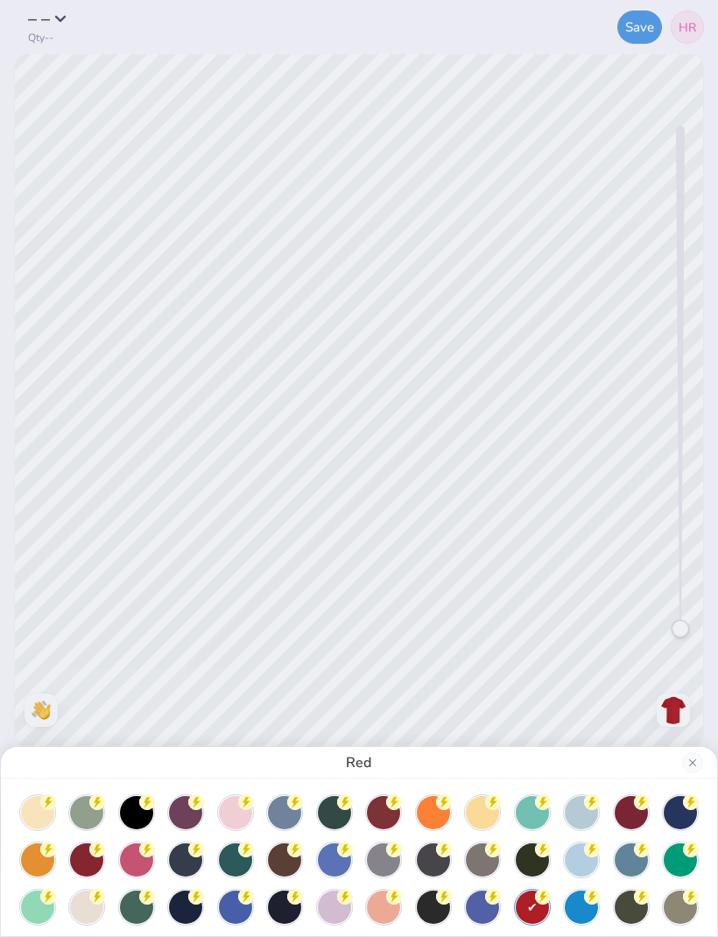
scroll to position [0, 0]
click at [86, 860] on div at bounding box center [86, 857] width 33 height 33
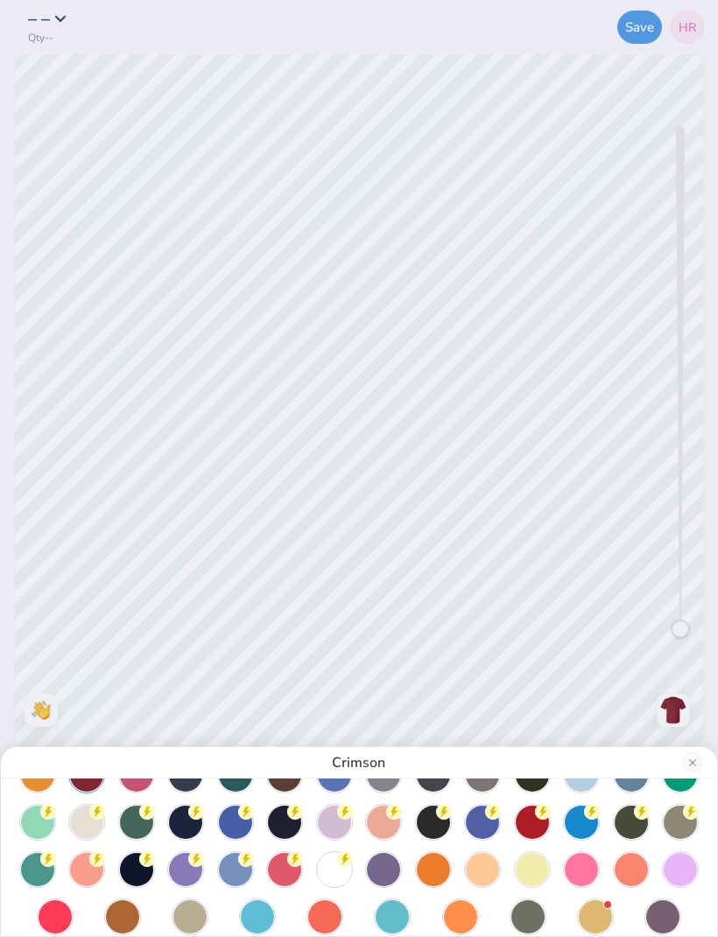
scroll to position [84, 0]
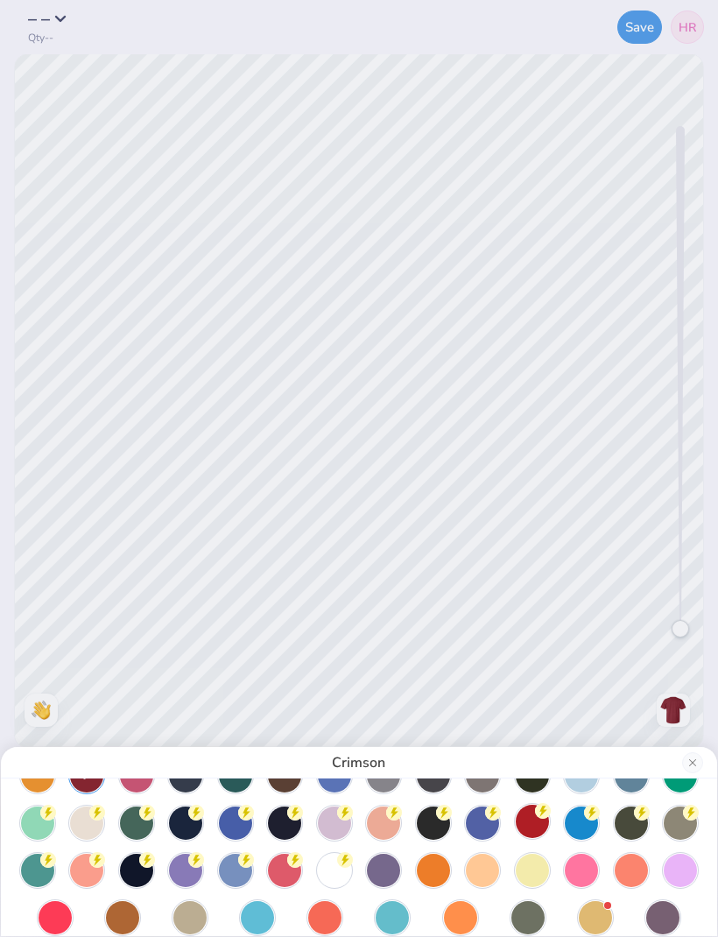
click at [527, 828] on div at bounding box center [532, 820] width 33 height 33
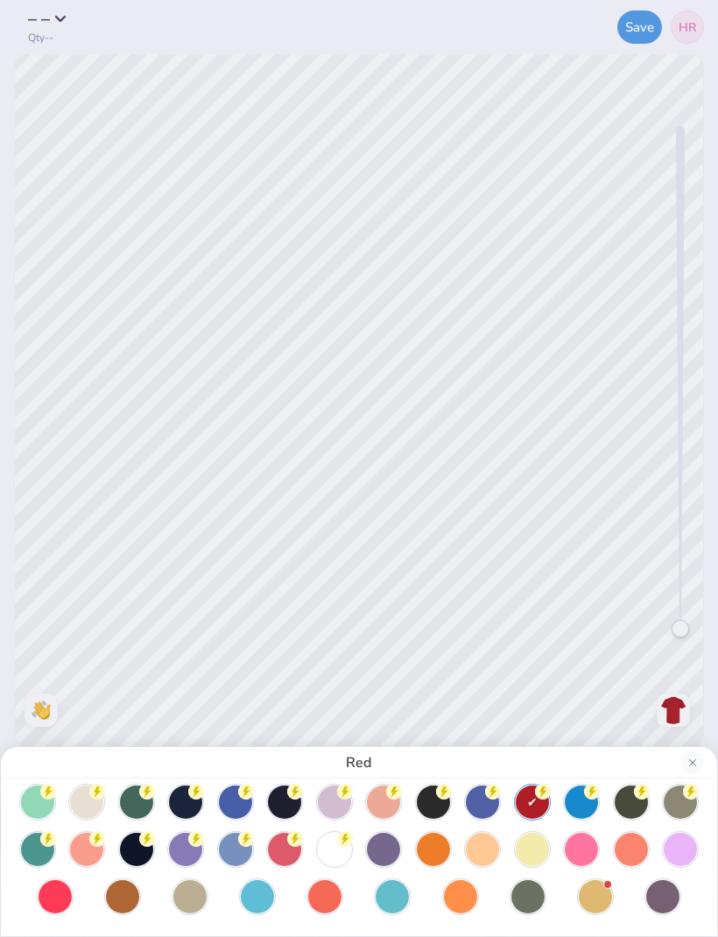
scroll to position [105, 0]
click at [685, 763] on button "Close" at bounding box center [692, 762] width 21 height 21
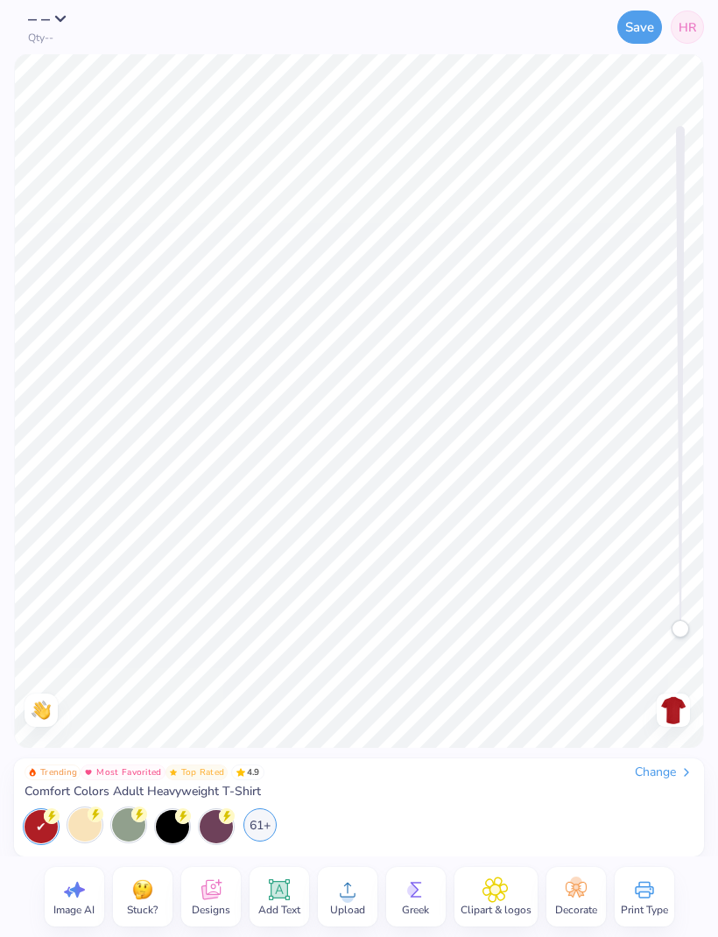
click at [256, 831] on div "61+" at bounding box center [259, 824] width 33 height 33
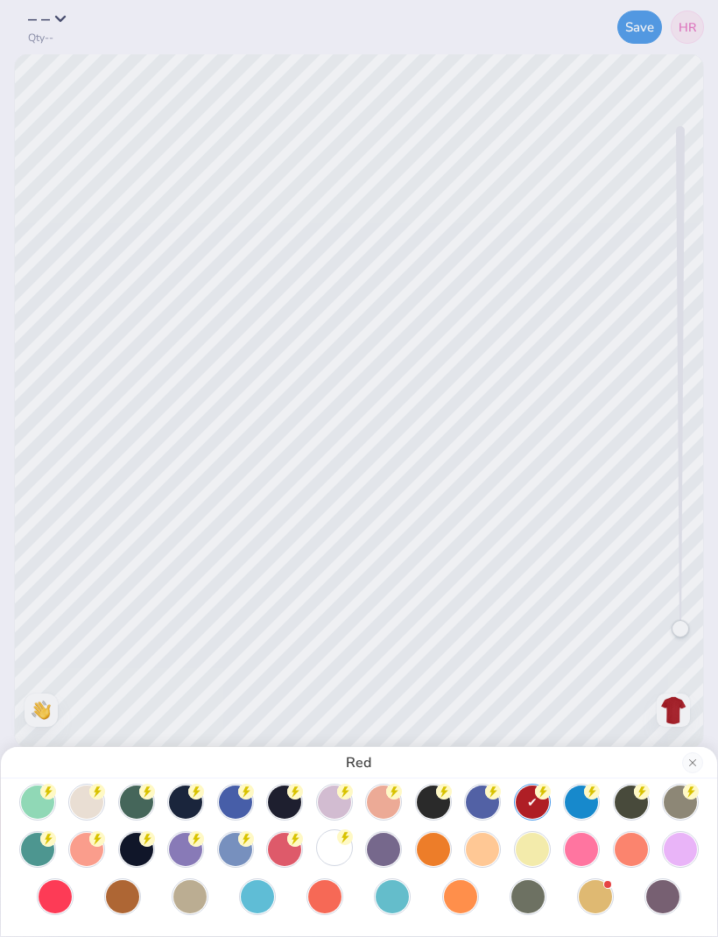
click at [329, 852] on div at bounding box center [334, 847] width 33 height 33
click at [326, 369] on div "White" at bounding box center [359, 468] width 718 height 937
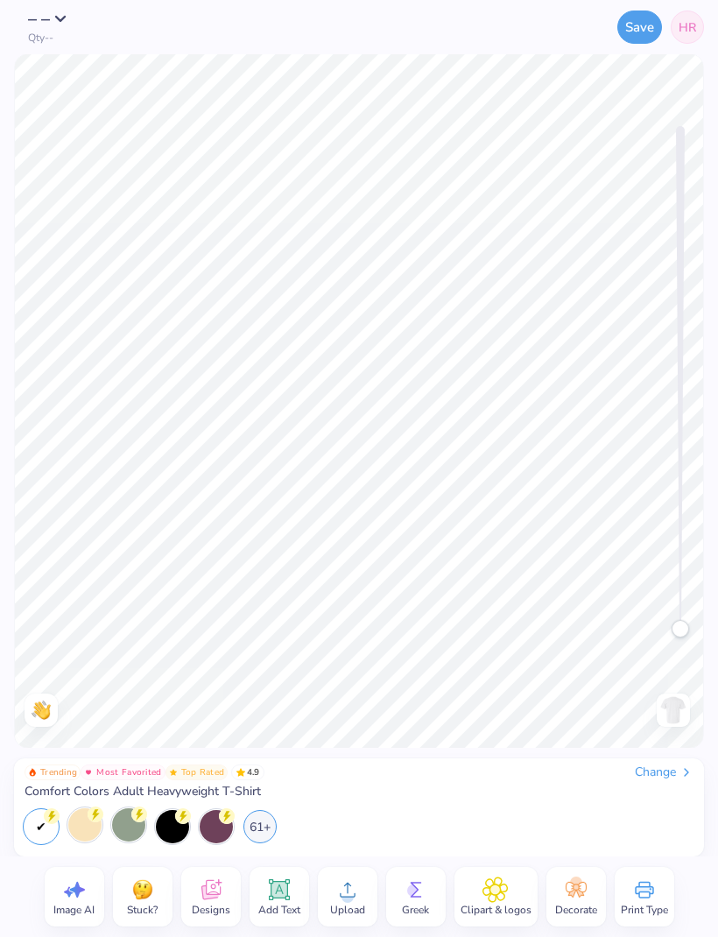
click at [679, 27] on span "HR" at bounding box center [687, 27] width 18 height 18
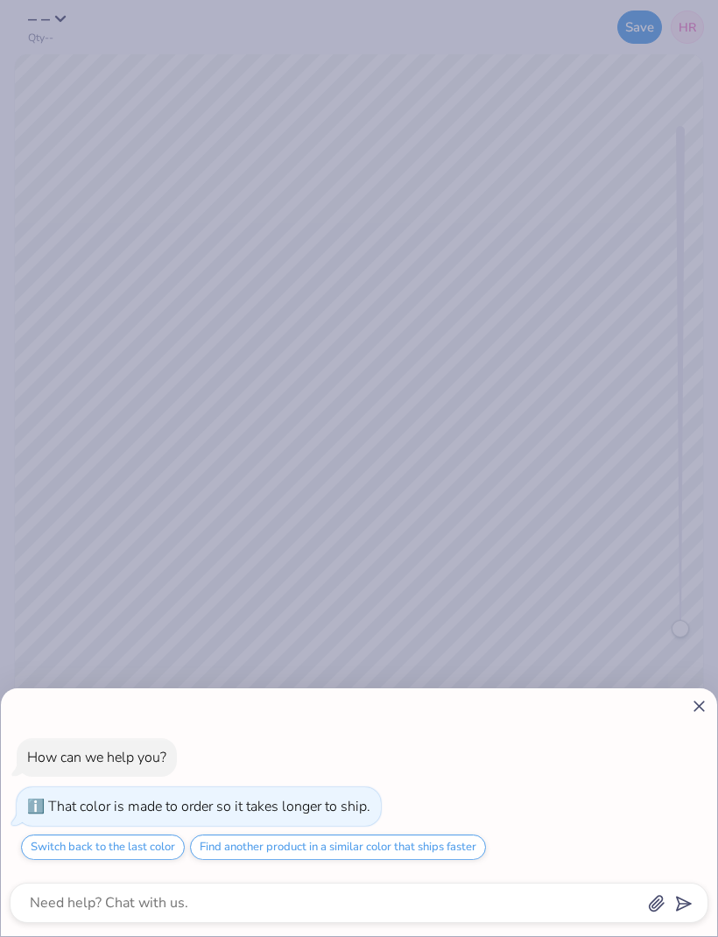
click at [691, 707] on icon at bounding box center [699, 706] width 18 height 18
type textarea "x"
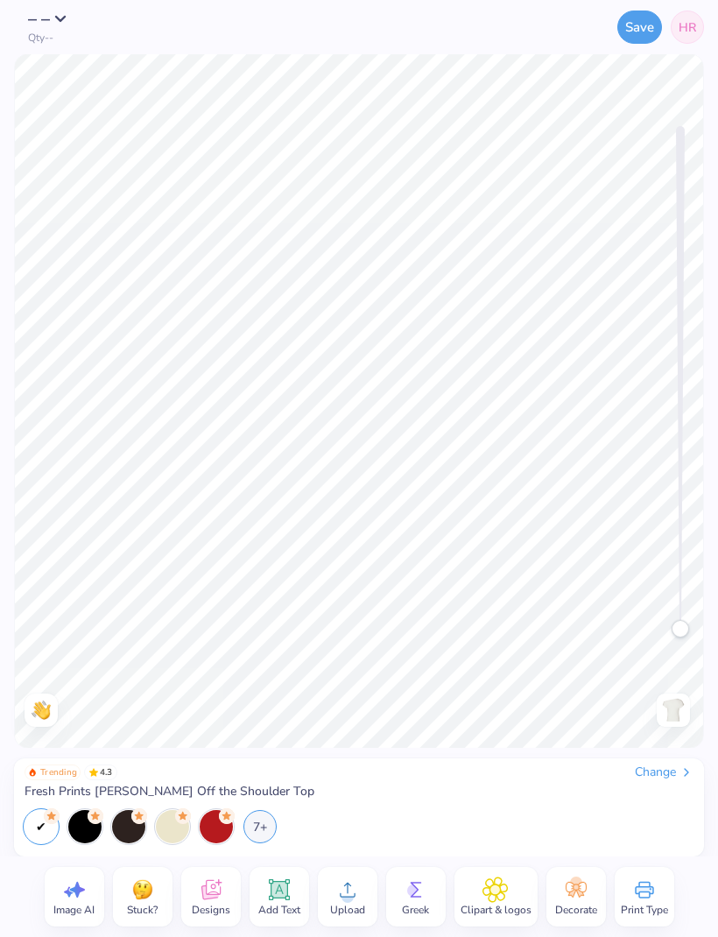
click at [79, 891] on icon at bounding box center [76, 889] width 15 height 16
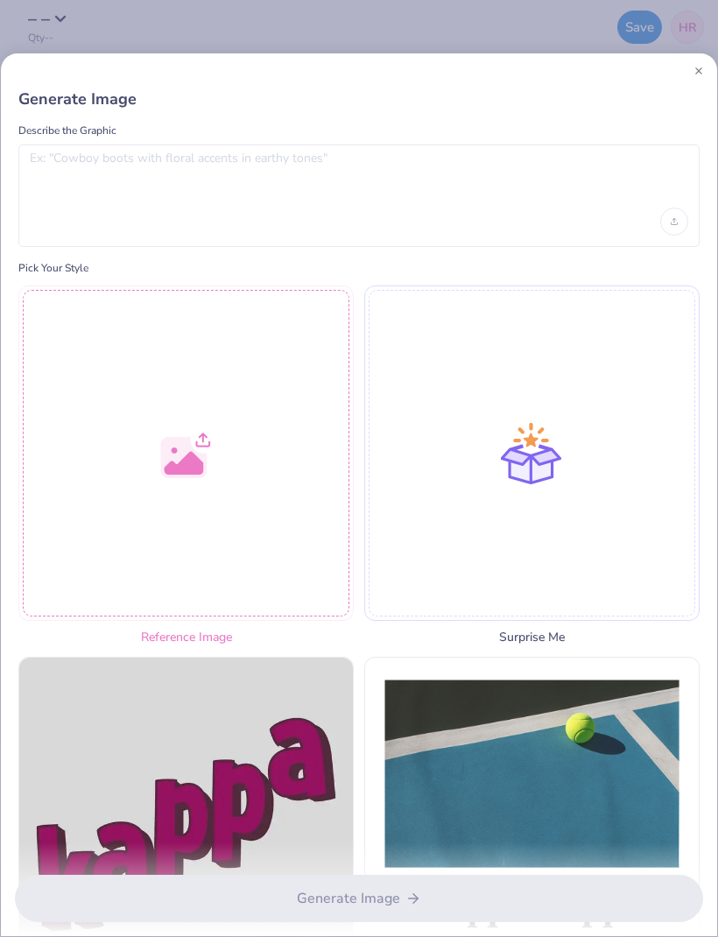
click at [461, 207] on div at bounding box center [358, 195] width 681 height 102
click at [466, 192] on textarea at bounding box center [359, 173] width 658 height 44
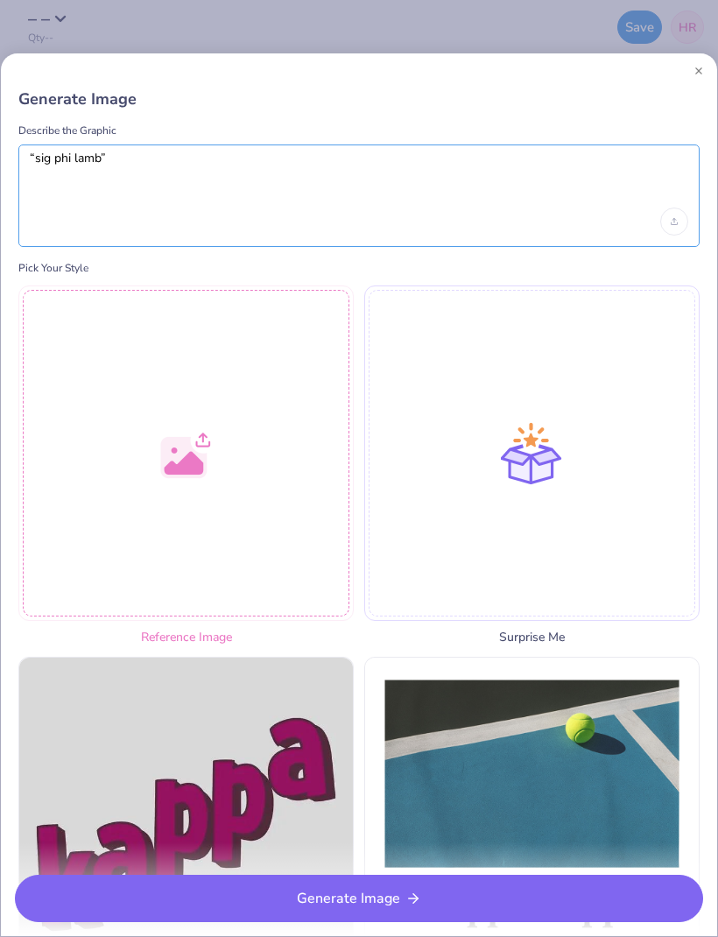
click at [304, 167] on textarea "“sig phi lamb”" at bounding box center [359, 173] width 658 height 44
type textarea "“sig phi lamb” decorated bright colors"
click at [289, 269] on label "Pick Your Style" at bounding box center [358, 268] width 681 height 14
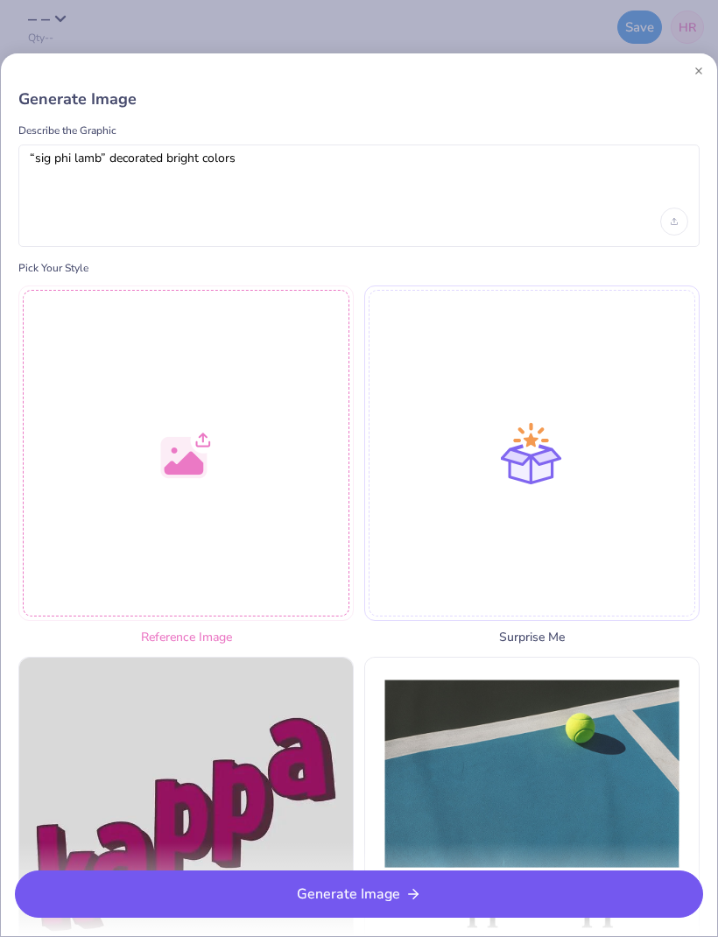
click at [401, 895] on button "Generate Image" at bounding box center [359, 893] width 688 height 47
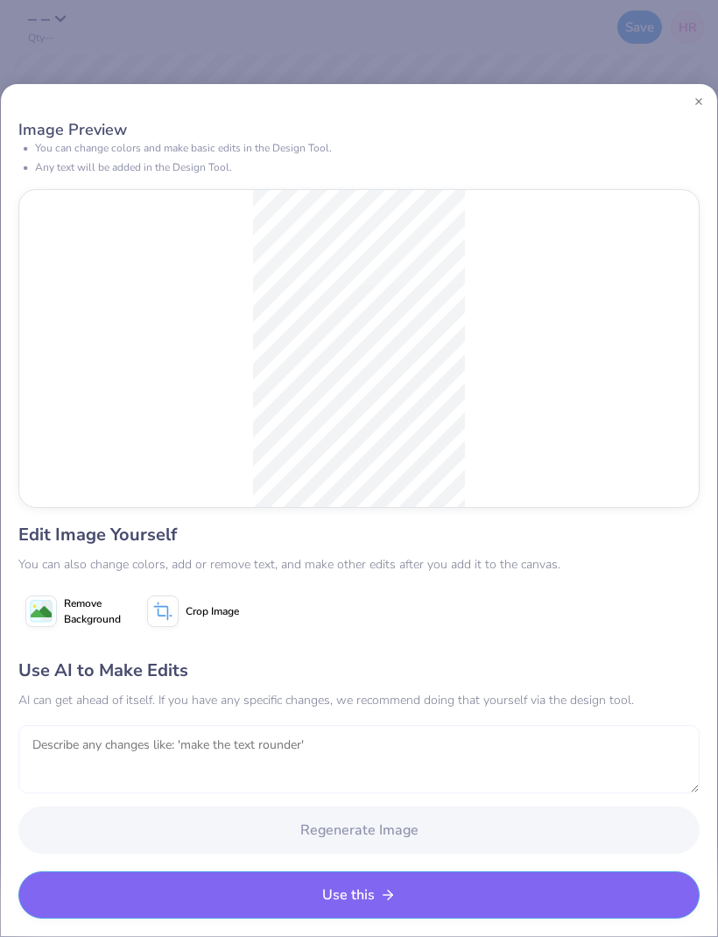
click at [593, 766] on textarea at bounding box center [358, 759] width 681 height 68
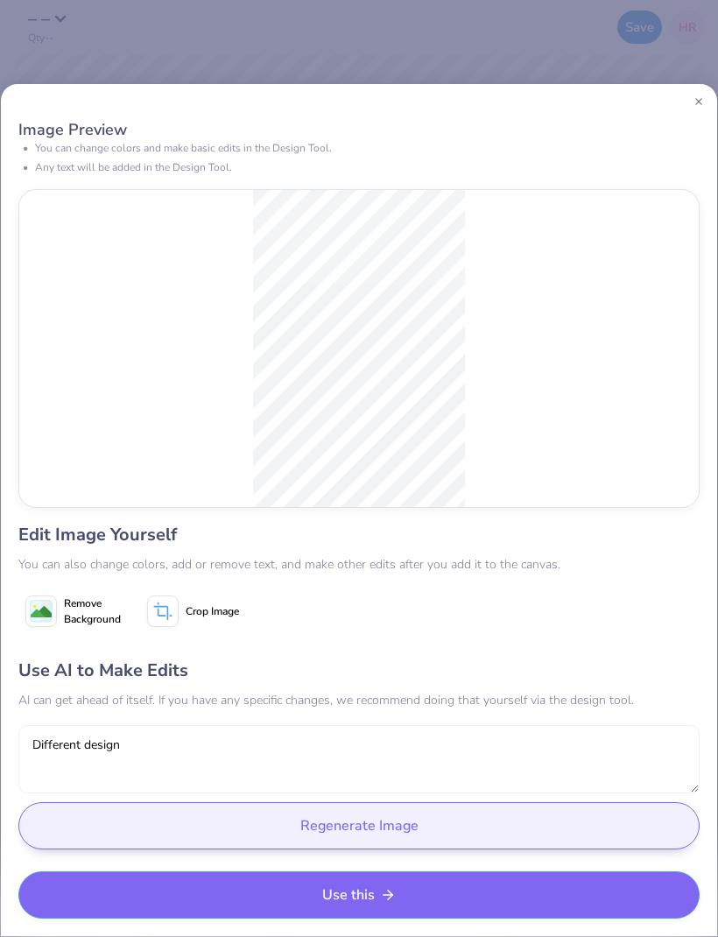
type textarea "Different design"
click at [613, 825] on button "Regenerate Image" at bounding box center [358, 825] width 681 height 47
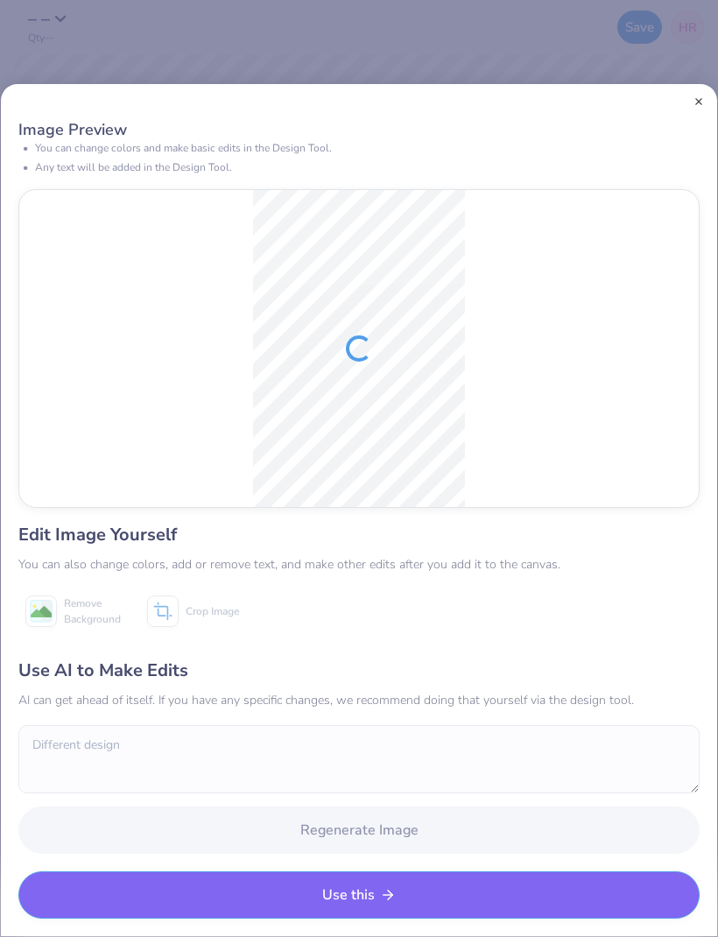
click at [697, 102] on button "Close" at bounding box center [698, 101] width 9 height 9
click at [695, 101] on button "Close" at bounding box center [698, 101] width 9 height 9
click at [700, 100] on button "Close" at bounding box center [698, 101] width 9 height 9
click at [691, 112] on div at bounding box center [359, 101] width 716 height 35
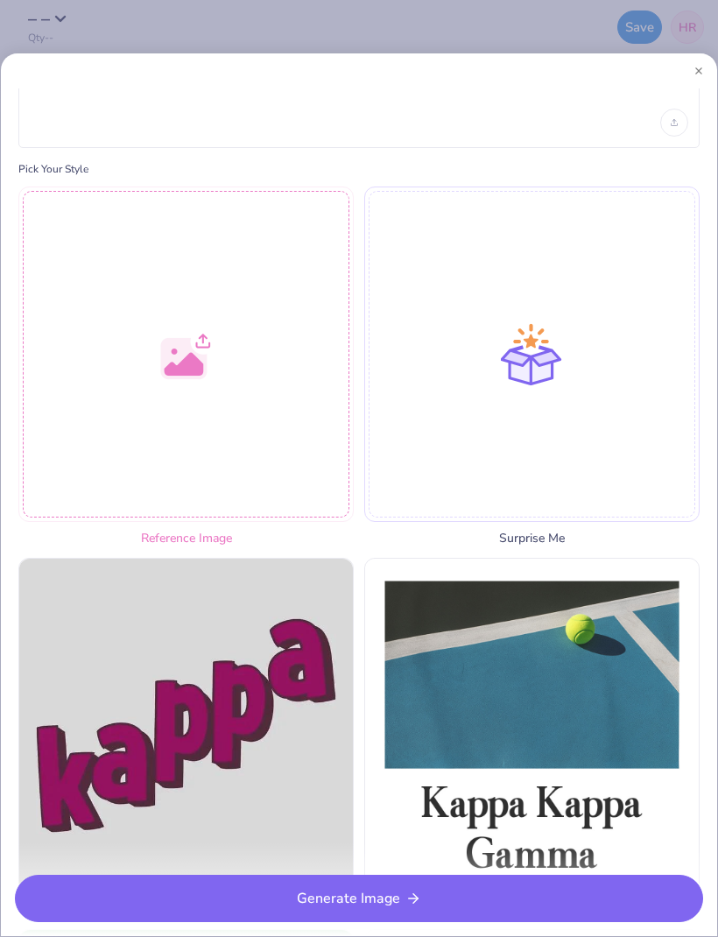
scroll to position [93, 0]
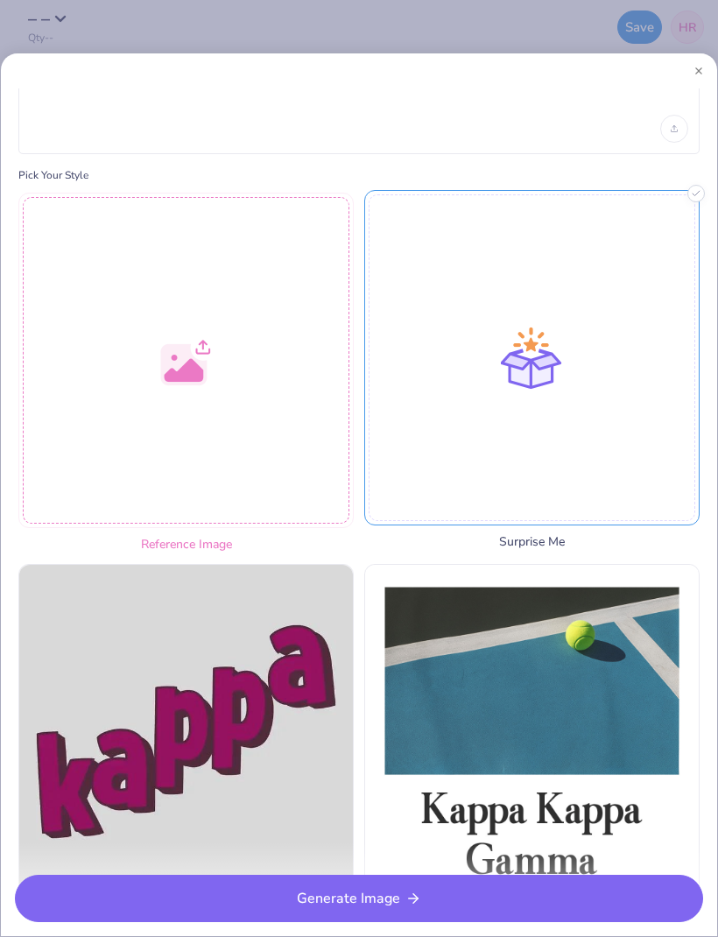
click at [590, 459] on div at bounding box center [531, 357] width 335 height 335
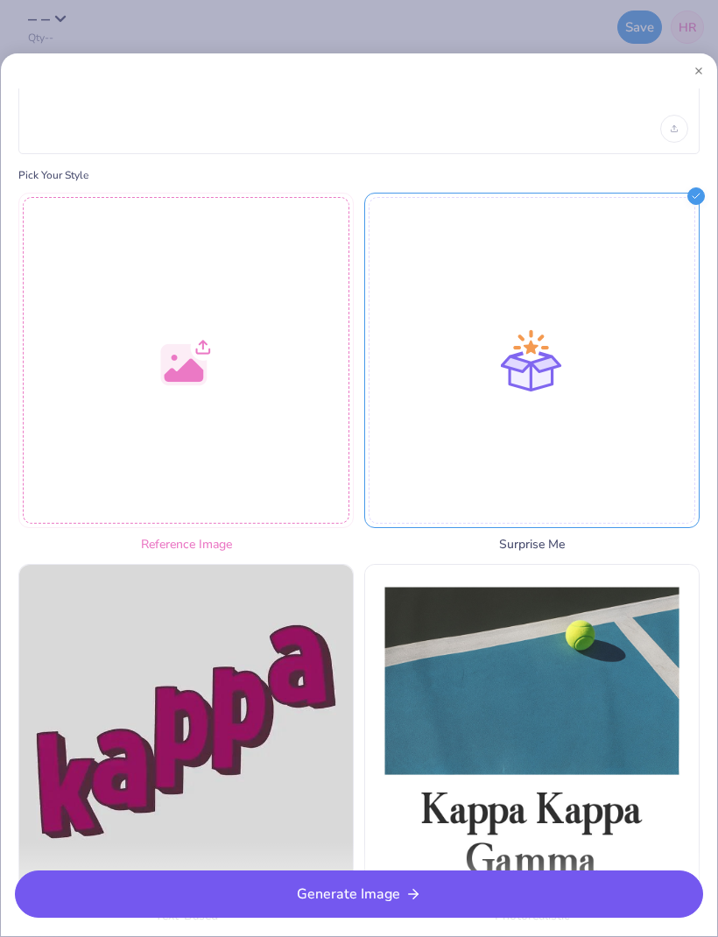
click at [434, 904] on button "Generate Image" at bounding box center [359, 893] width 688 height 47
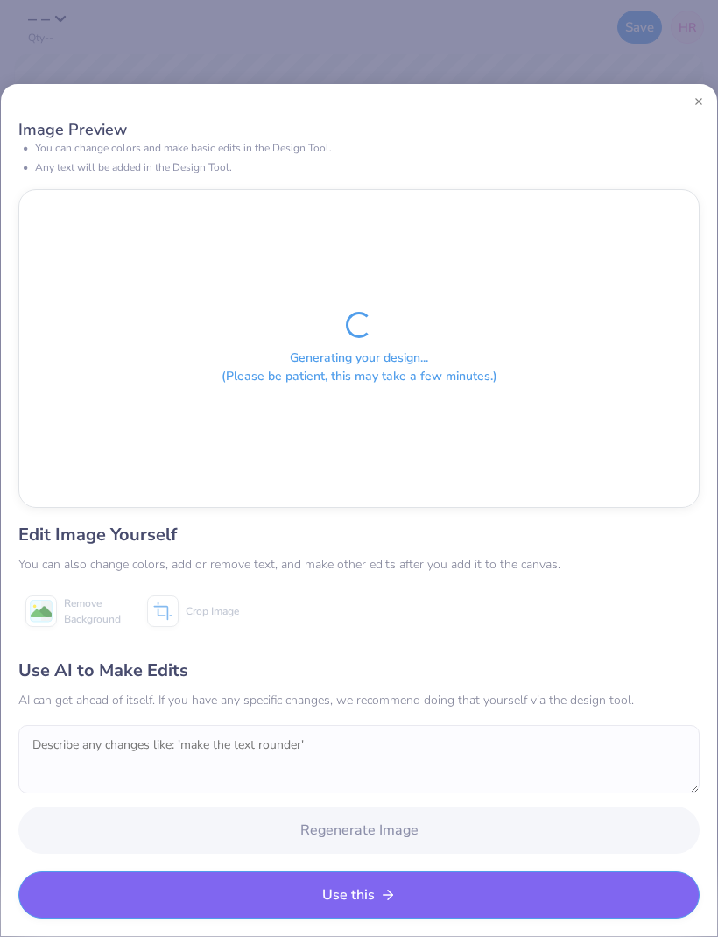
scroll to position [0, 0]
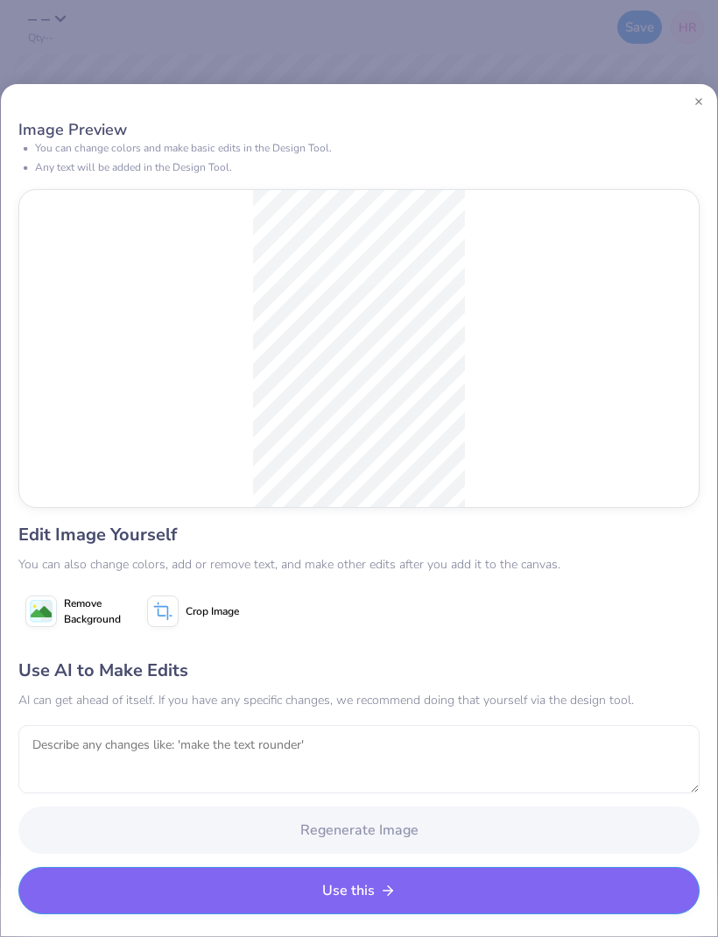
click at [449, 900] on button "Use this" at bounding box center [358, 890] width 681 height 47
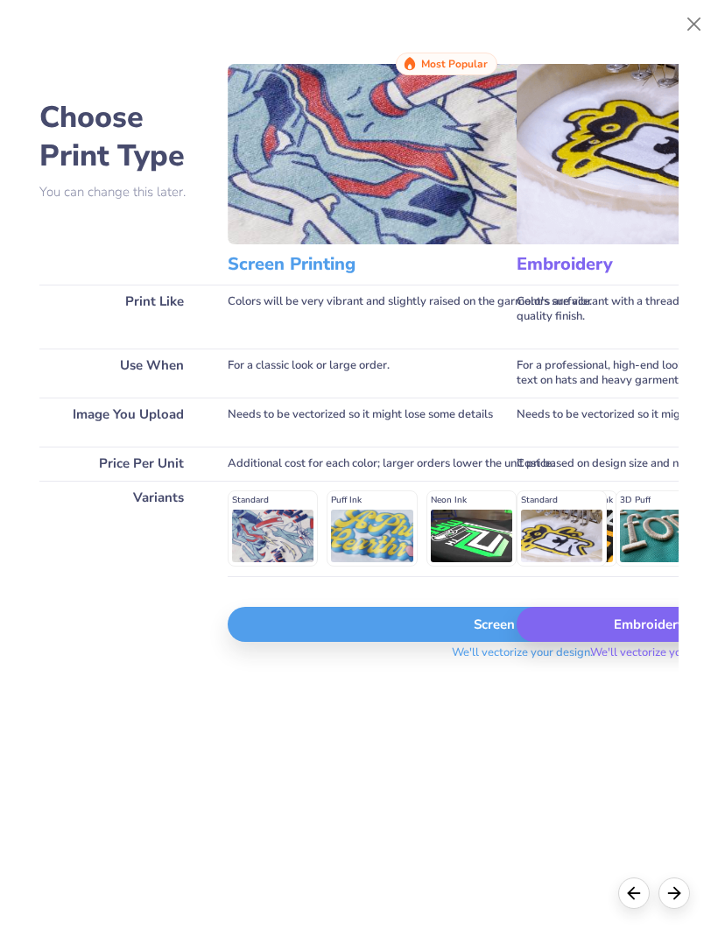
click at [290, 557] on div "Standard Puff Ink Neon Ink Metallic & Glitter Ink Glow in the Dark Ink Water ba…" at bounding box center [522, 528] width 589 height 76
click at [445, 636] on div "Screen Print" at bounding box center [522, 624] width 589 height 35
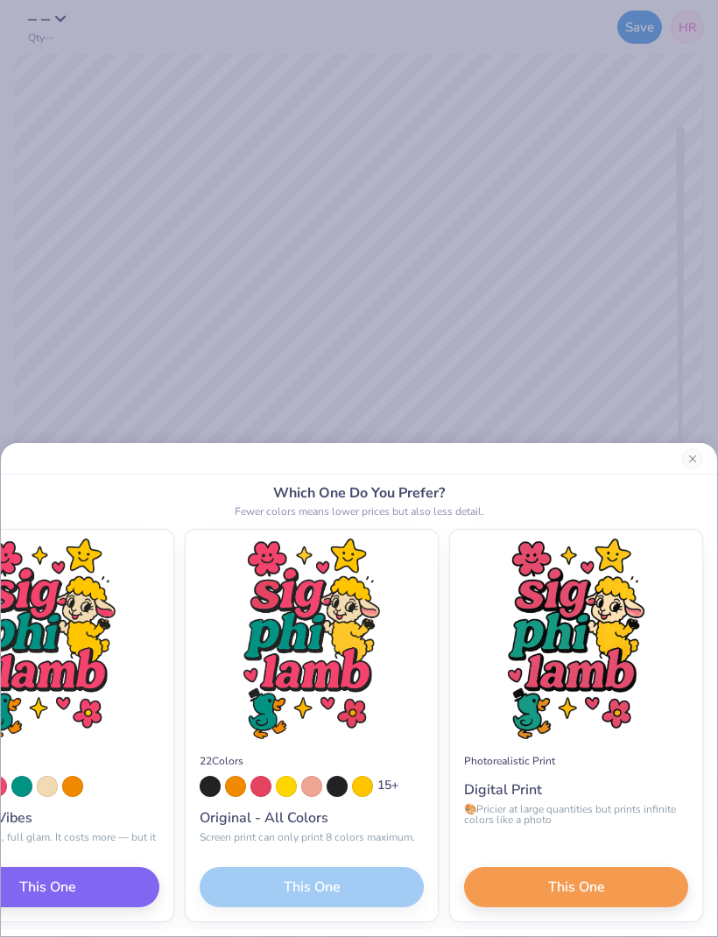
scroll to position [0, 312]
click at [362, 887] on div "22 Colors 15 + Original - All Colors Screen print can only print 8 colors maxim…" at bounding box center [312, 830] width 252 height 182
click at [379, 882] on div "22 Colors 15 + Original - All Colors Screen print can only print 8 colors maxim…" at bounding box center [312, 830] width 252 height 182
click at [600, 890] on span "This One" at bounding box center [576, 884] width 57 height 21
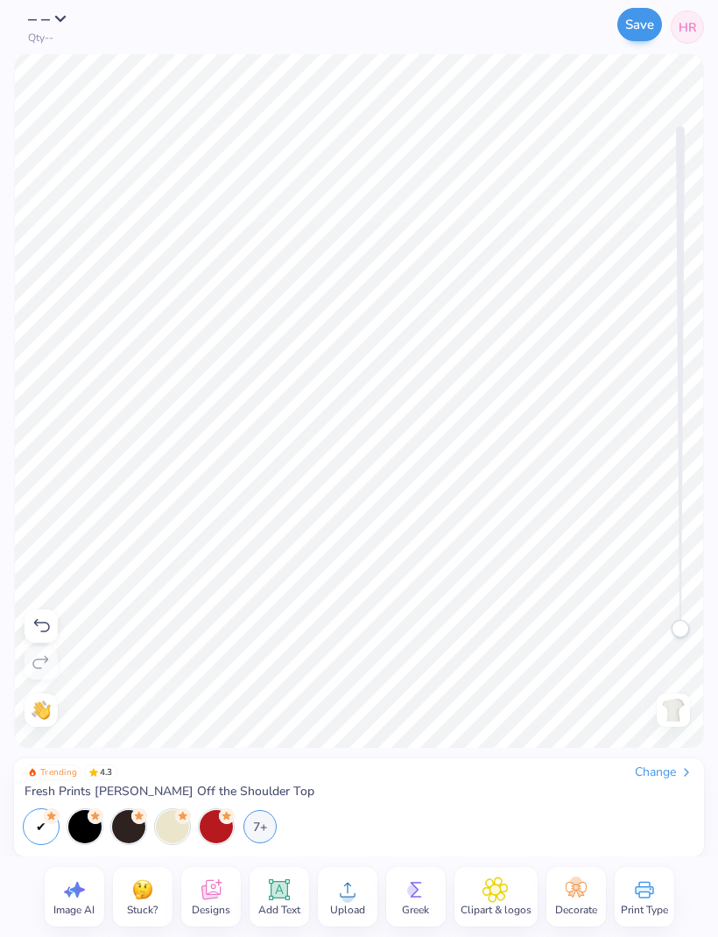
click at [644, 31] on button "Save" at bounding box center [639, 24] width 45 height 33
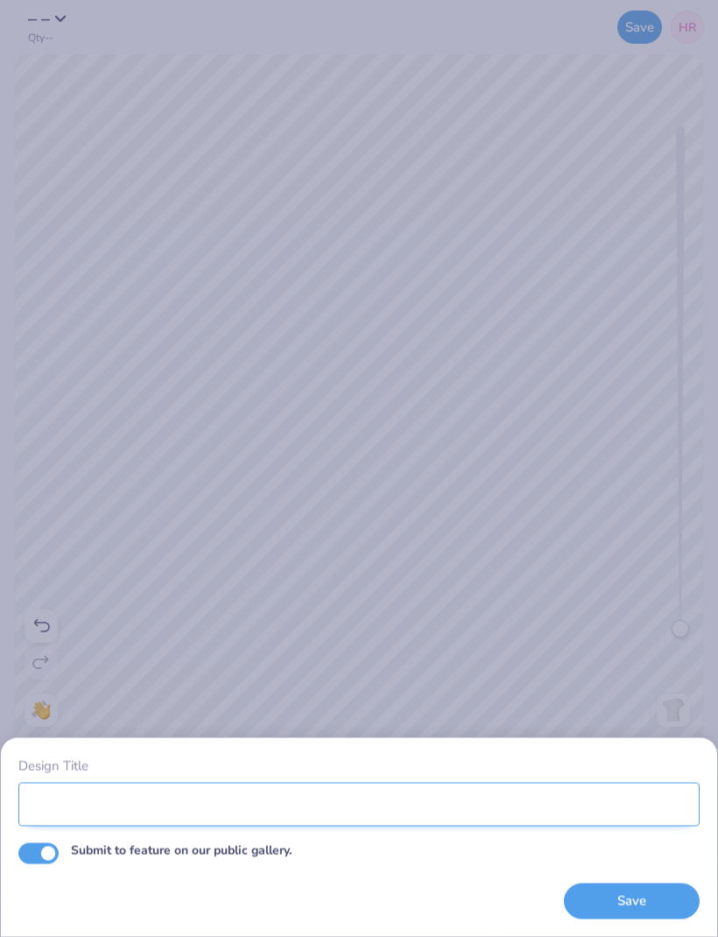
click at [598, 797] on input "Design Title" at bounding box center [358, 804] width 681 height 44
type input "Spl"
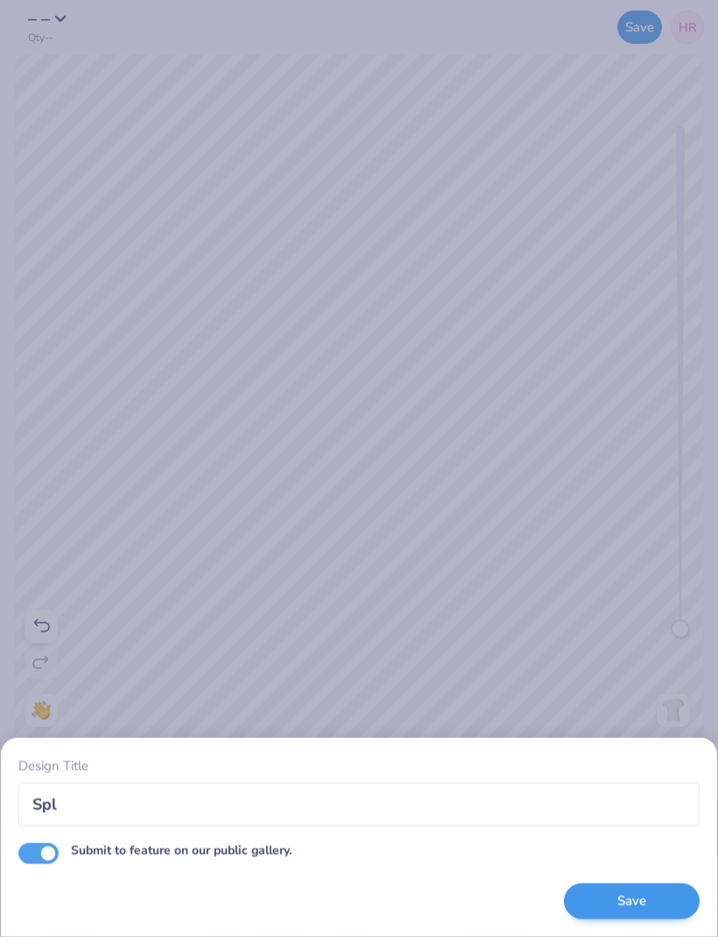
click at [636, 902] on button "Save" at bounding box center [632, 901] width 136 height 36
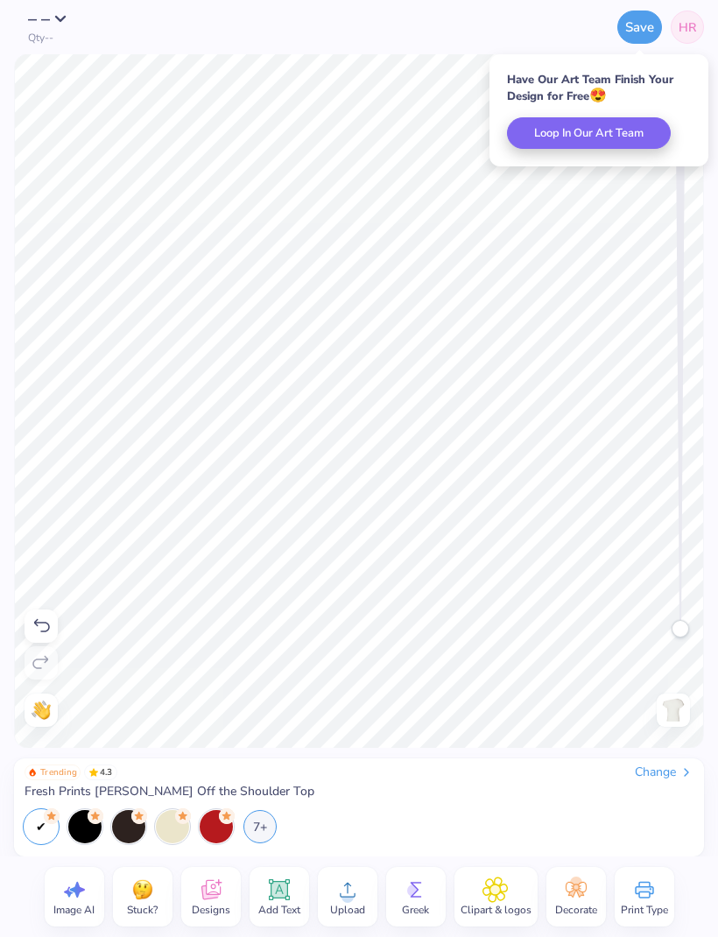
click at [683, 28] on span "HR" at bounding box center [687, 27] width 18 height 18
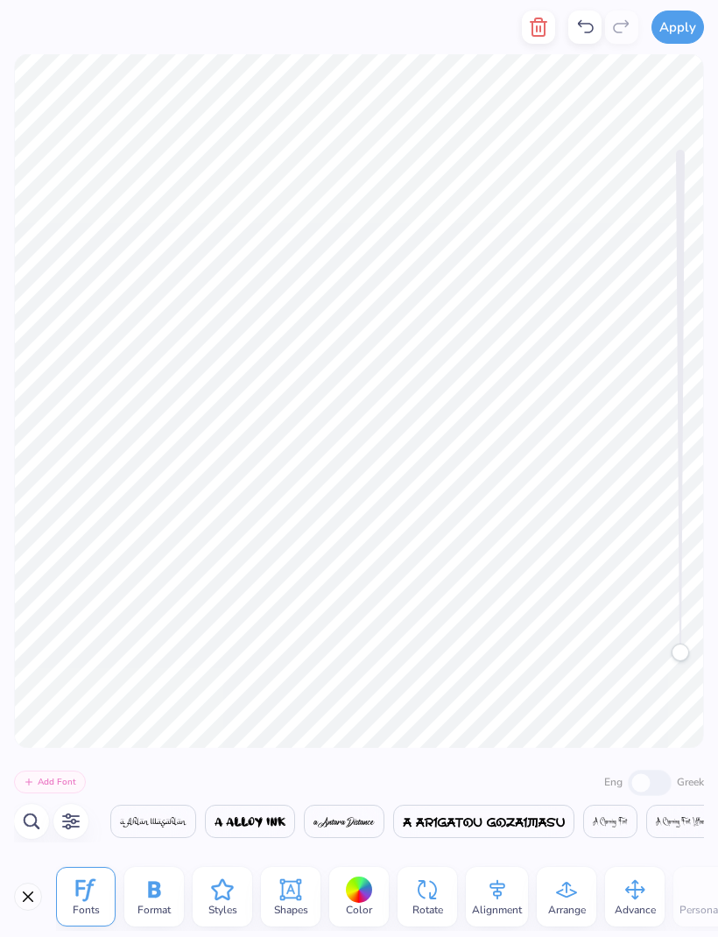
scroll to position [0, 1890]
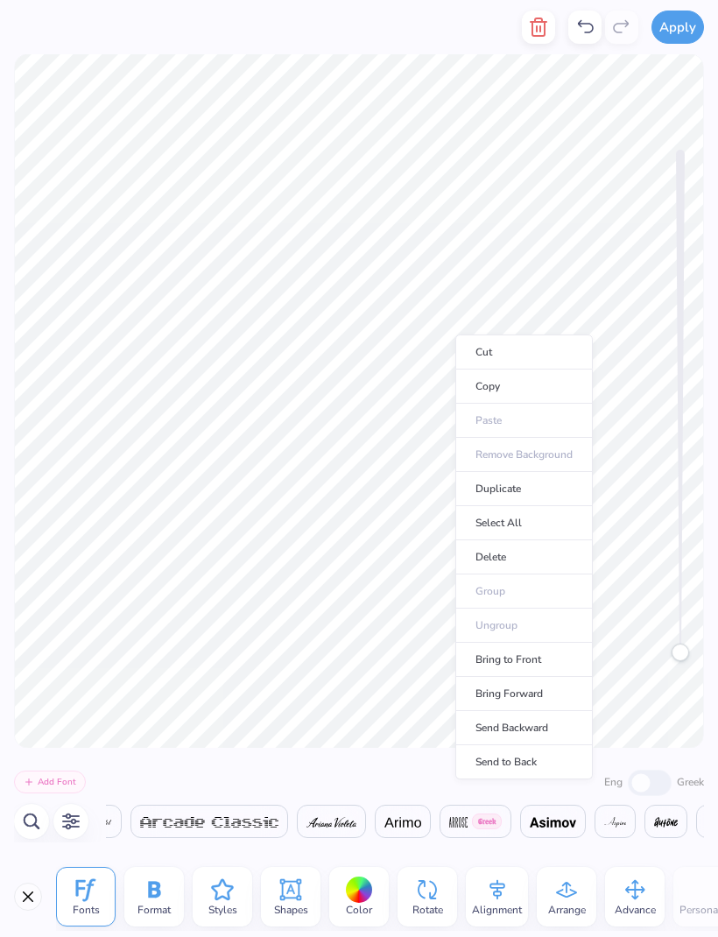
click at [456, 335] on li "Cut" at bounding box center [523, 351] width 137 height 35
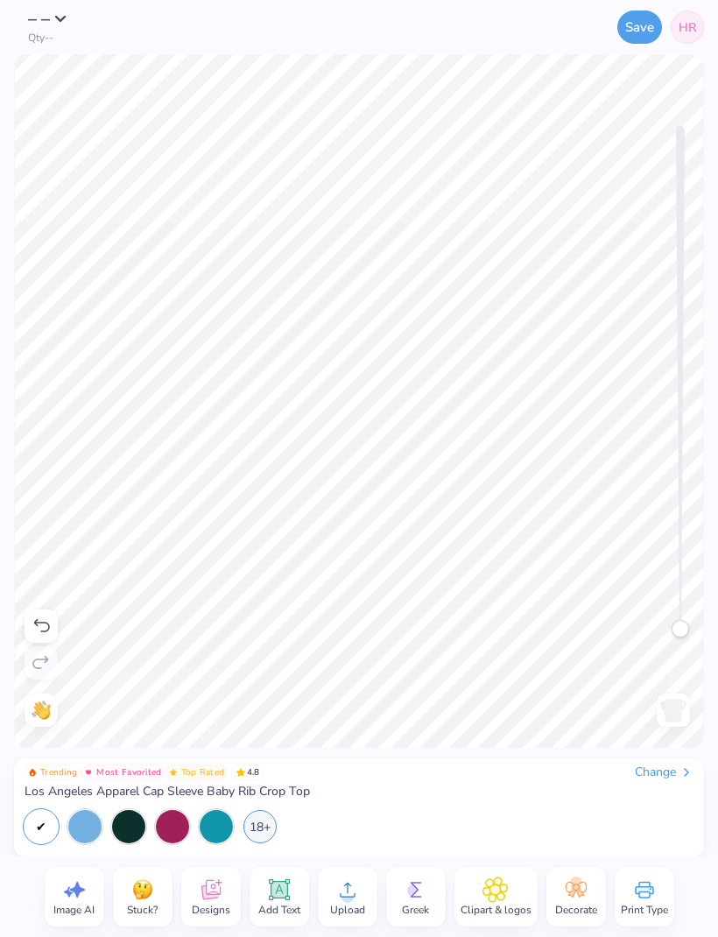
click at [505, 821] on div "18+" at bounding box center [359, 826] width 669 height 33
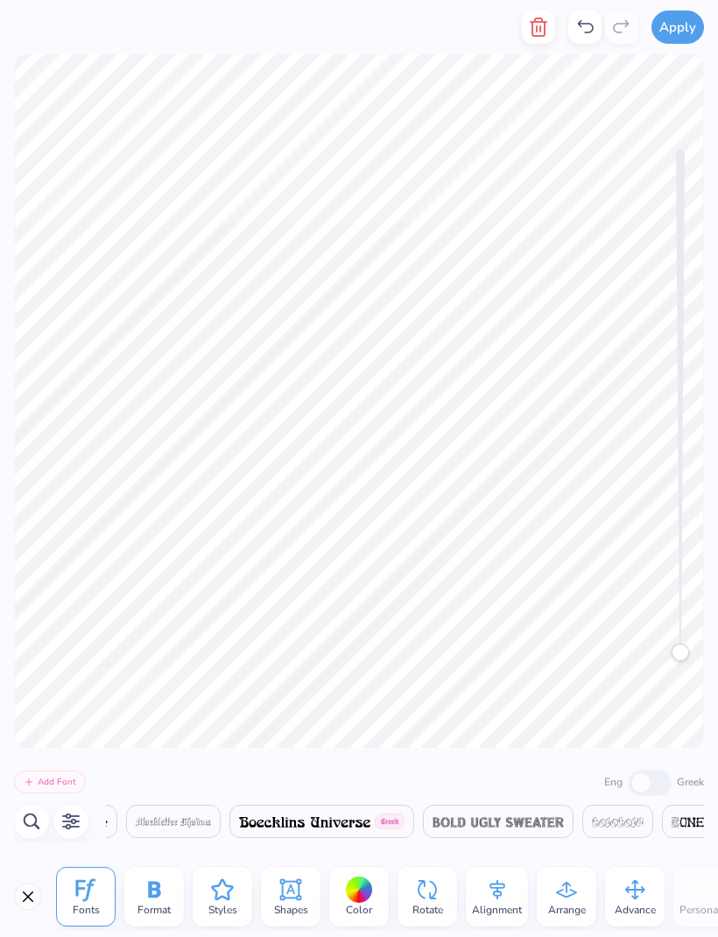
scroll to position [0, 5933]
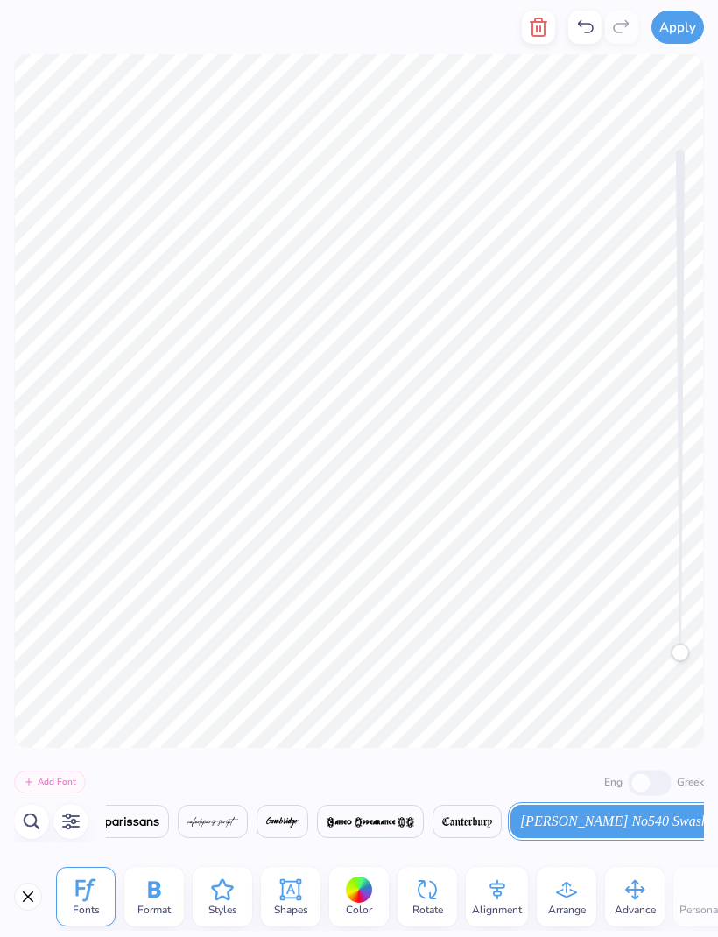
click at [579, 21] on icon at bounding box center [584, 27] width 21 height 21
click at [586, 29] on icon at bounding box center [584, 27] width 21 height 21
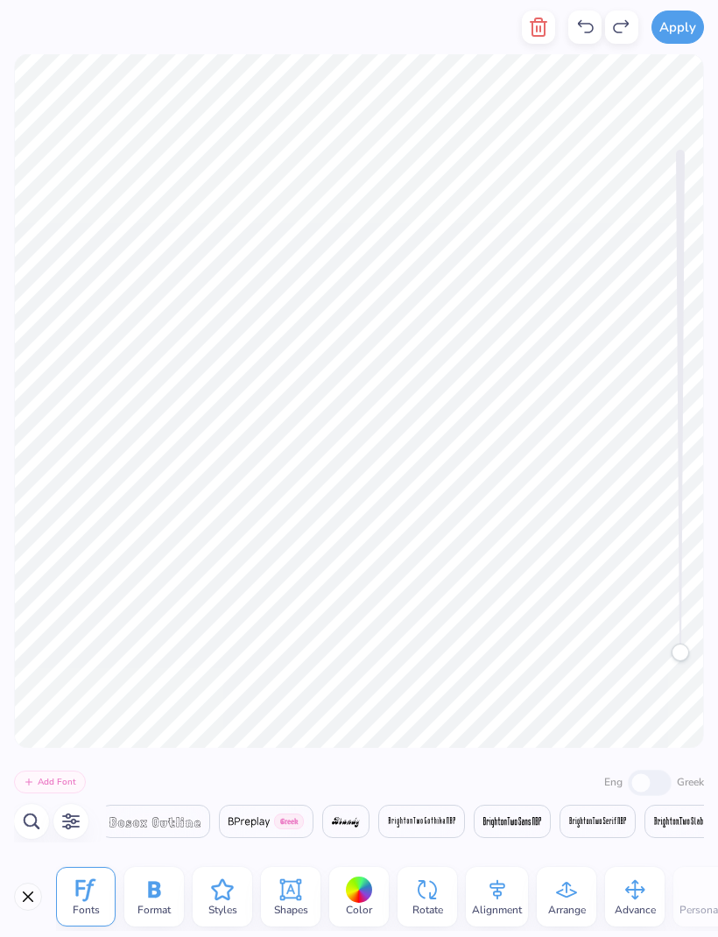
scroll to position [0, 3849]
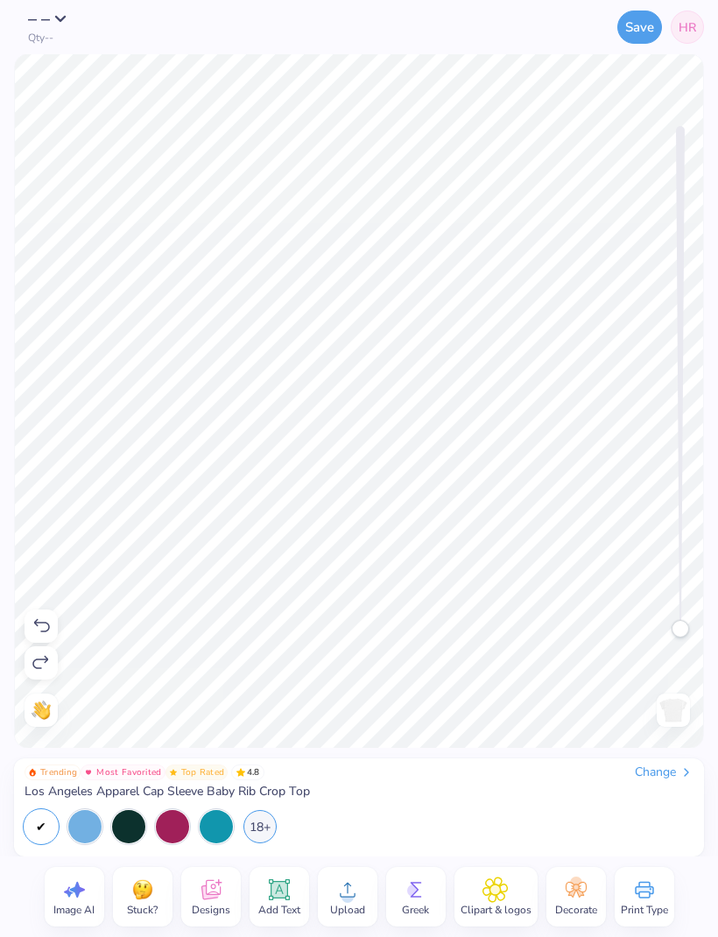
click at [285, 893] on icon at bounding box center [278, 889] width 17 height 17
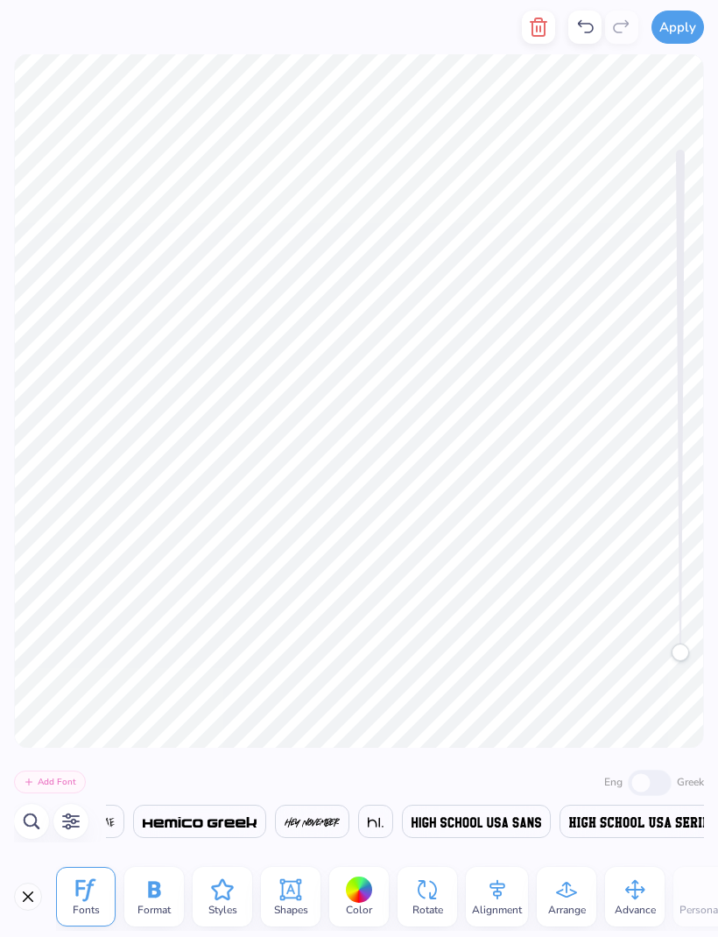
scroll to position [0, 1]
type textarea "T"
type textarea "s"
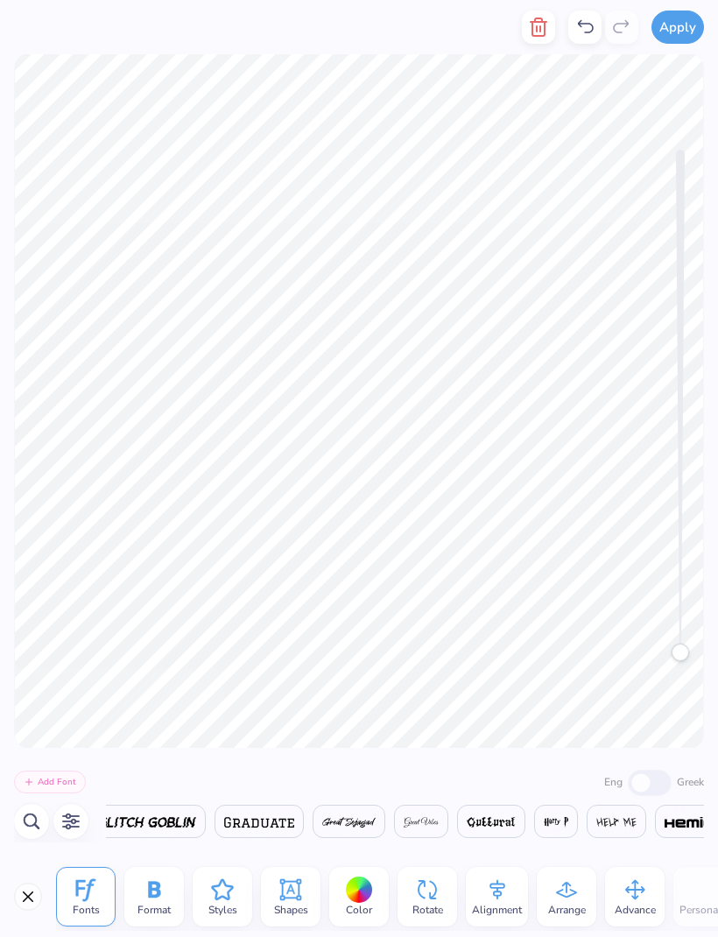
type textarea "Sigma Phi Lambda"
click at [358, 818] on img at bounding box center [348, 822] width 53 height 11
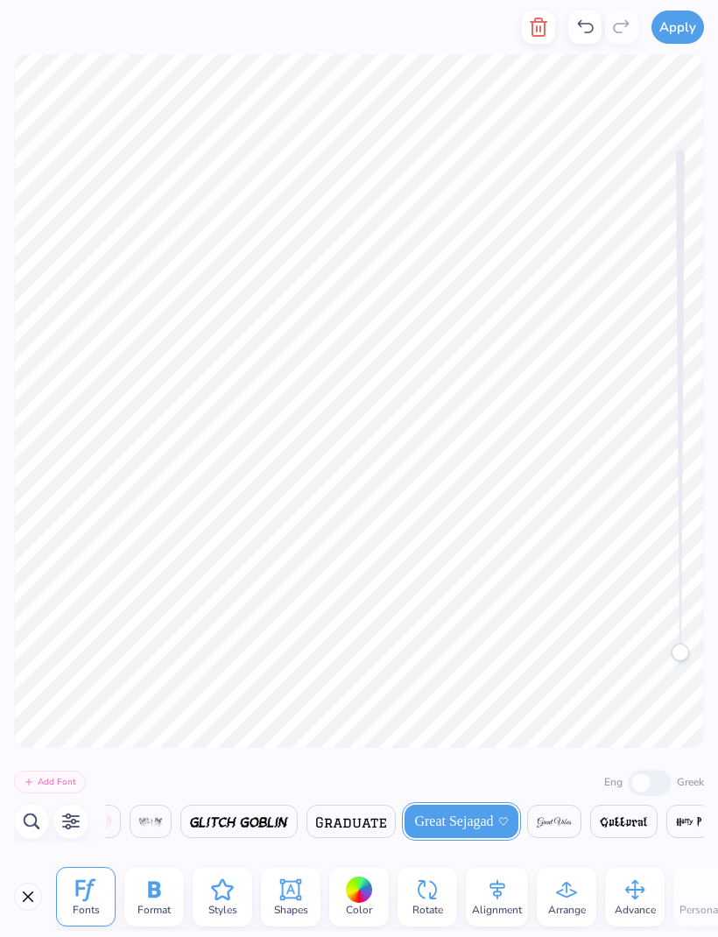
click at [363, 819] on img at bounding box center [351, 822] width 70 height 11
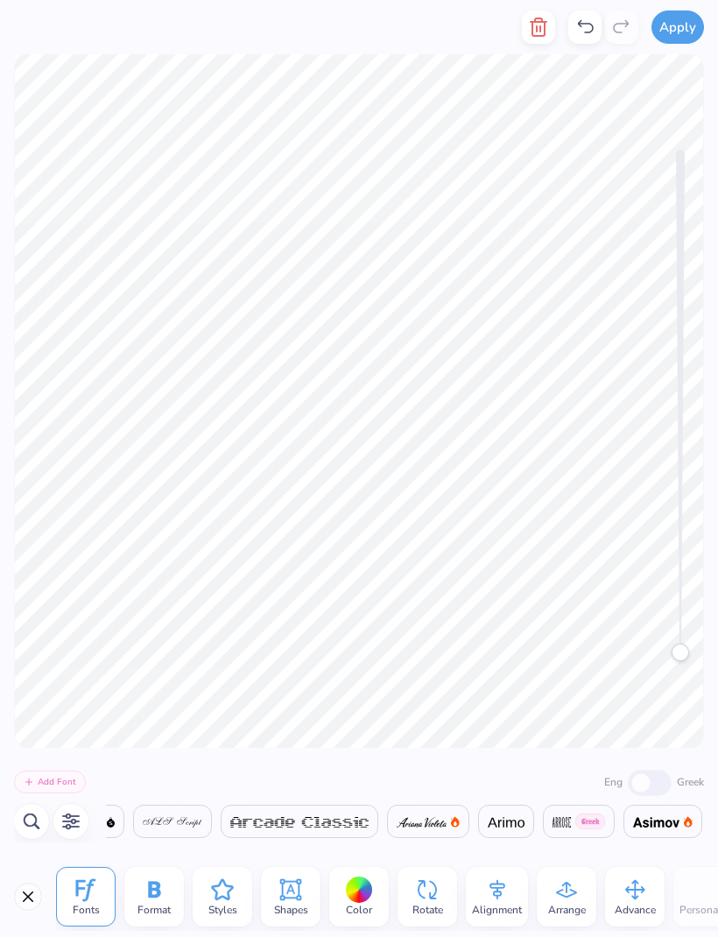
scroll to position [0, 1838]
click at [200, 824] on img at bounding box center [174, 822] width 60 height 11
click at [520, 826] on img at bounding box center [528, 822] width 66 height 11
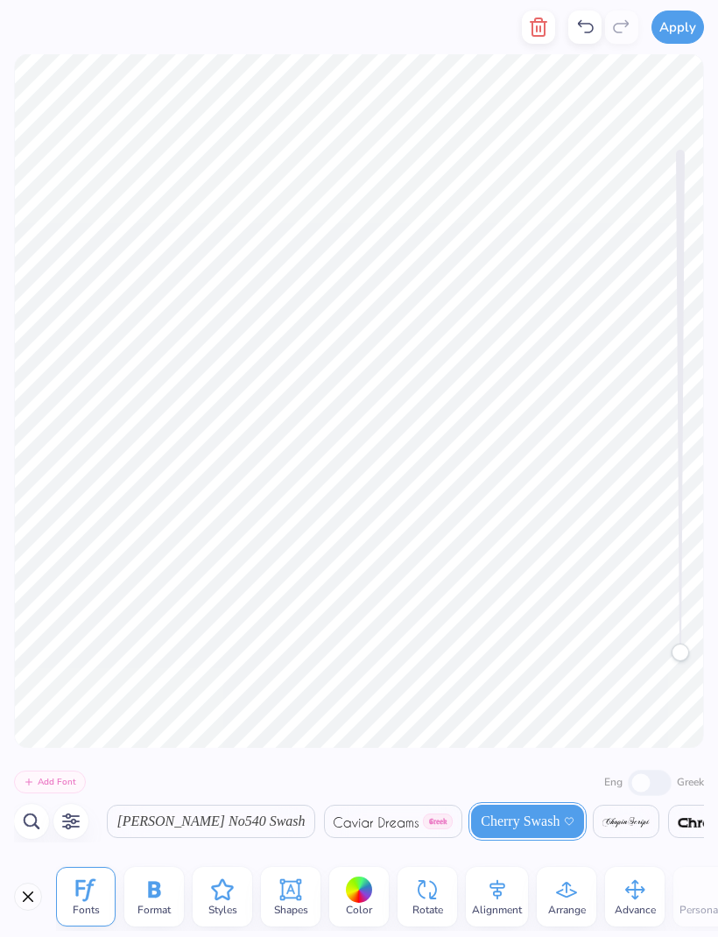
click at [588, 28] on icon at bounding box center [584, 27] width 21 height 21
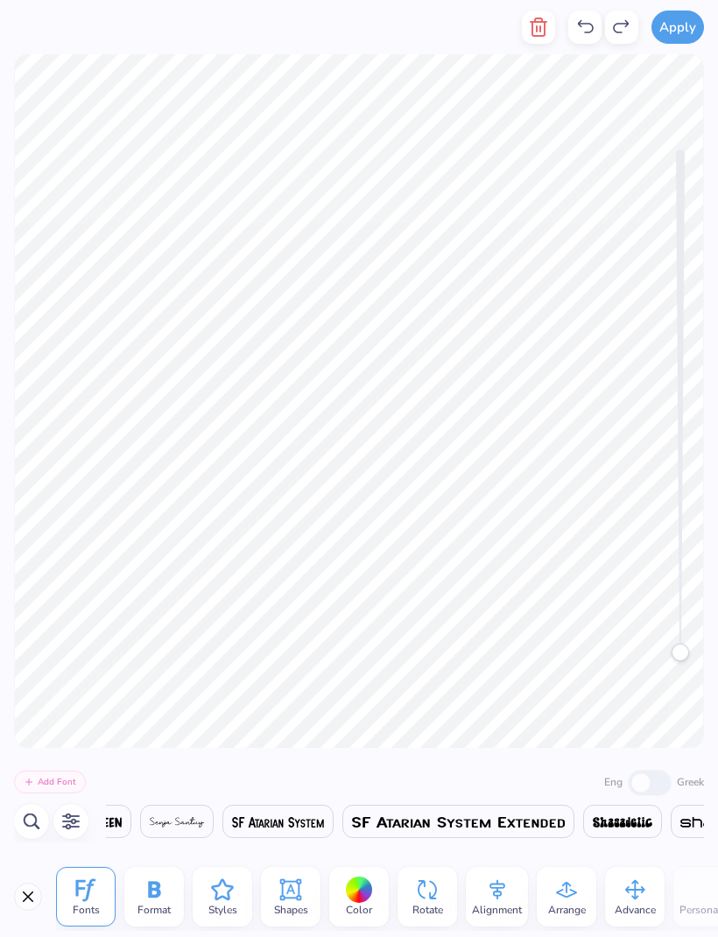
scroll to position [0, 30941]
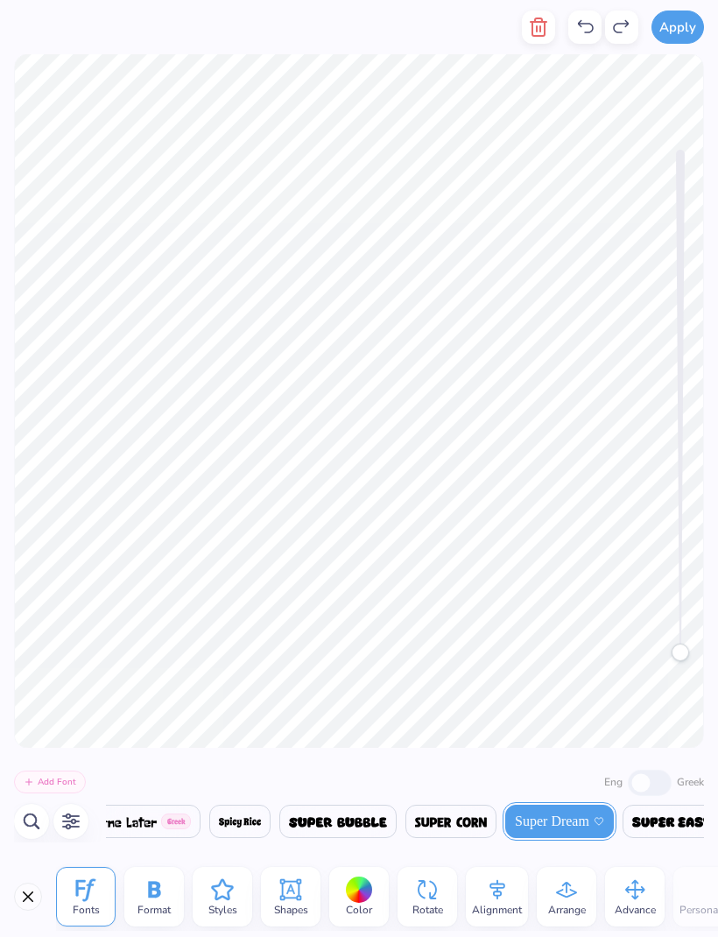
click at [618, 19] on icon at bounding box center [621, 27] width 21 height 21
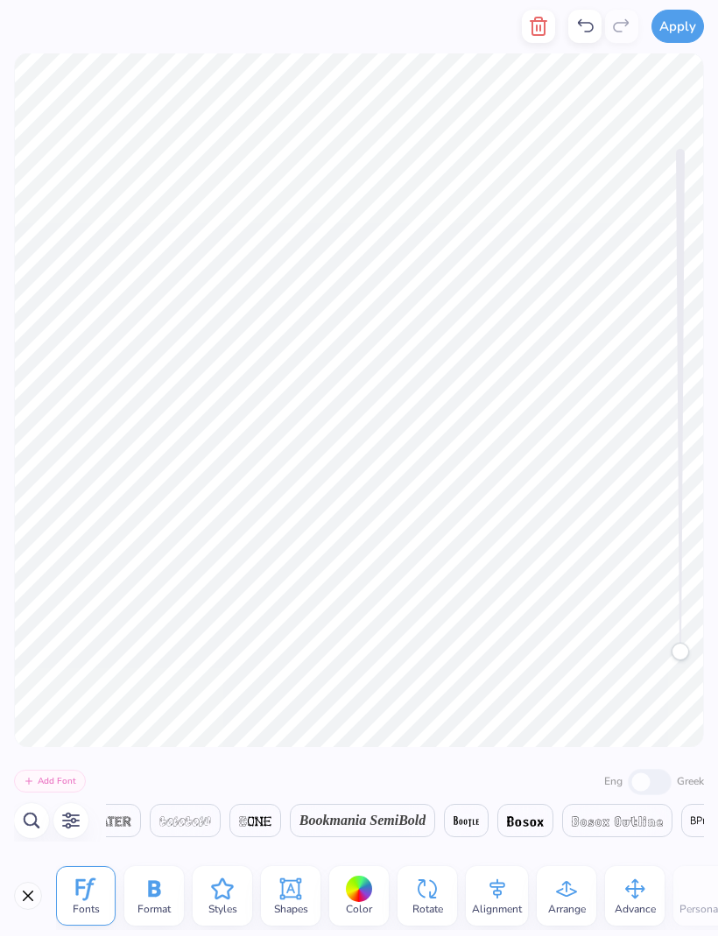
scroll to position [0, 3716]
click at [425, 817] on span "Bookmania SemiBold" at bounding box center [362, 820] width 126 height 21
click at [357, 885] on div at bounding box center [359, 889] width 27 height 27
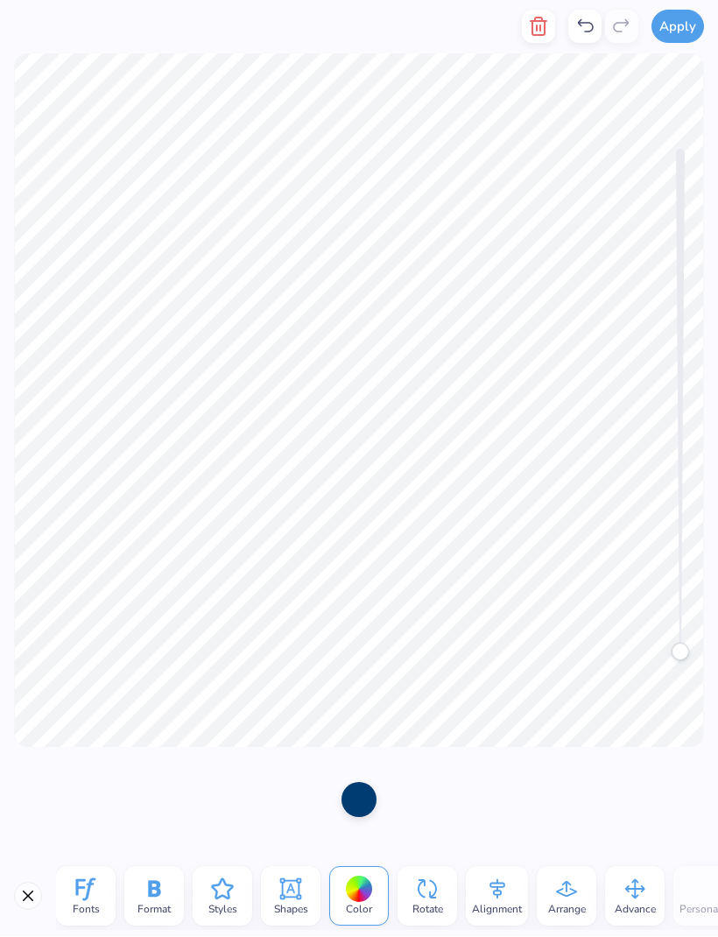
click at [365, 803] on div at bounding box center [358, 799] width 35 height 35
click at [354, 810] on div at bounding box center [358, 799] width 35 height 35
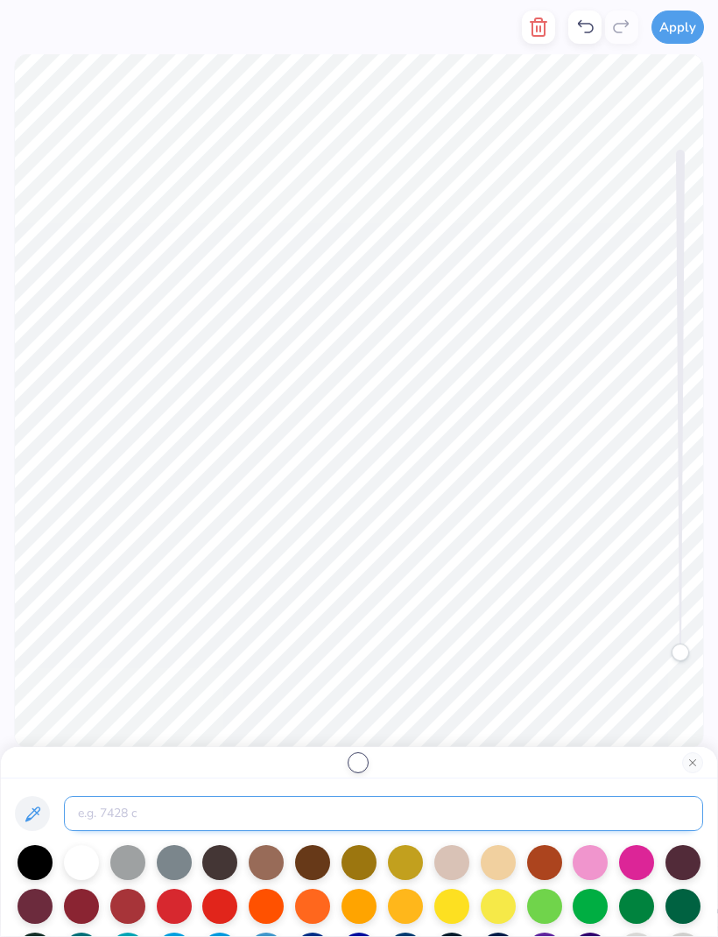
click at [501, 816] on input at bounding box center [383, 813] width 639 height 35
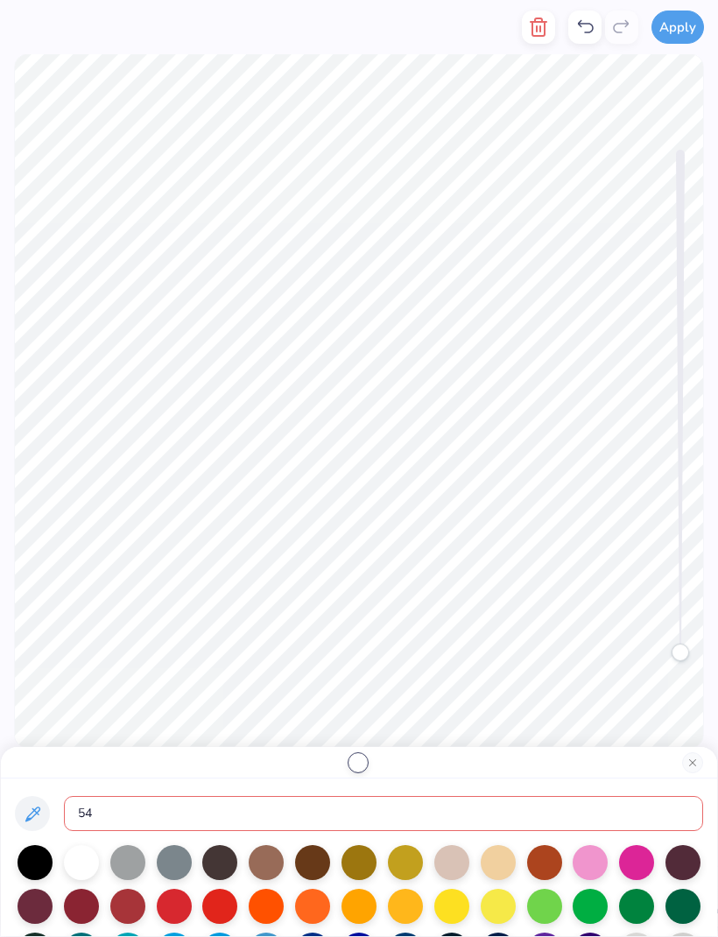
type input "541"
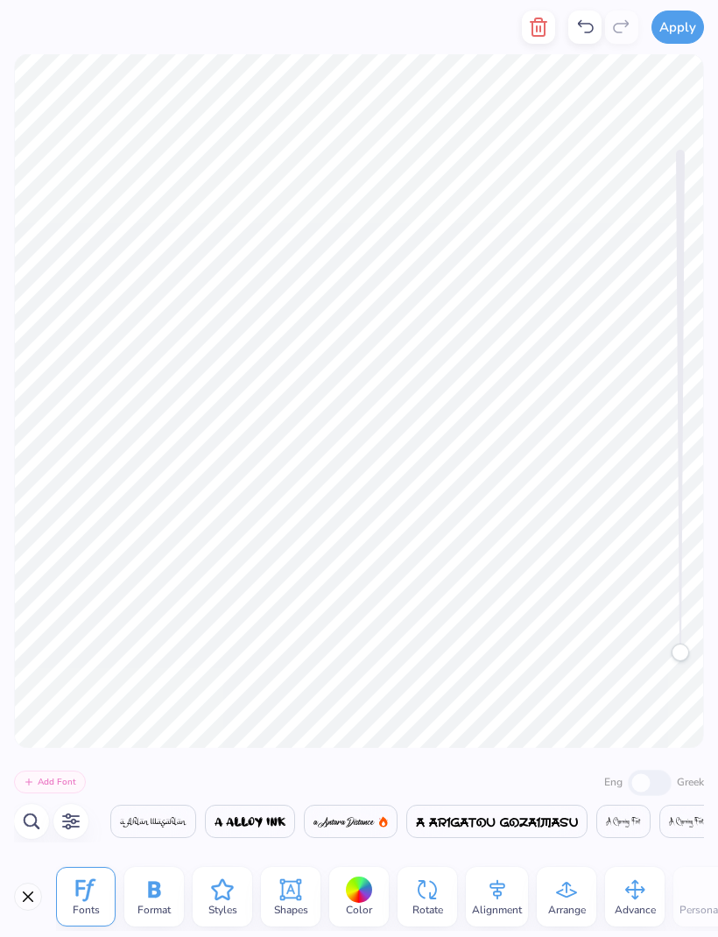
scroll to position [0, 3497]
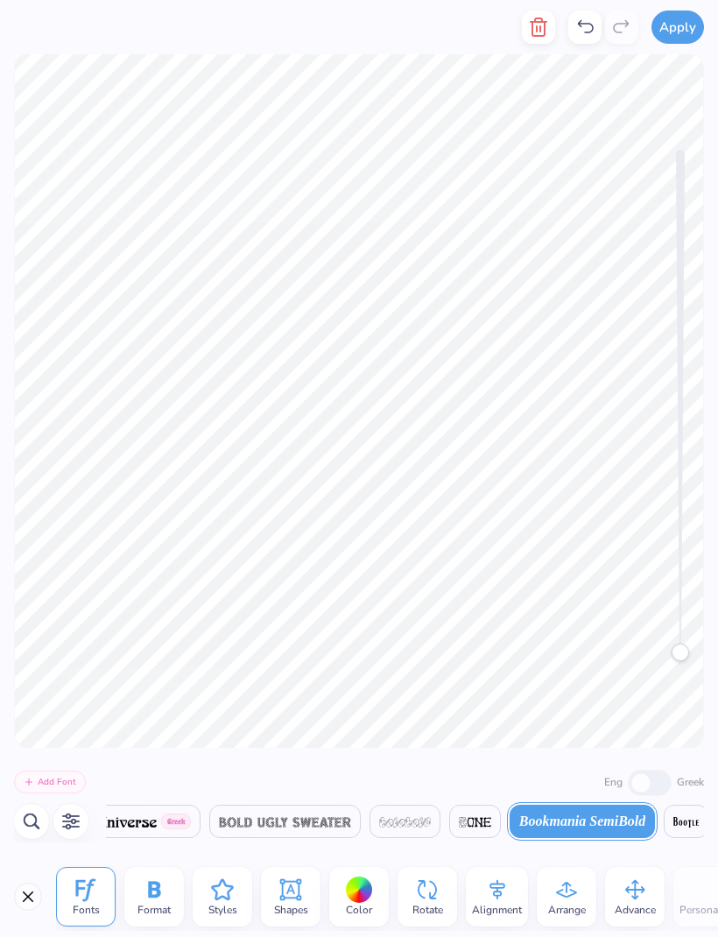
click at [529, 36] on icon "button" at bounding box center [538, 27] width 21 height 21
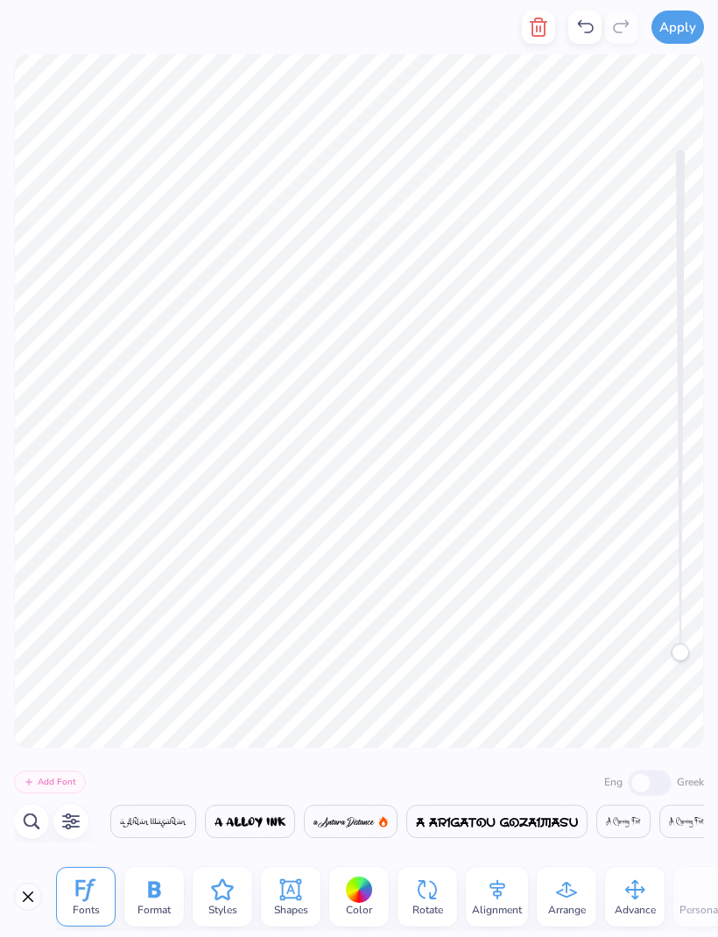
scroll to position [0, 5761]
click at [536, 29] on icon "button" at bounding box center [538, 27] width 21 height 21
click at [537, 30] on icon "button" at bounding box center [538, 27] width 21 height 21
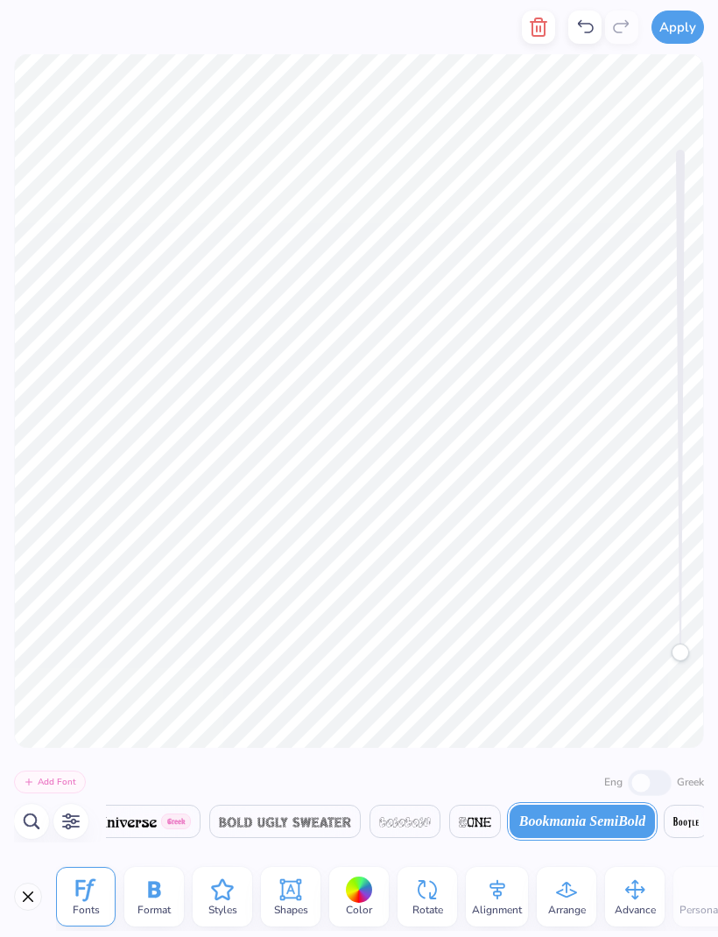
click at [537, 29] on line "button" at bounding box center [537, 28] width 0 height 5
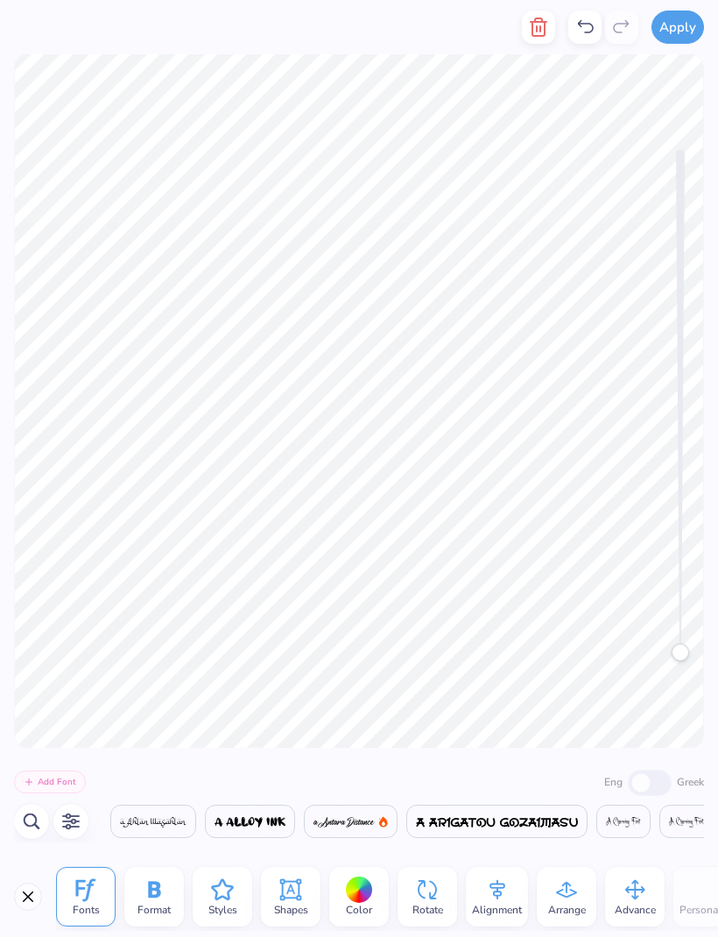
scroll to position [0, 6019]
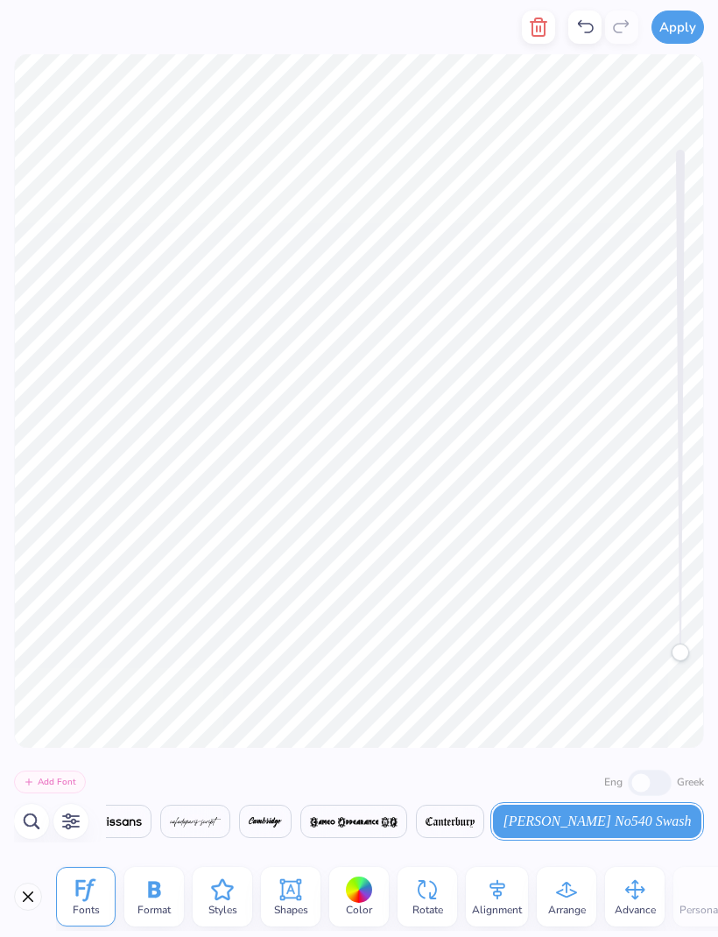
click at [535, 34] on icon "button" at bounding box center [538, 27] width 21 height 21
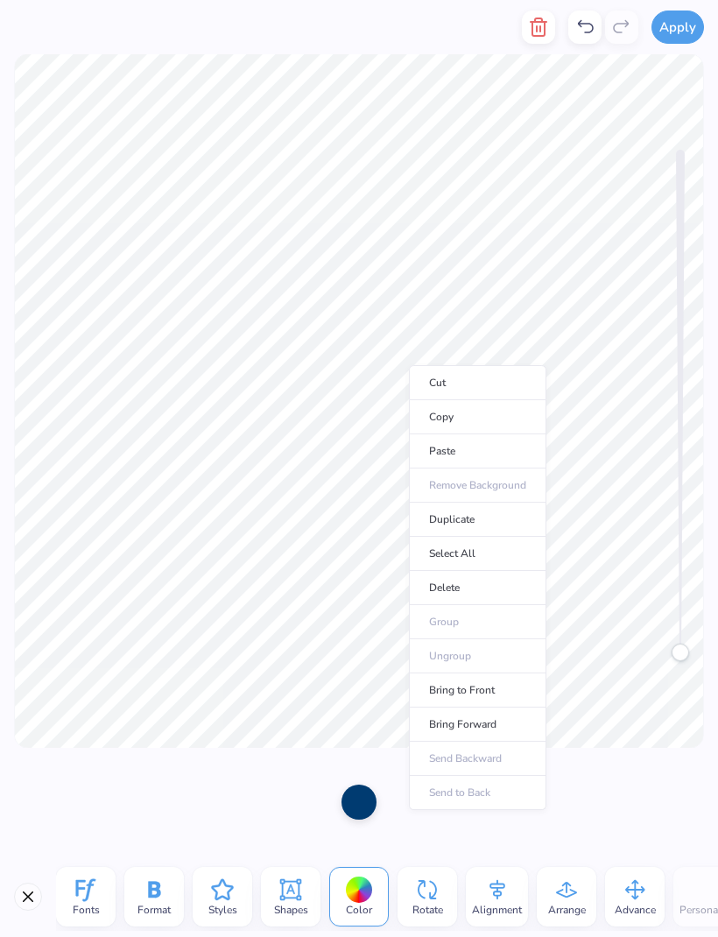
scroll to position [0, 0]
click at [289, 897] on icon at bounding box center [290, 889] width 21 height 21
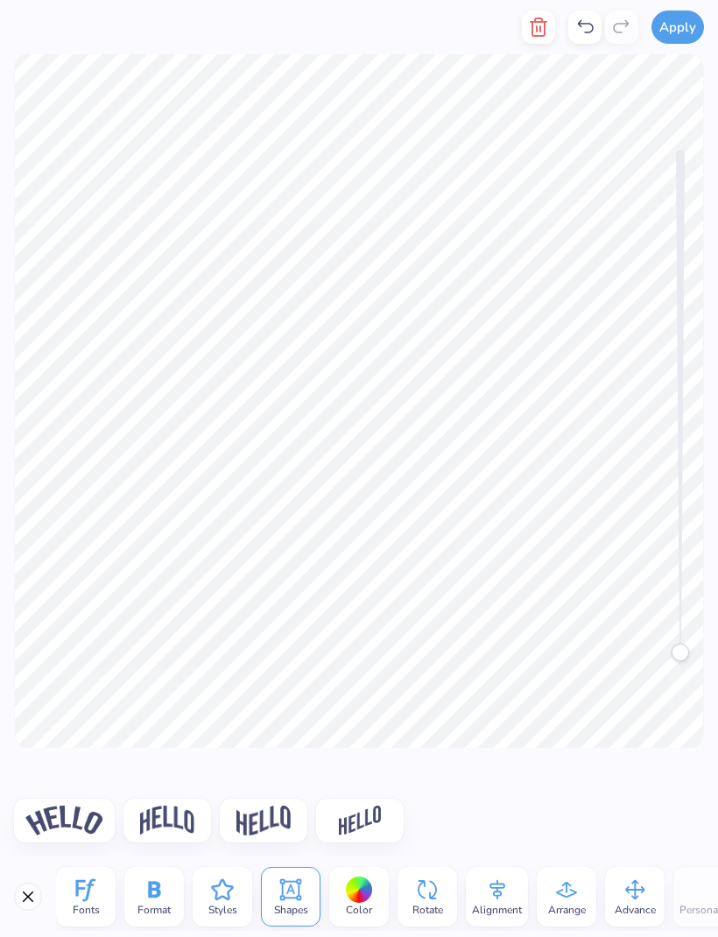
click at [211, 900] on icon at bounding box center [222, 889] width 26 height 26
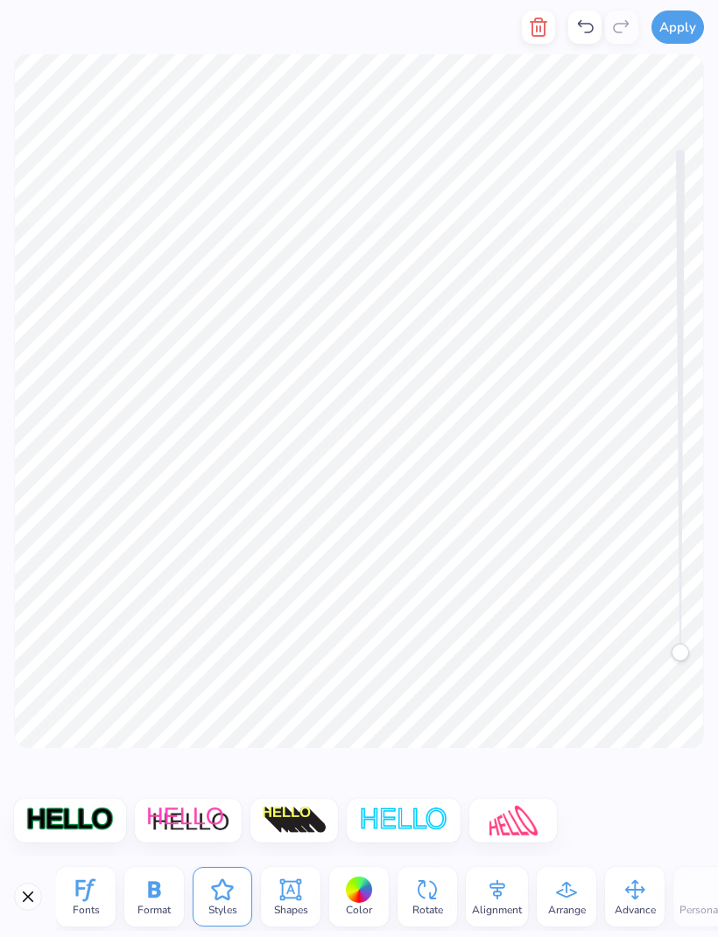
click at [157, 904] on span "Format" at bounding box center [153, 909] width 33 height 14
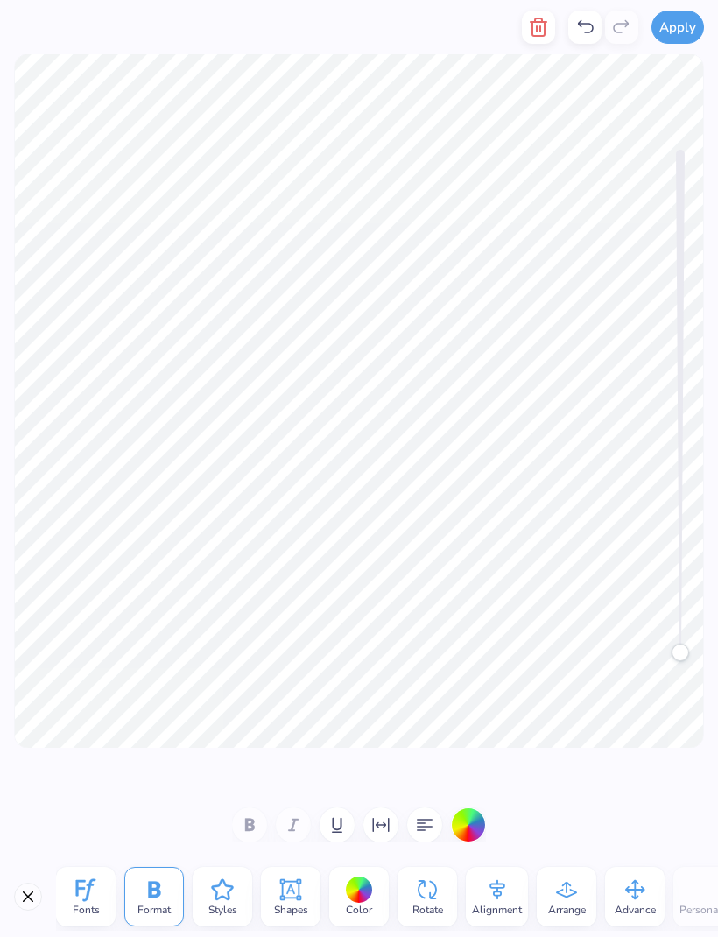
click at [92, 886] on icon at bounding box center [86, 889] width 26 height 26
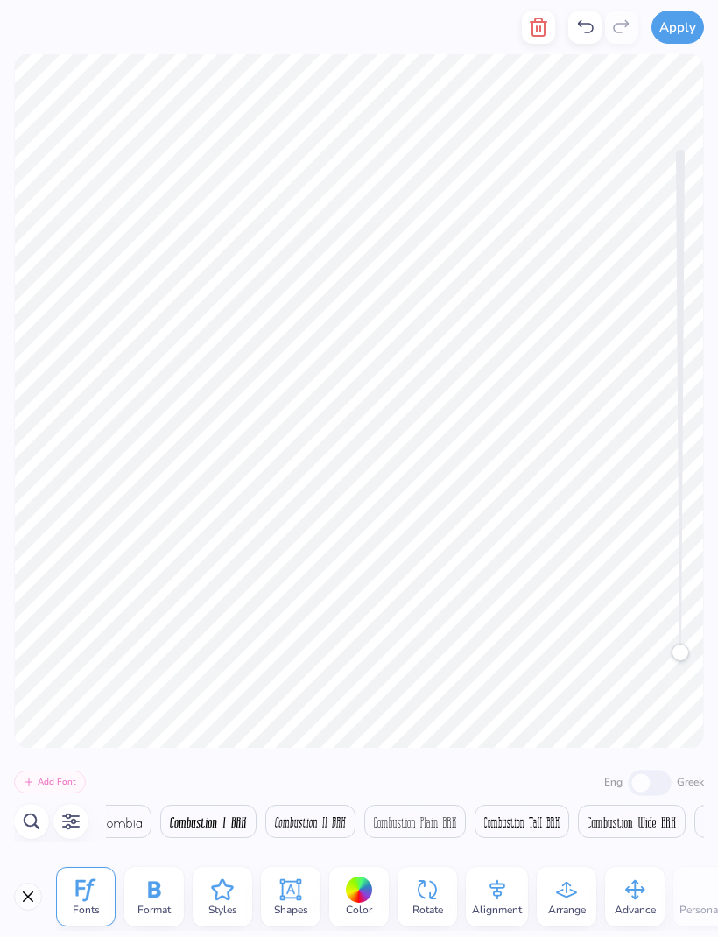
scroll to position [0, 9044]
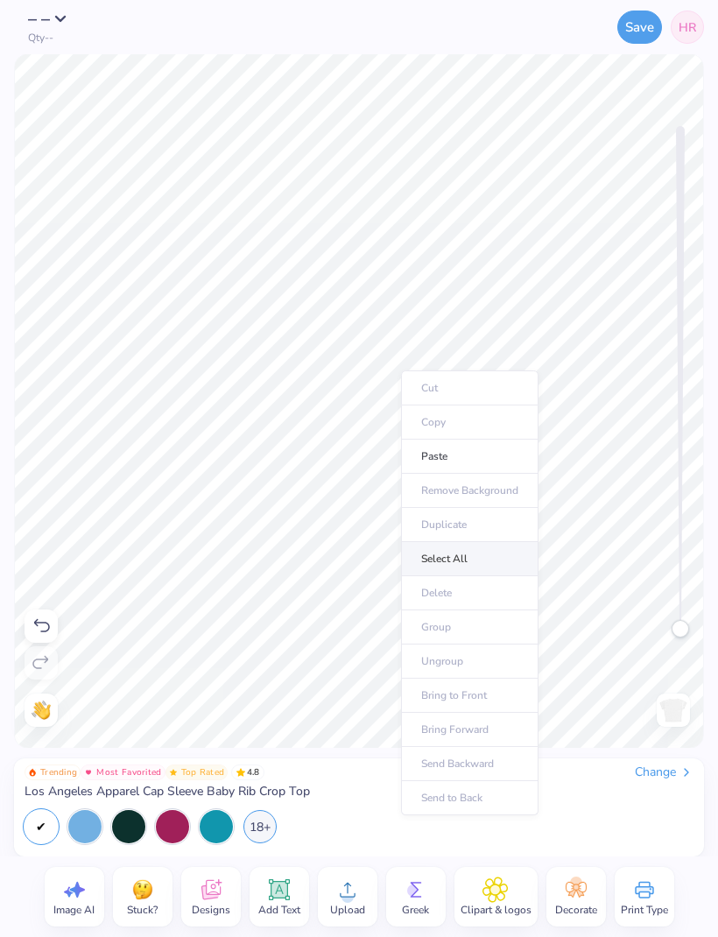
click at [464, 561] on li "Select All" at bounding box center [469, 559] width 137 height 34
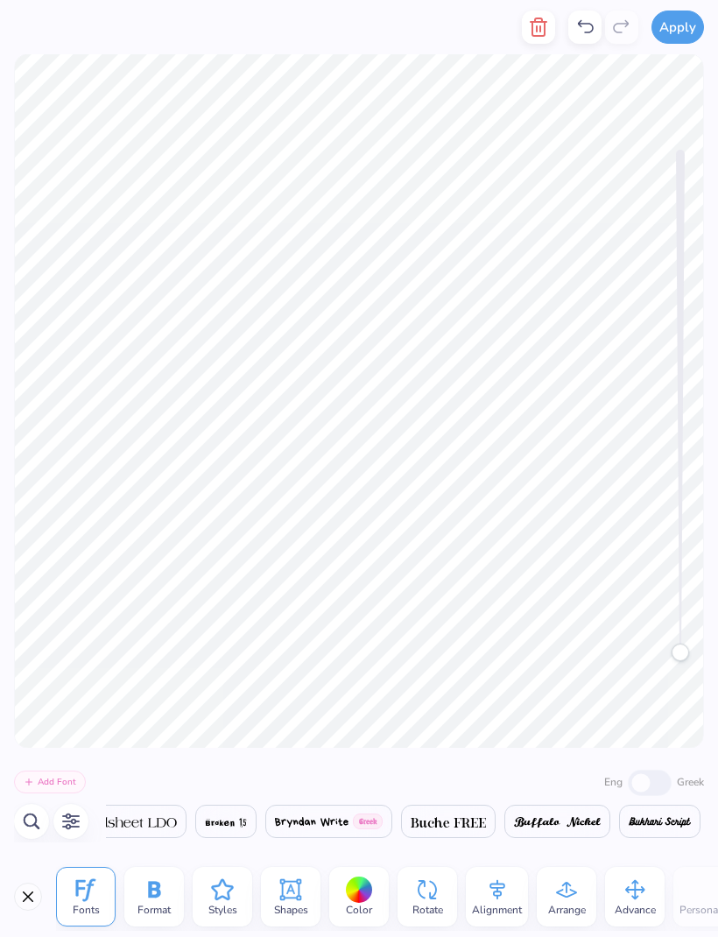
scroll to position [0, 9490]
click at [646, 783] on div "Greek" at bounding box center [666, 781] width 76 height 29
click at [638, 789] on div "Greek" at bounding box center [666, 781] width 76 height 29
click at [17, 895] on button "Close" at bounding box center [28, 896] width 28 height 28
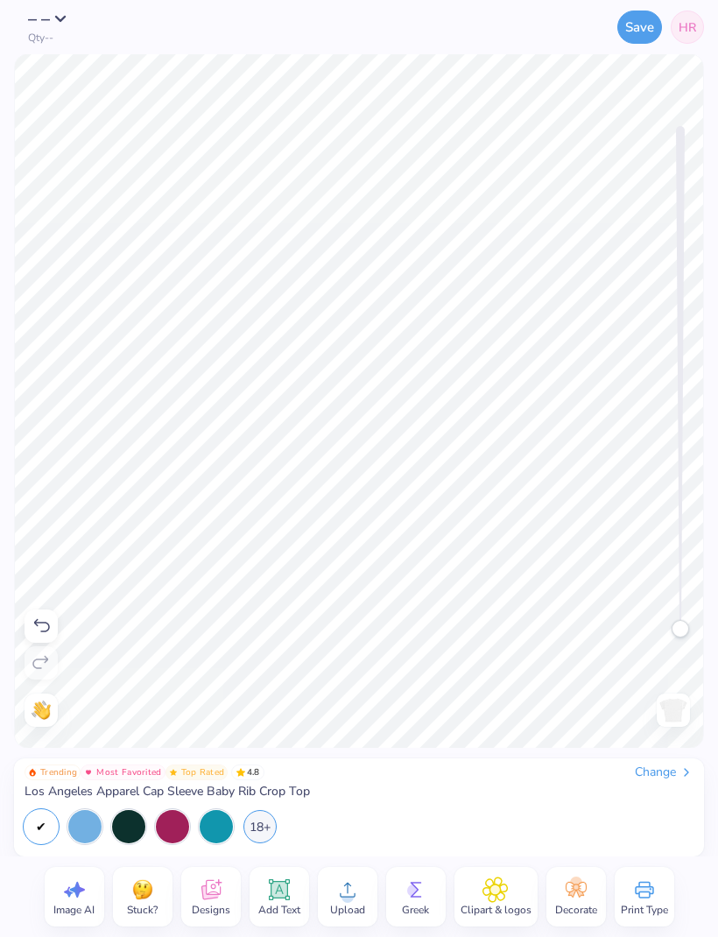
click at [270, 891] on icon at bounding box center [278, 889] width 21 height 21
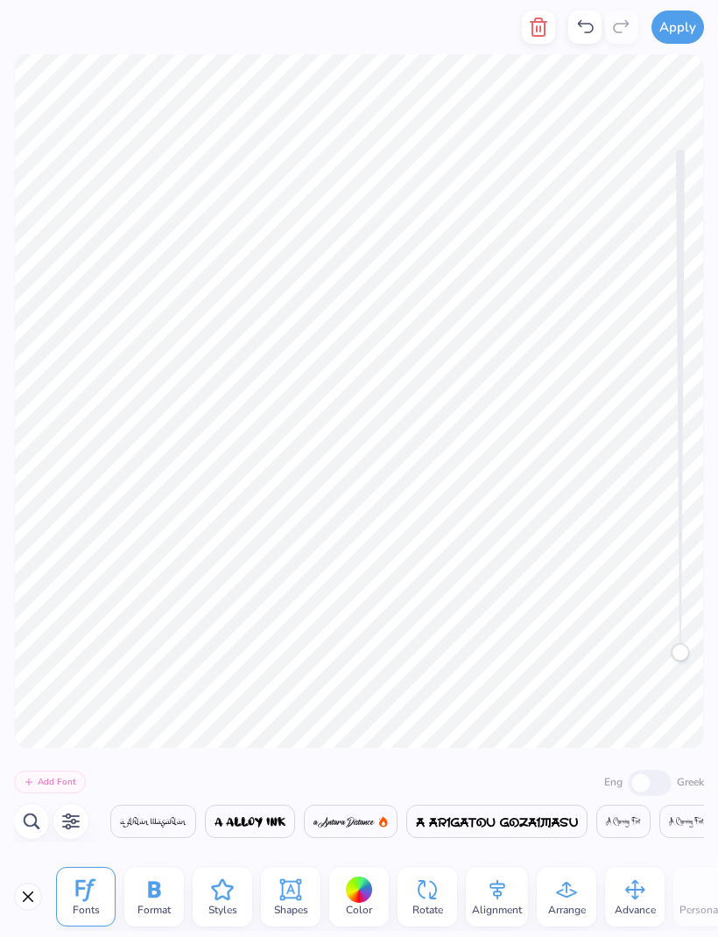
scroll to position [0, 16054]
click at [137, 898] on div "Format" at bounding box center [154, 897] width 60 height 60
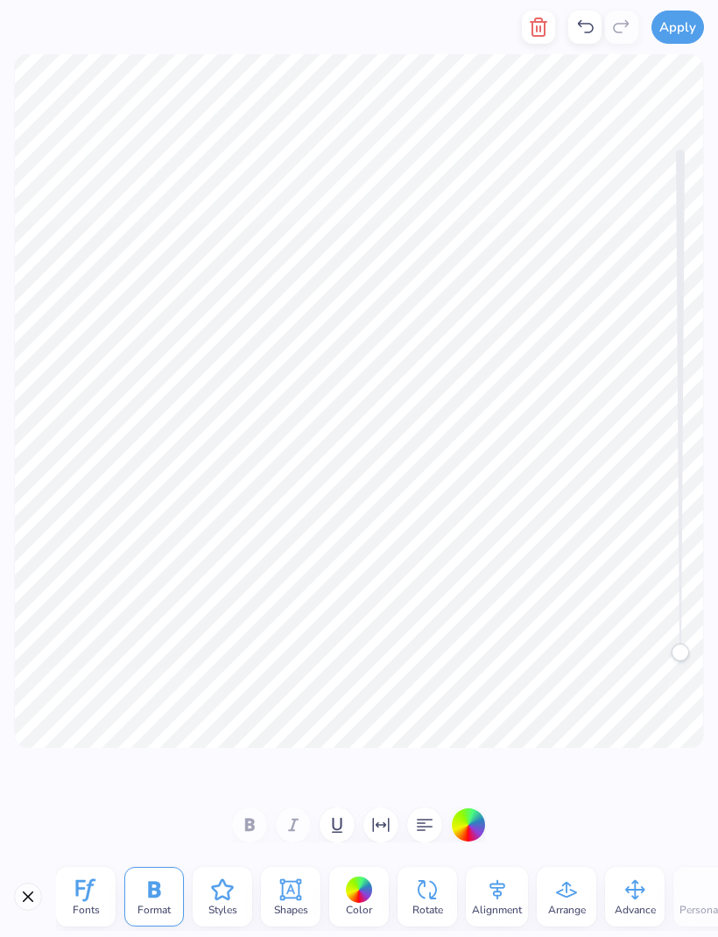
click at [89, 915] on span "Fonts" at bounding box center [86, 909] width 27 height 14
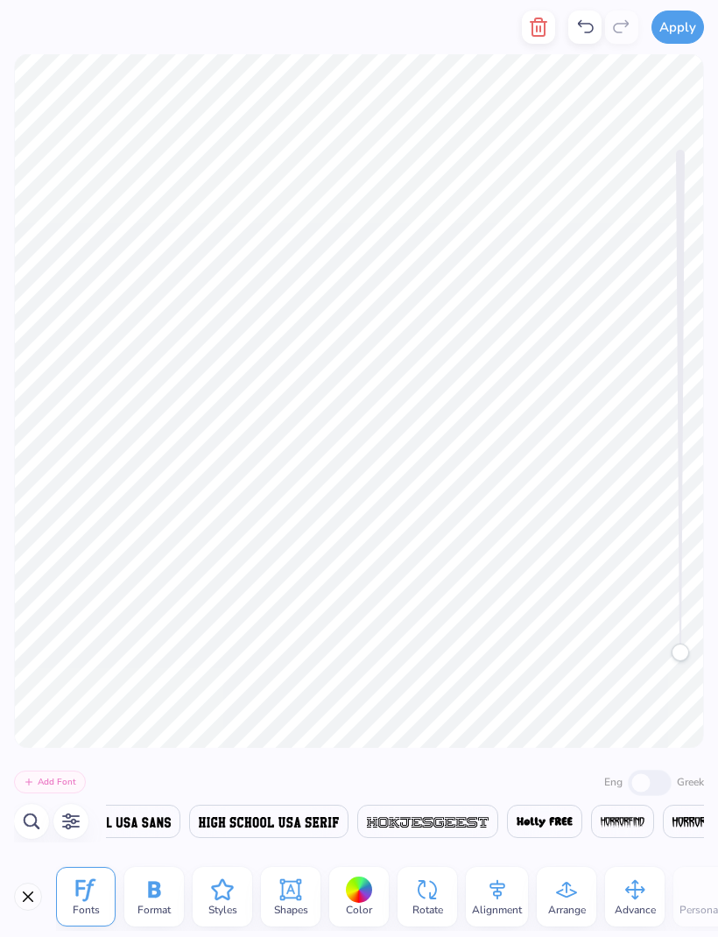
scroll to position [0, 16201]
click at [549, 25] on icon "button" at bounding box center [538, 27] width 21 height 21
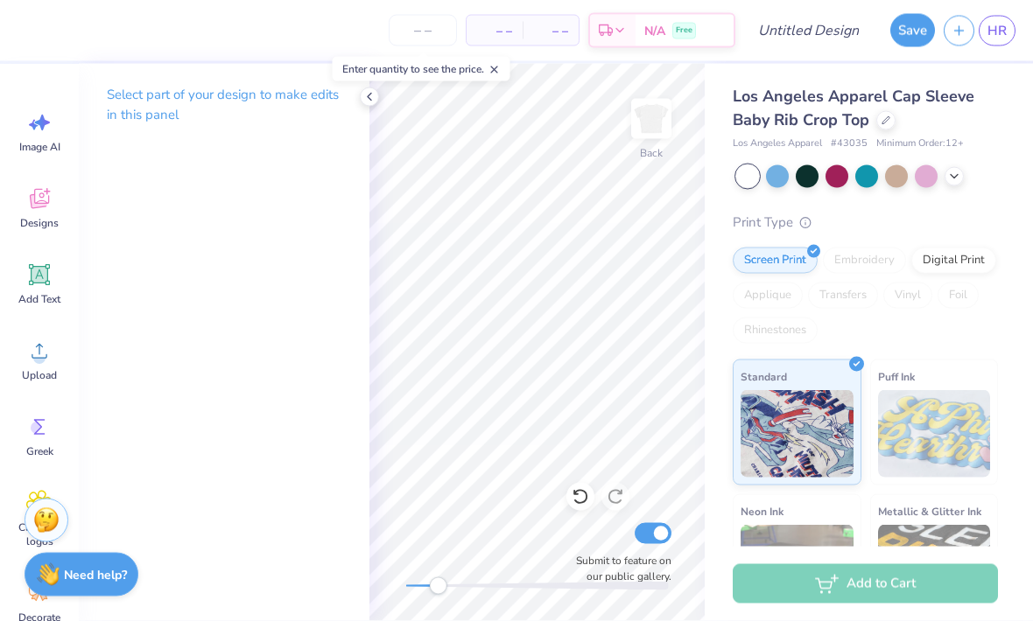
scroll to position [1, 0]
type textarea "SISTERHOOD SINCE [DATE]"
click at [717, 31] on button "Save" at bounding box center [912, 27] width 45 height 33
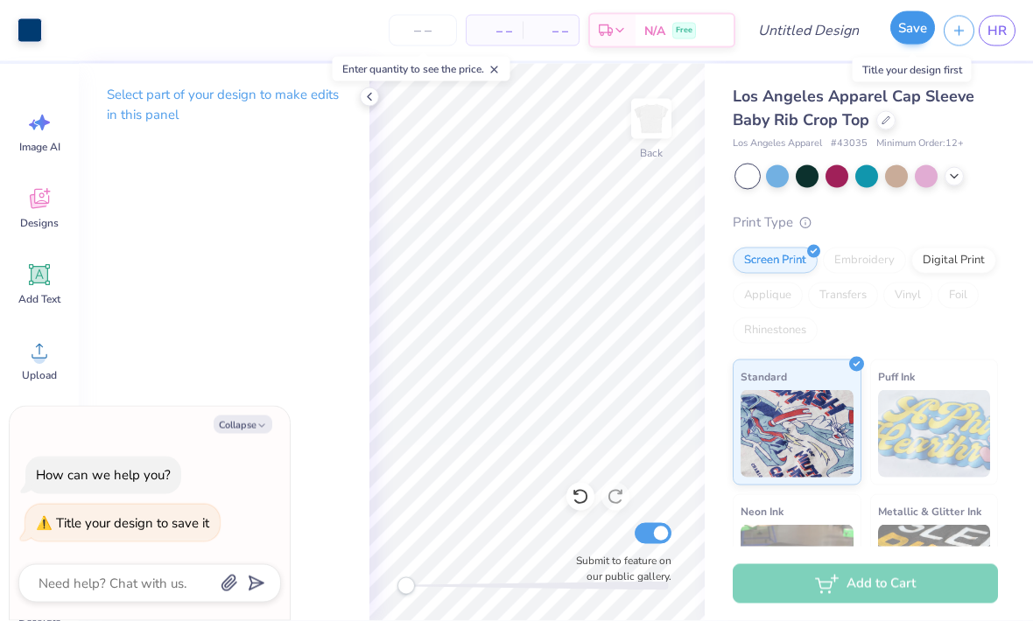
type textarea "S"
type textarea "x"
type textarea "Sp"
type textarea "x"
type textarea "Spl"
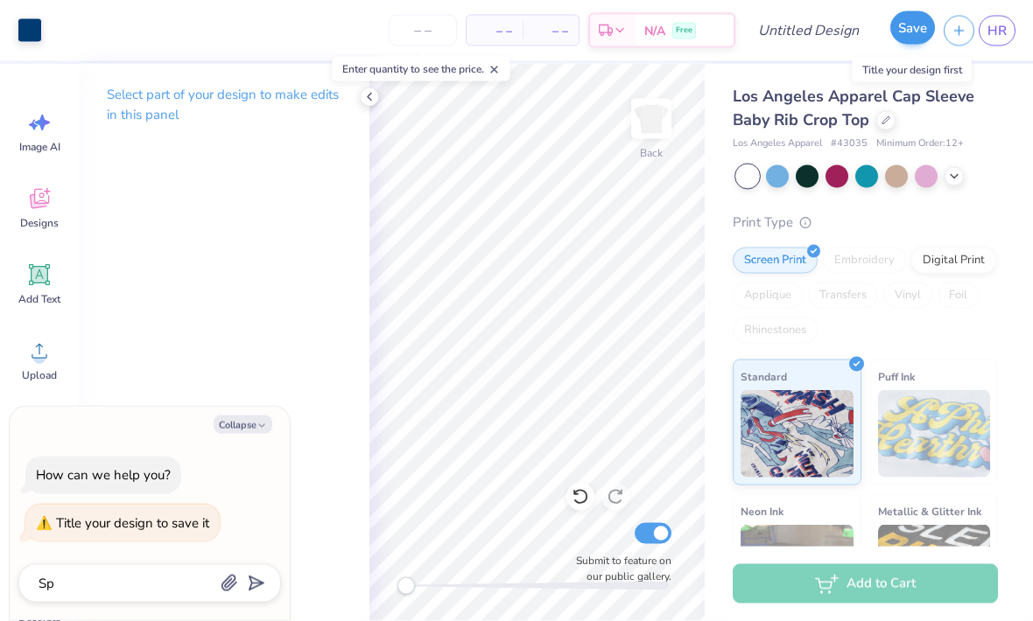
type textarea "x"
type textarea "Spl"
click at [717, 28] on button "Save" at bounding box center [912, 27] width 45 height 33
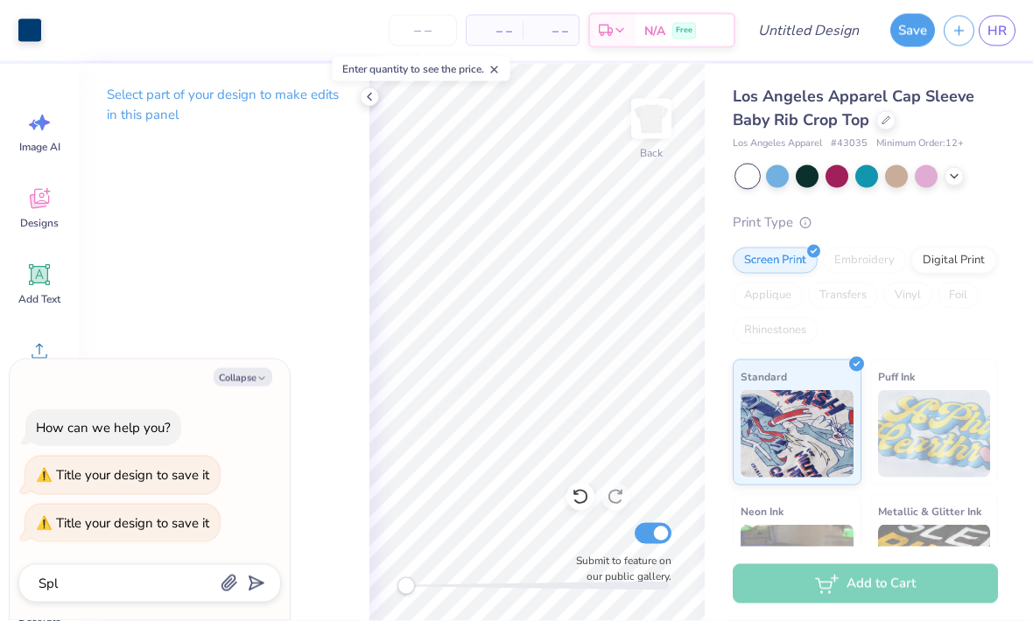
click at [717, 581] on div "Add to Cart" at bounding box center [865, 584] width 265 height 39
type textarea "x"
click at [717, 587] on div "Add to Cart" at bounding box center [865, 584] width 265 height 39
click at [260, 577] on button "submit" at bounding box center [252, 581] width 19 height 19
type textarea "x"
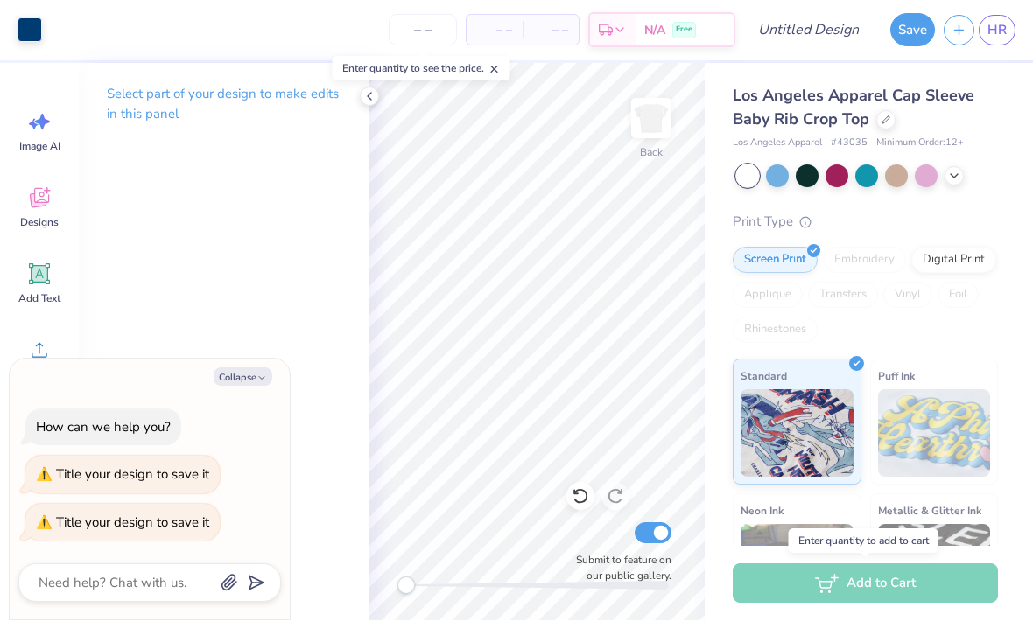
type input "Spl"
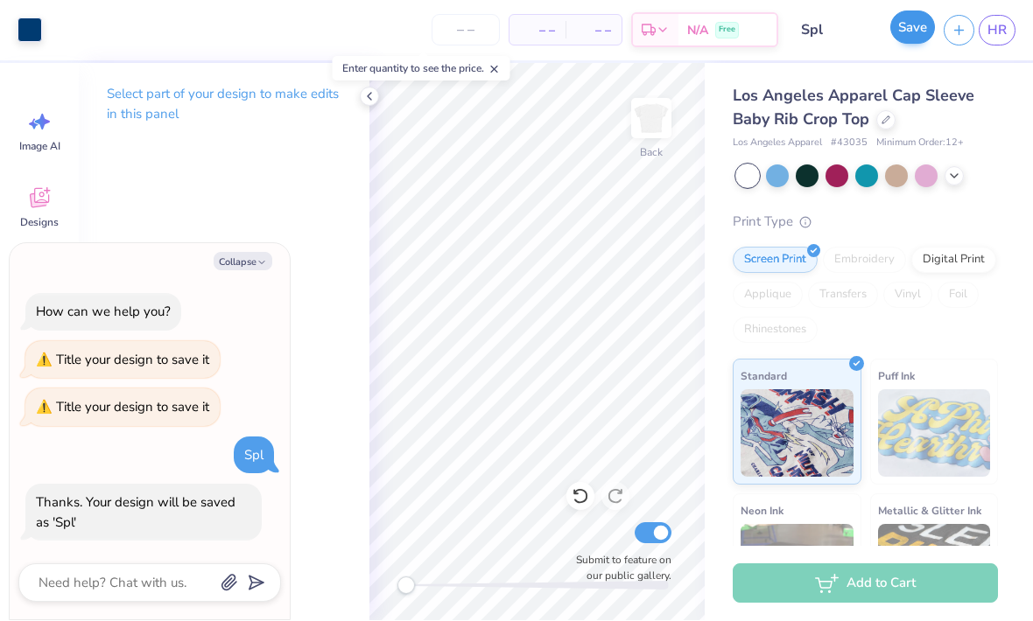
click at [717, 30] on button "Save" at bounding box center [912, 27] width 45 height 33
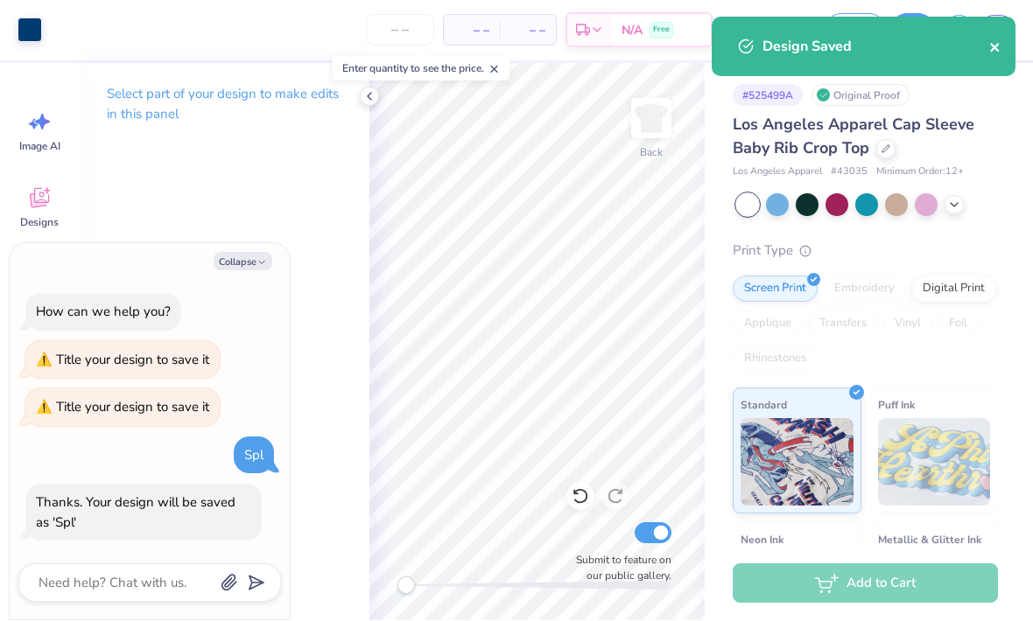
click at [717, 48] on icon "close" at bounding box center [995, 48] width 12 height 14
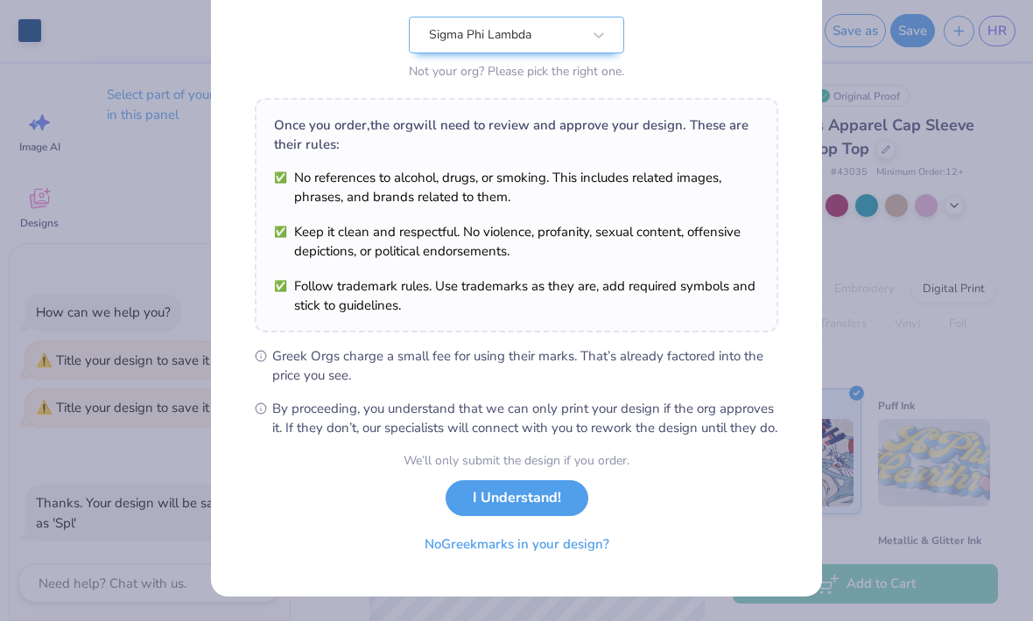
scroll to position [198, 0]
click at [524, 503] on button "I Understand!" at bounding box center [517, 494] width 143 height 36
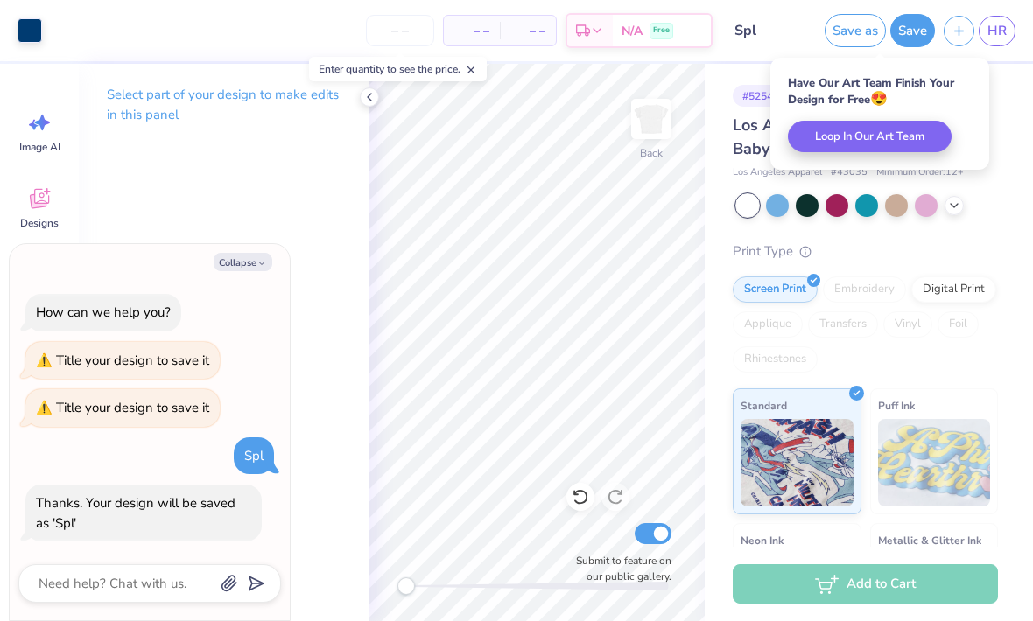
type textarea "x"
click at [717, 33] on span "HR" at bounding box center [996, 31] width 19 height 20
